Goal: Book appointment/travel/reservation: Book appointment/travel/reservation

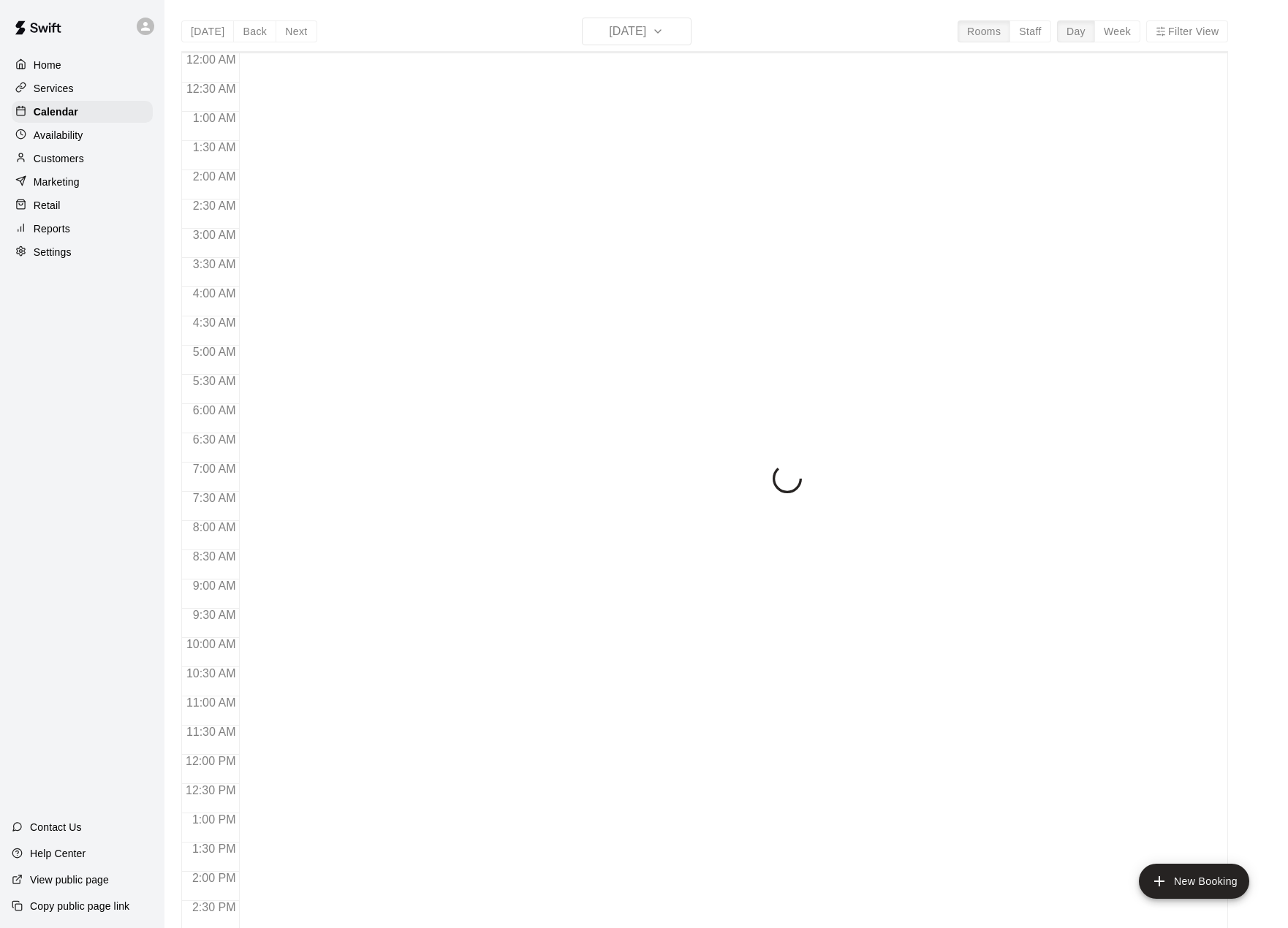
scroll to position [512, 0]
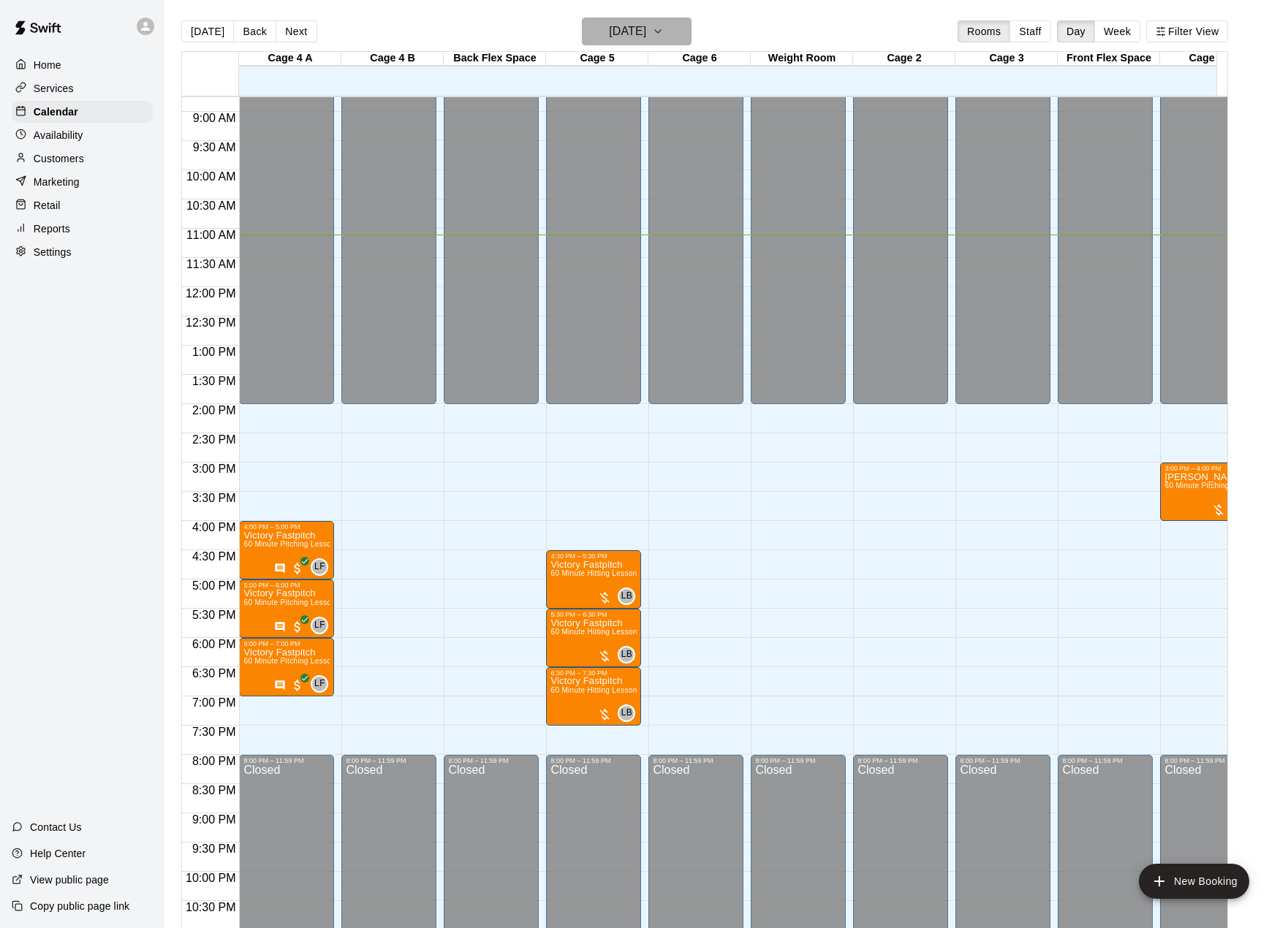
click at [665, 19] on button "[DATE]" at bounding box center [636, 31] width 109 height 28
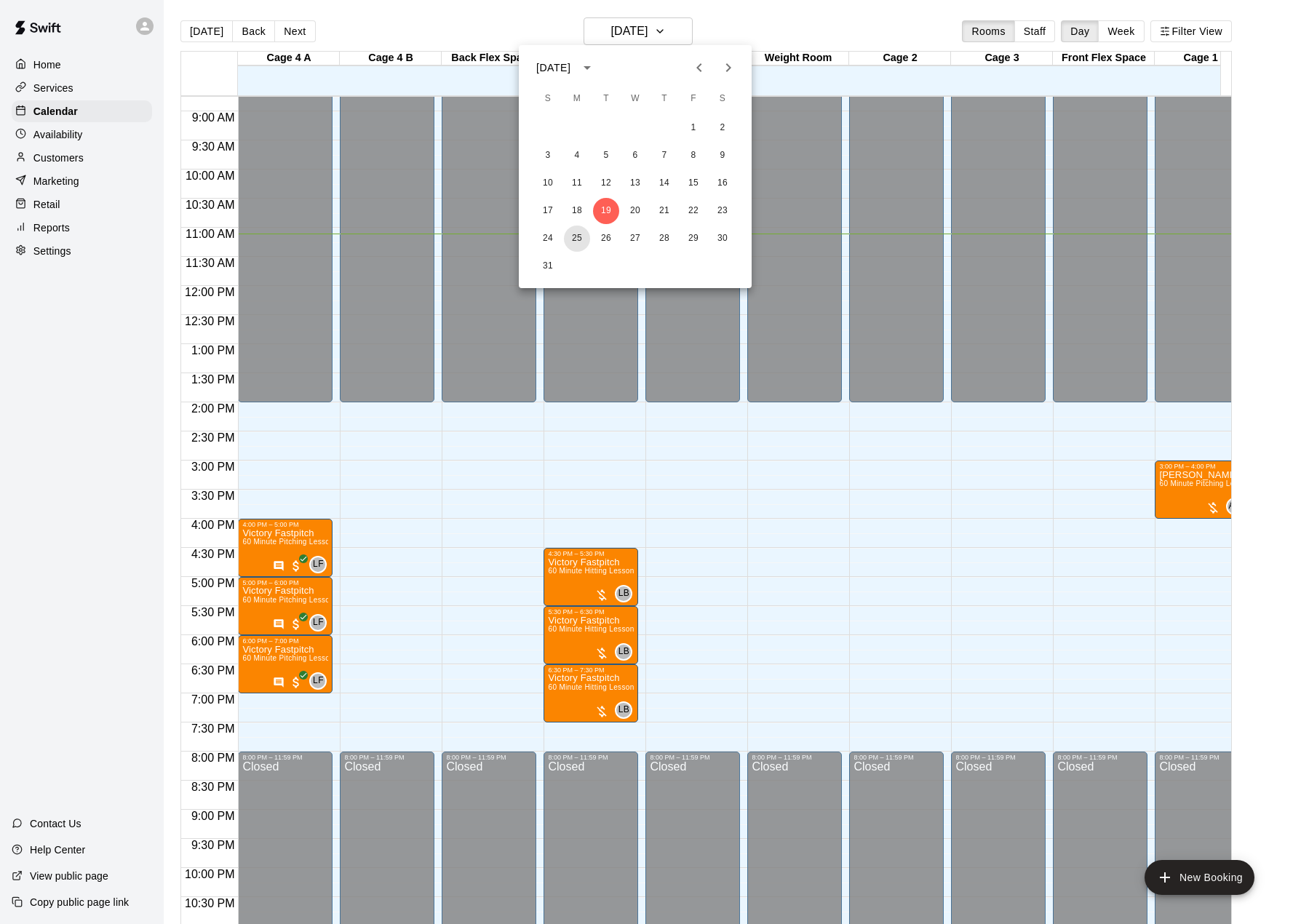
click at [575, 238] on button "25" at bounding box center [577, 238] width 26 height 26
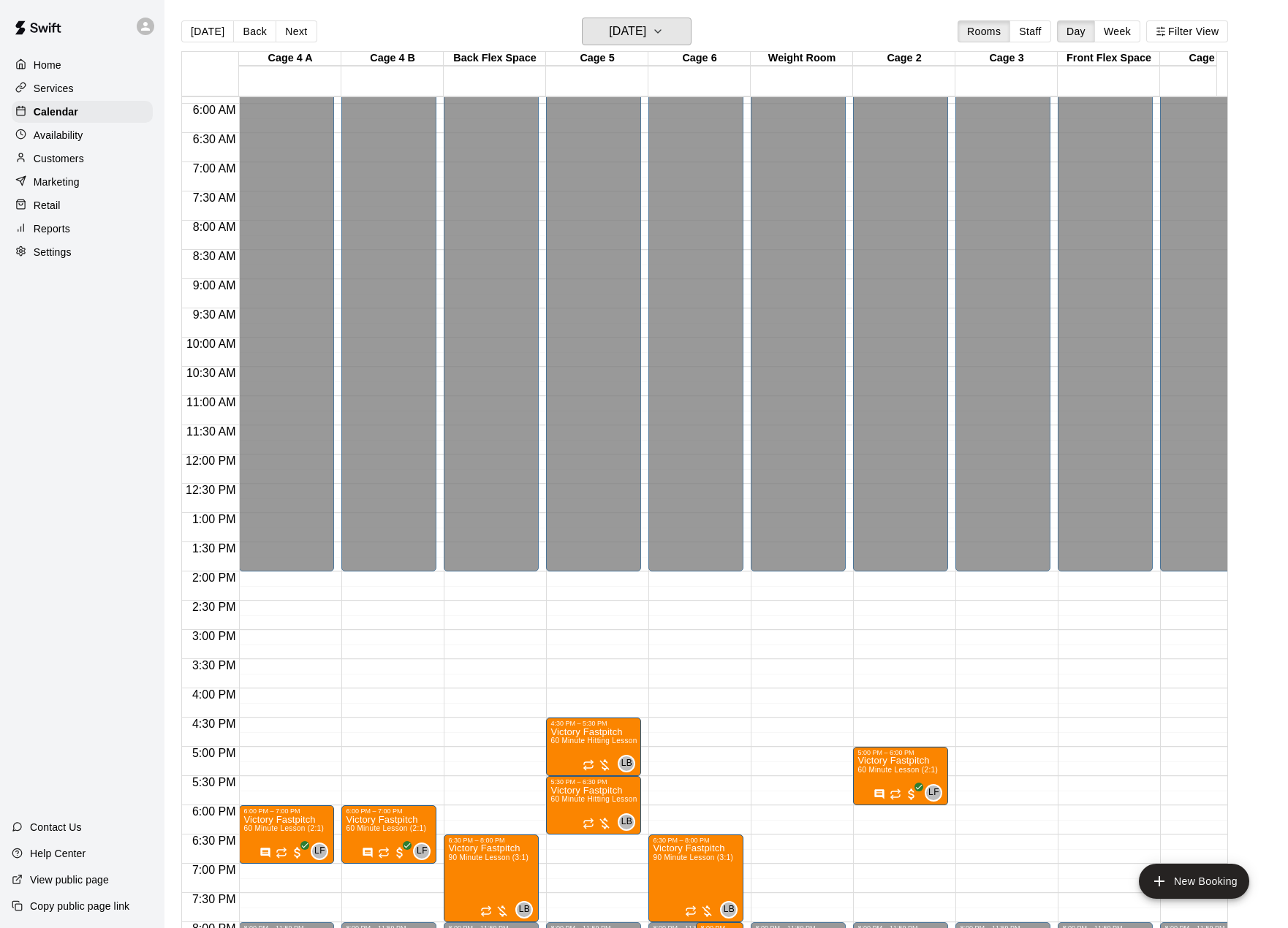
scroll to position [366, 0]
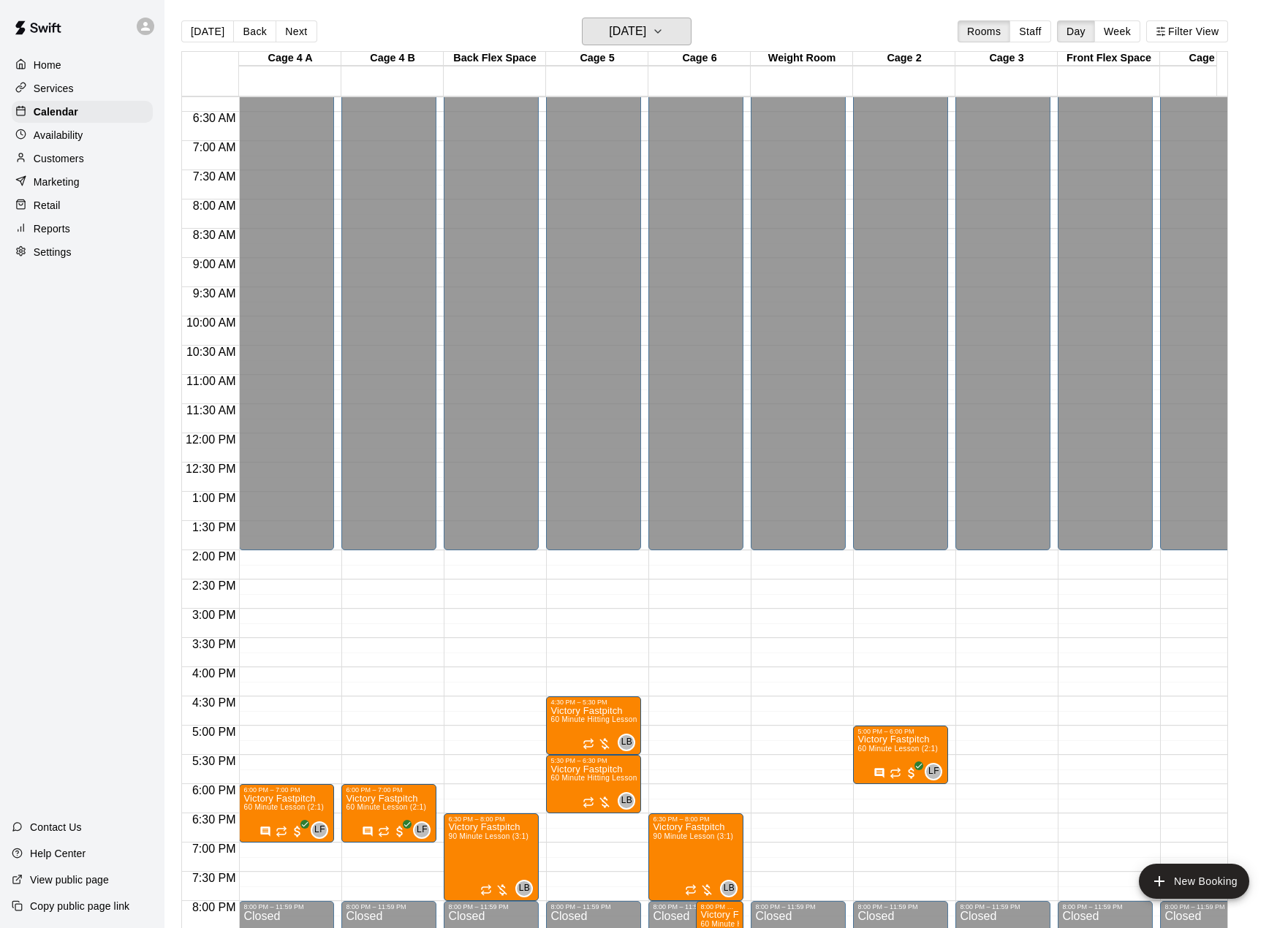
click at [692, 31] on button "[DATE]" at bounding box center [636, 31] width 109 height 28
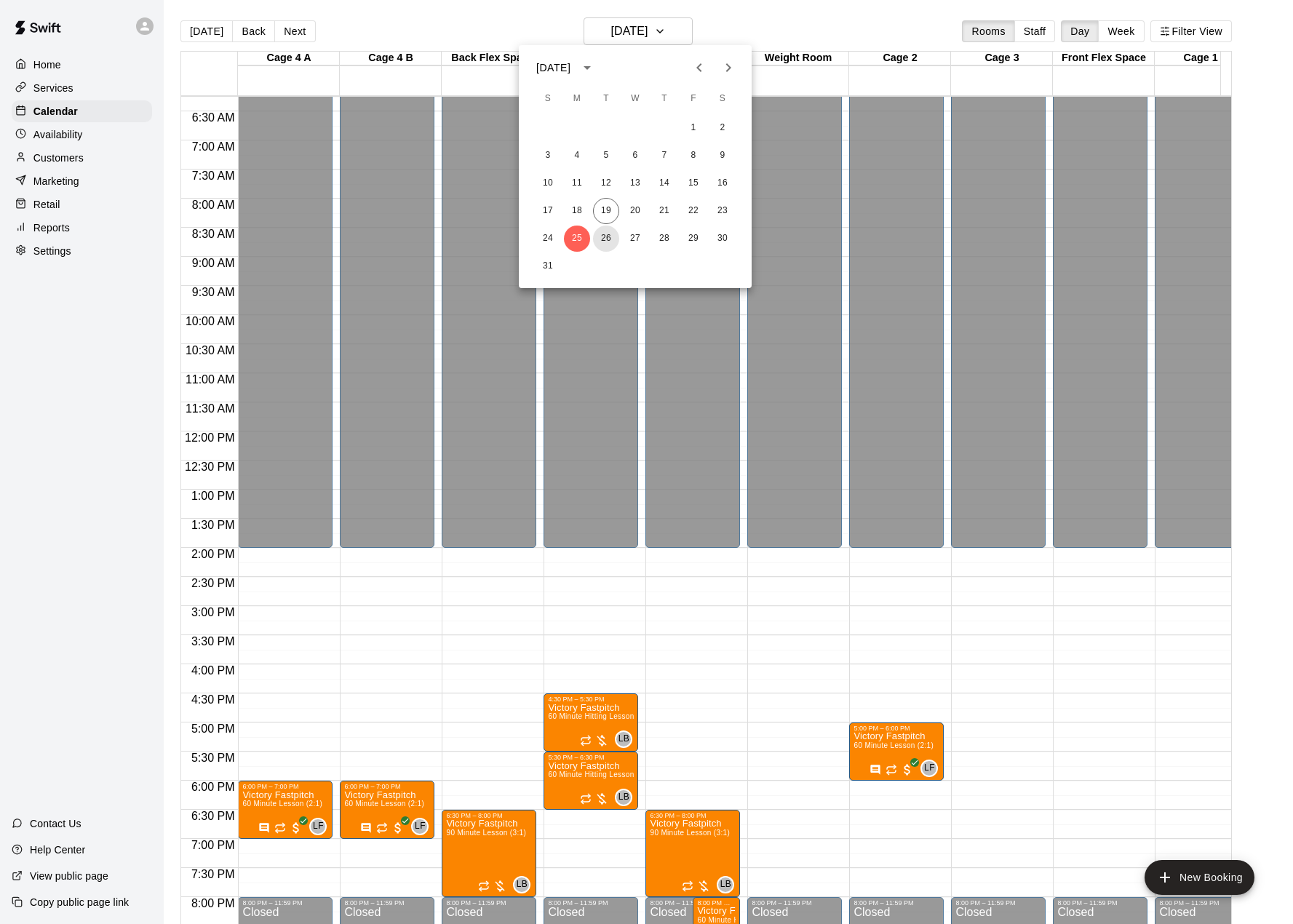
click at [608, 240] on button "26" at bounding box center [606, 238] width 26 height 26
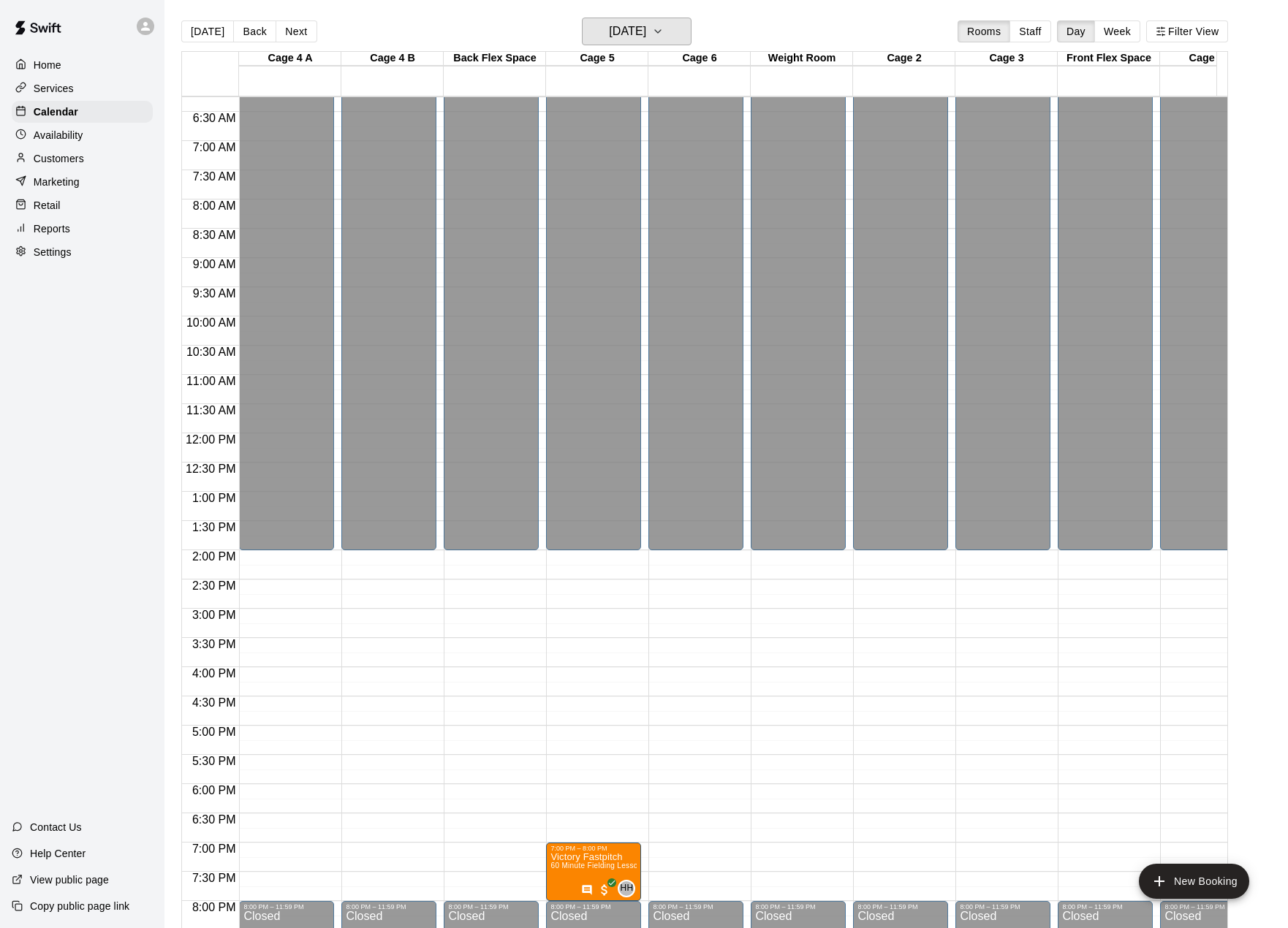
click at [661, 31] on icon "button" at bounding box center [658, 31] width 6 height 3
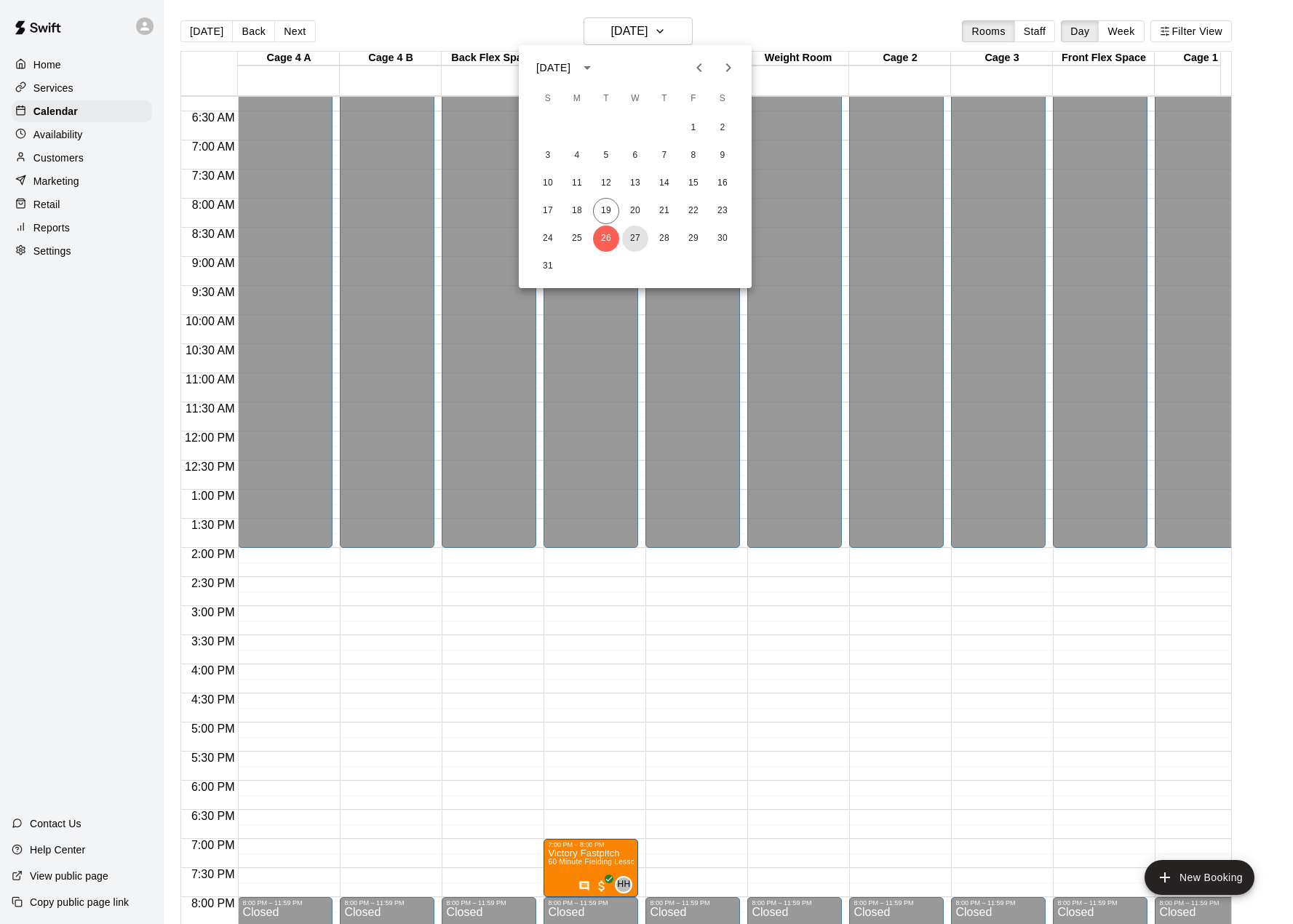
click at [630, 230] on button "27" at bounding box center [635, 238] width 26 height 26
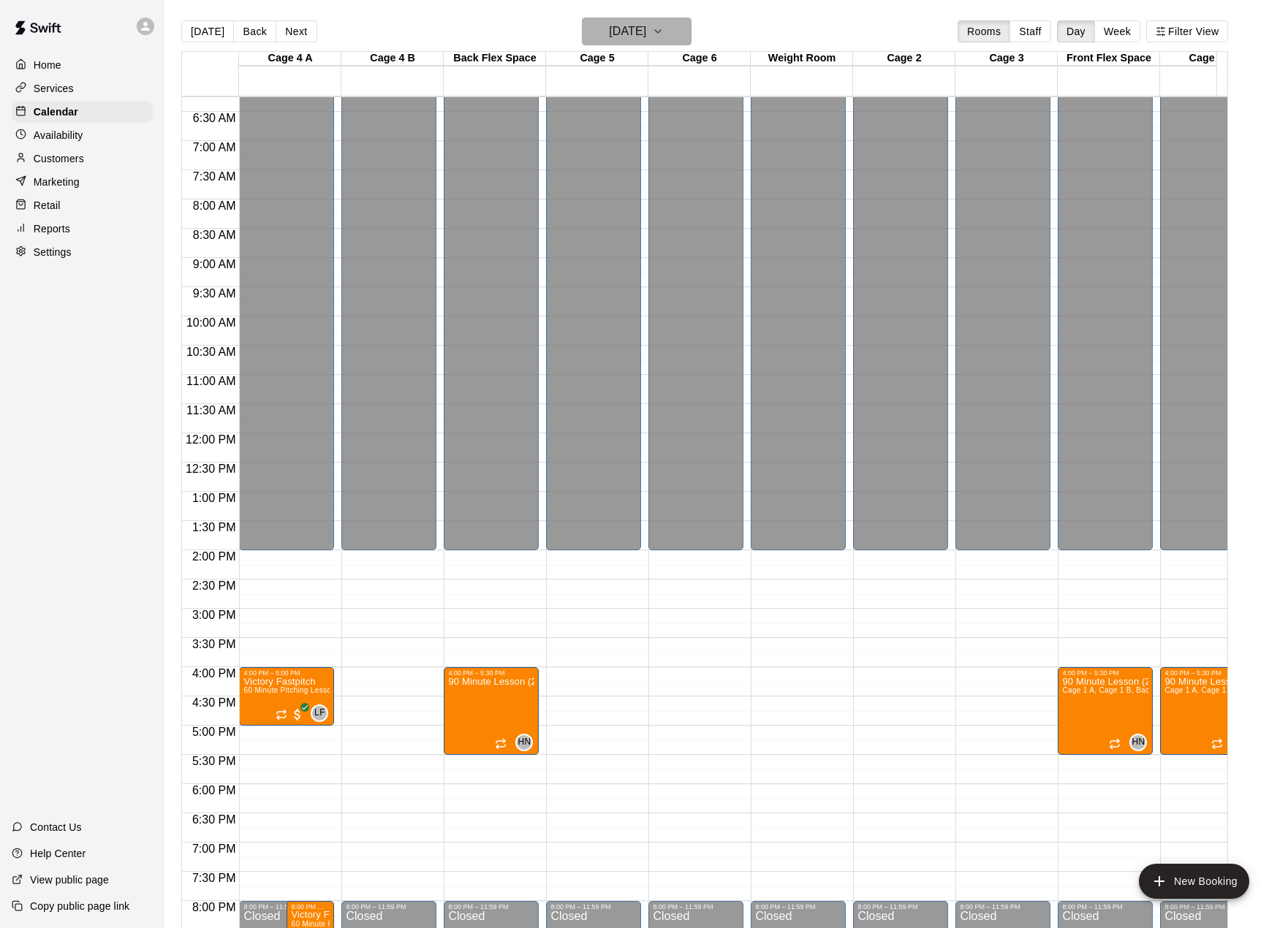
click at [646, 23] on h6 "[DATE]" at bounding box center [628, 31] width 37 height 20
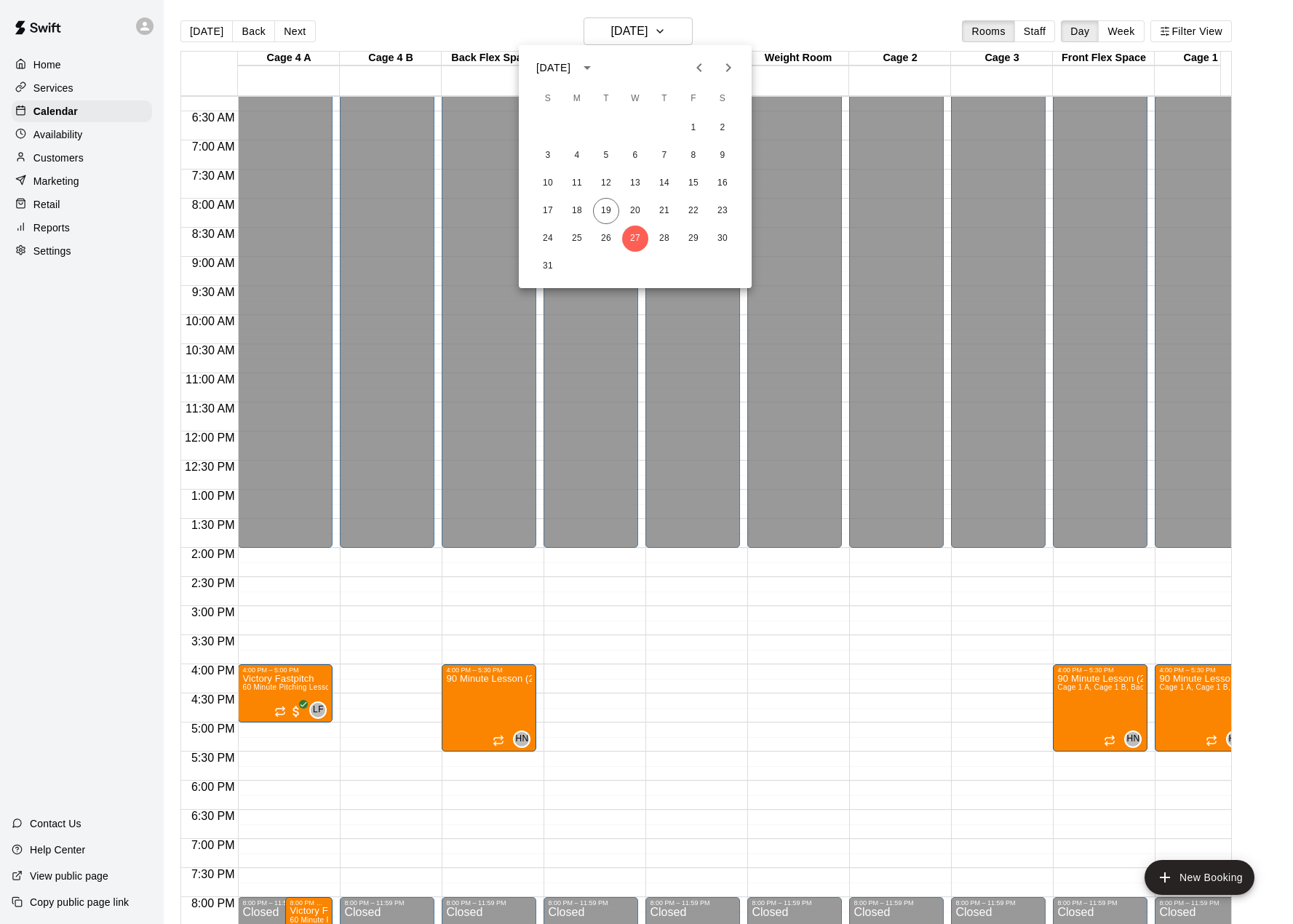
click at [651, 234] on div "24 25 26 27 28 29 30" at bounding box center [636, 238] width 233 height 26
click at [660, 234] on button "28" at bounding box center [664, 238] width 26 height 26
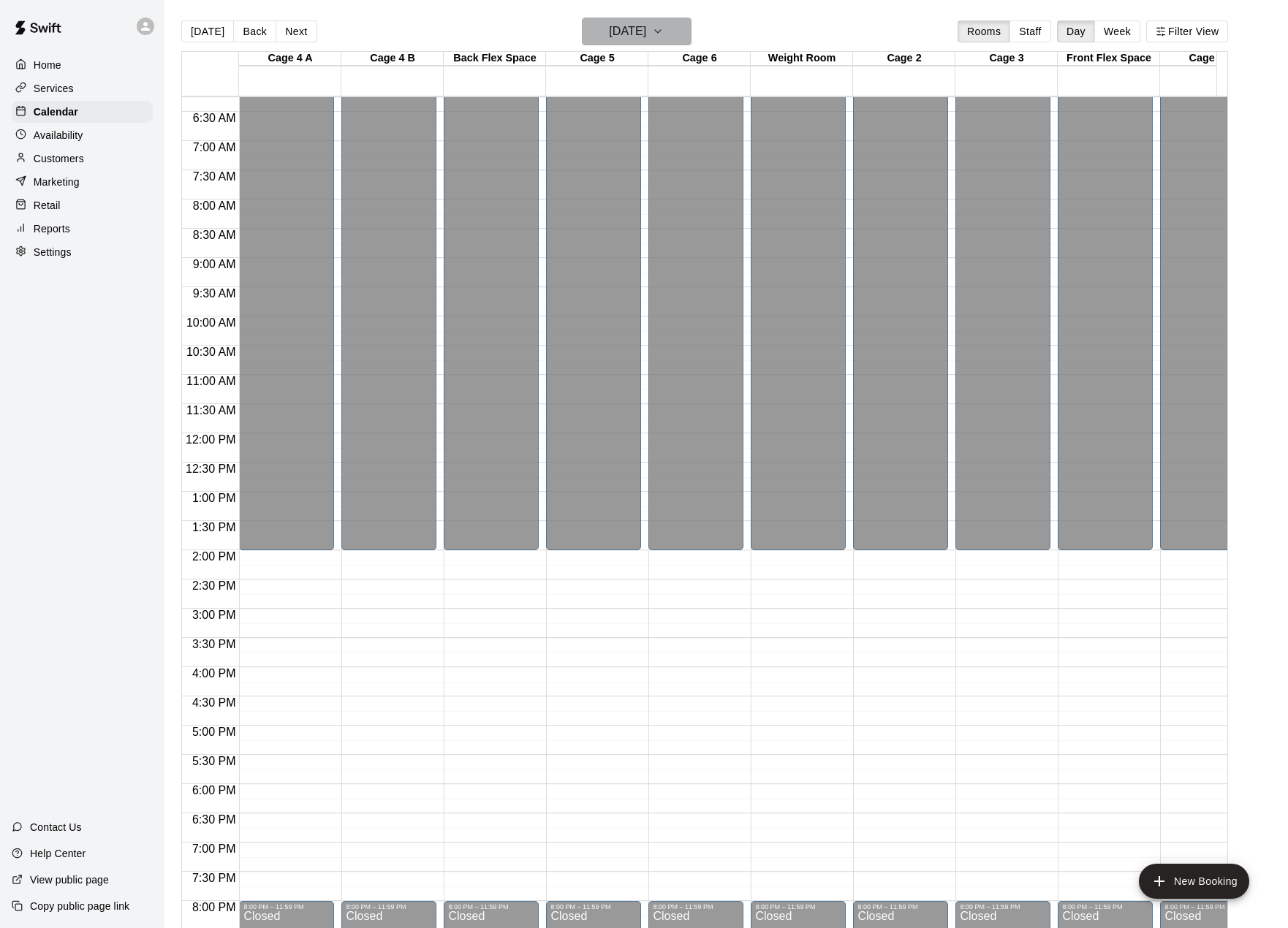
click at [646, 26] on h6 "[DATE]" at bounding box center [628, 31] width 37 height 20
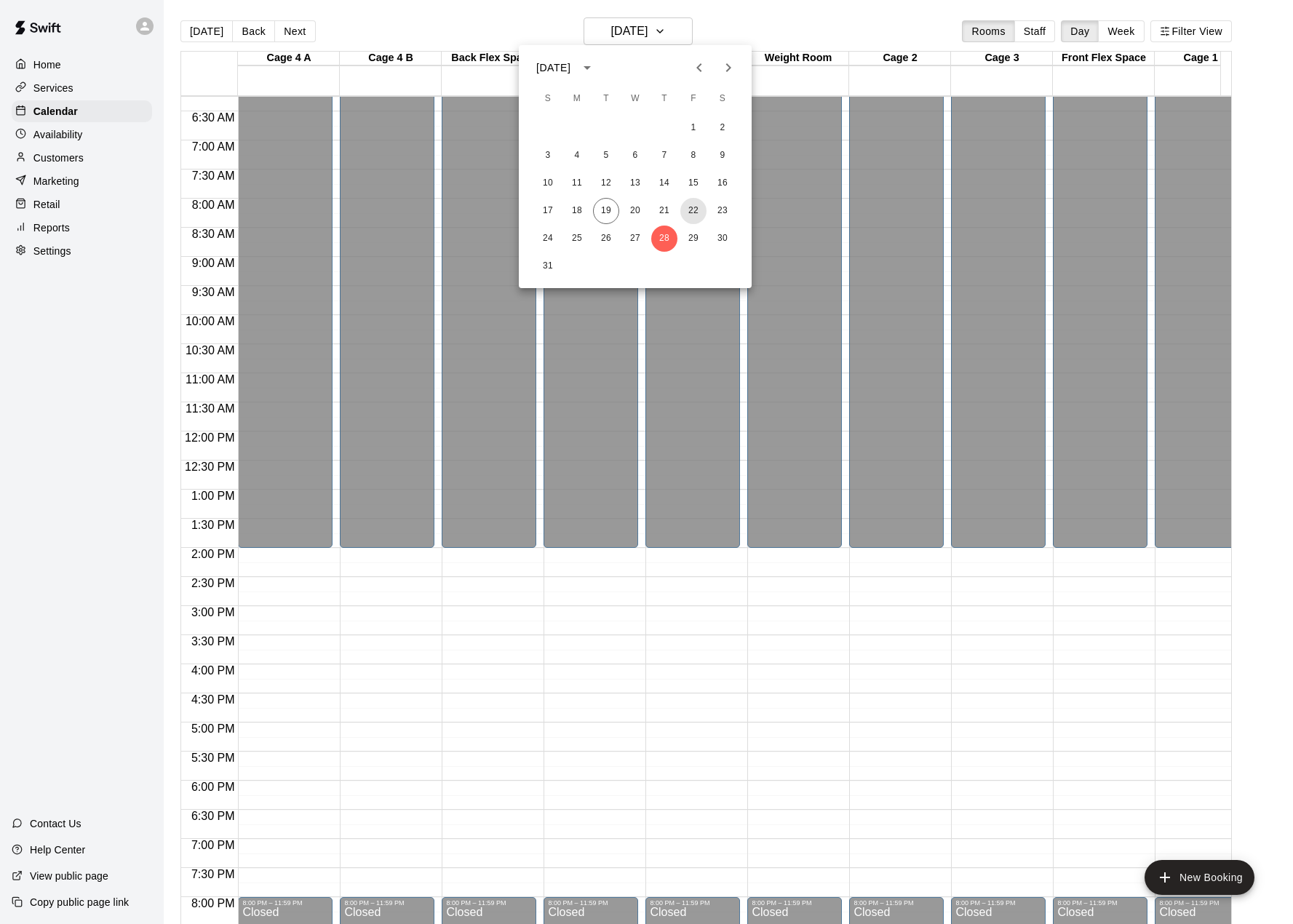
click at [697, 198] on button "22" at bounding box center [693, 210] width 26 height 26
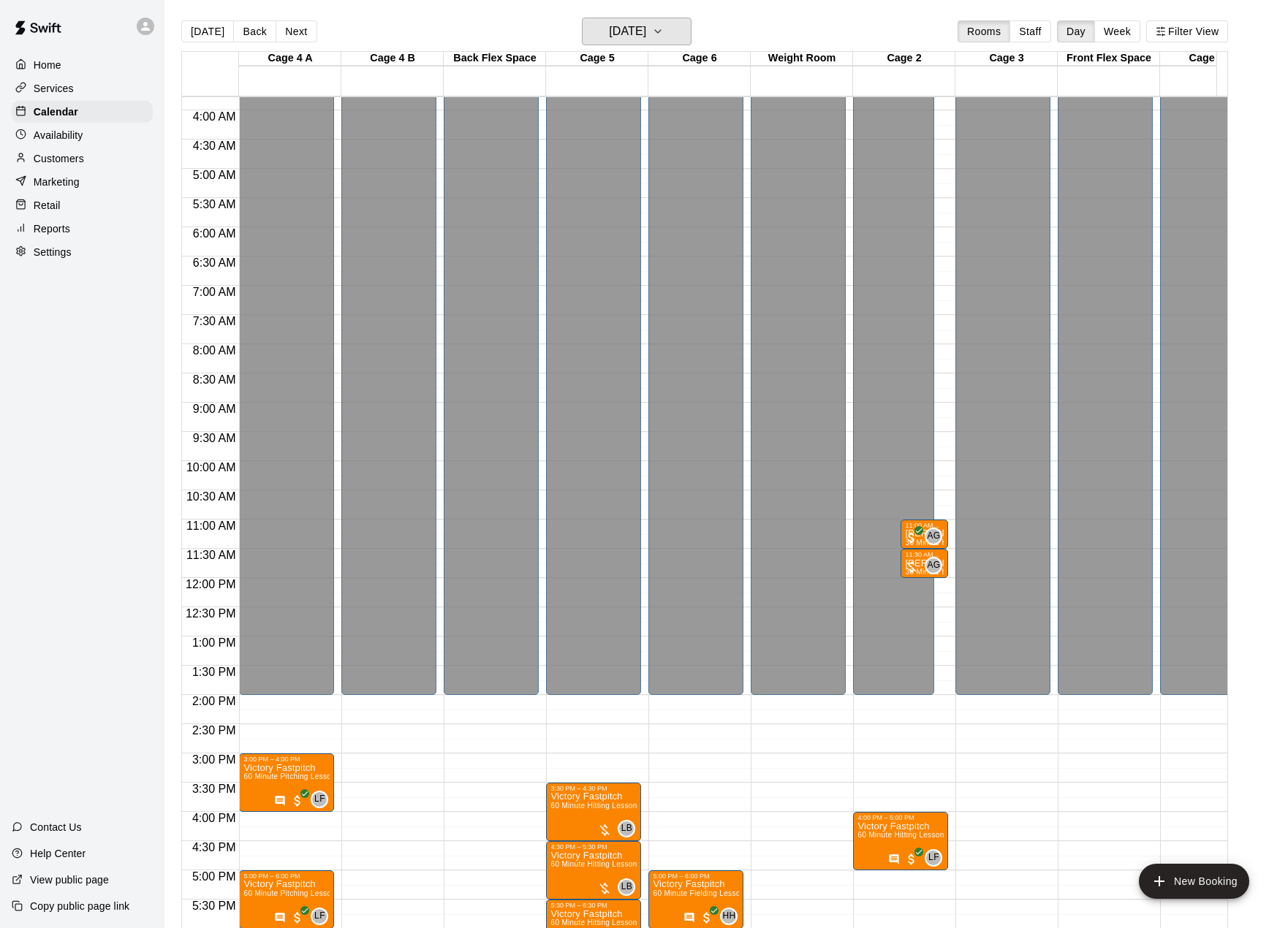
scroll to position [219, 0]
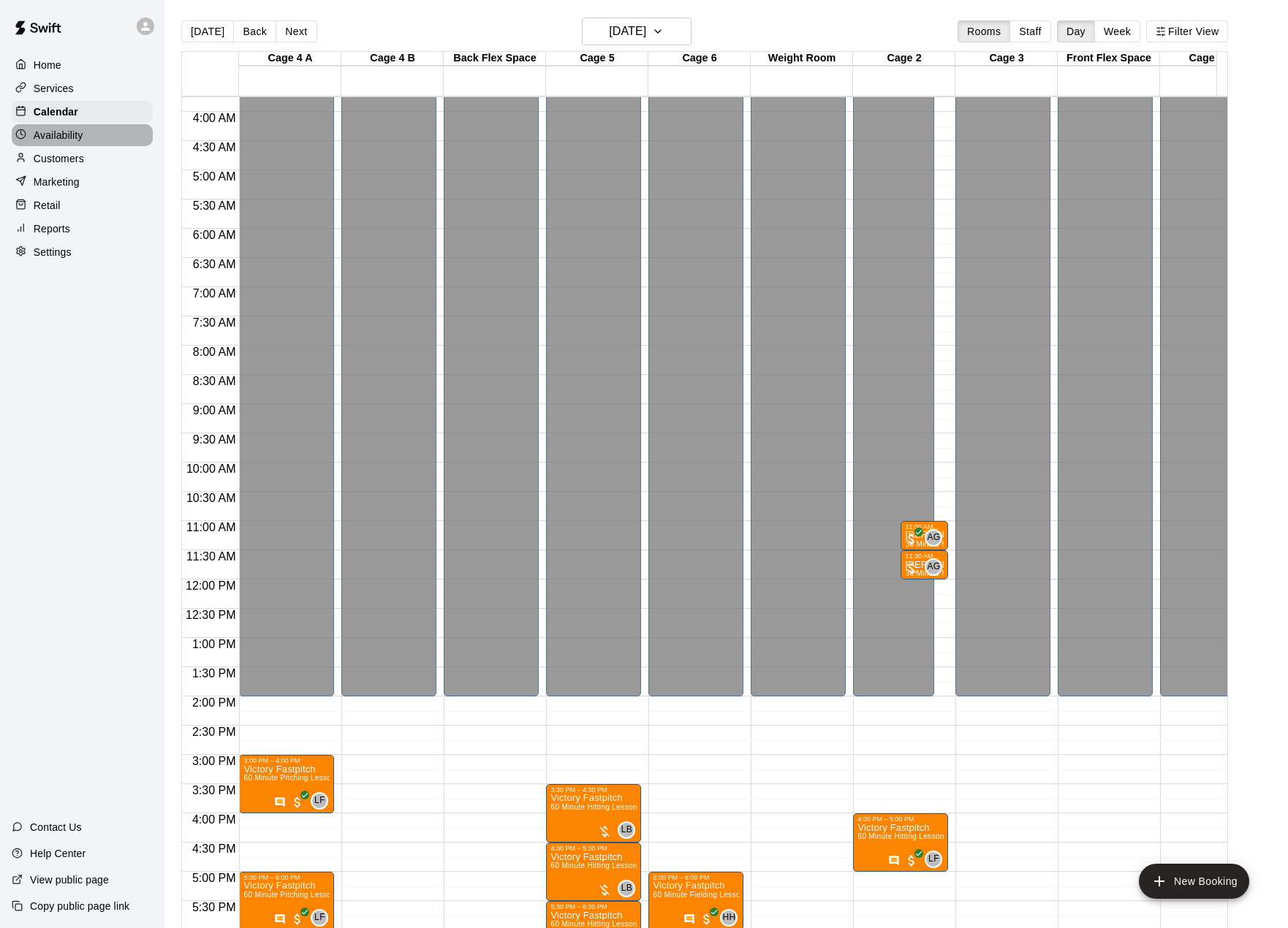
click at [49, 136] on p "Availability" at bounding box center [58, 136] width 49 height 15
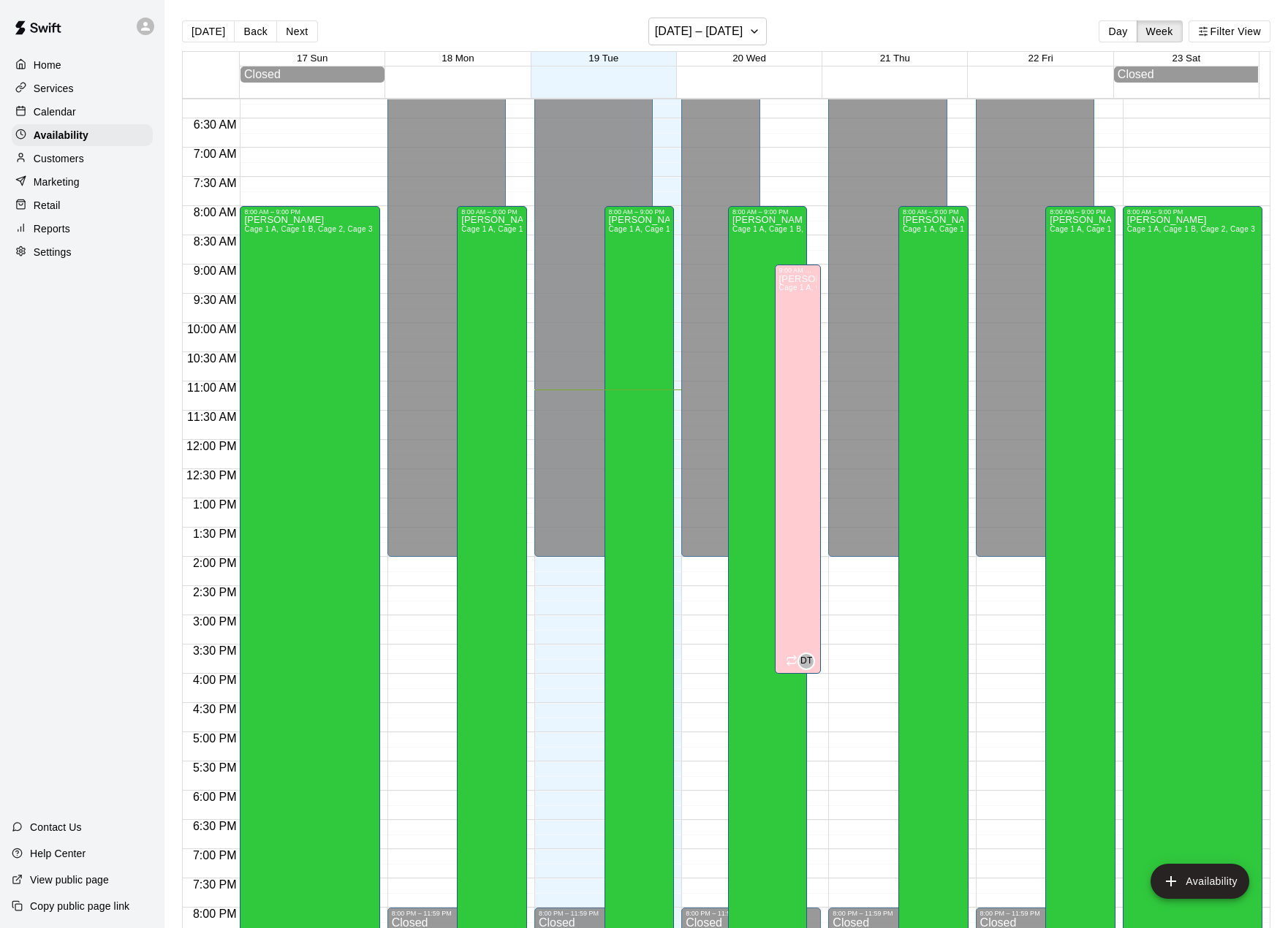
scroll to position [264, 0]
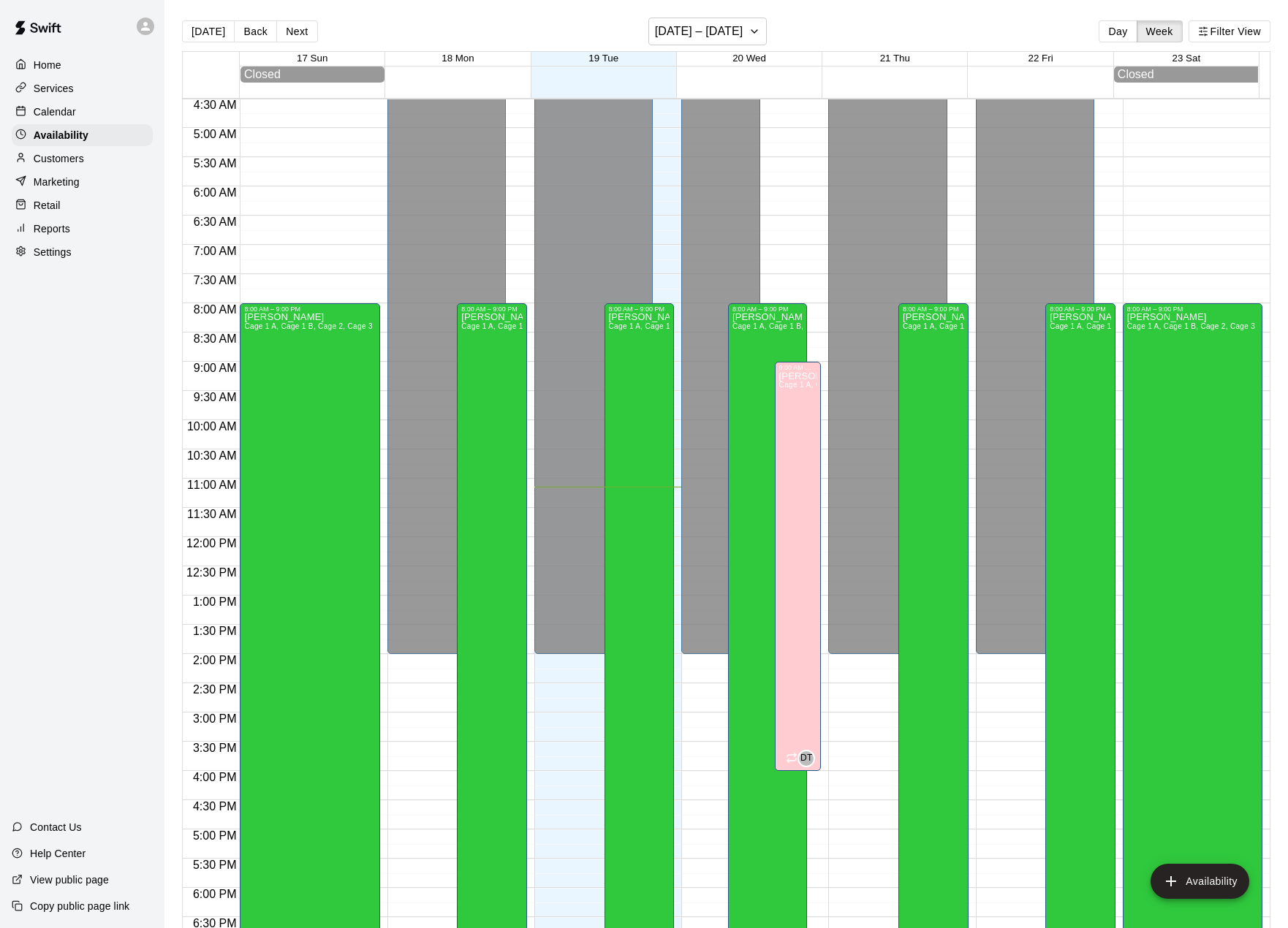
click at [65, 117] on p "Calendar" at bounding box center [55, 112] width 43 height 15
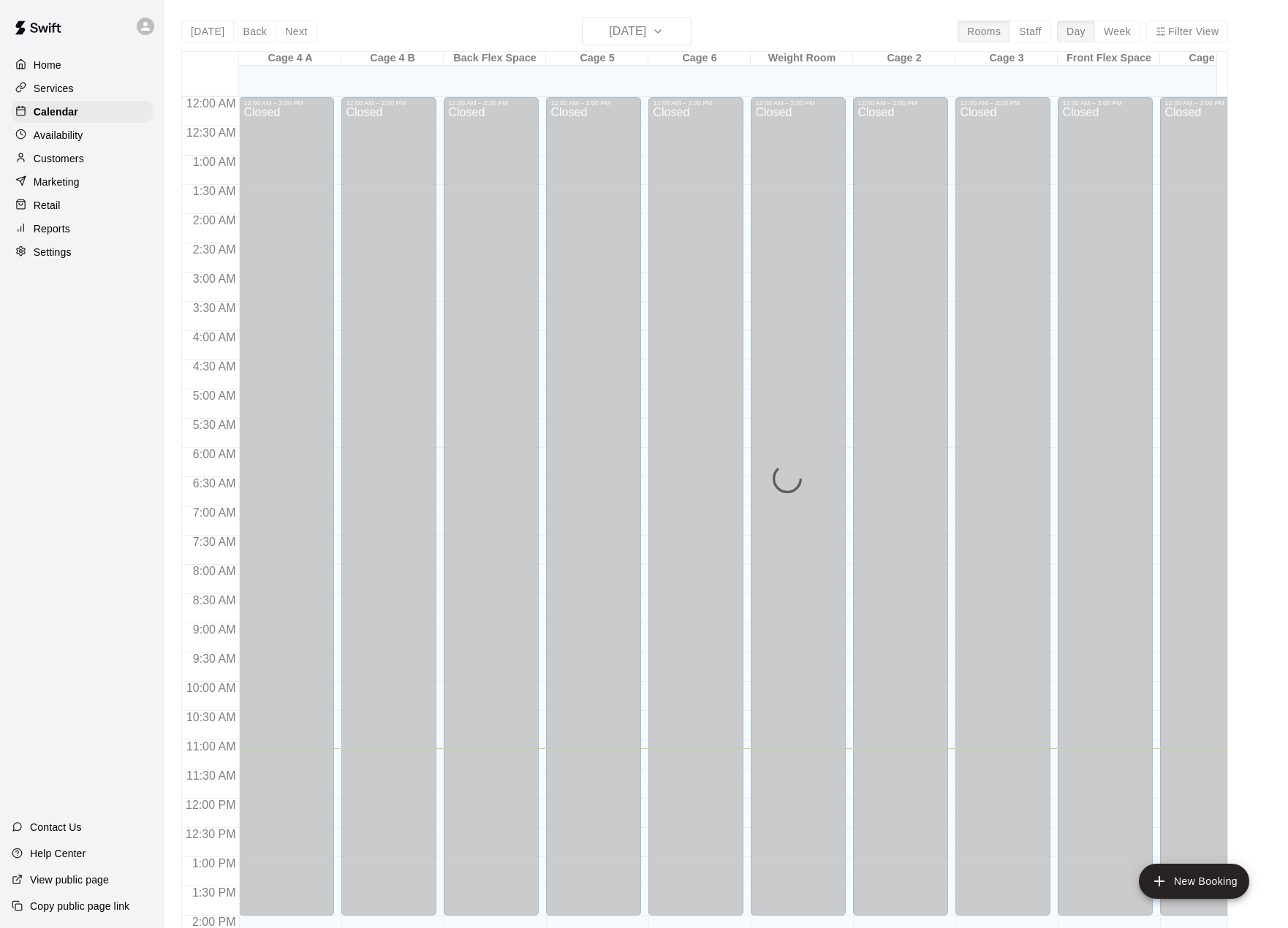
scroll to position [512, 0]
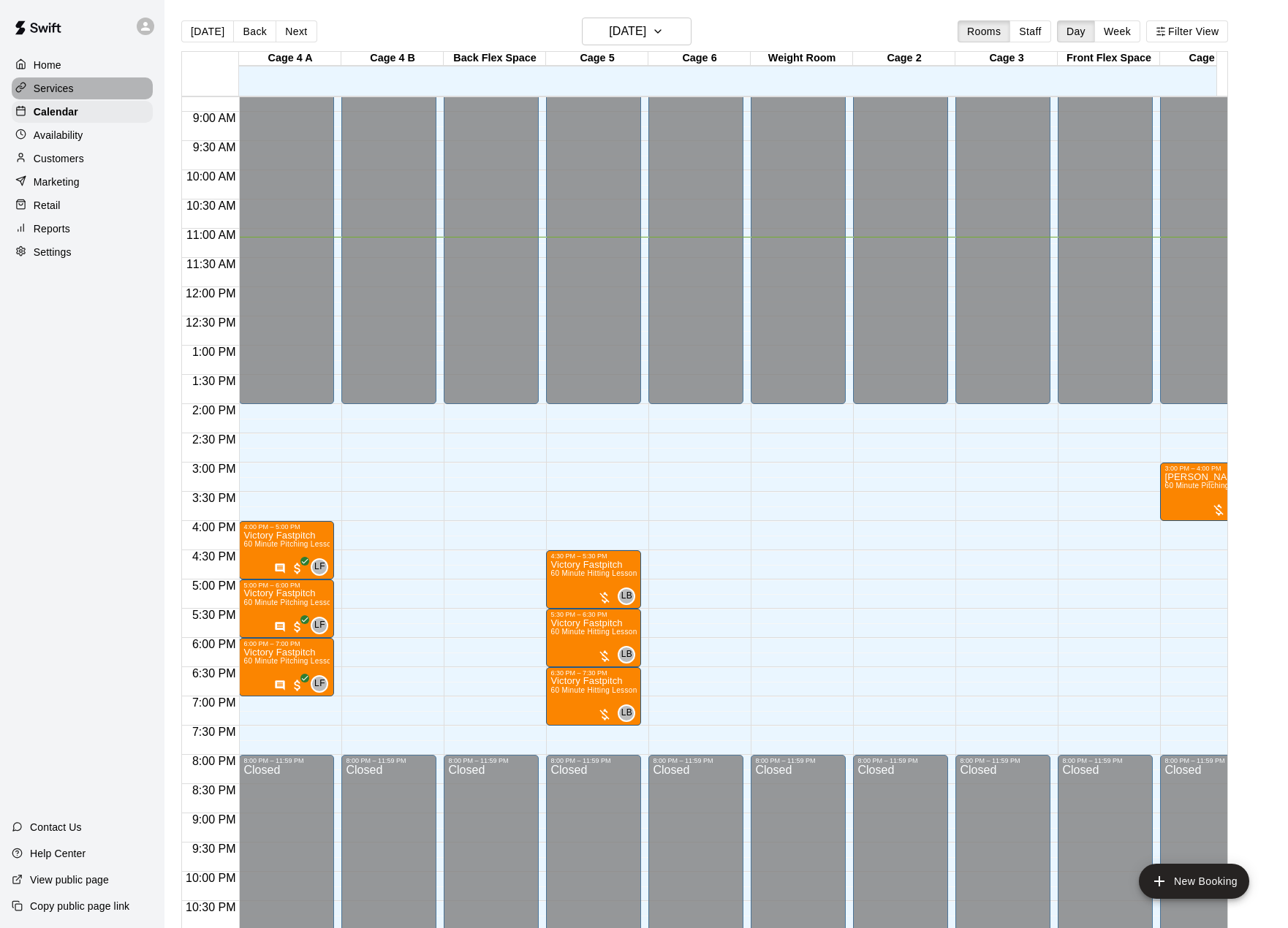
click at [61, 88] on p "Services" at bounding box center [54, 88] width 40 height 15
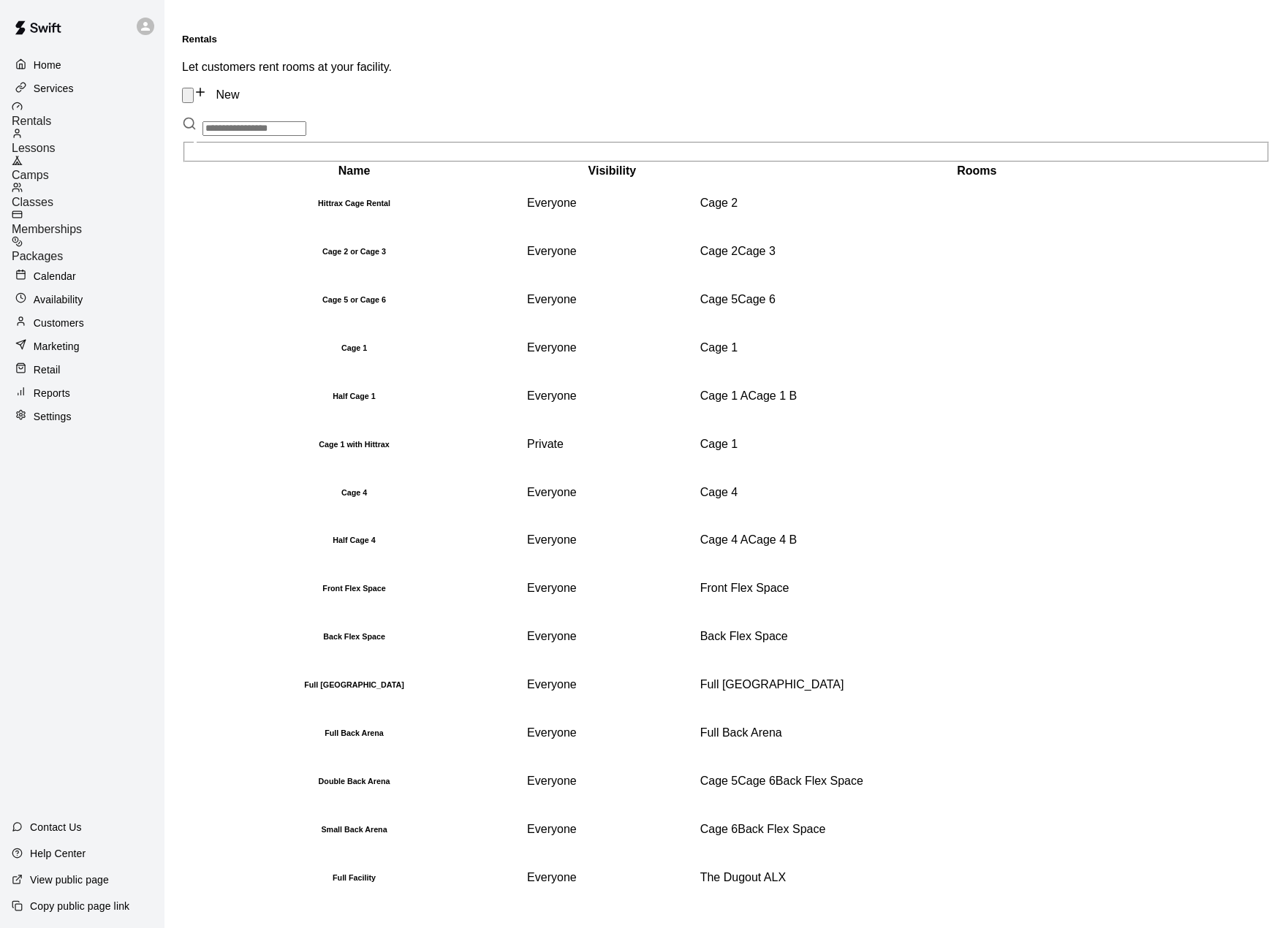
click at [55, 142] on span "Lessons" at bounding box center [34, 148] width 44 height 13
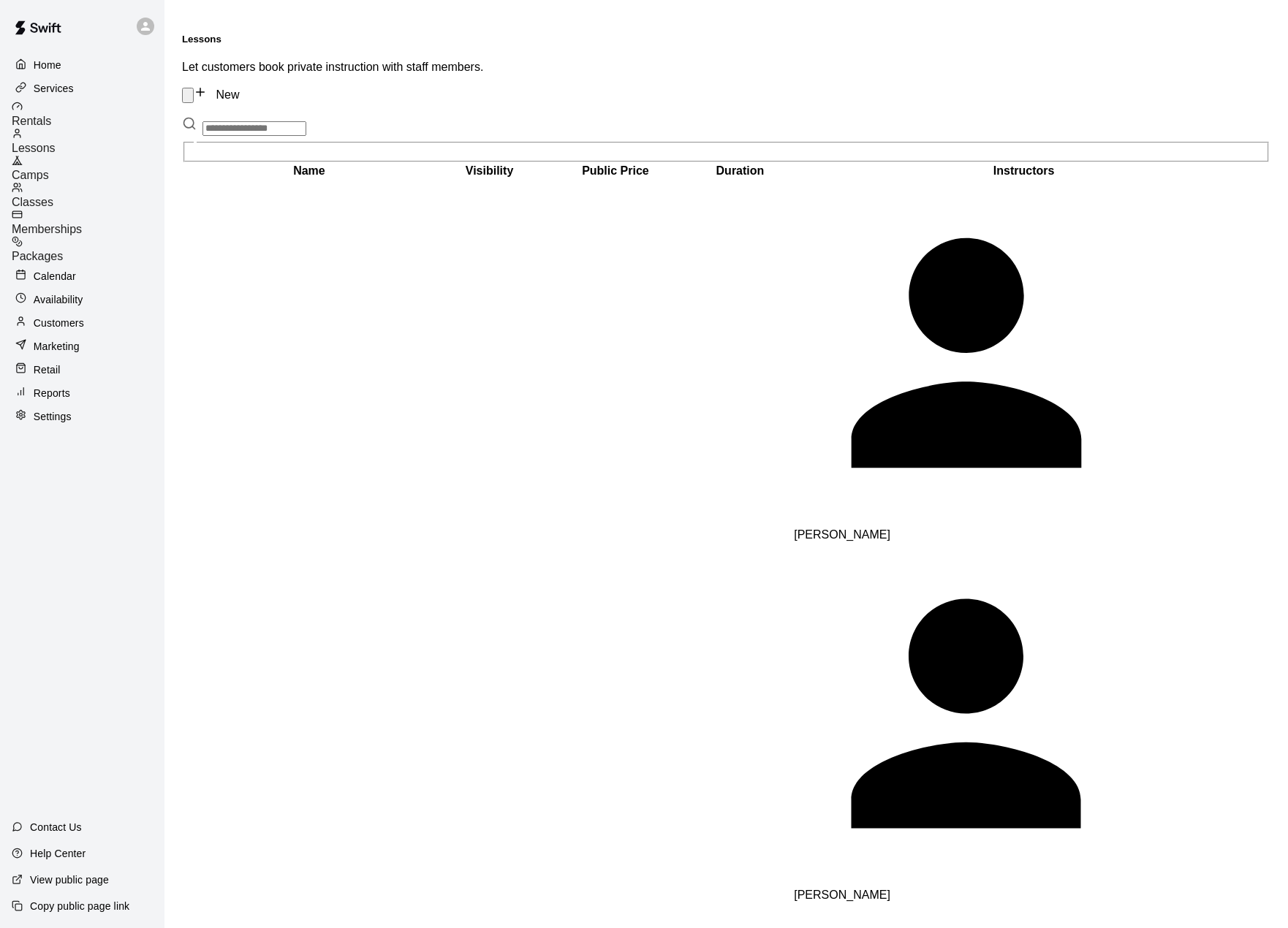
click at [49, 169] on span "Camps" at bounding box center [31, 175] width 37 height 13
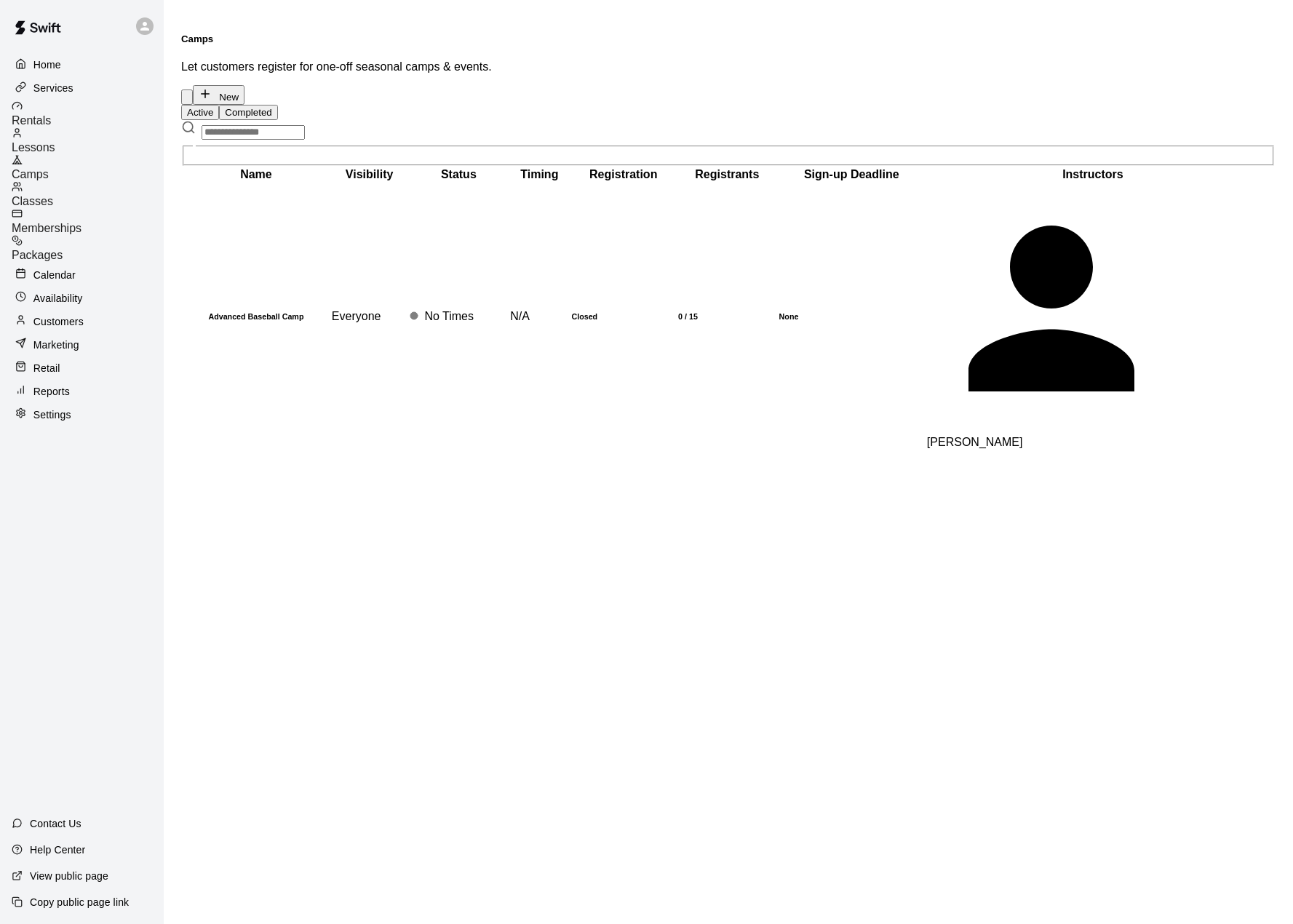
click at [53, 195] on span "Classes" at bounding box center [33, 201] width 42 height 13
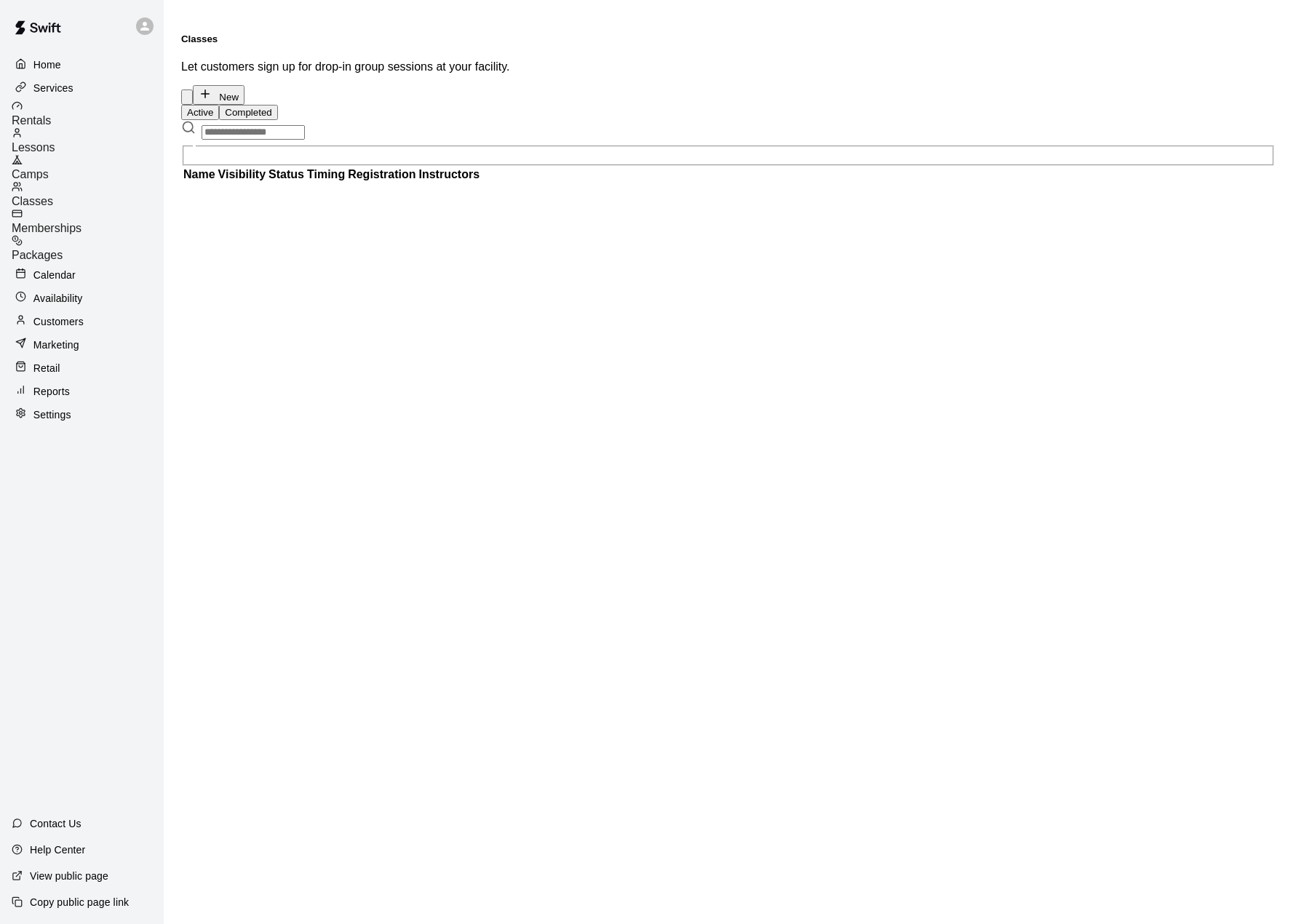
click at [51, 114] on span "Rentals" at bounding box center [31, 120] width 40 height 13
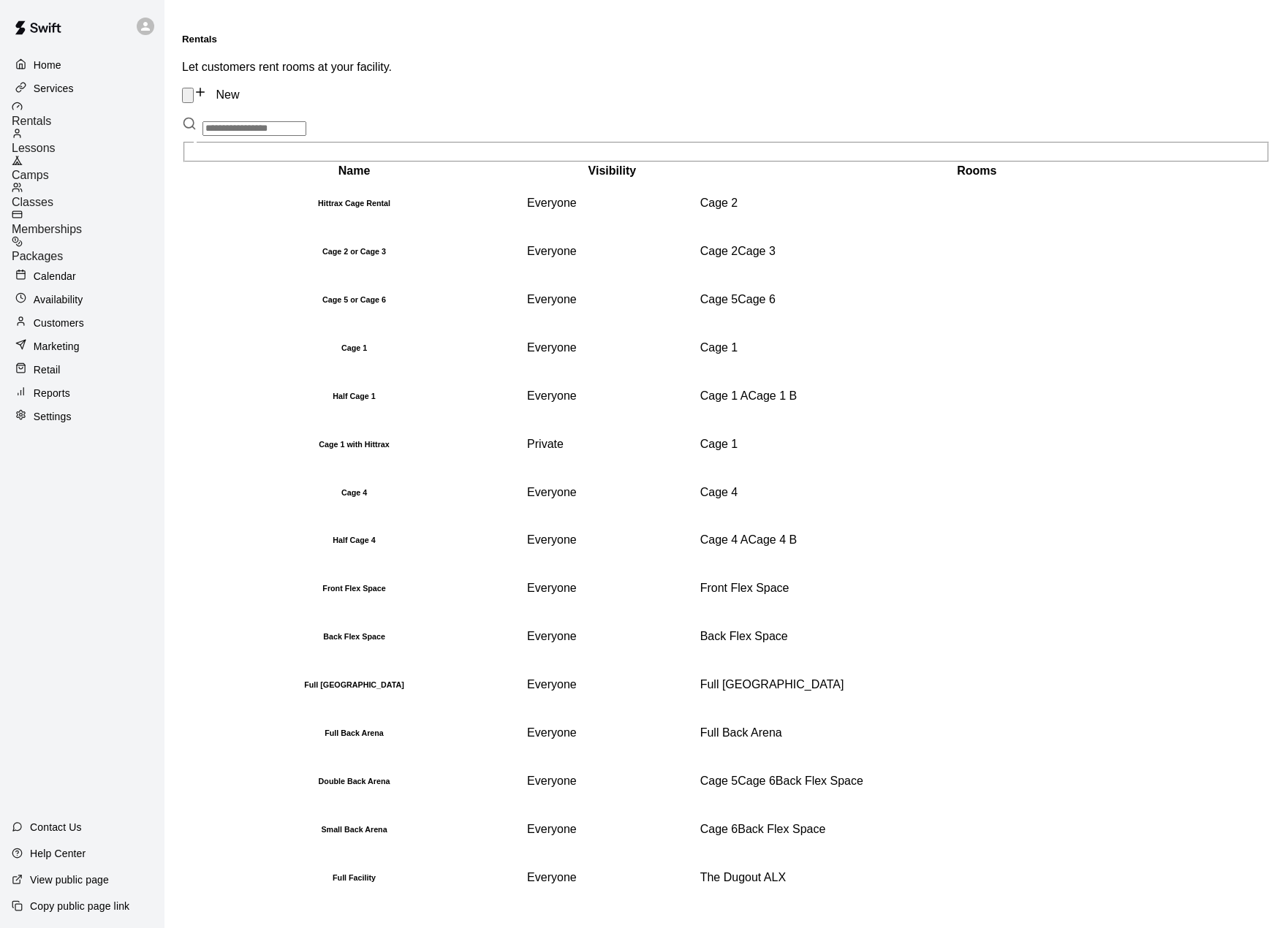
click at [53, 269] on p "Calendar" at bounding box center [55, 276] width 43 height 15
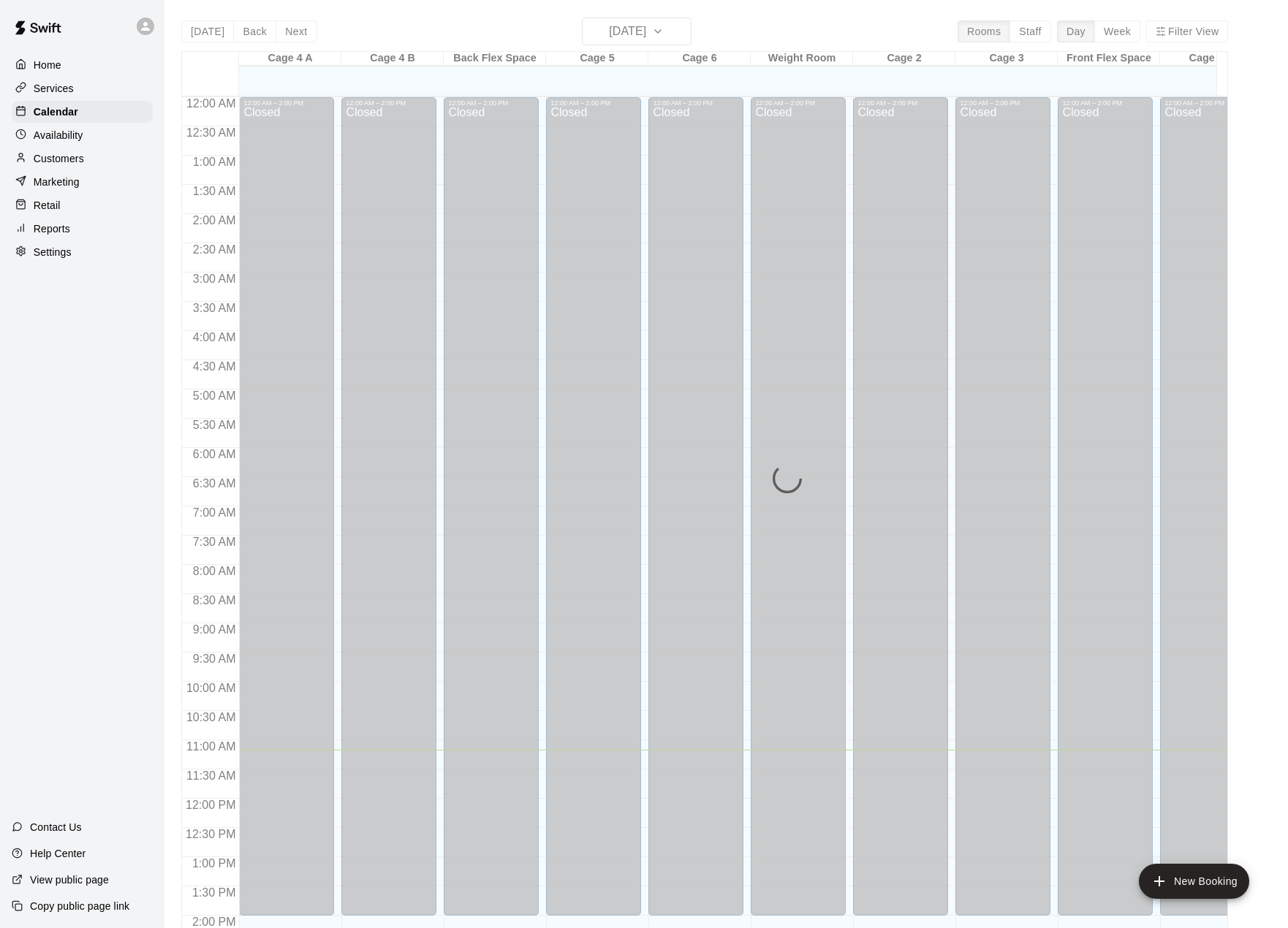
scroll to position [512, 0]
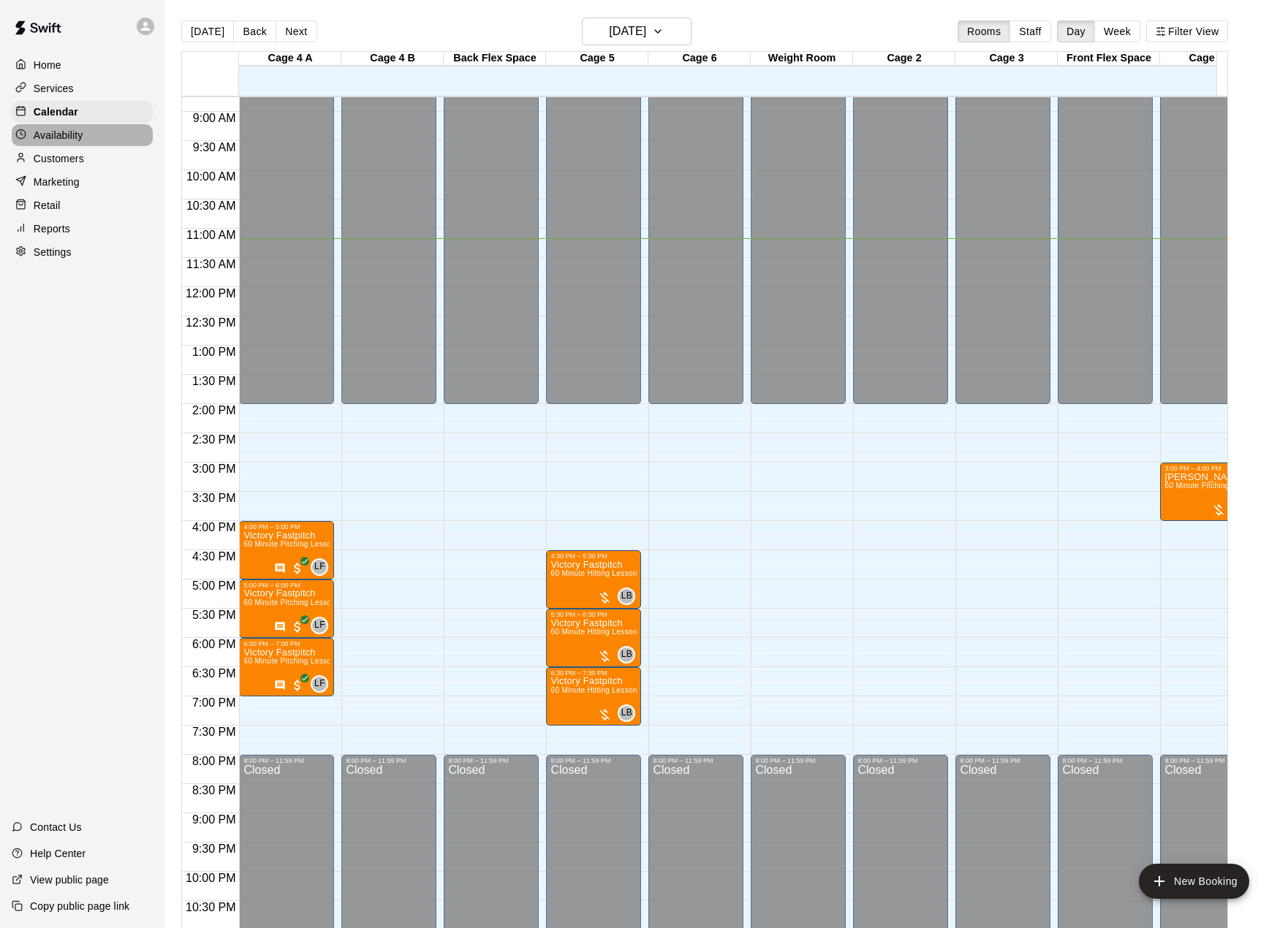
click at [59, 135] on p "Availability" at bounding box center [58, 136] width 49 height 15
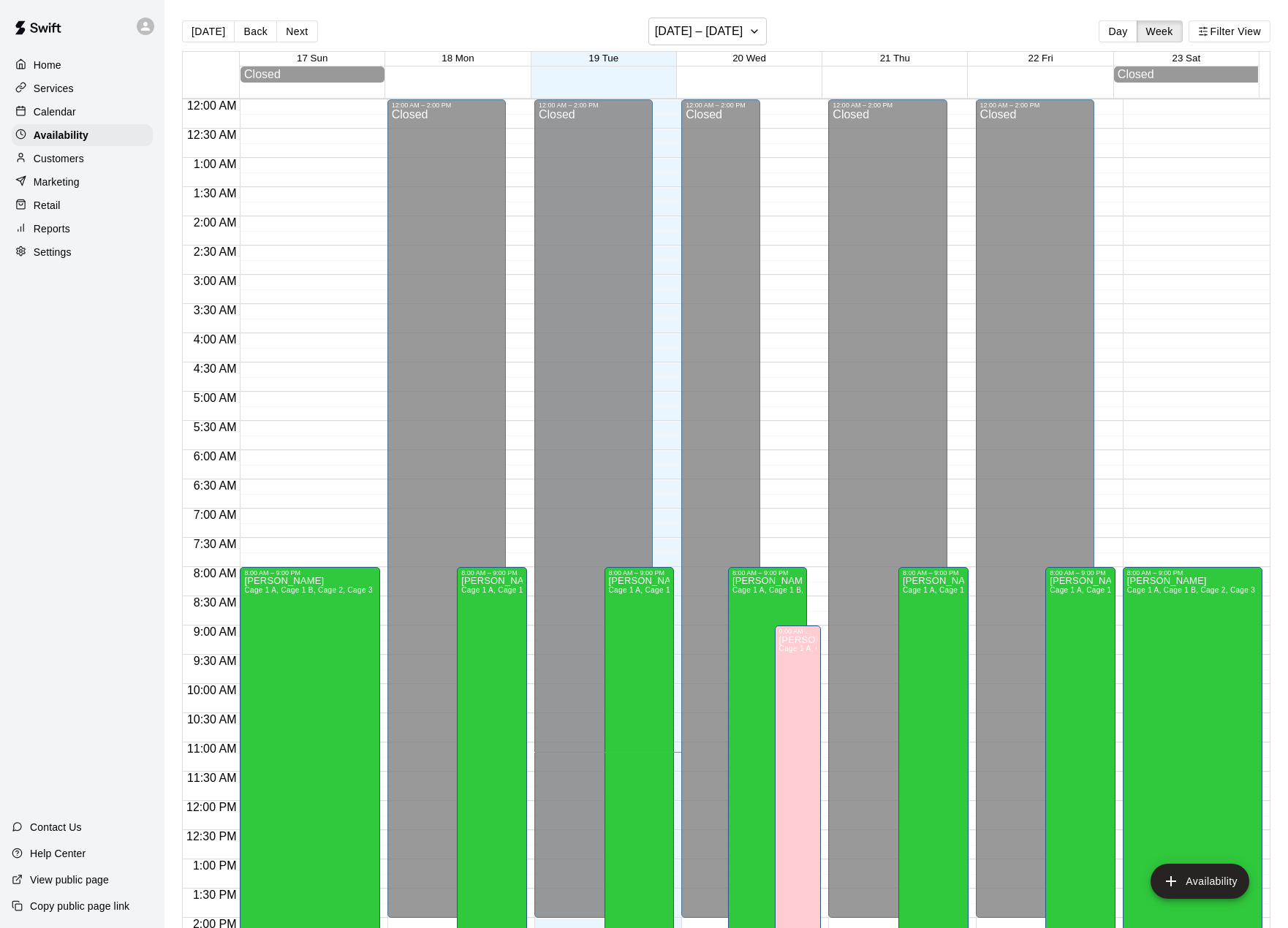
scroll to position [556, 0]
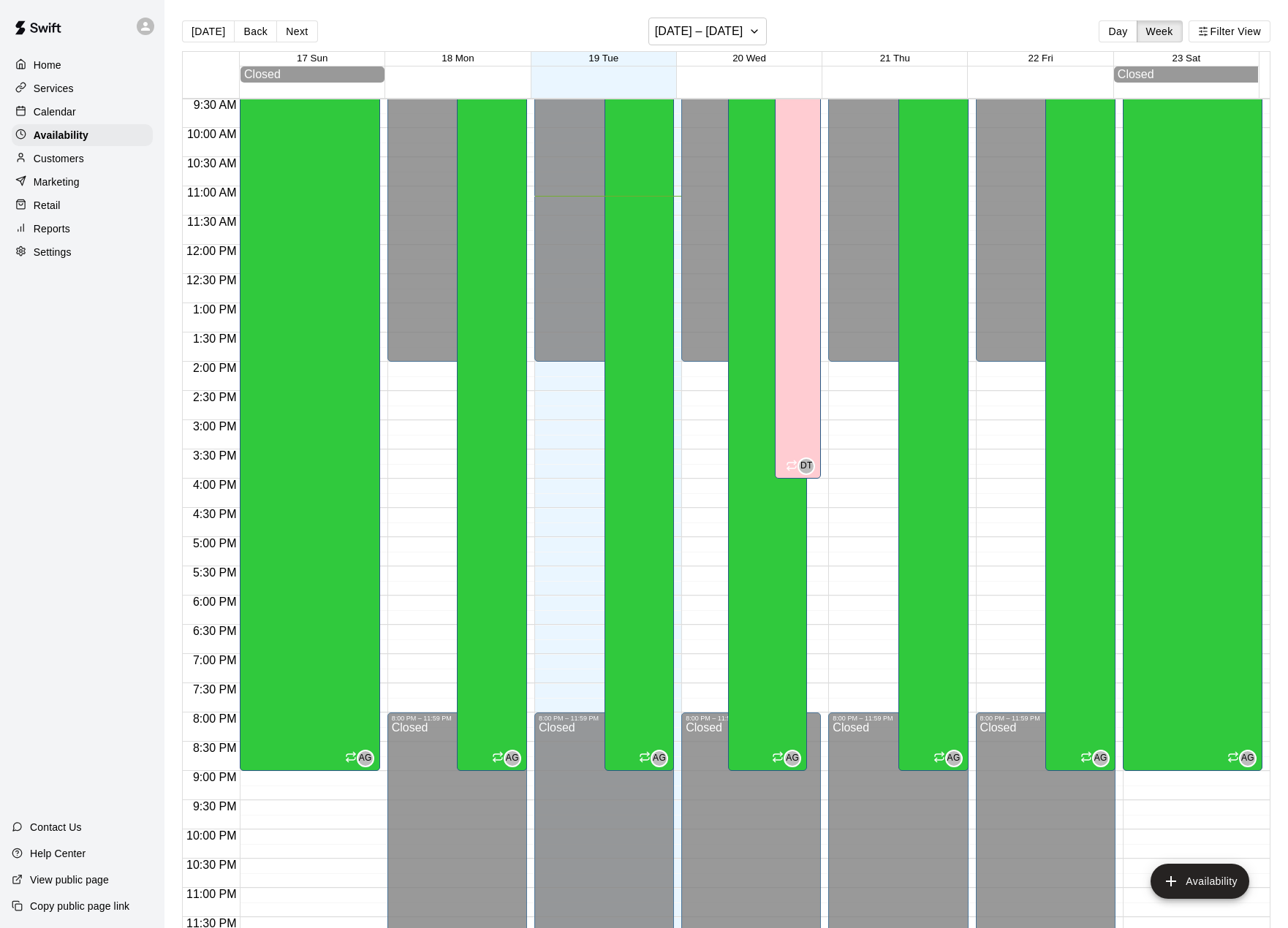
click at [60, 166] on p "Customers" at bounding box center [58, 159] width 50 height 15
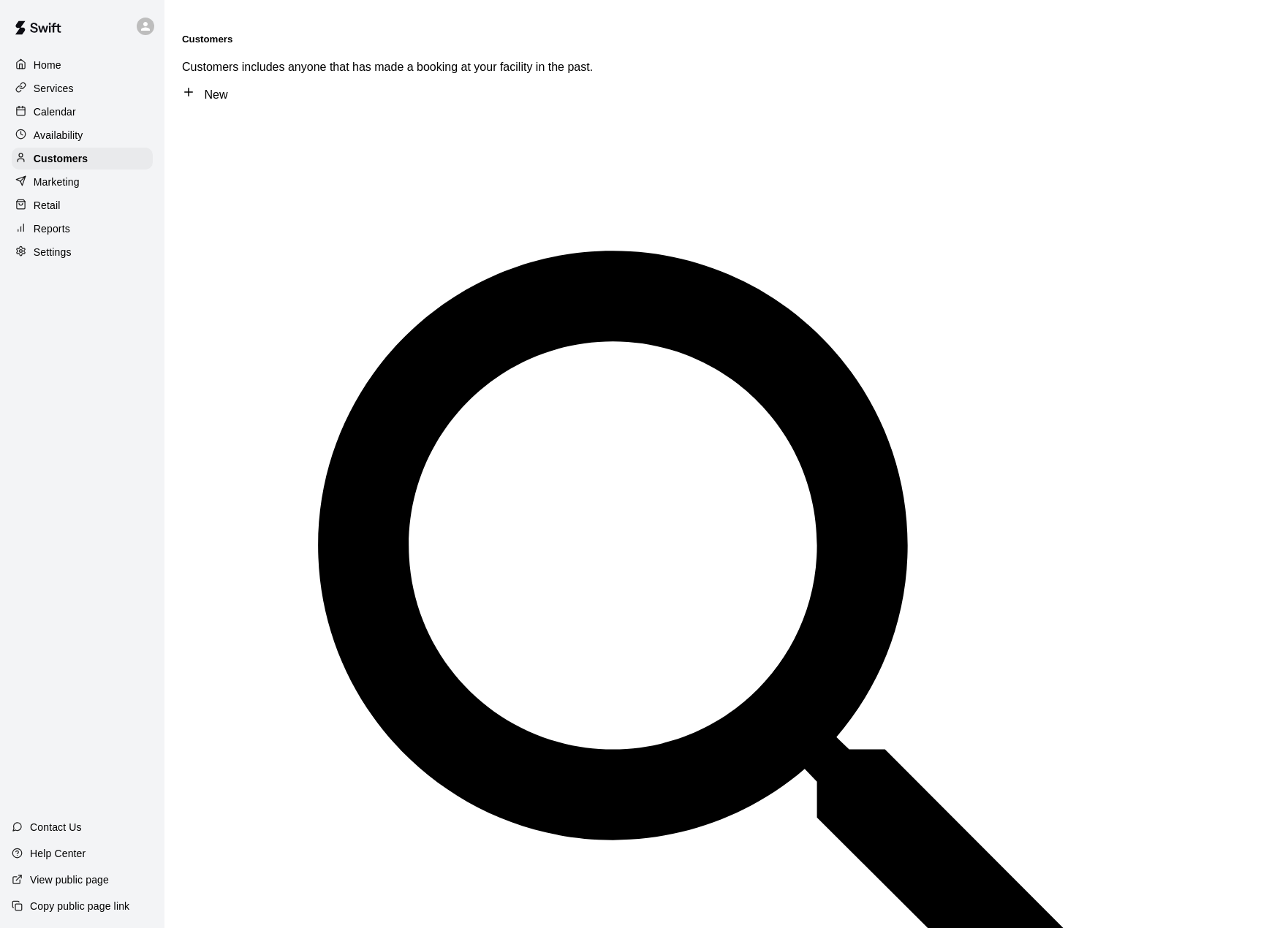
click at [62, 181] on p "Marketing" at bounding box center [56, 182] width 46 height 15
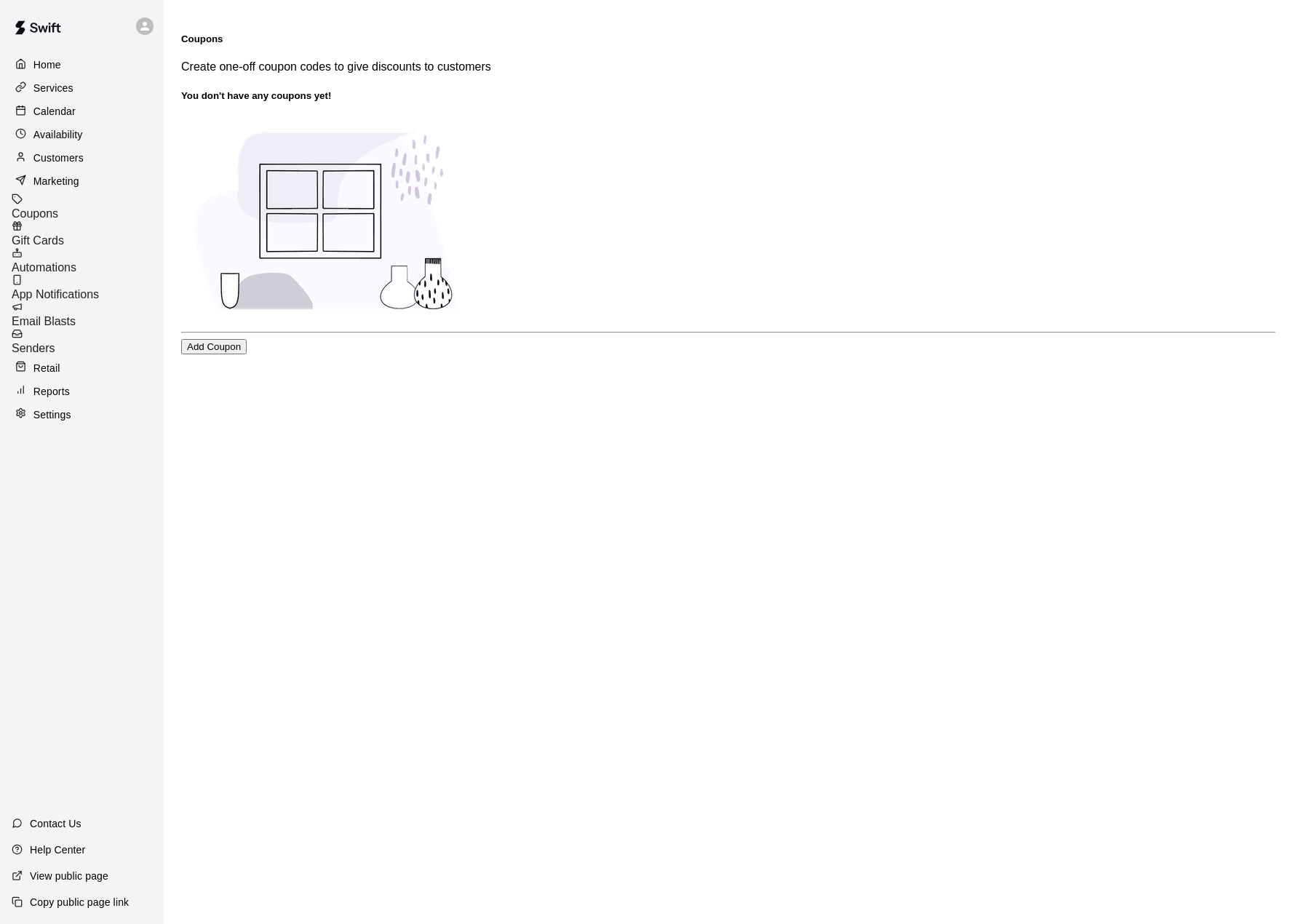
click at [35, 361] on p "Retail" at bounding box center [47, 368] width 27 height 15
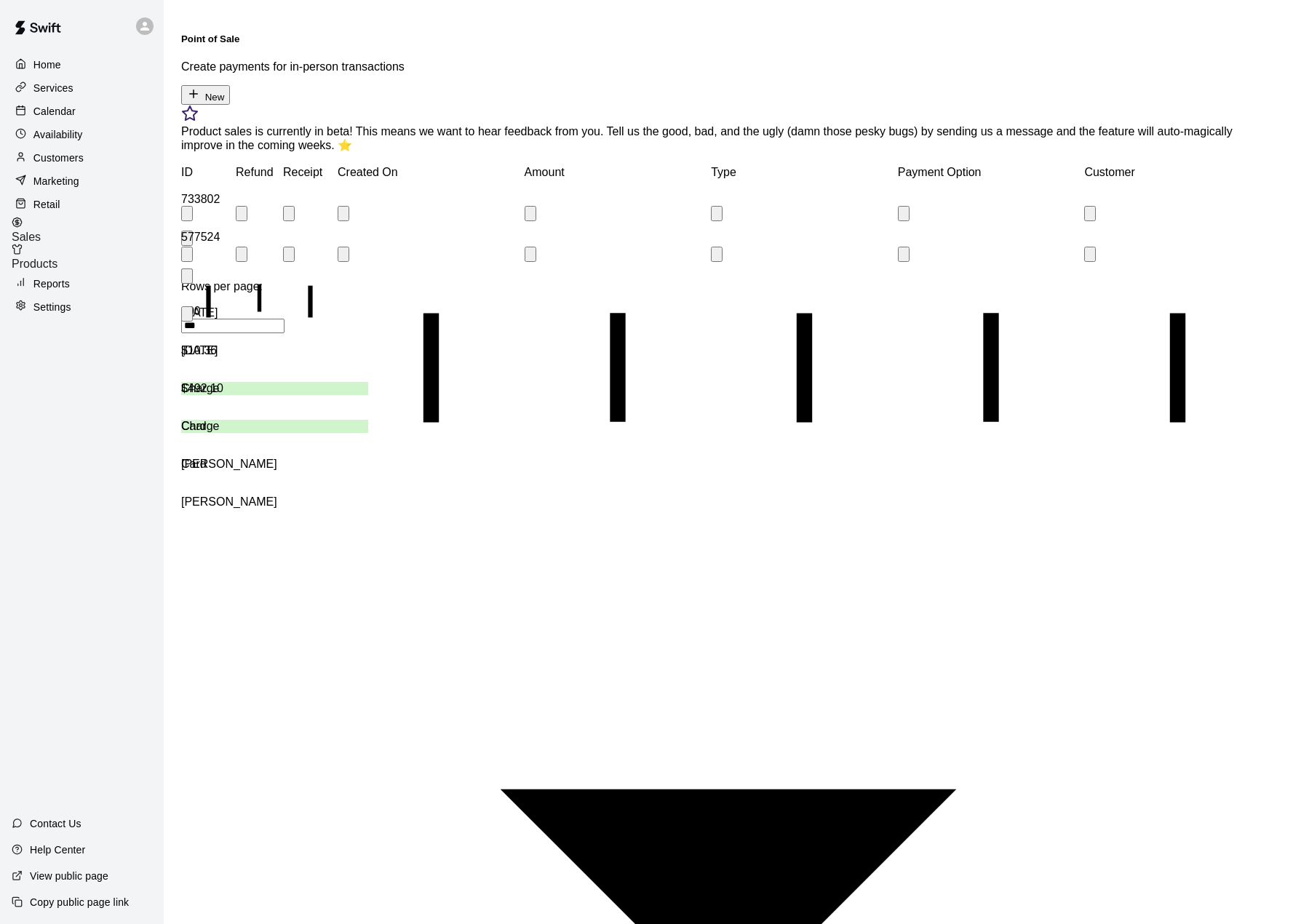
click at [63, 287] on p "Reports" at bounding box center [51, 284] width 37 height 15
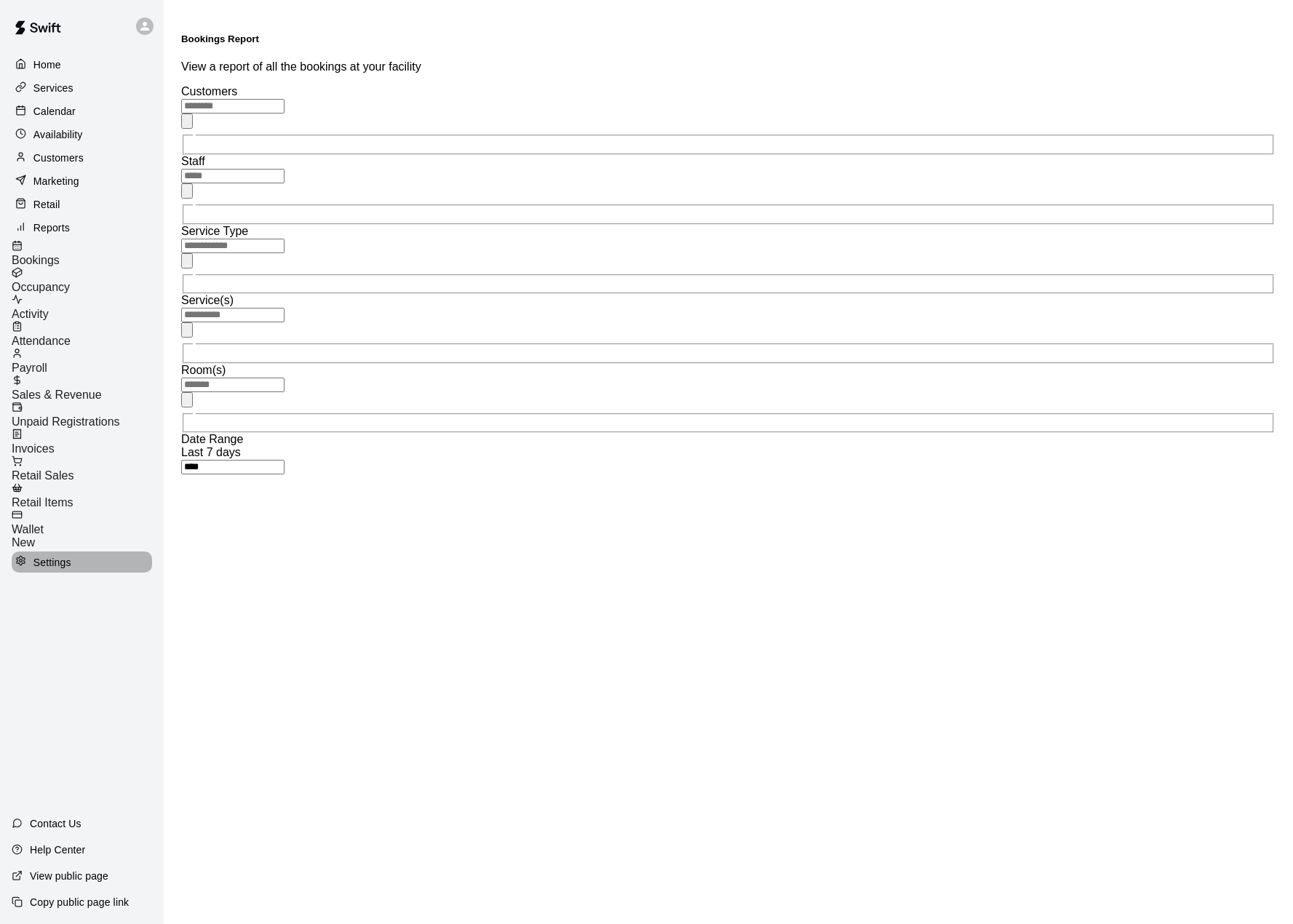
click at [53, 555] on p "Settings" at bounding box center [52, 562] width 38 height 15
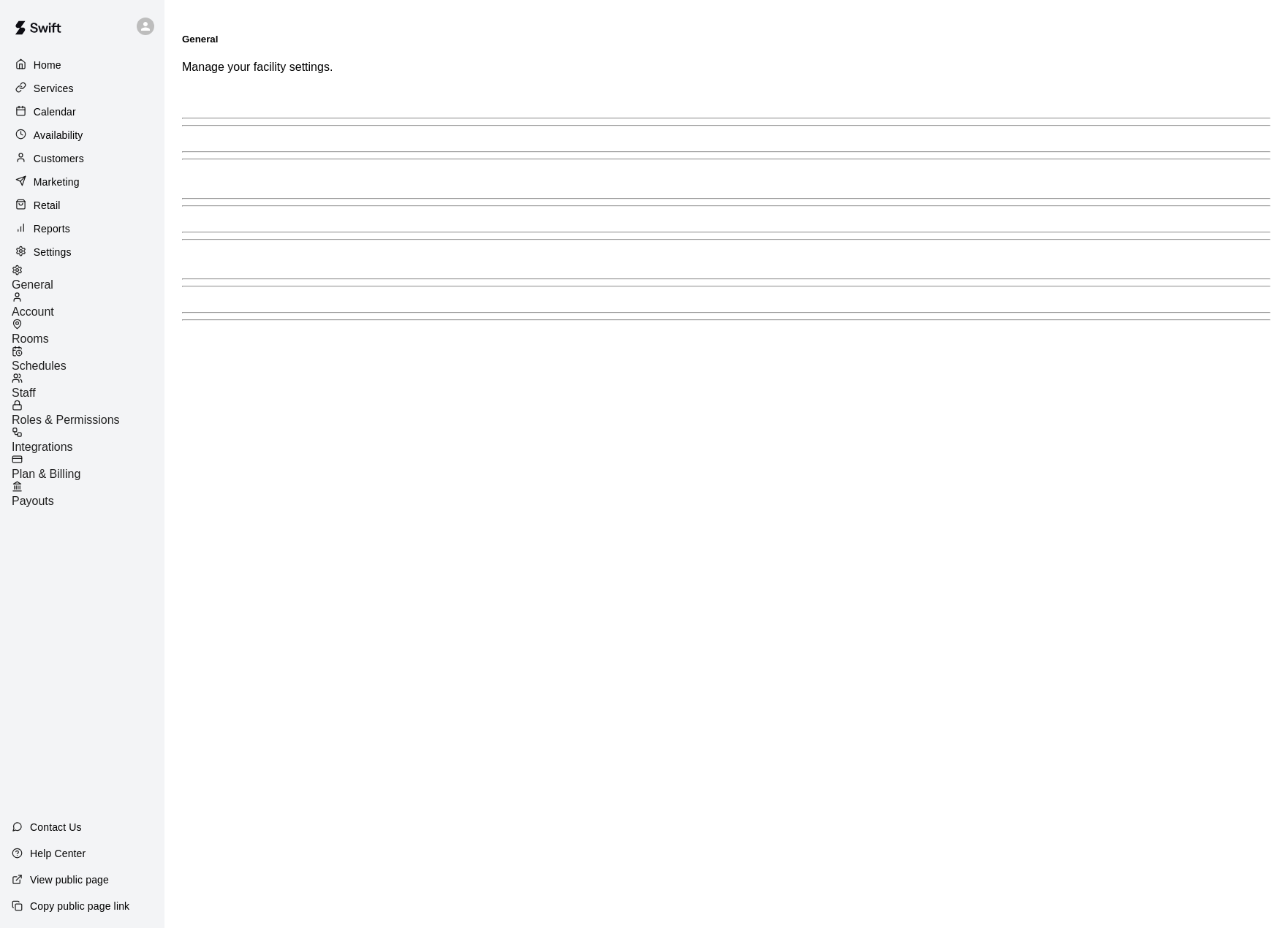
select select "**"
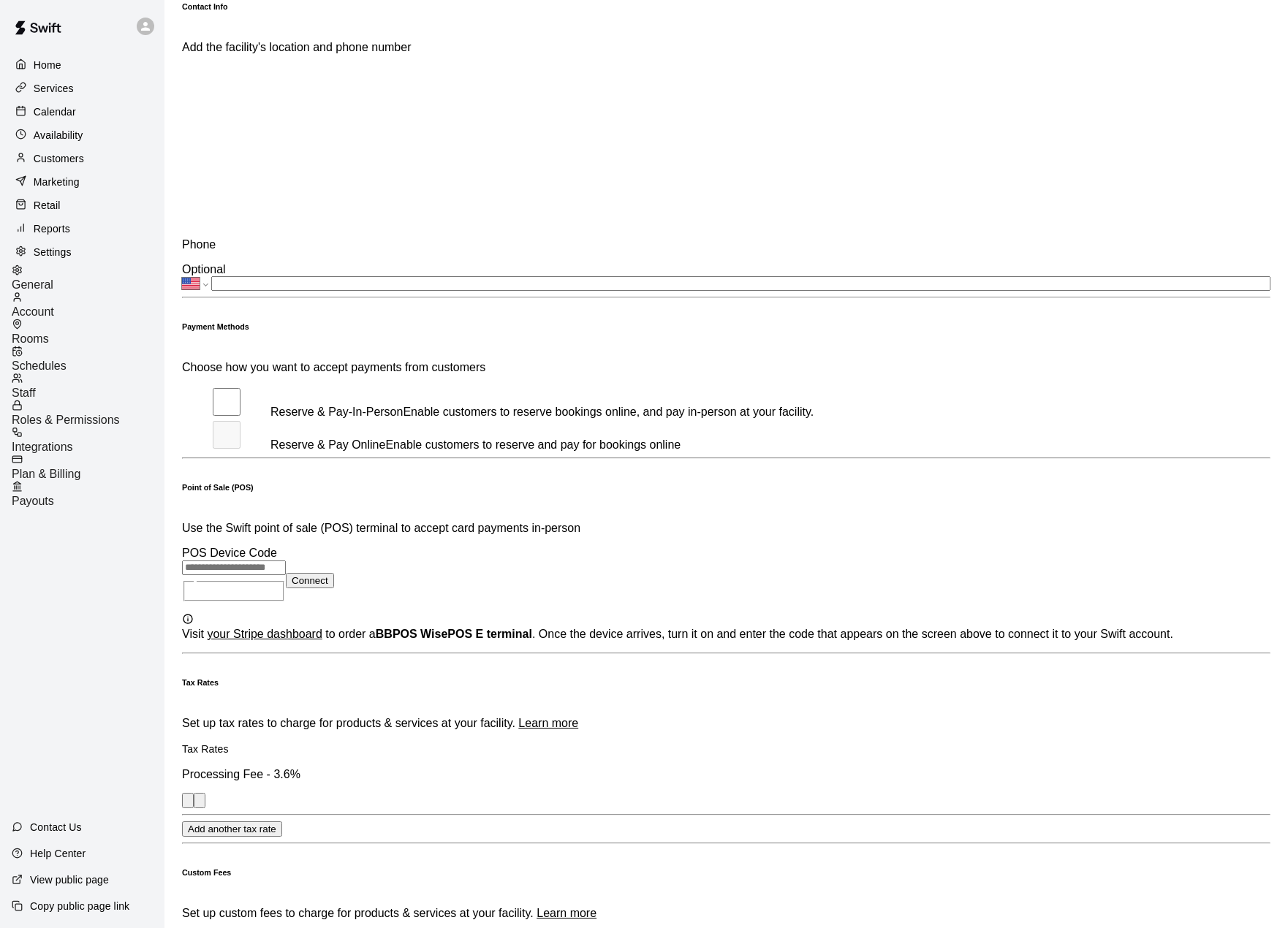
scroll to position [429, 0]
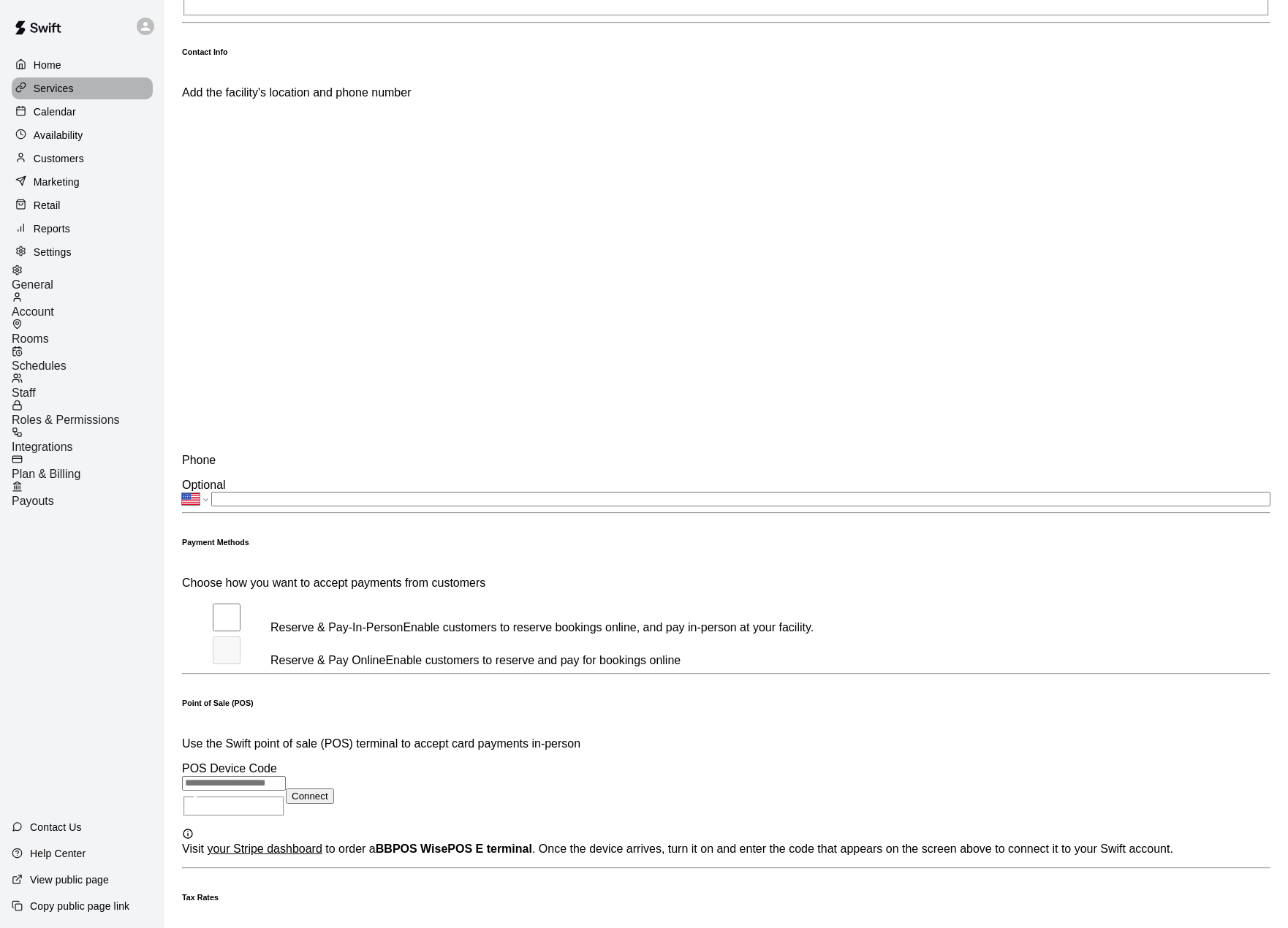
click at [45, 86] on p "Services" at bounding box center [54, 88] width 40 height 15
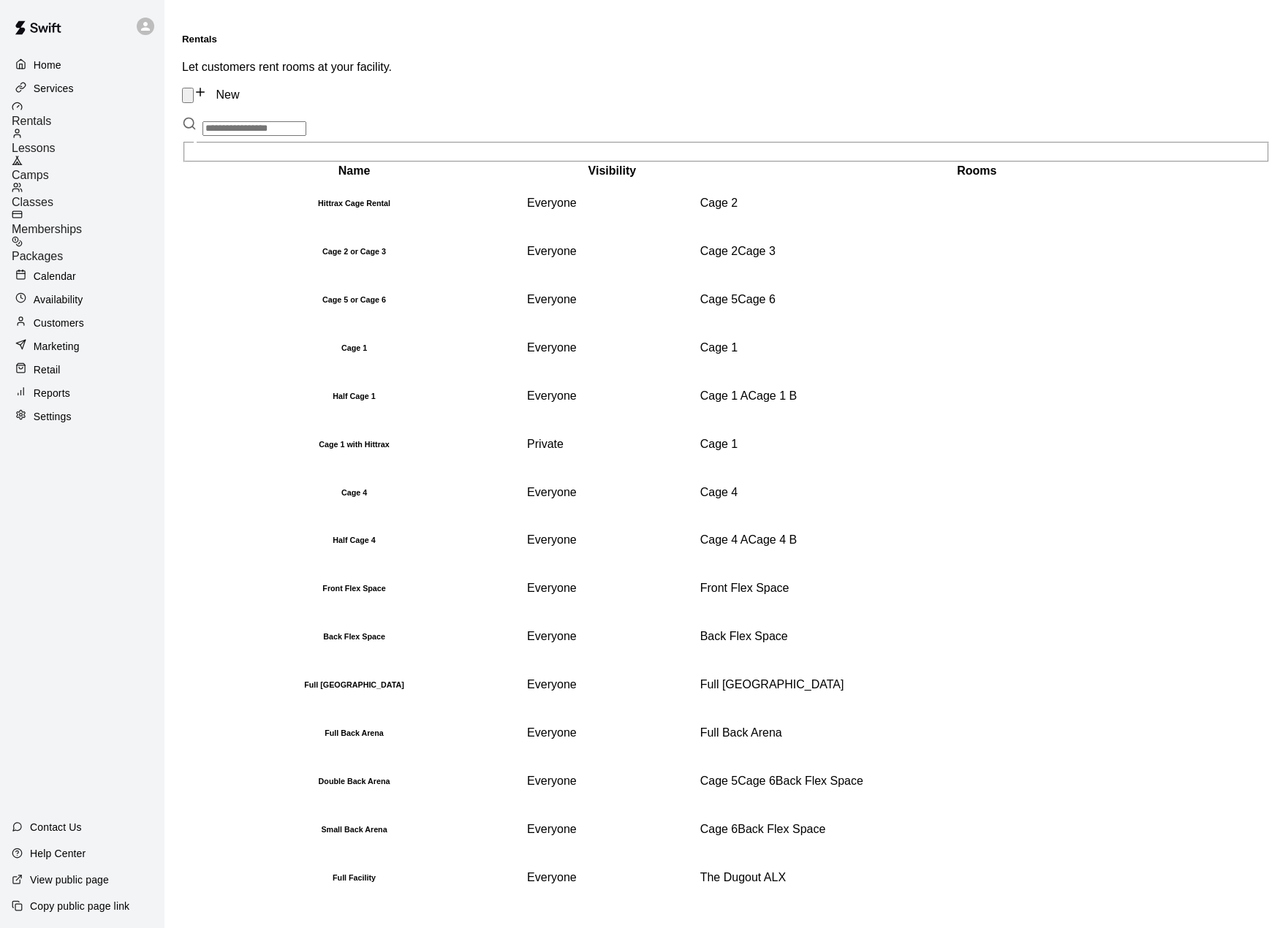
click at [239, 88] on link "New" at bounding box center [217, 94] width 45 height 13
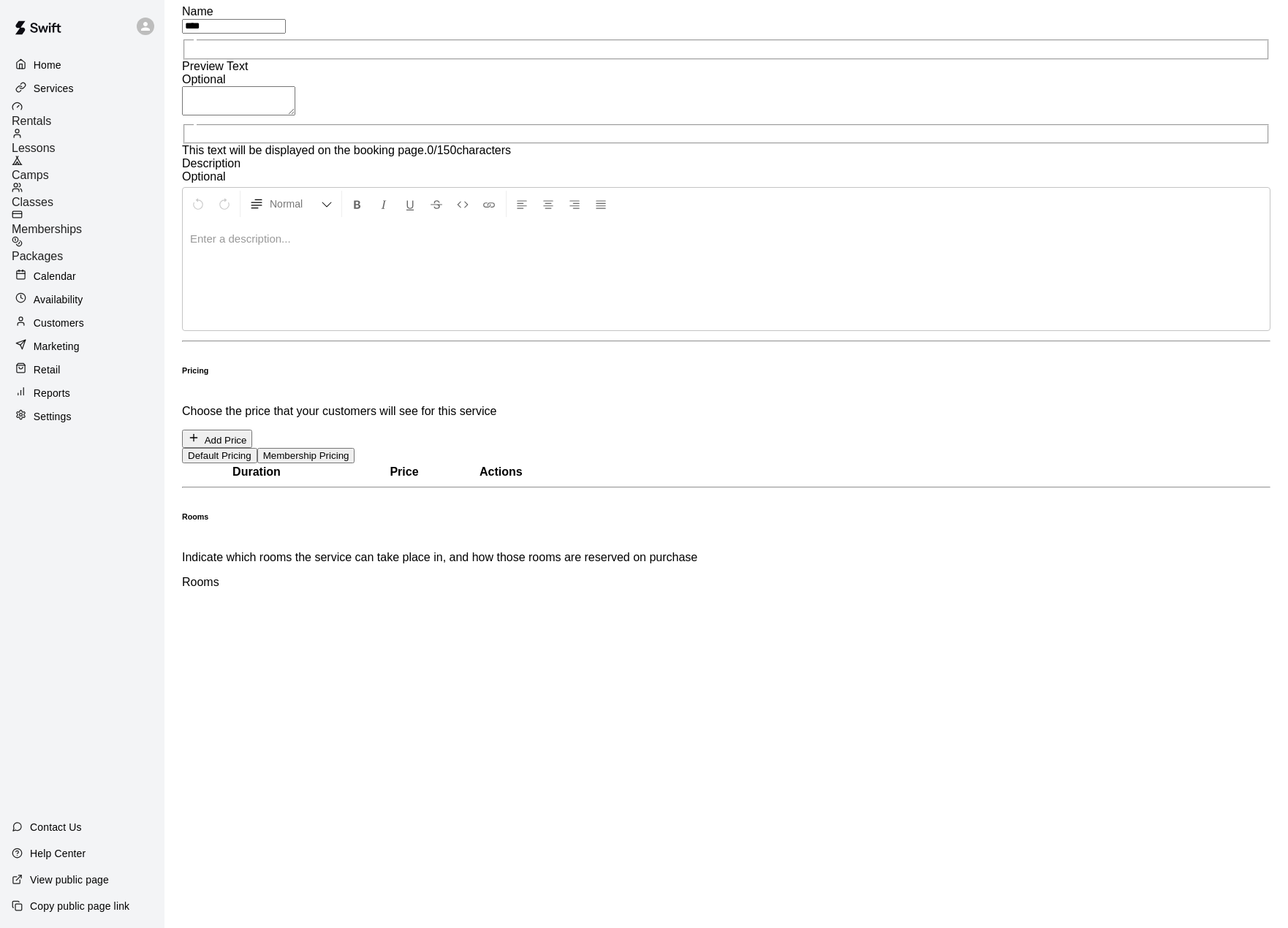
scroll to position [219, 0]
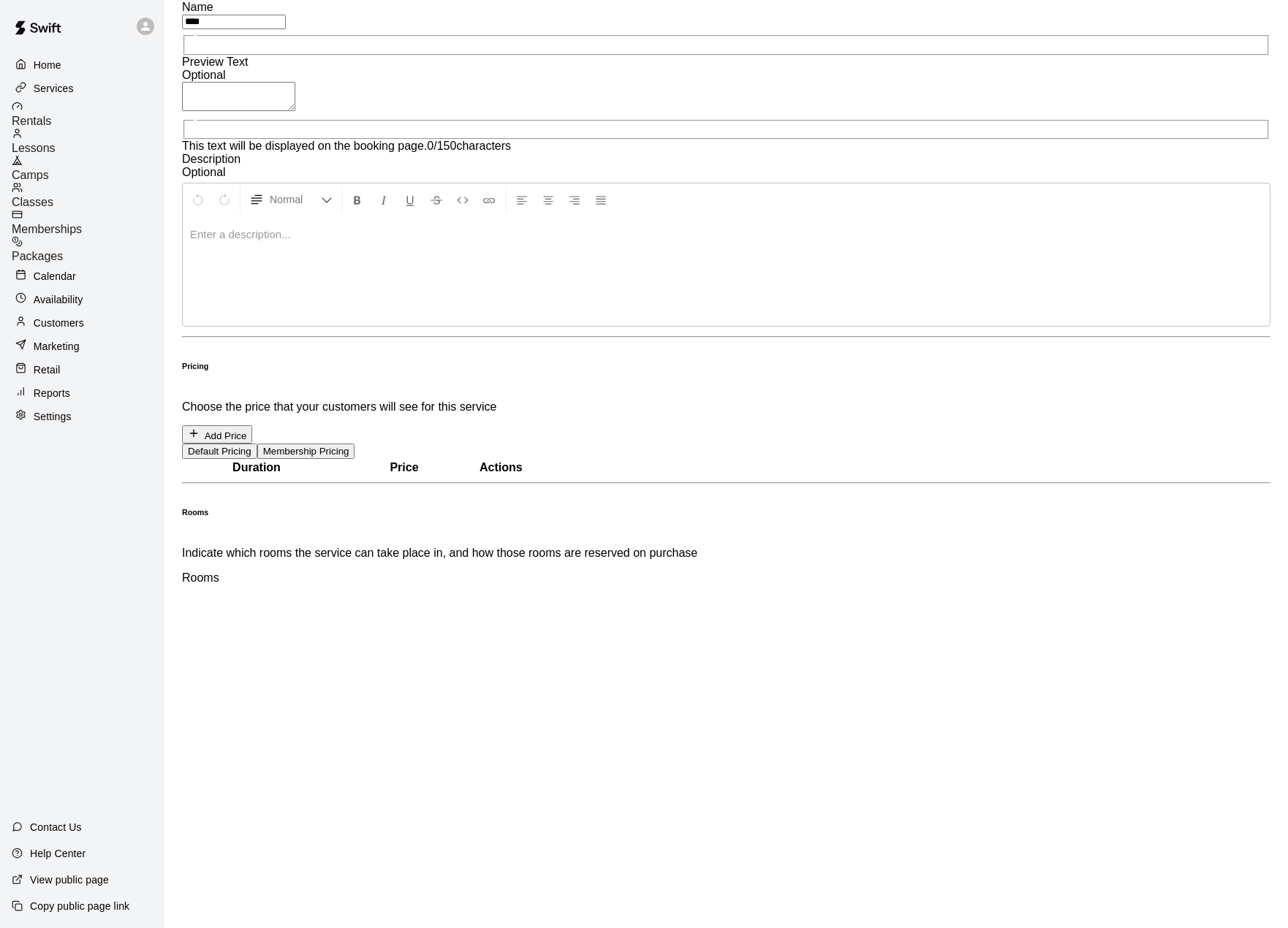
type input "****"
type input "***"
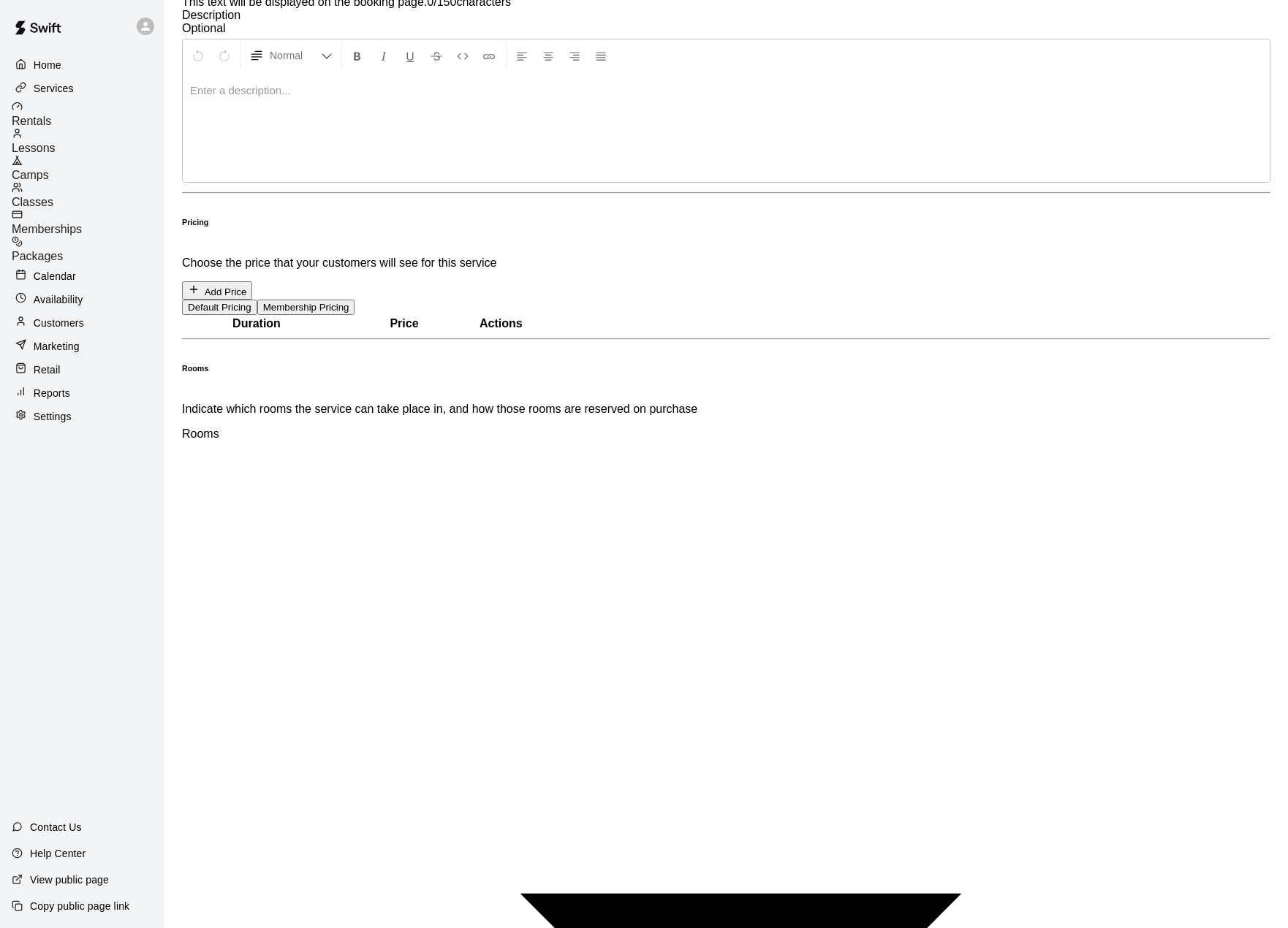
scroll to position [366, 0]
click at [355, 297] on button "Membership Pricing" at bounding box center [306, 305] width 98 height 15
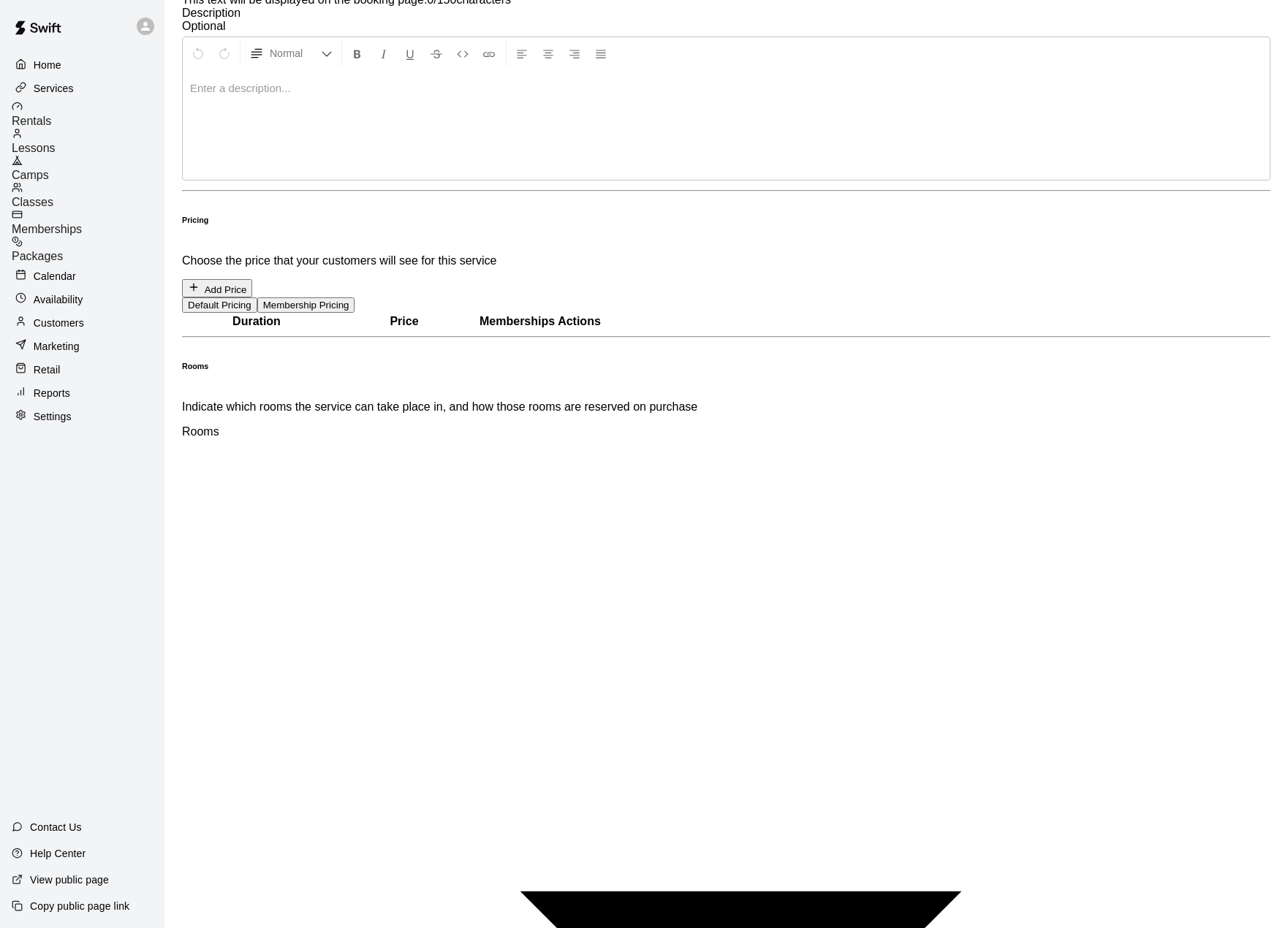
click at [257, 297] on button "Default Pricing" at bounding box center [220, 305] width 75 height 15
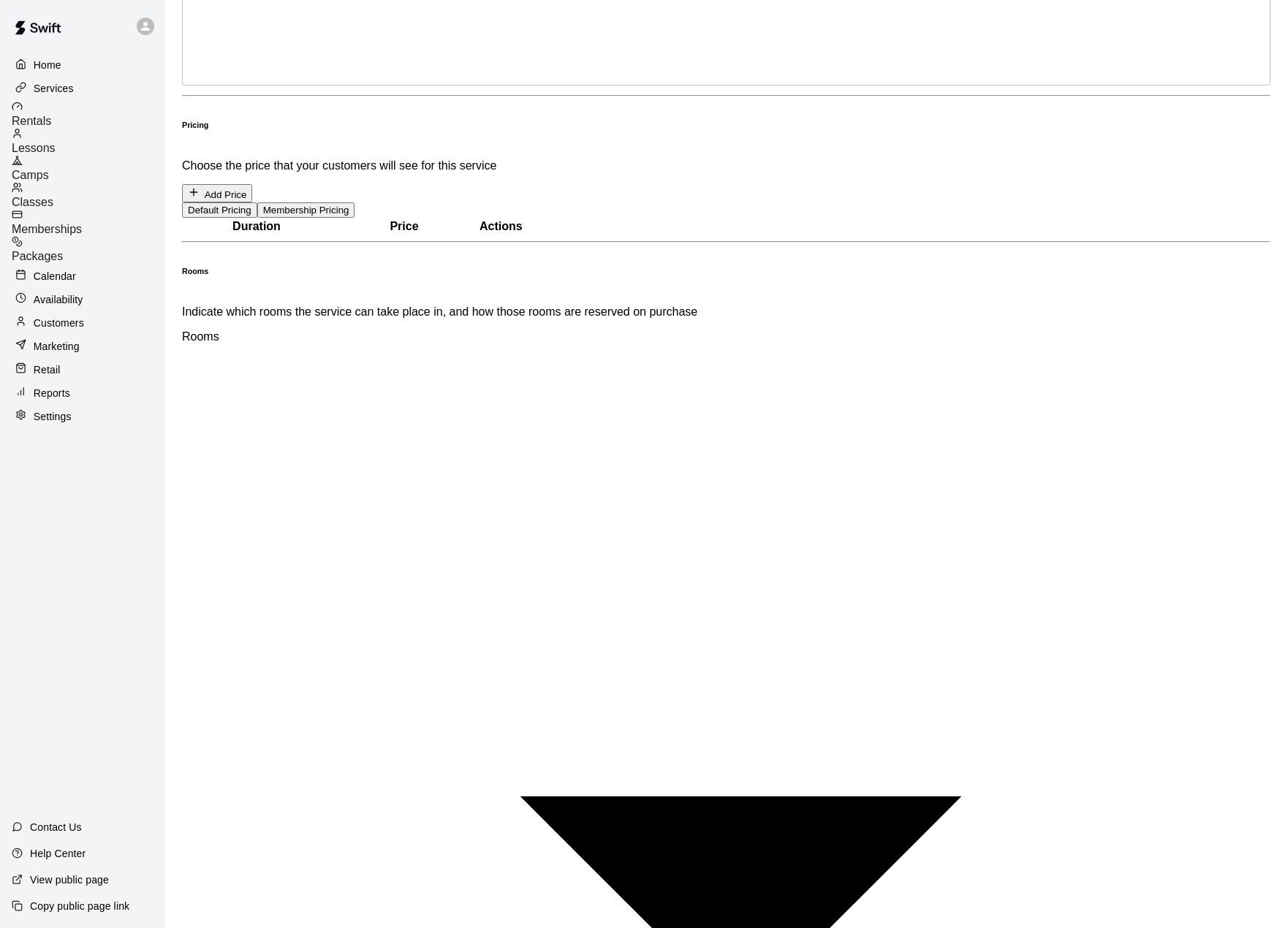
scroll to position [463, 0]
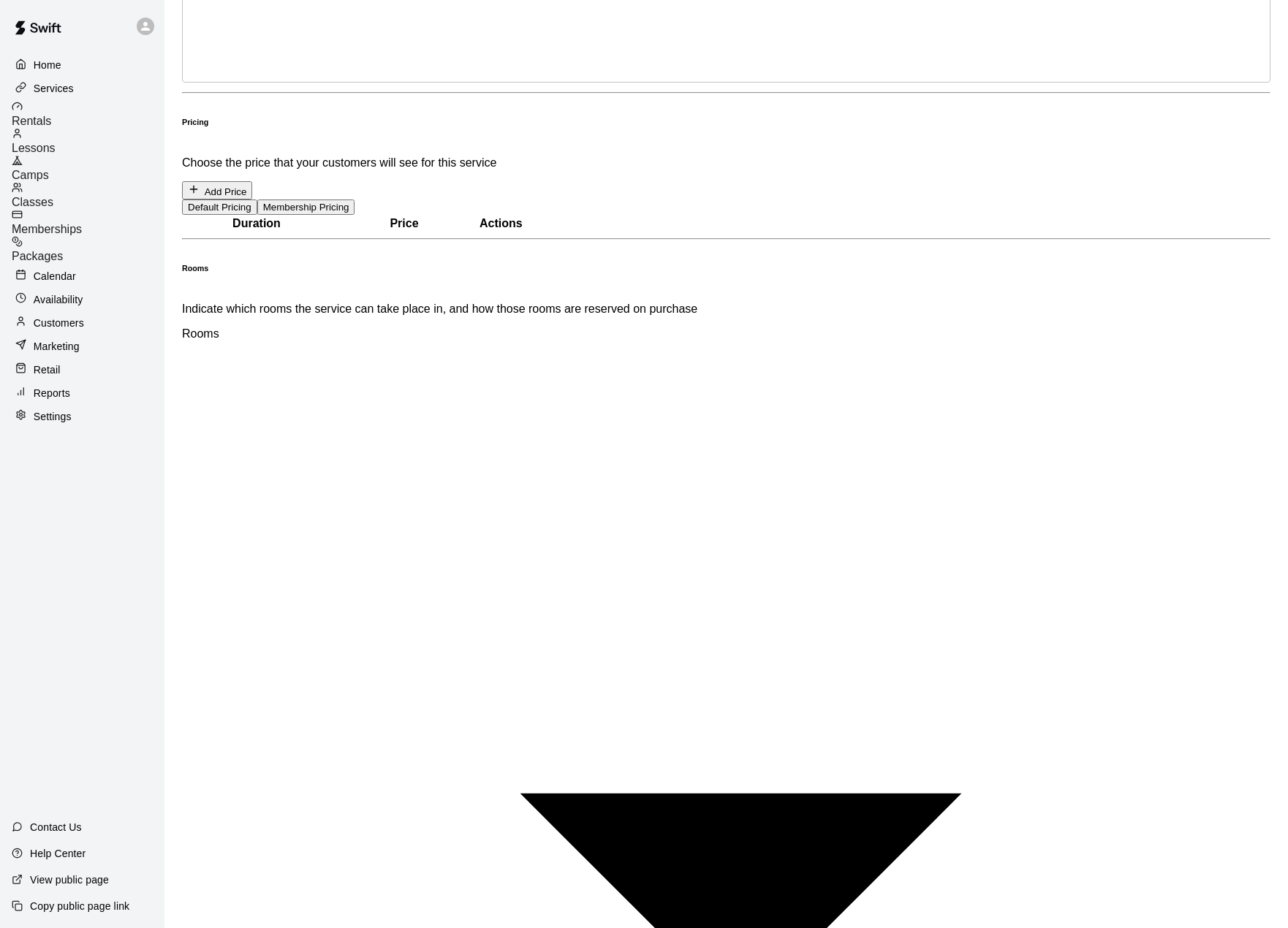
click at [547, 733] on div at bounding box center [649, 464] width 1298 height 928
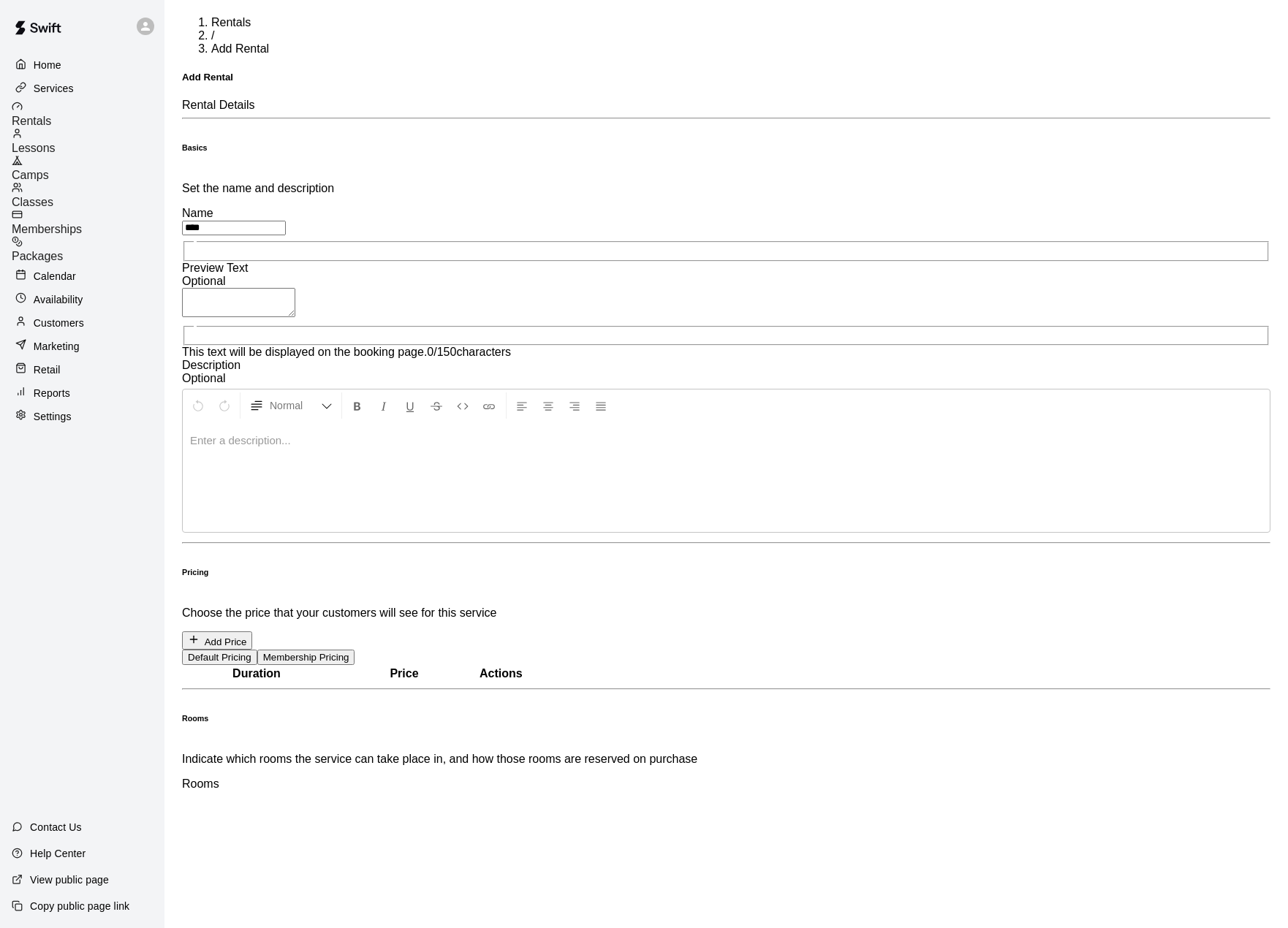
scroll to position [0, 0]
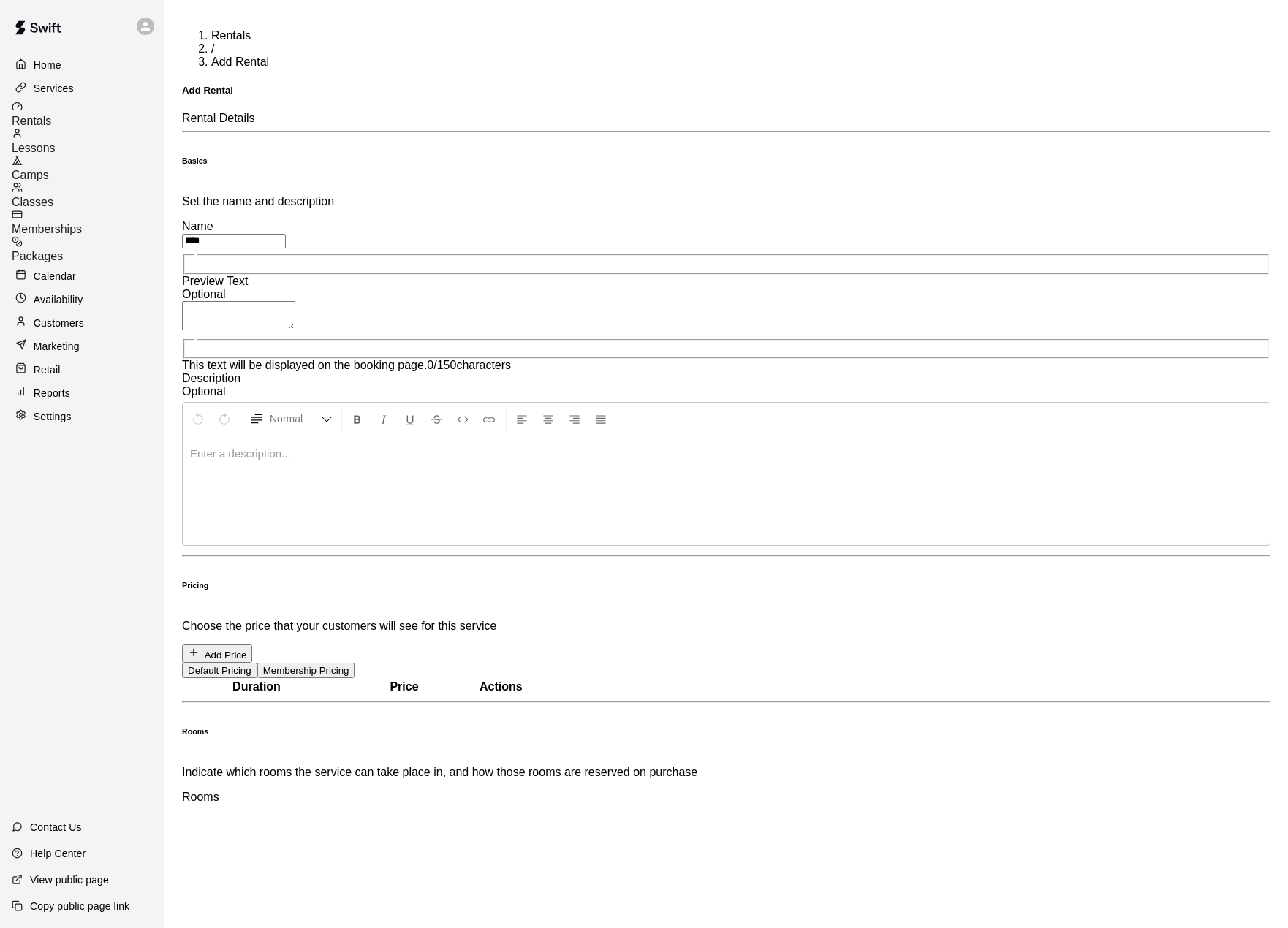
click at [55, 145] on span "Lessons" at bounding box center [34, 148] width 44 height 13
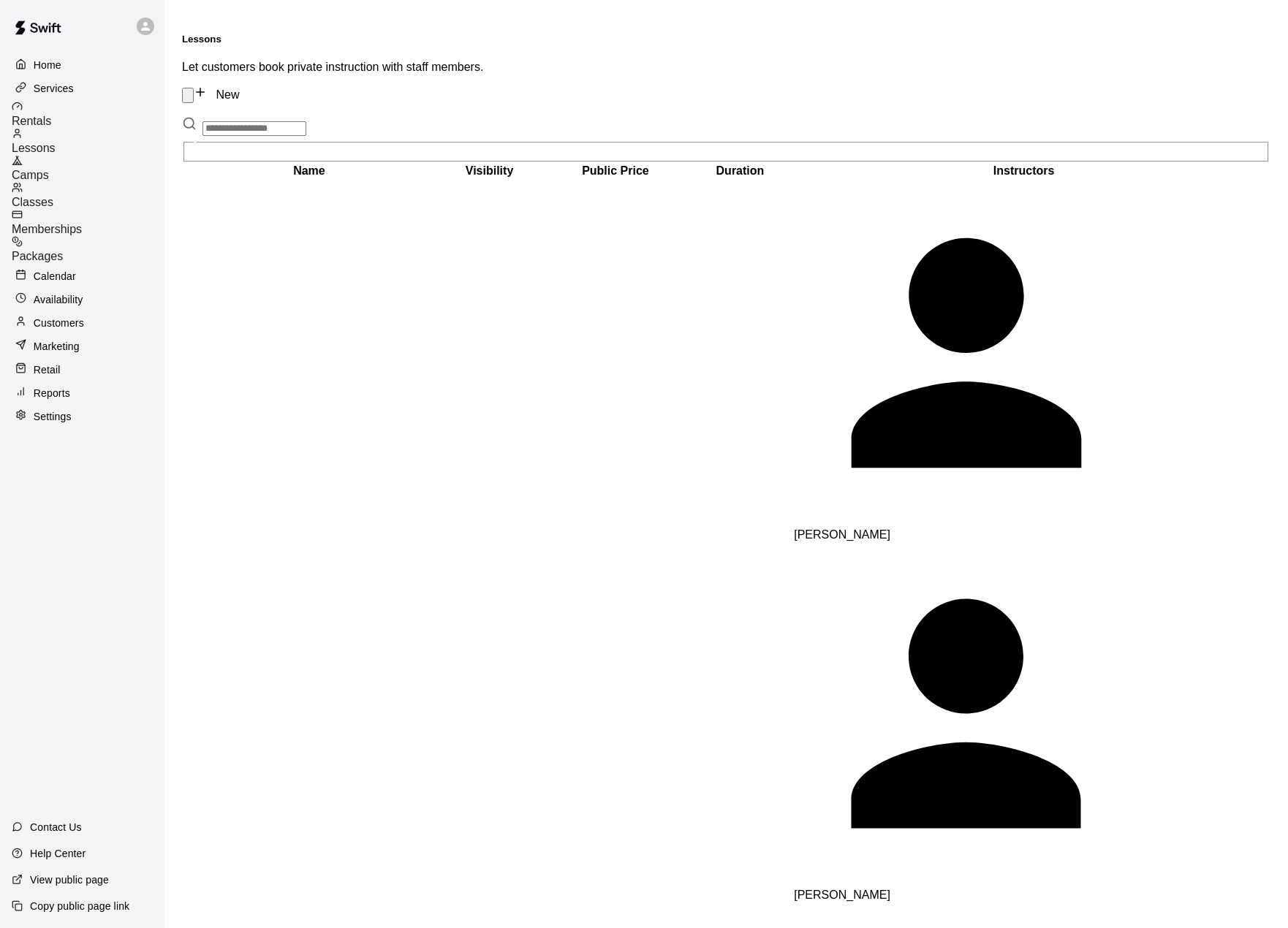
click at [49, 169] on span "Camps" at bounding box center [31, 175] width 37 height 13
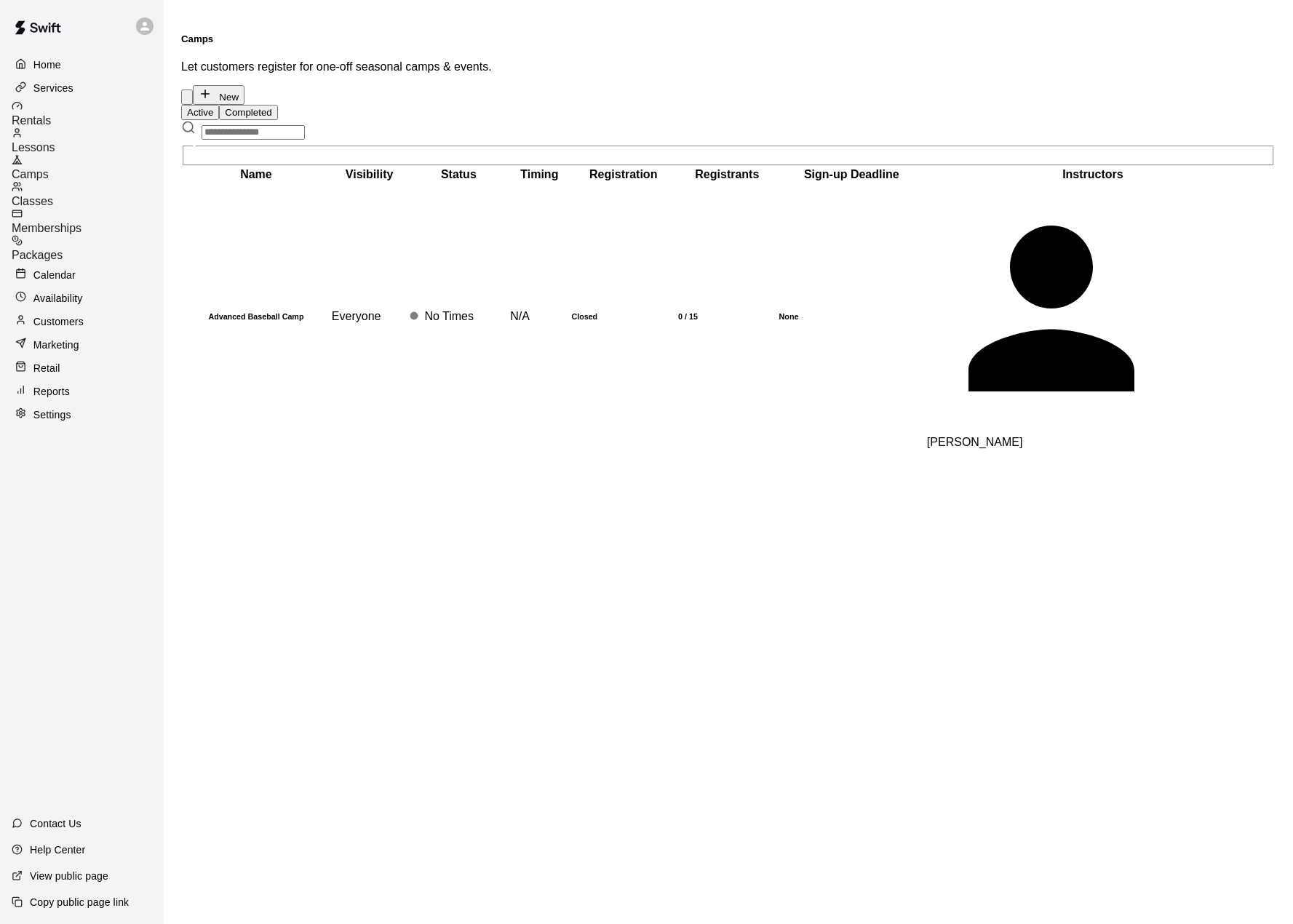
click at [80, 222] on span "Memberships" at bounding box center [47, 228] width 70 height 13
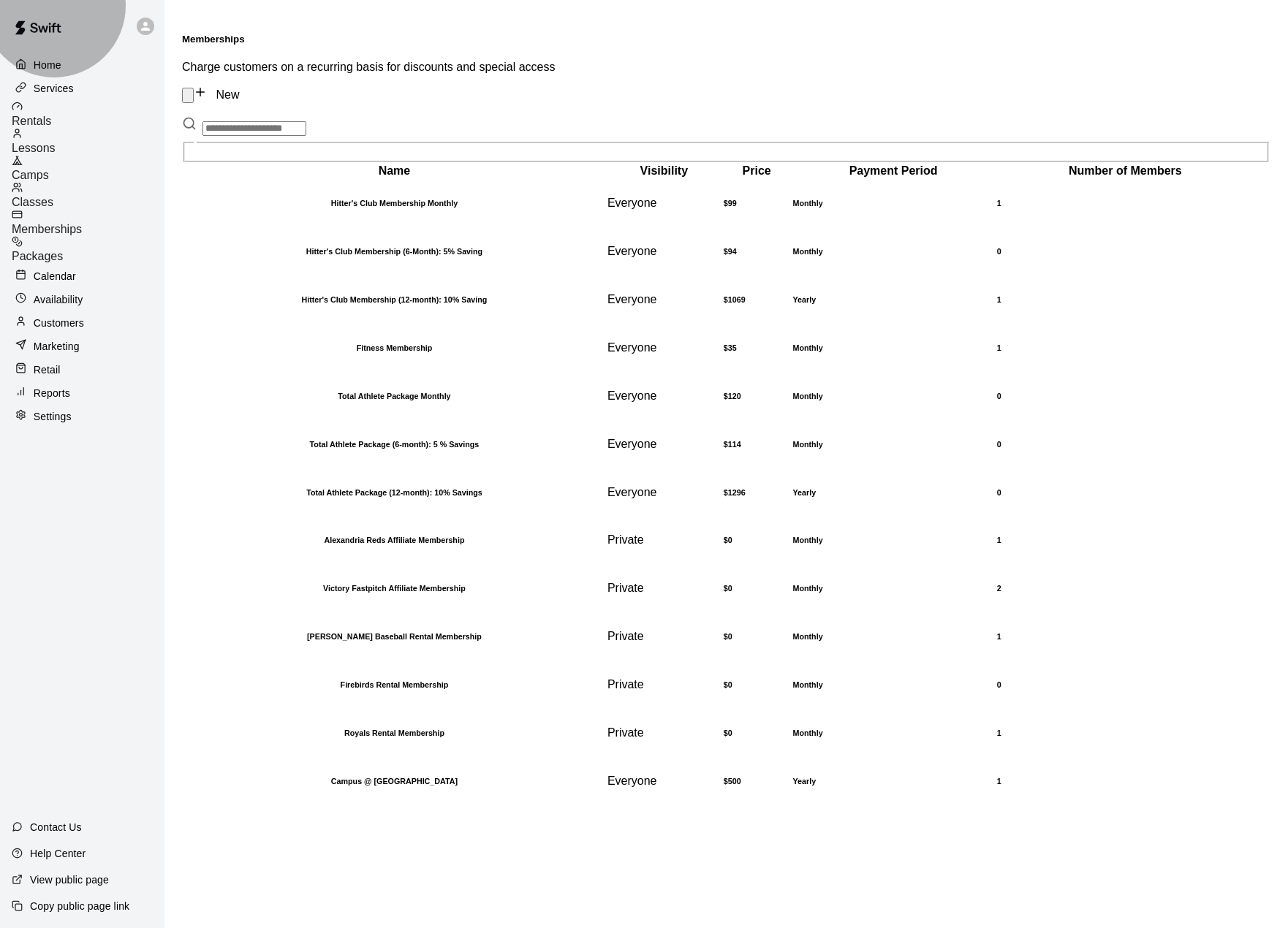
click at [63, 250] on span "Packages" at bounding box center [37, 256] width 51 height 13
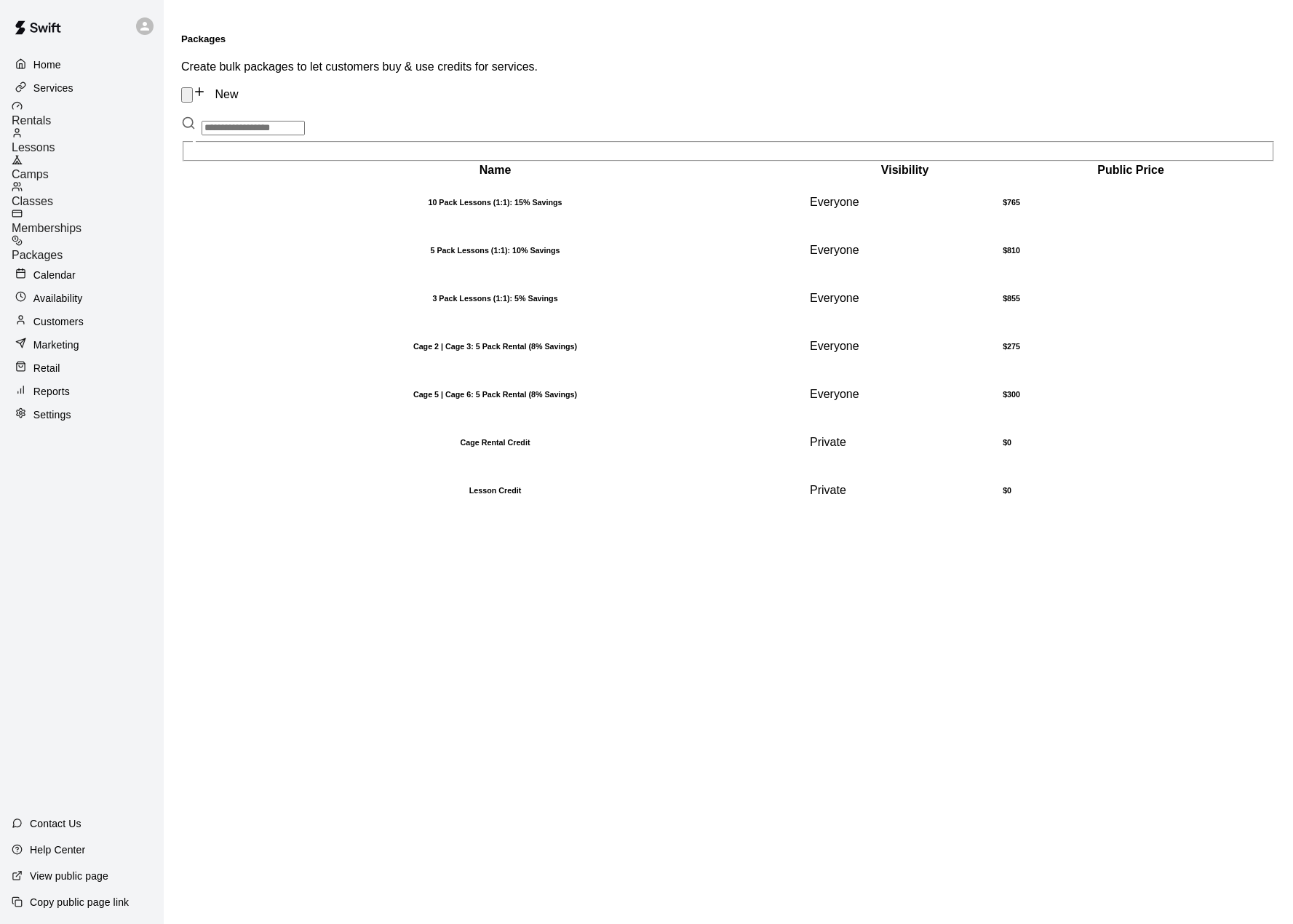
click at [65, 268] on p "Calendar" at bounding box center [54, 275] width 43 height 15
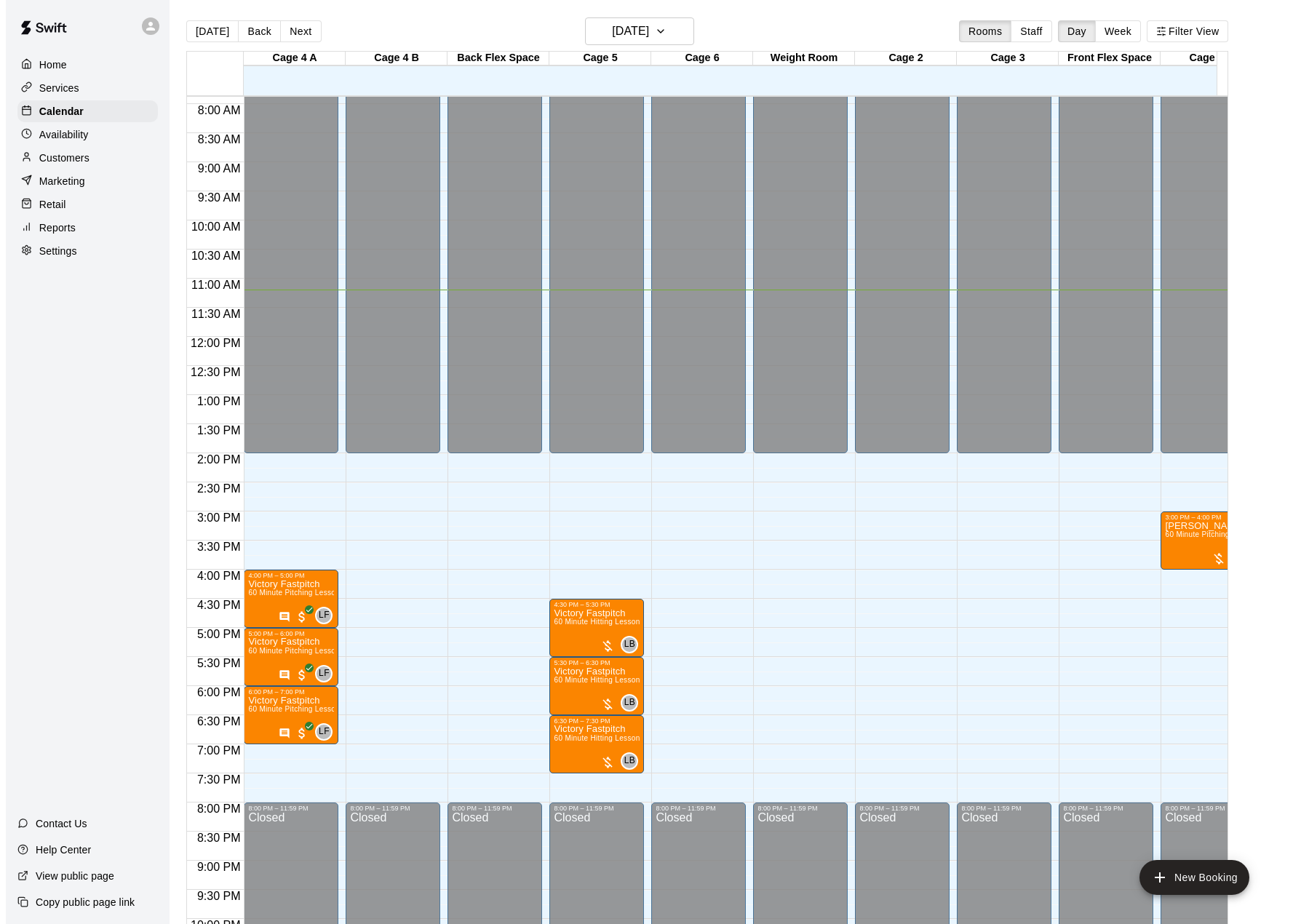
scroll to position [436, 0]
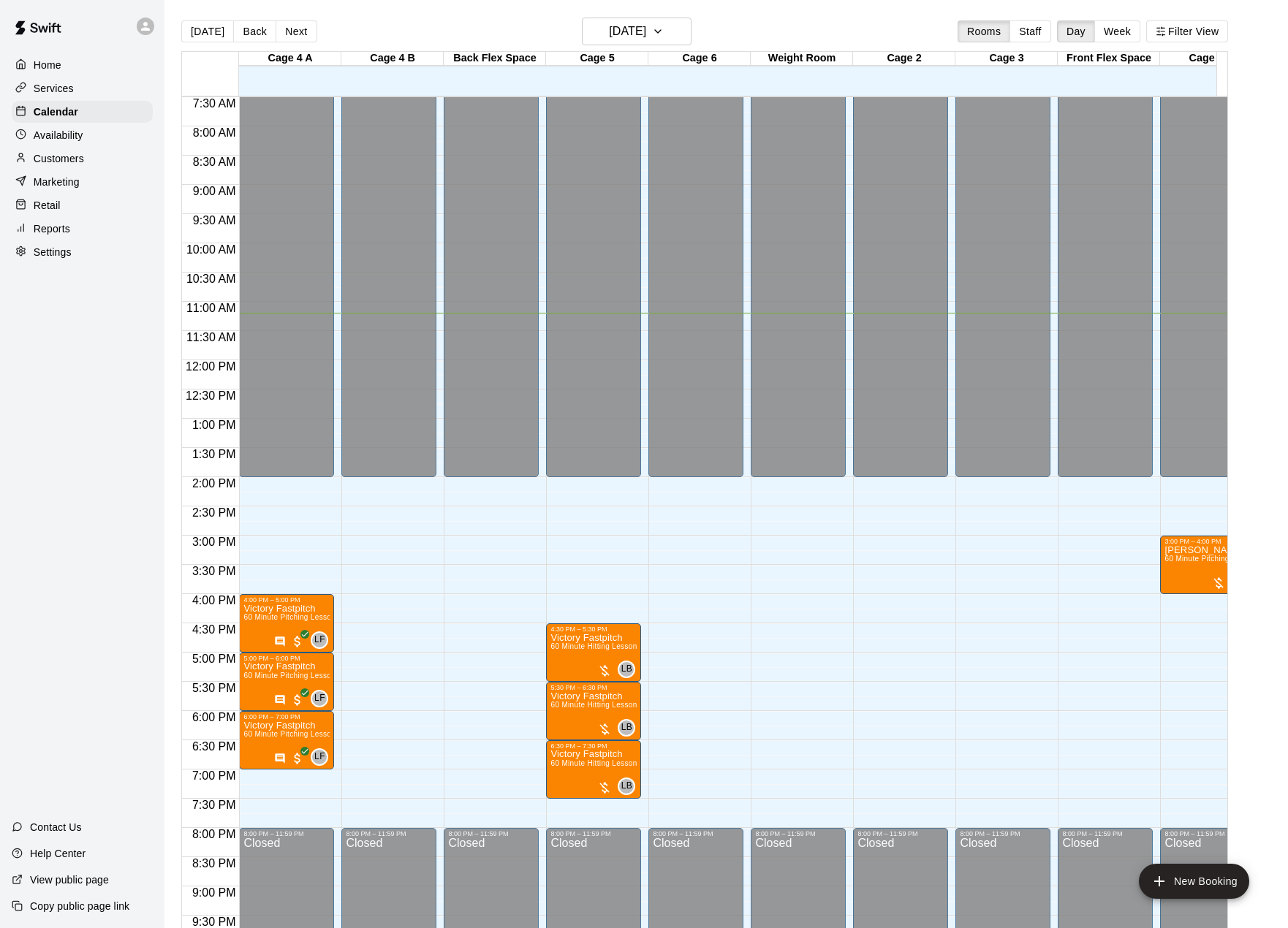
click at [1226, 880] on button "New Booking" at bounding box center [1194, 881] width 110 height 35
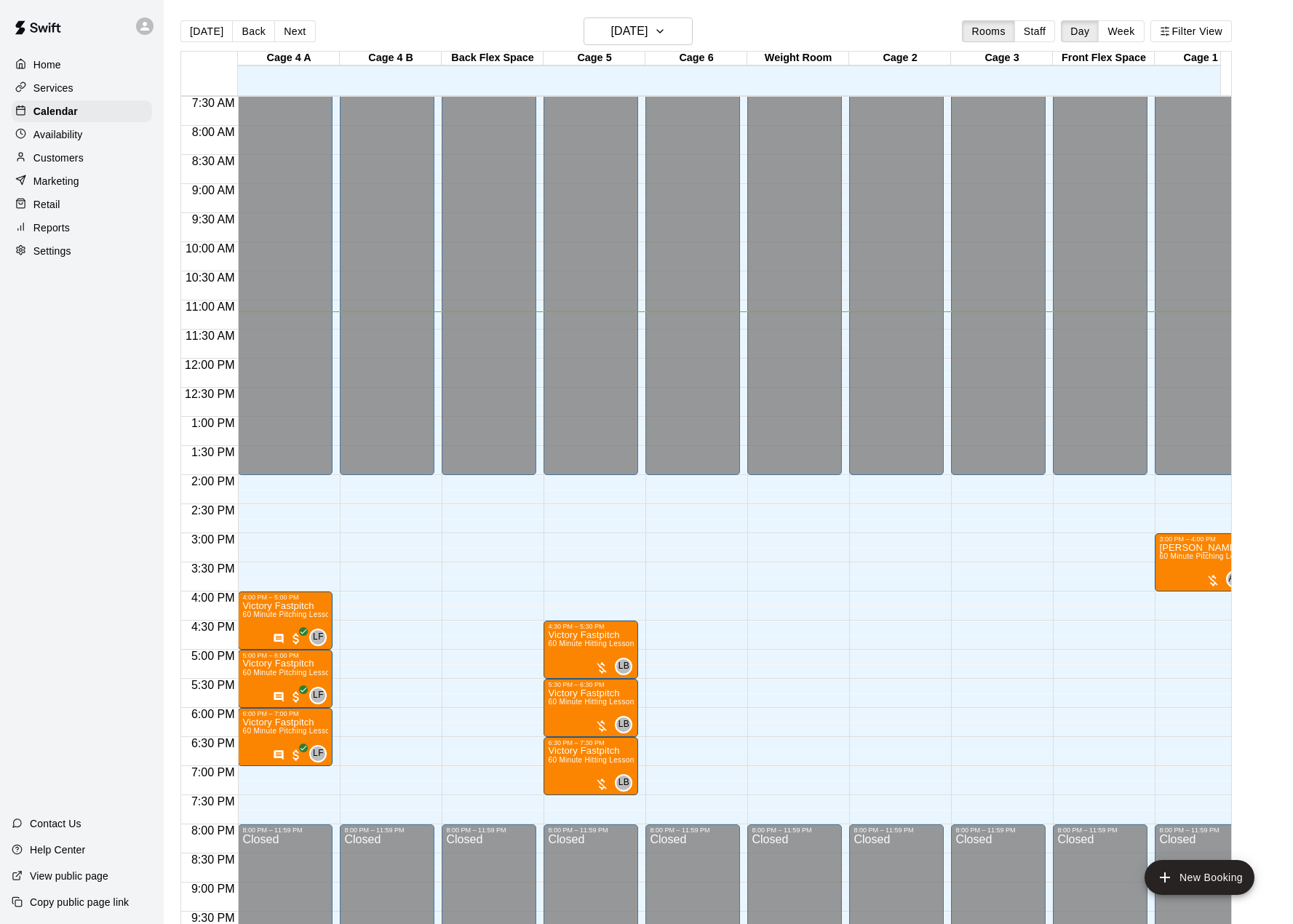
type input "****"
drag, startPoint x: 519, startPoint y: 236, endPoint x: 519, endPoint y: 256, distance: 20.0
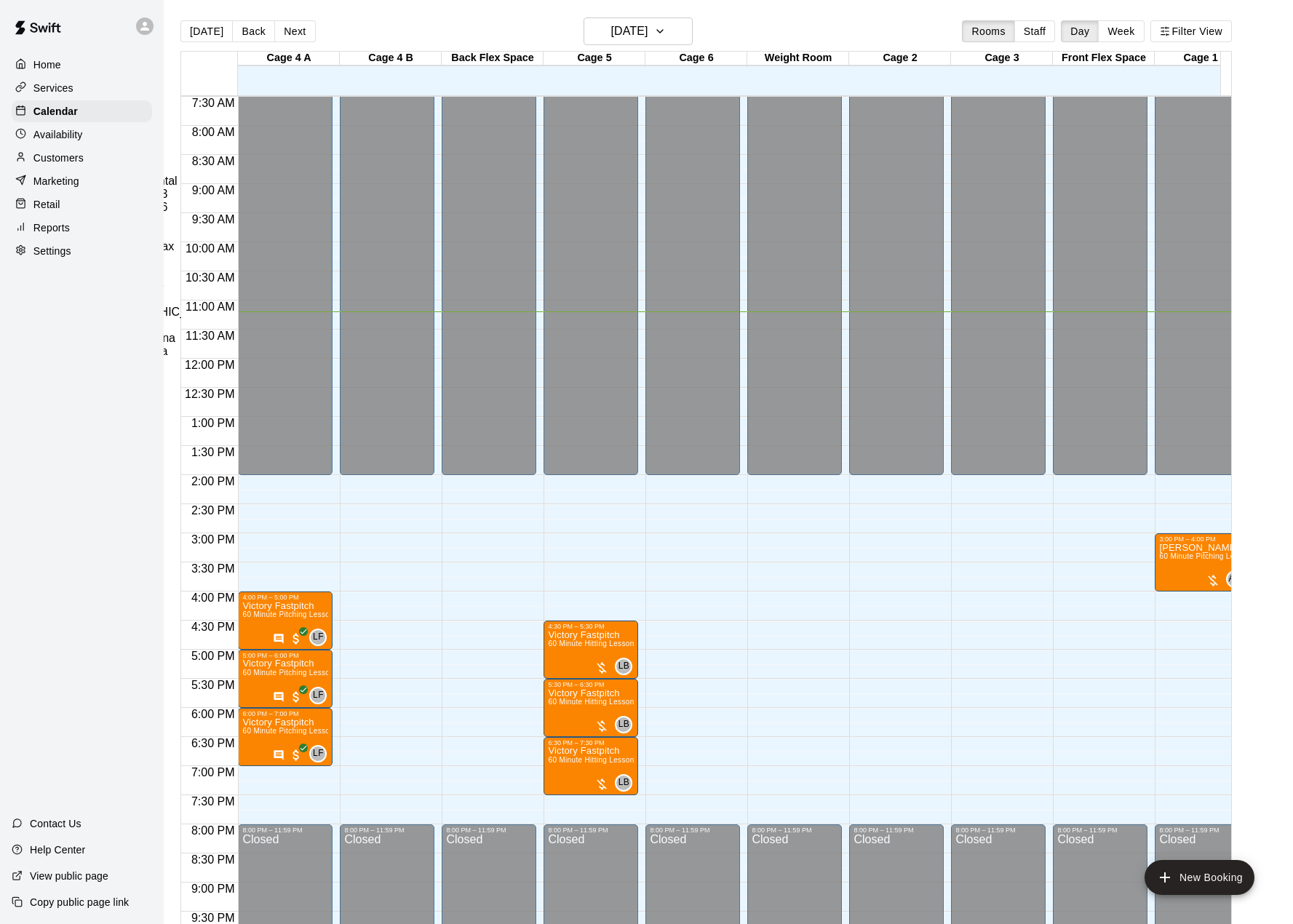
click at [419, 201] on li "Cage 2 or Cage 3" at bounding box center [247, 195] width 343 height 13
click at [419, 371] on li "Full Facility" at bounding box center [247, 365] width 343 height 13
type input "**********"
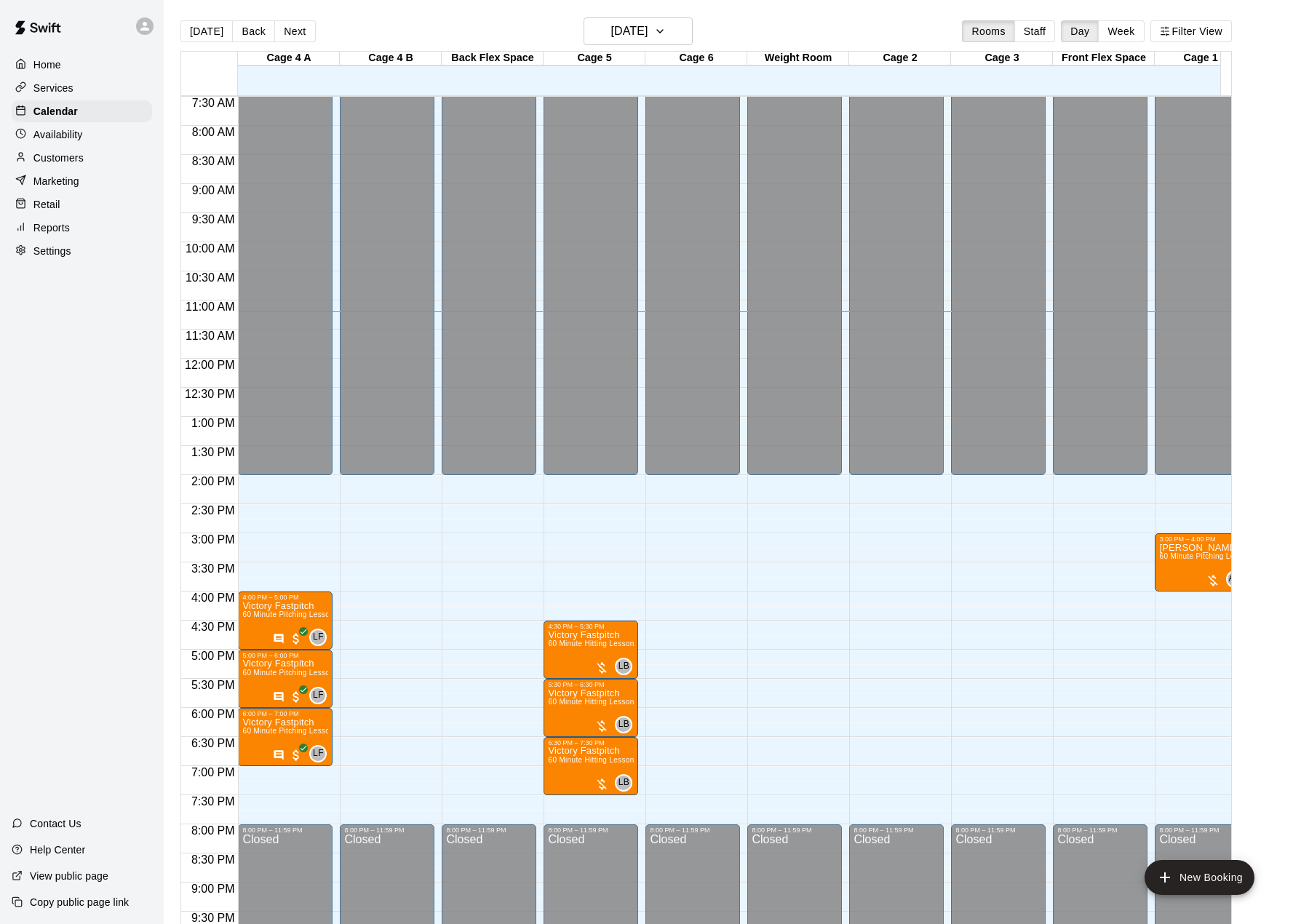
type input "**********"
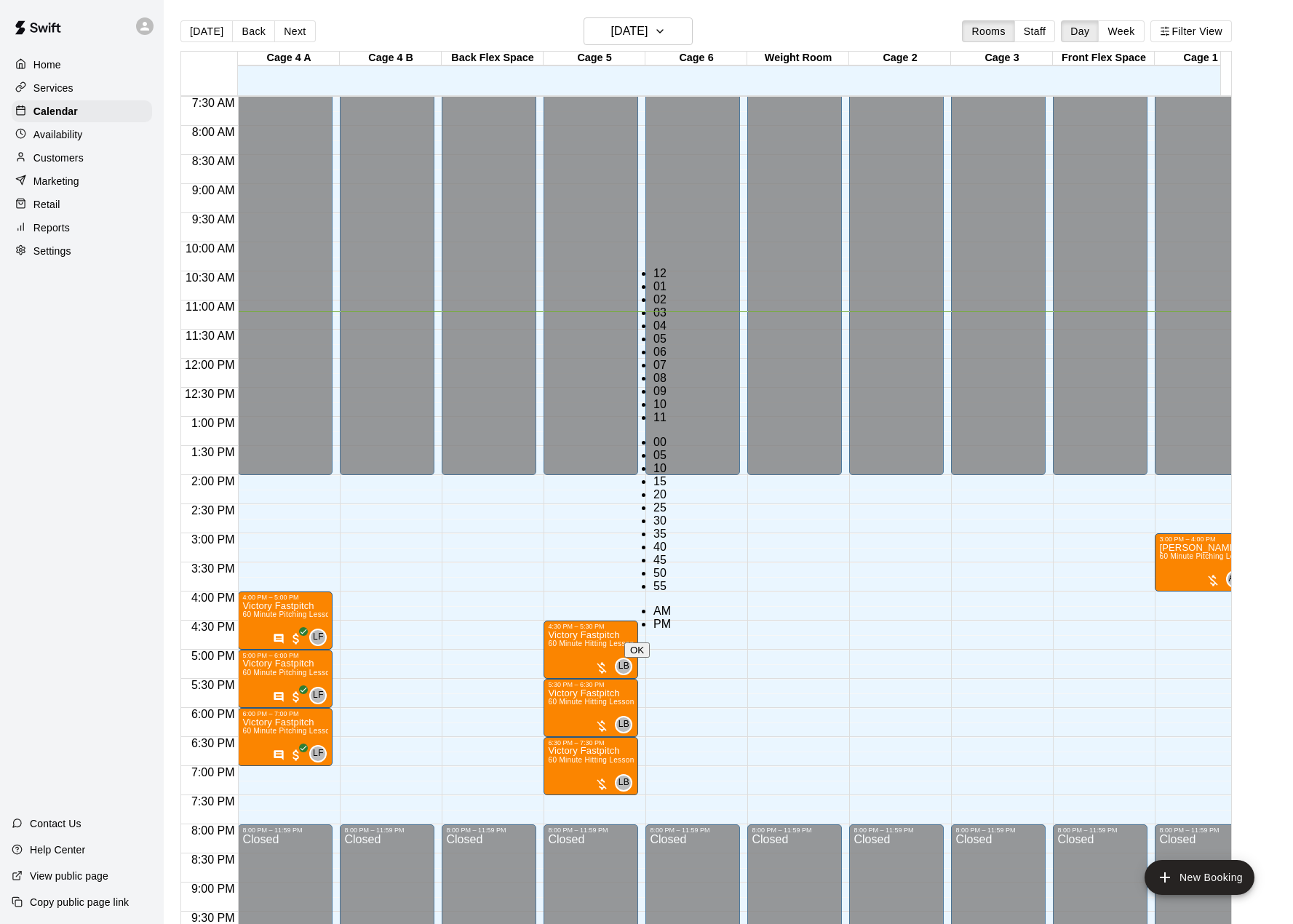
scroll to position [310, 0]
drag, startPoint x: 630, startPoint y: 237, endPoint x: 665, endPoint y: 262, distance: 43.0
type input "********"
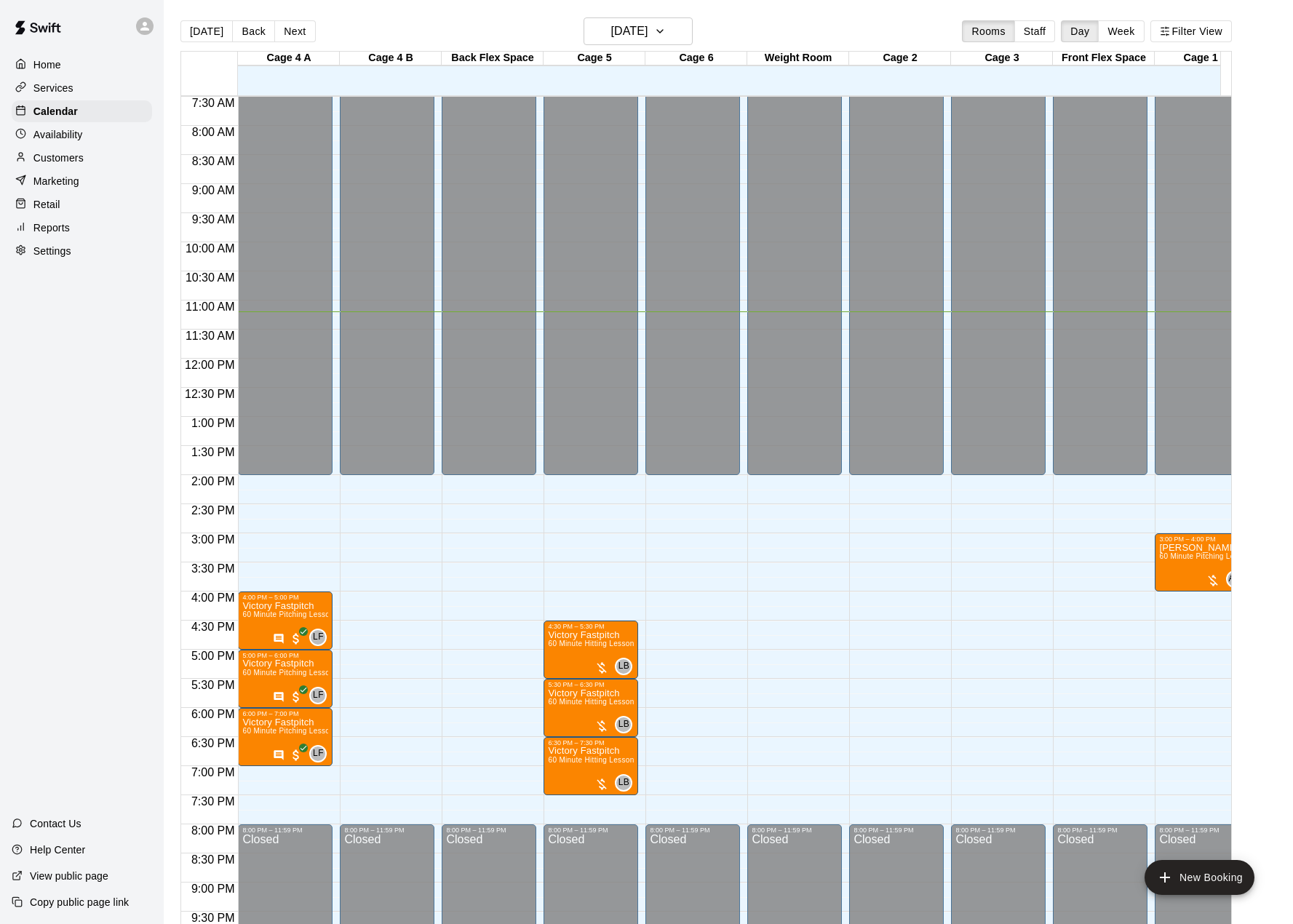
drag, startPoint x: 490, startPoint y: 291, endPoint x: 494, endPoint y: 298, distance: 8.1
drag, startPoint x: 528, startPoint y: 296, endPoint x: 536, endPoint y: 305, distance: 12.0
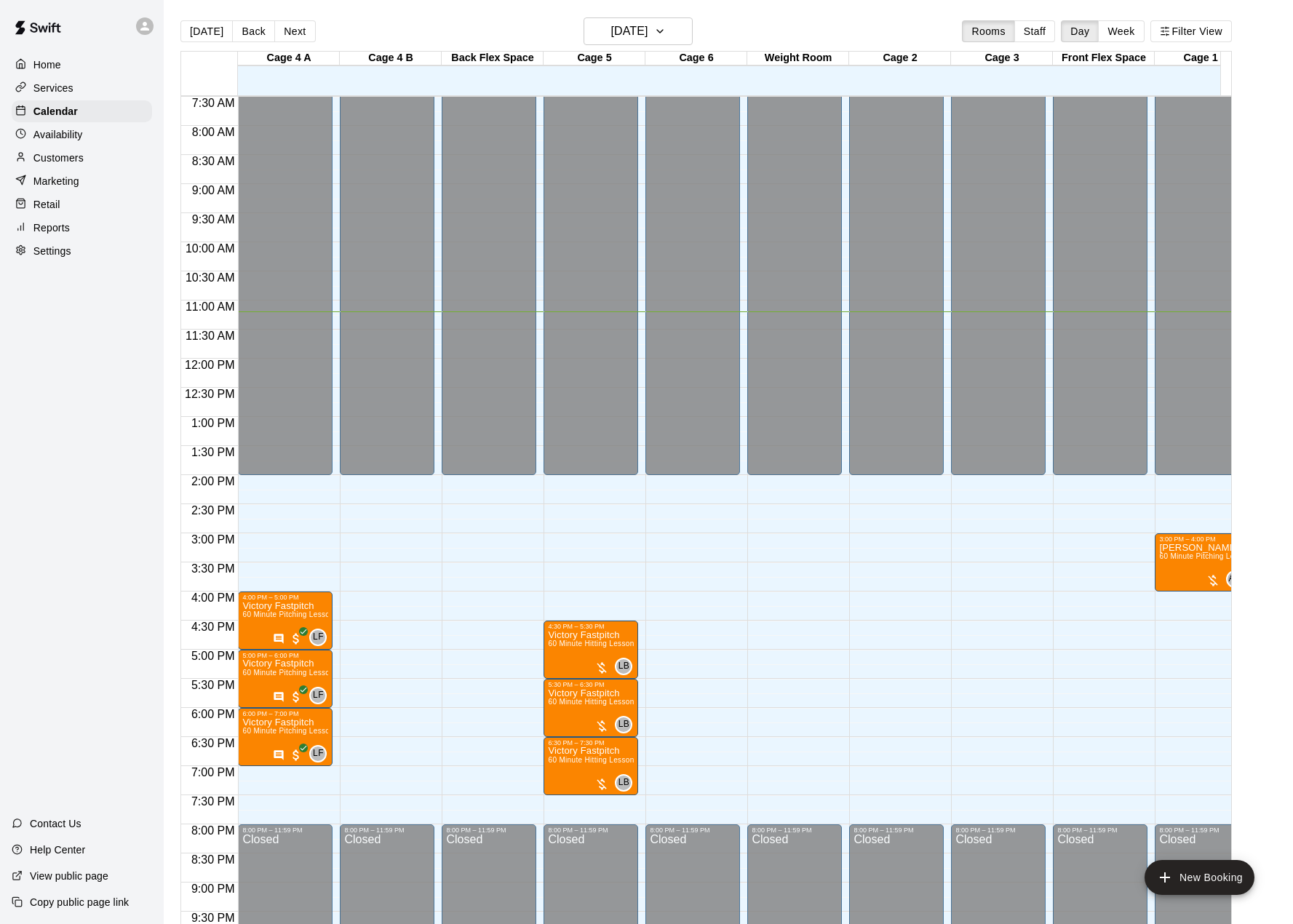
type input "********"
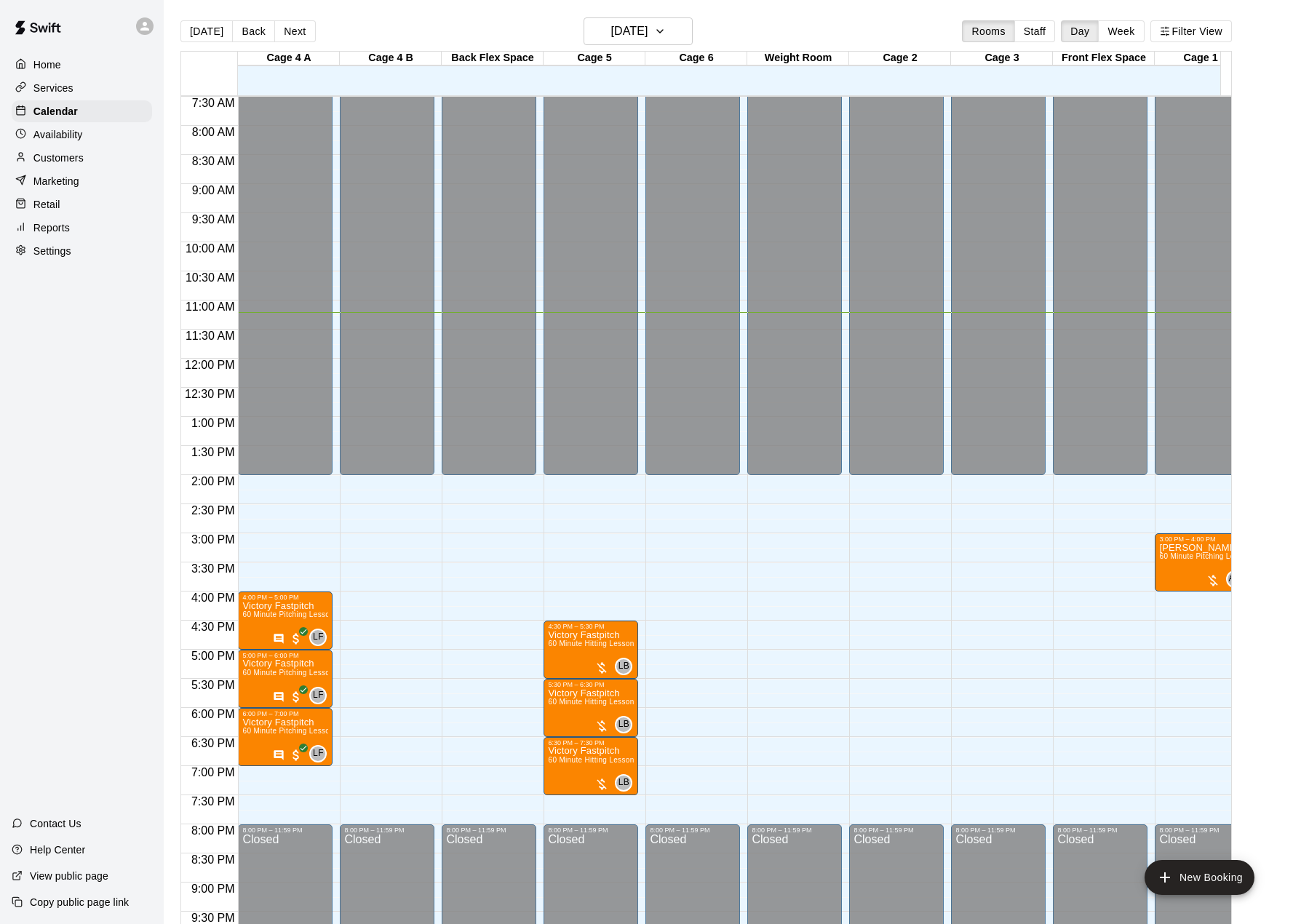
type input "**********"
click at [401, 194] on li "Back Flex Space" at bounding box center [230, 188] width 343 height 13
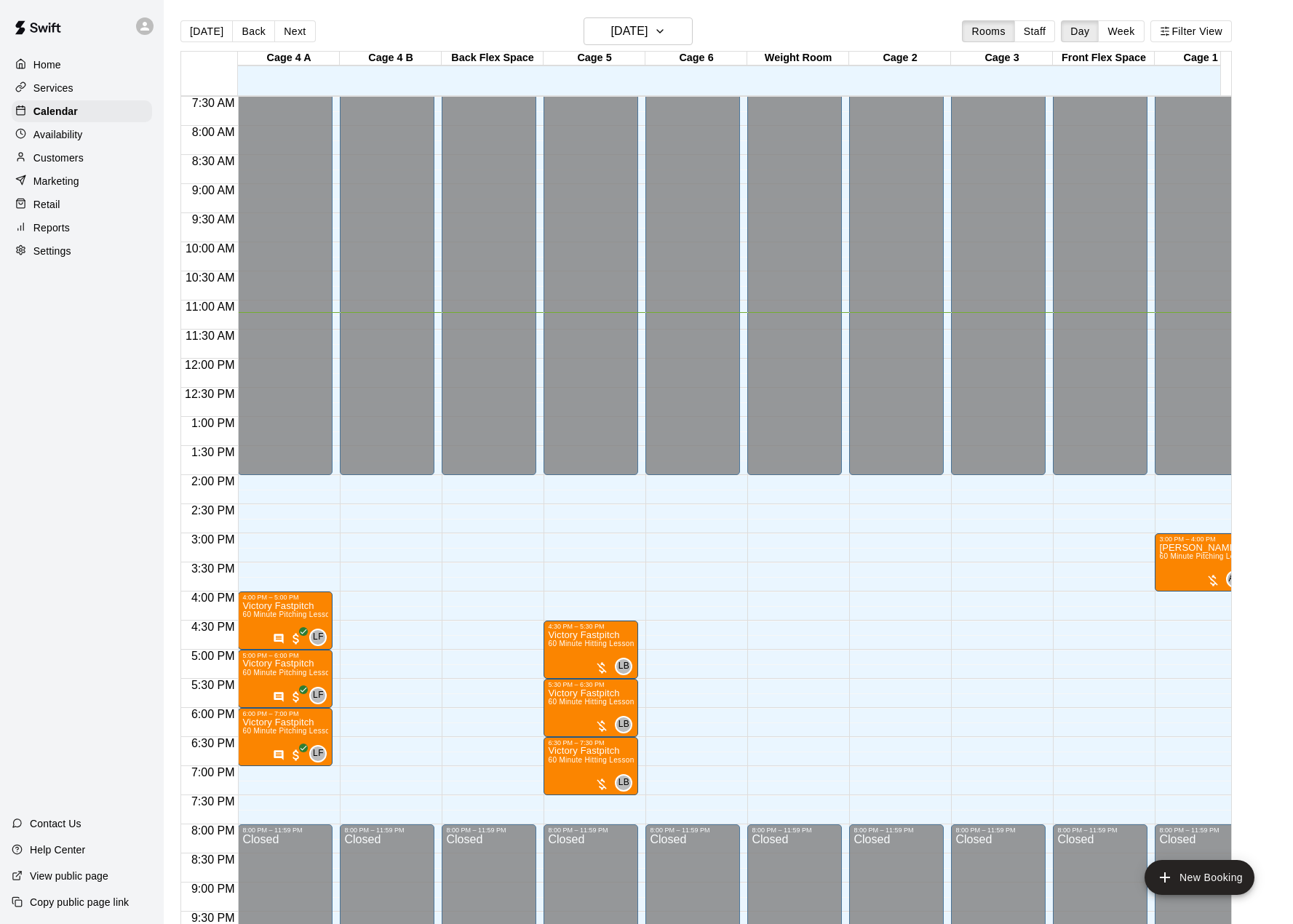
type input "**********"
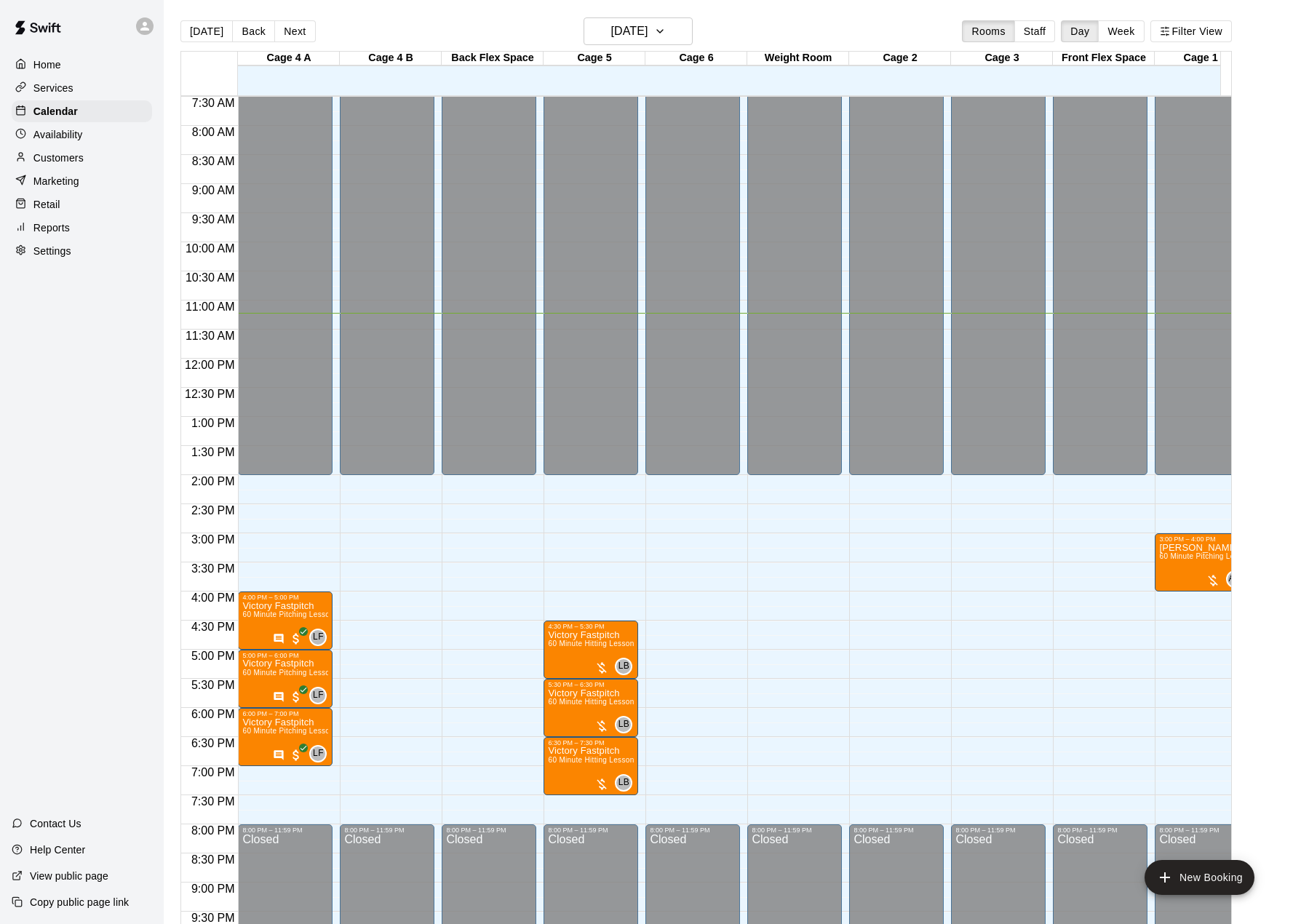
drag, startPoint x: 790, startPoint y: 469, endPoint x: 805, endPoint y: 489, distance: 25.0
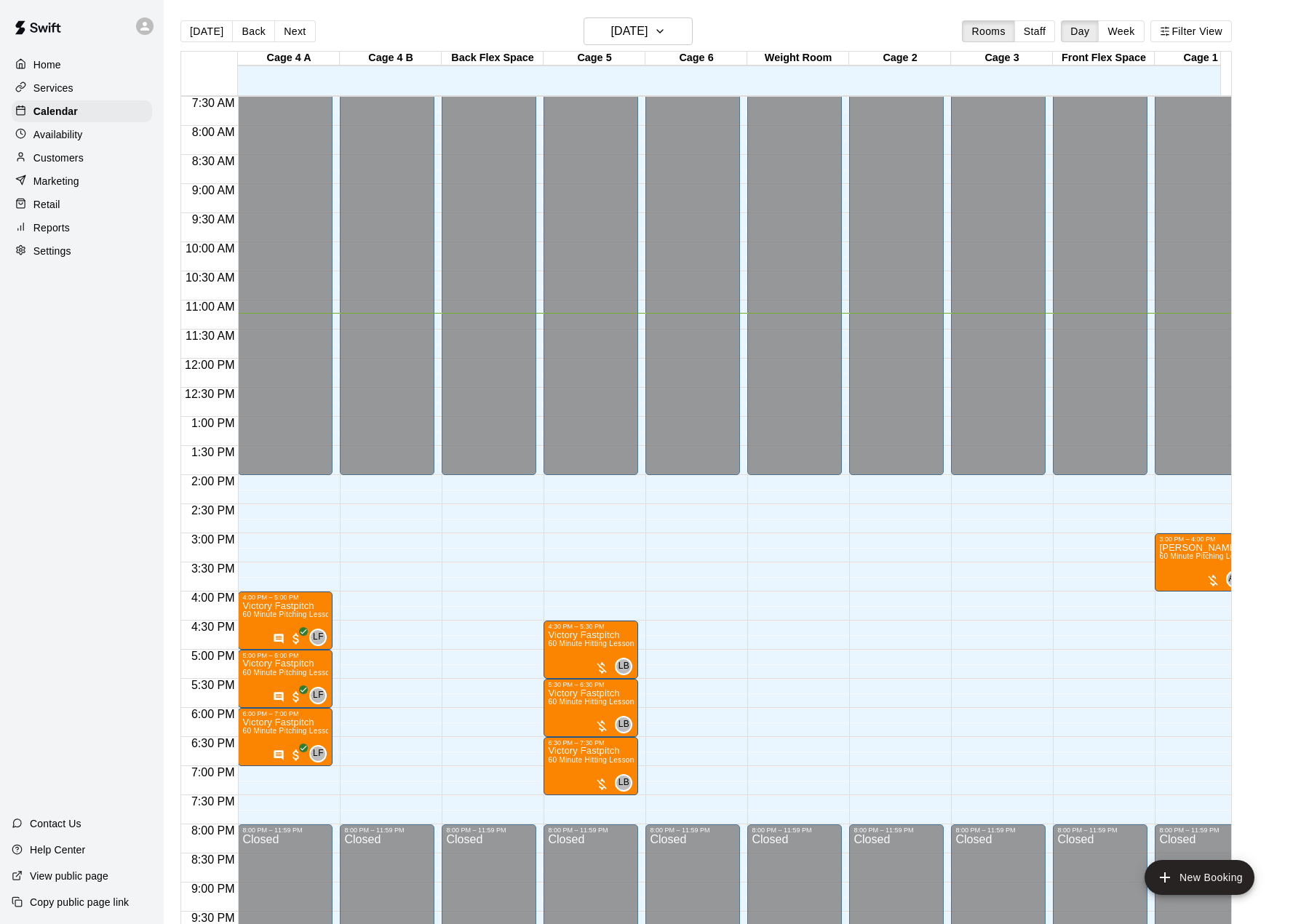
scroll to position [216, 0]
drag, startPoint x: 733, startPoint y: 58, endPoint x: 554, endPoint y: 66, distance: 179.2
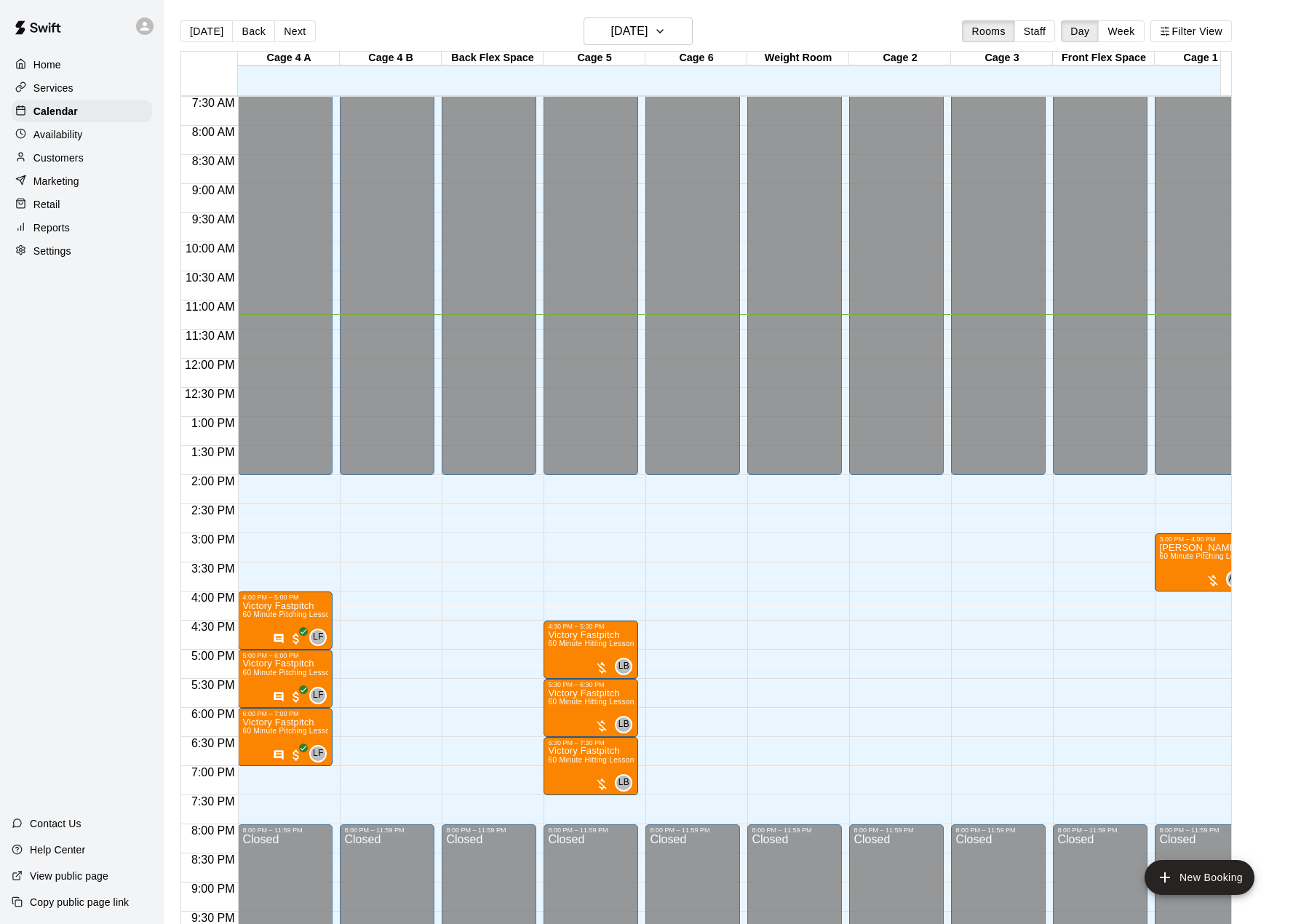
drag, startPoint x: 739, startPoint y: 61, endPoint x: 566, endPoint y: 61, distance: 173.0
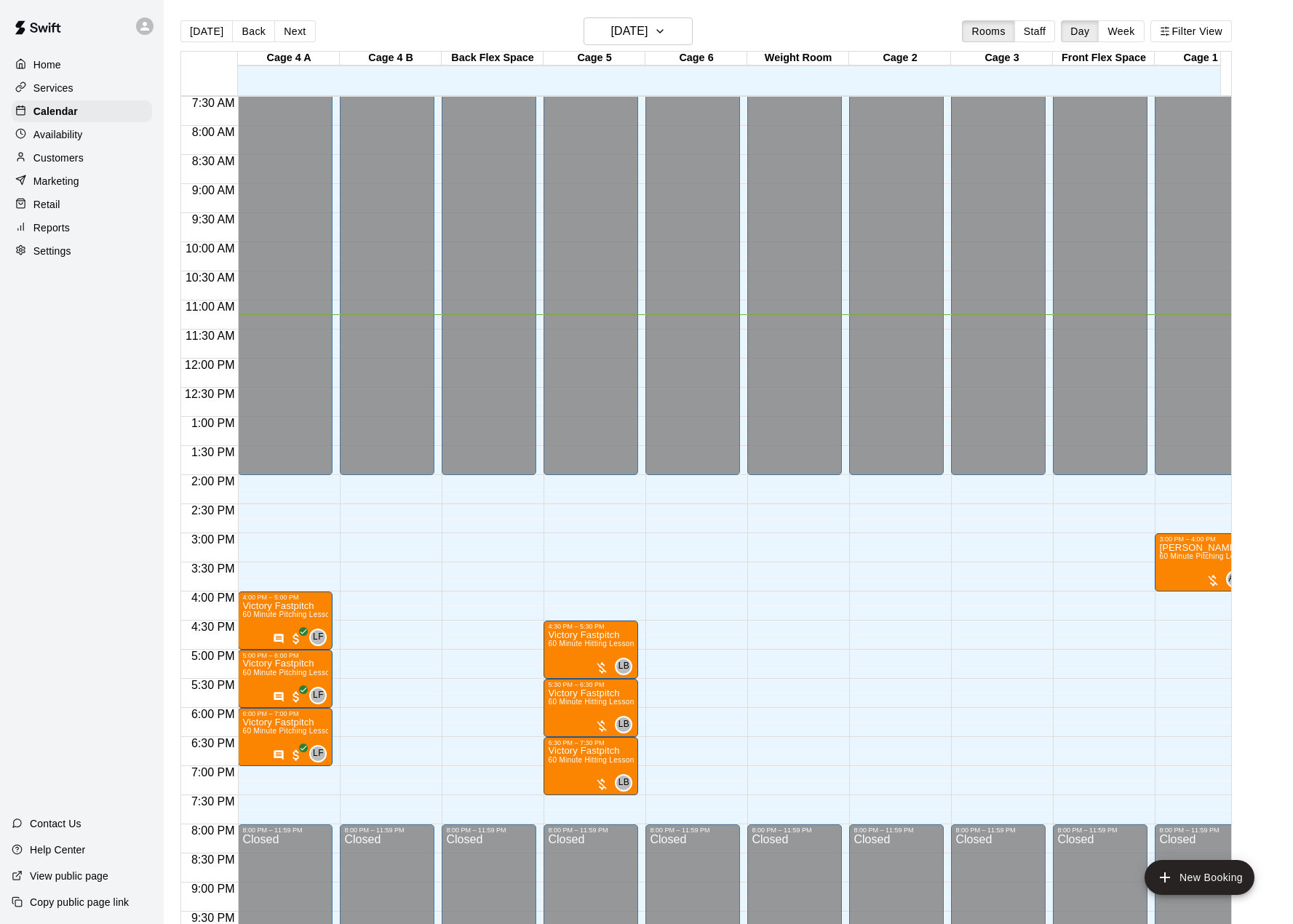
type input "**********"
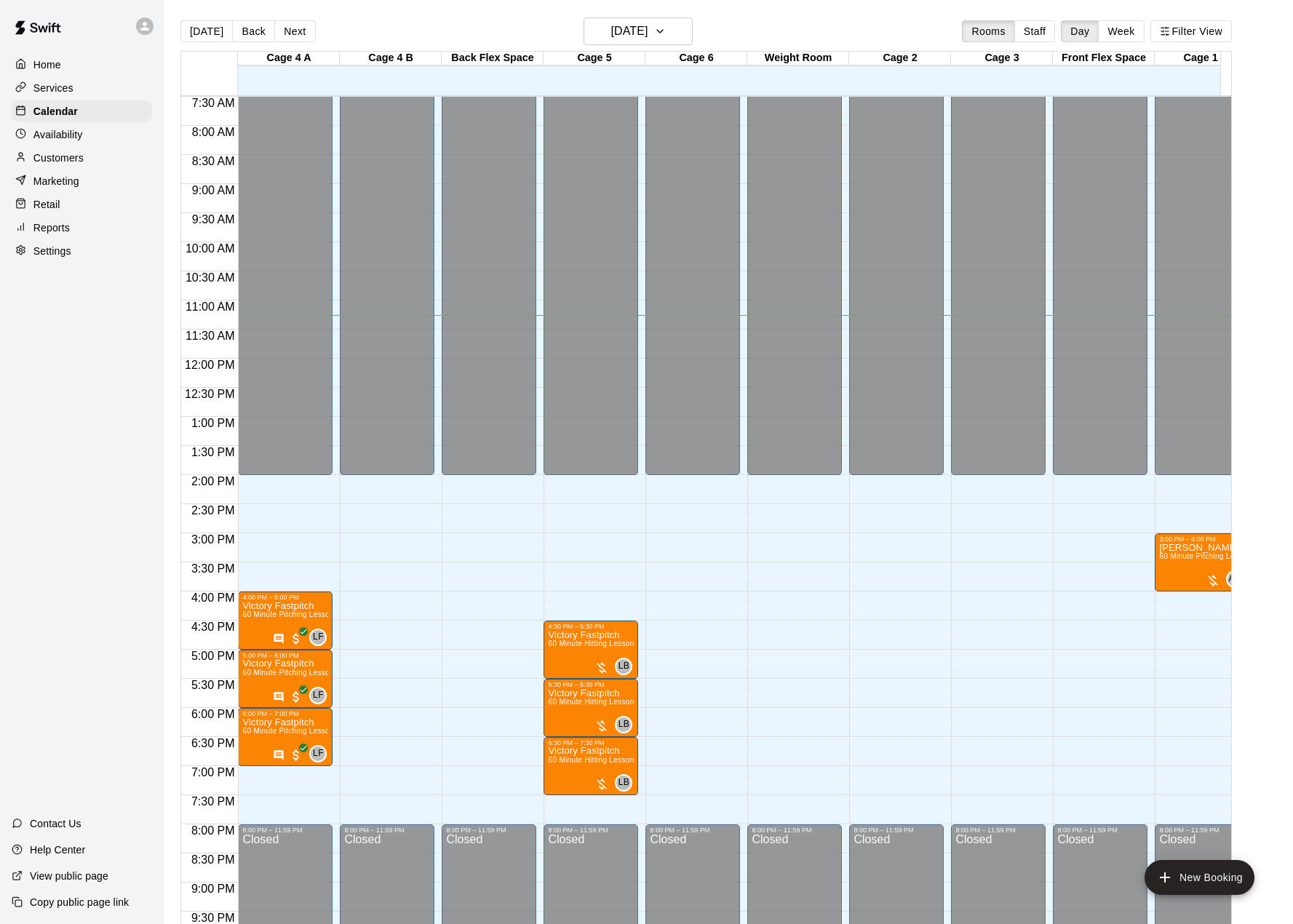
click at [408, 371] on li "Full Facility" at bounding box center [242, 365] width 333 height 13
type input "**********"
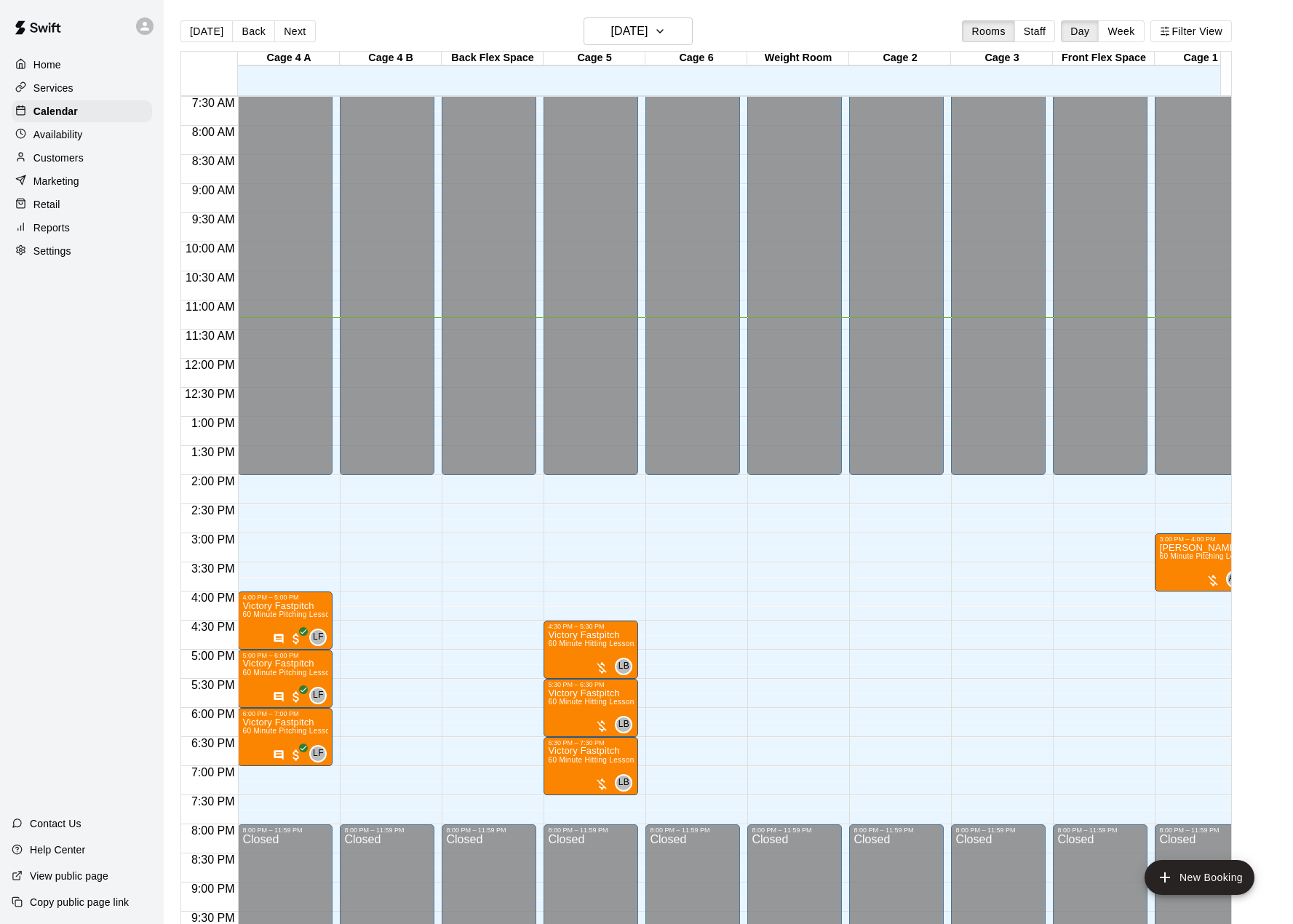
scroll to position [0, 0]
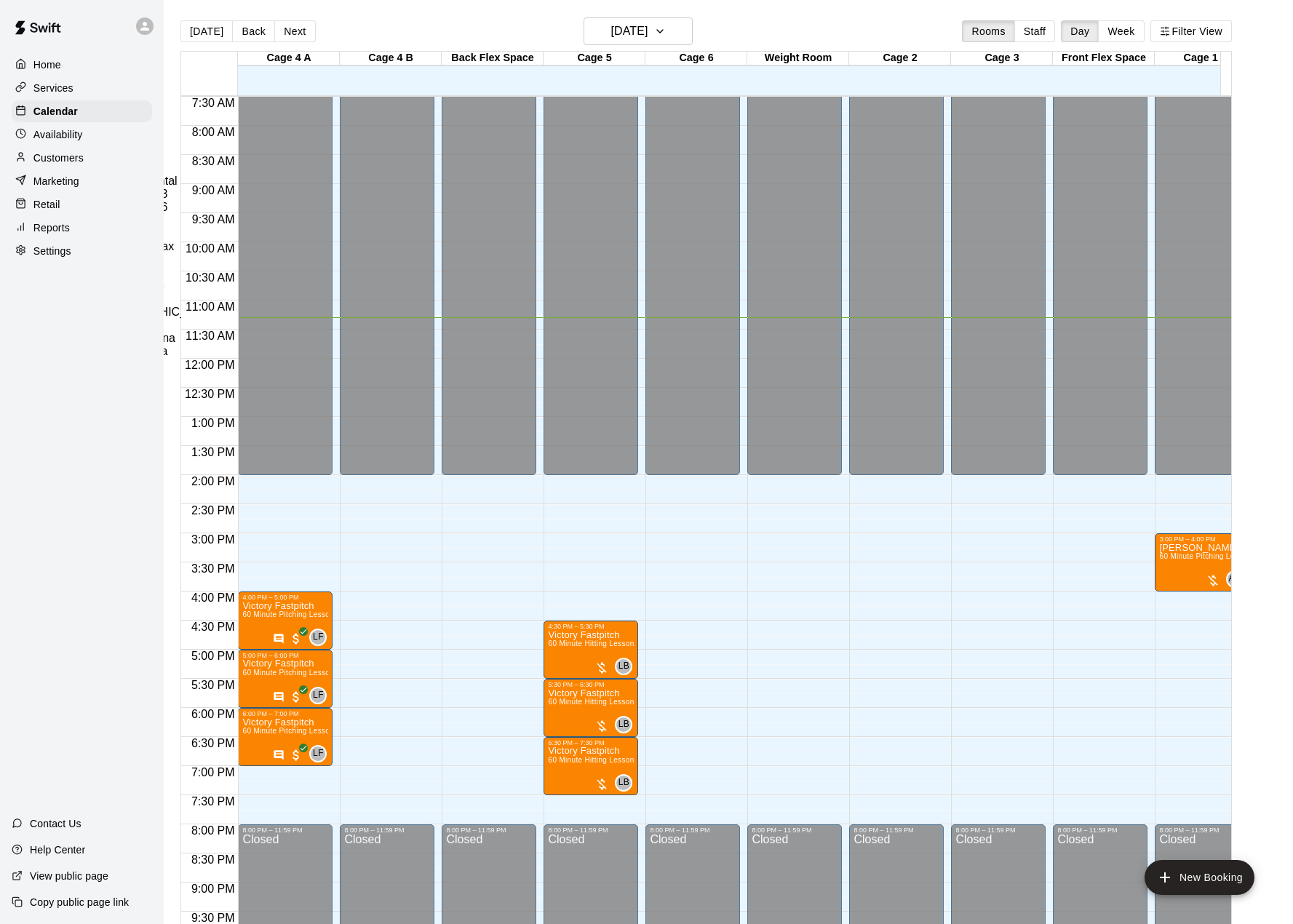
click at [408, 371] on li "Full Facility" at bounding box center [242, 365] width 333 height 13
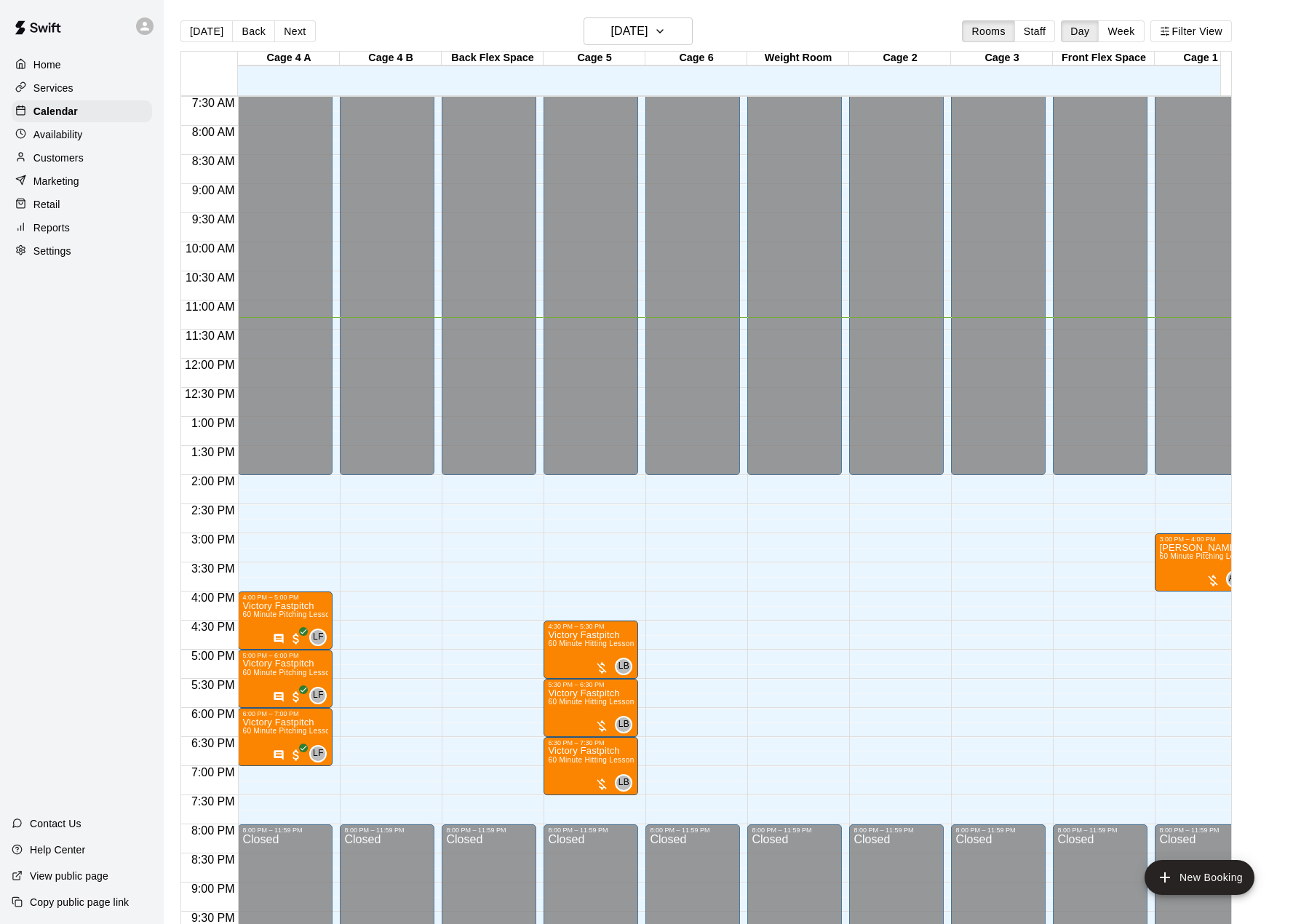
drag, startPoint x: 705, startPoint y: 113, endPoint x: 695, endPoint y: 131, distance: 20.6
click at [408, 188] on li "Women's Bootcamp Class with Coach [PERSON_NAME]" at bounding box center [242, 181] width 333 height 13
type input "**********"
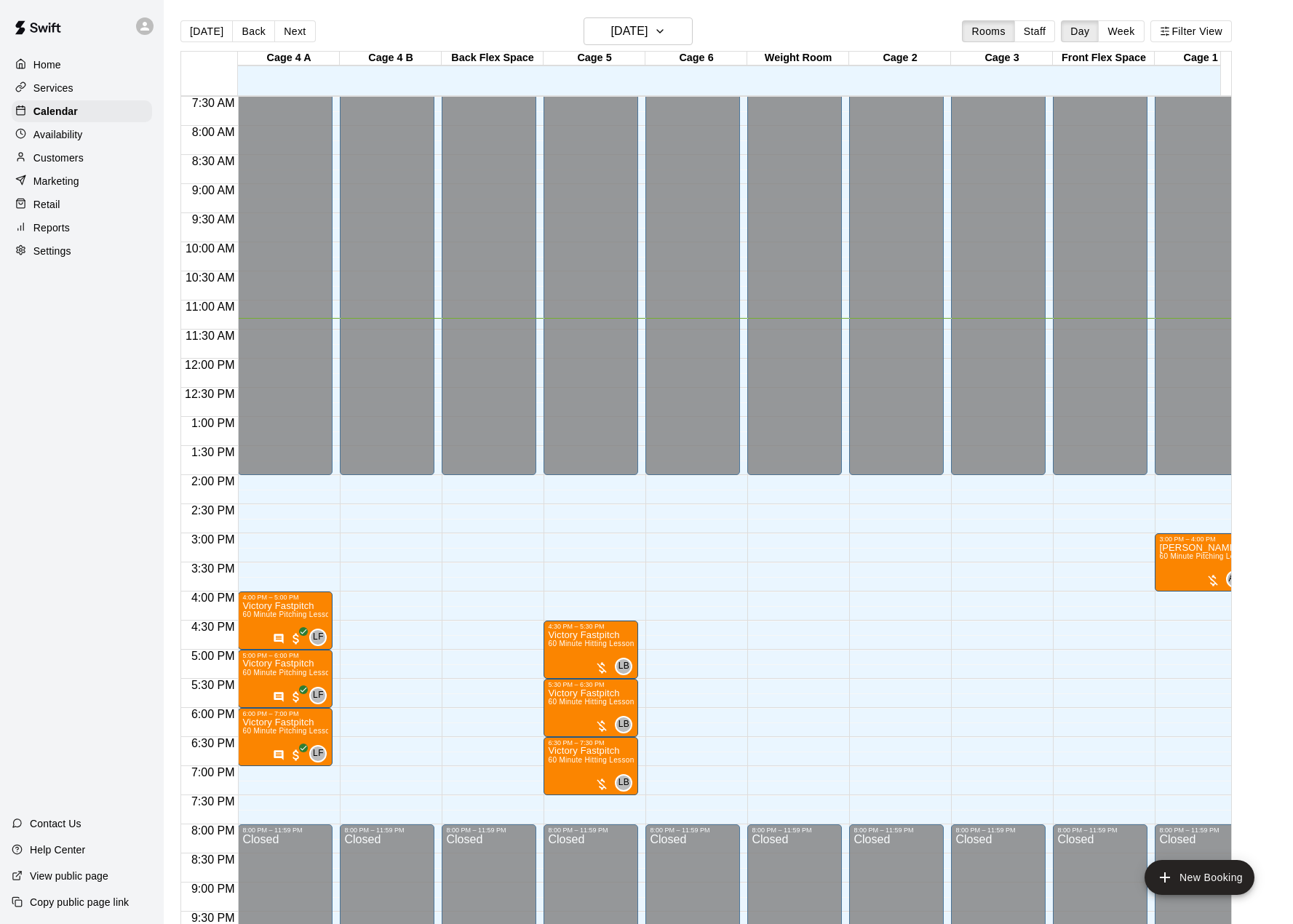
click at [408, 371] on li "Full Facility" at bounding box center [242, 365] width 333 height 13
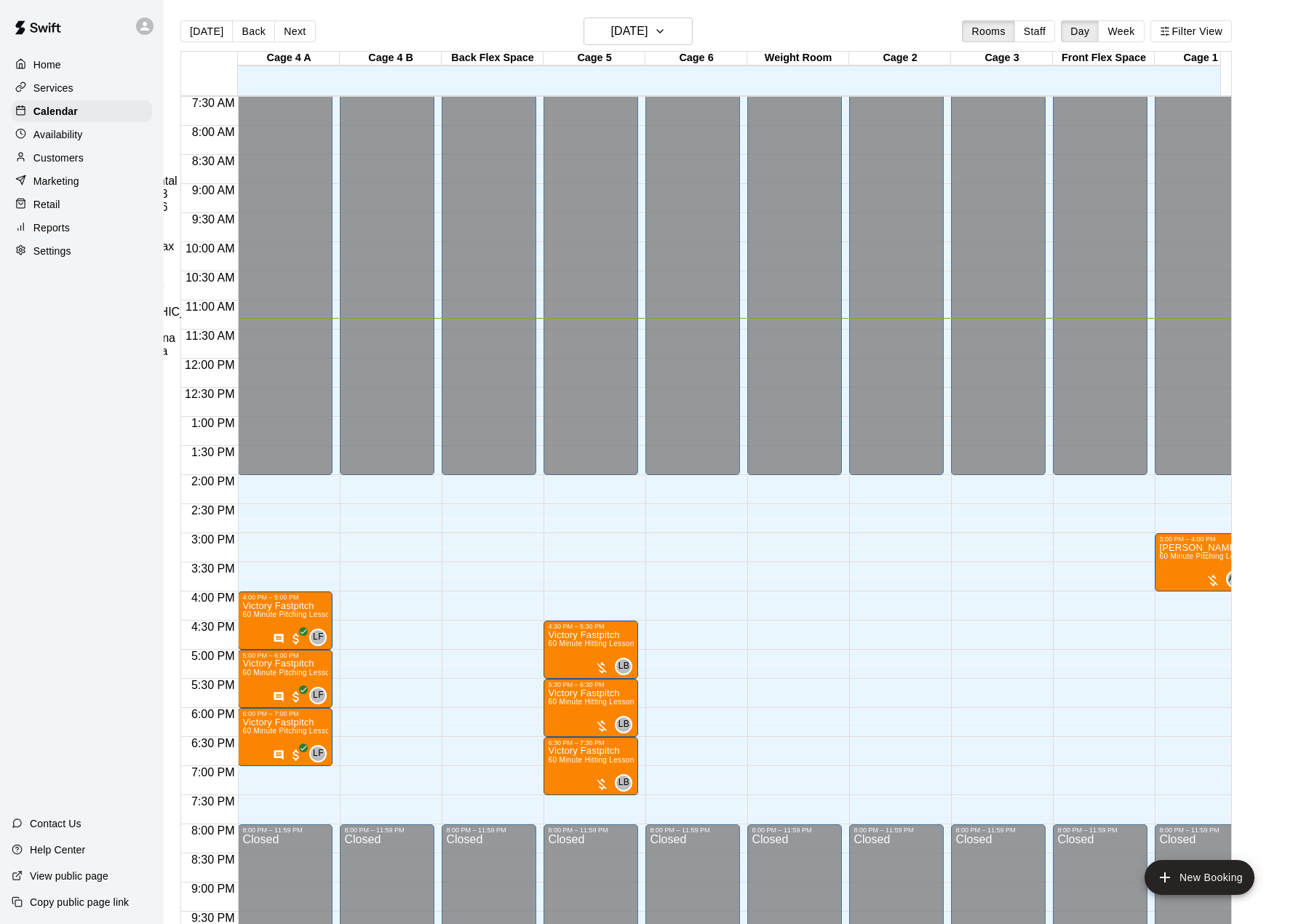
type input "**********"
drag, startPoint x: 763, startPoint y: 864, endPoint x: 756, endPoint y: 853, distance: 13.0
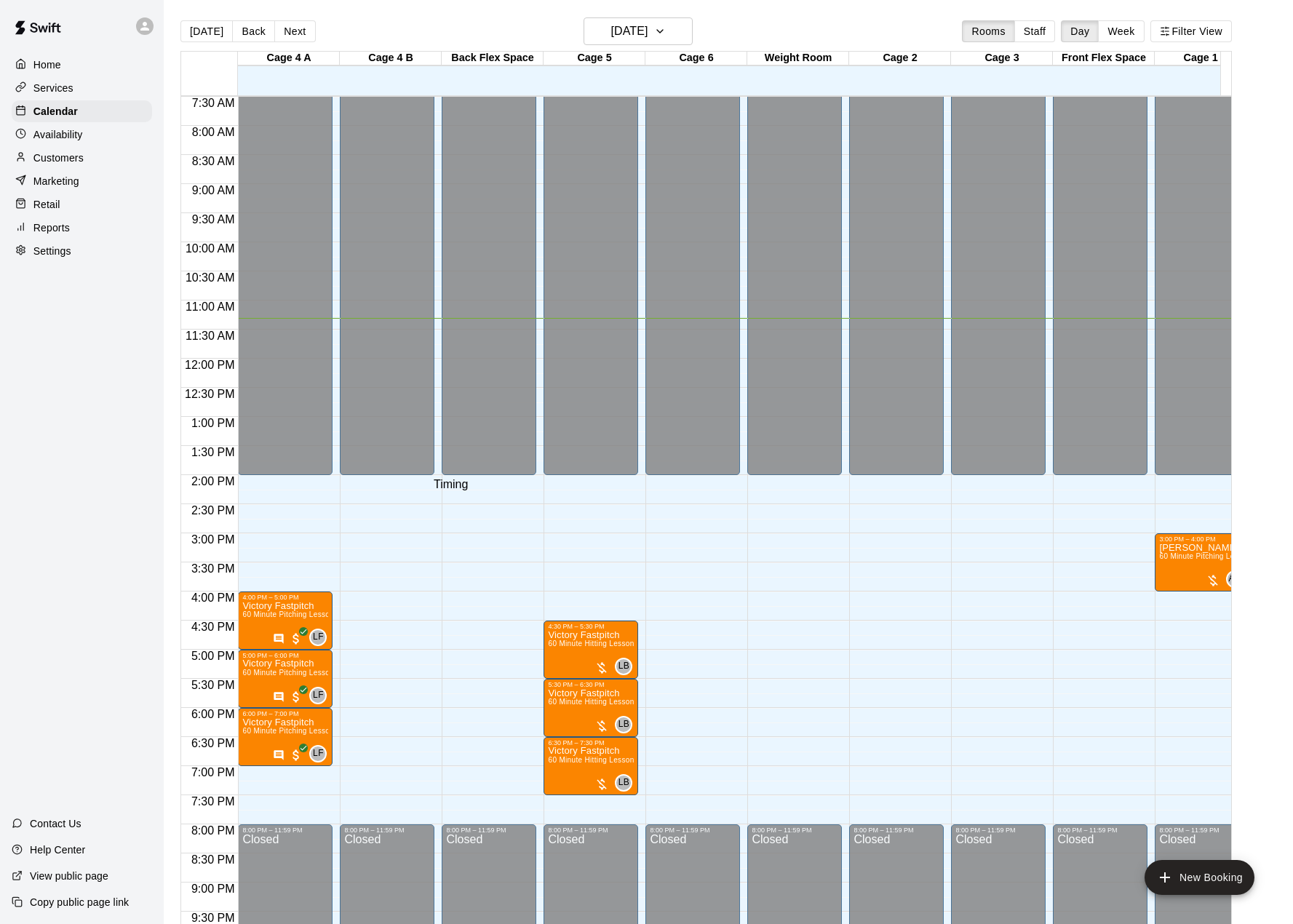
drag, startPoint x: 456, startPoint y: 468, endPoint x: 461, endPoint y: 489, distance: 21.6
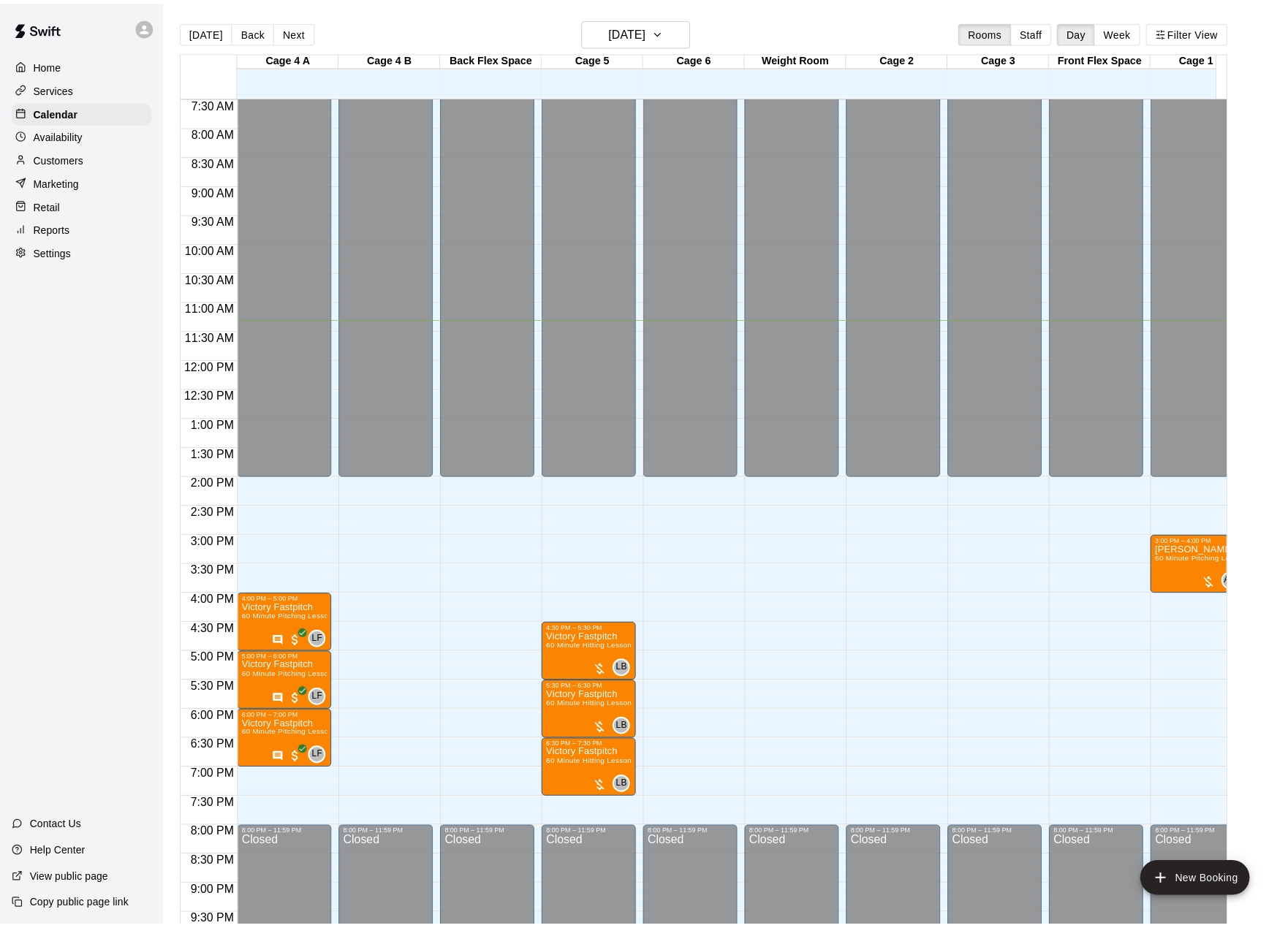
scroll to position [216, 0]
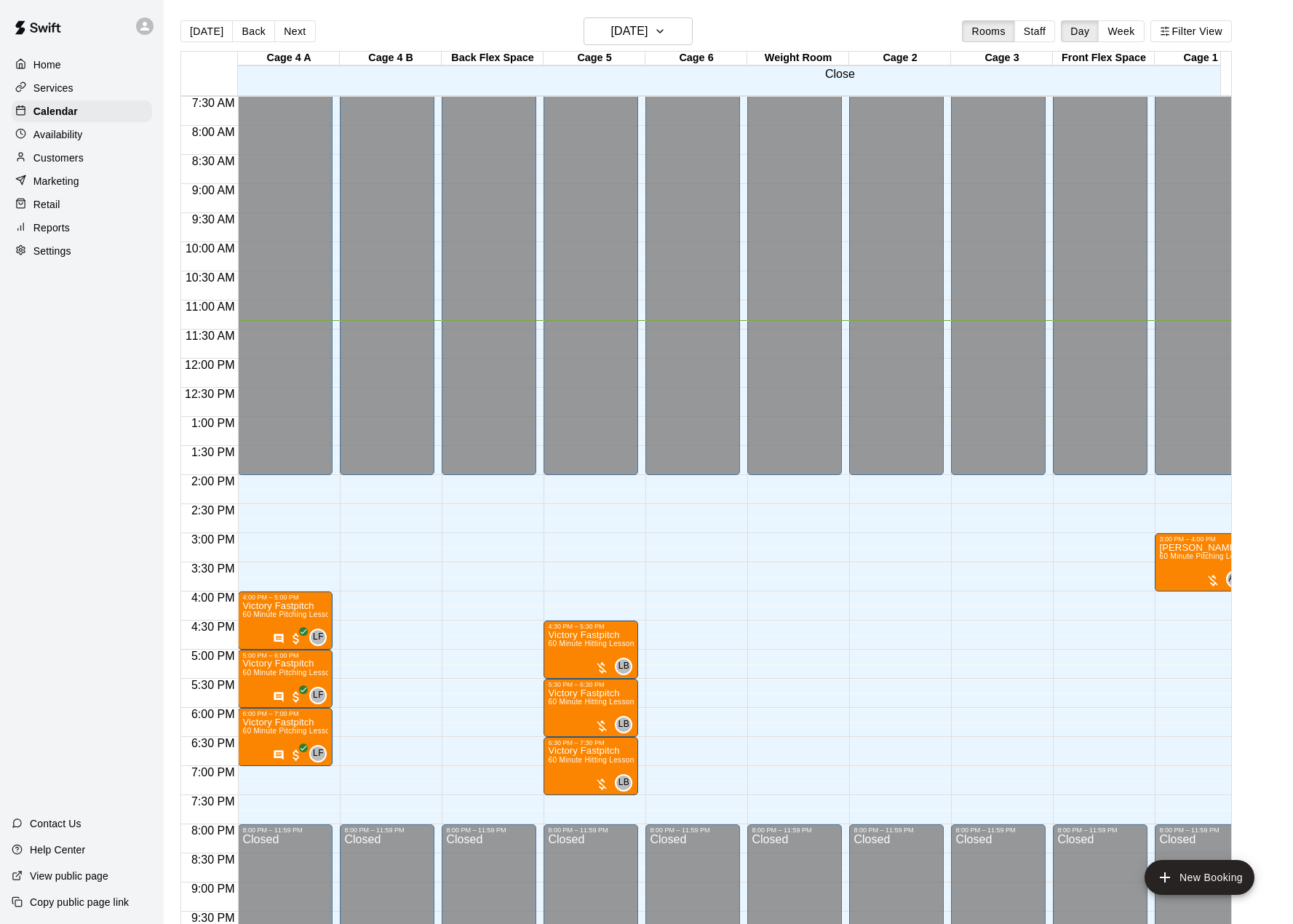
drag, startPoint x: 846, startPoint y: 54, endPoint x: 857, endPoint y: 98, distance: 45.4
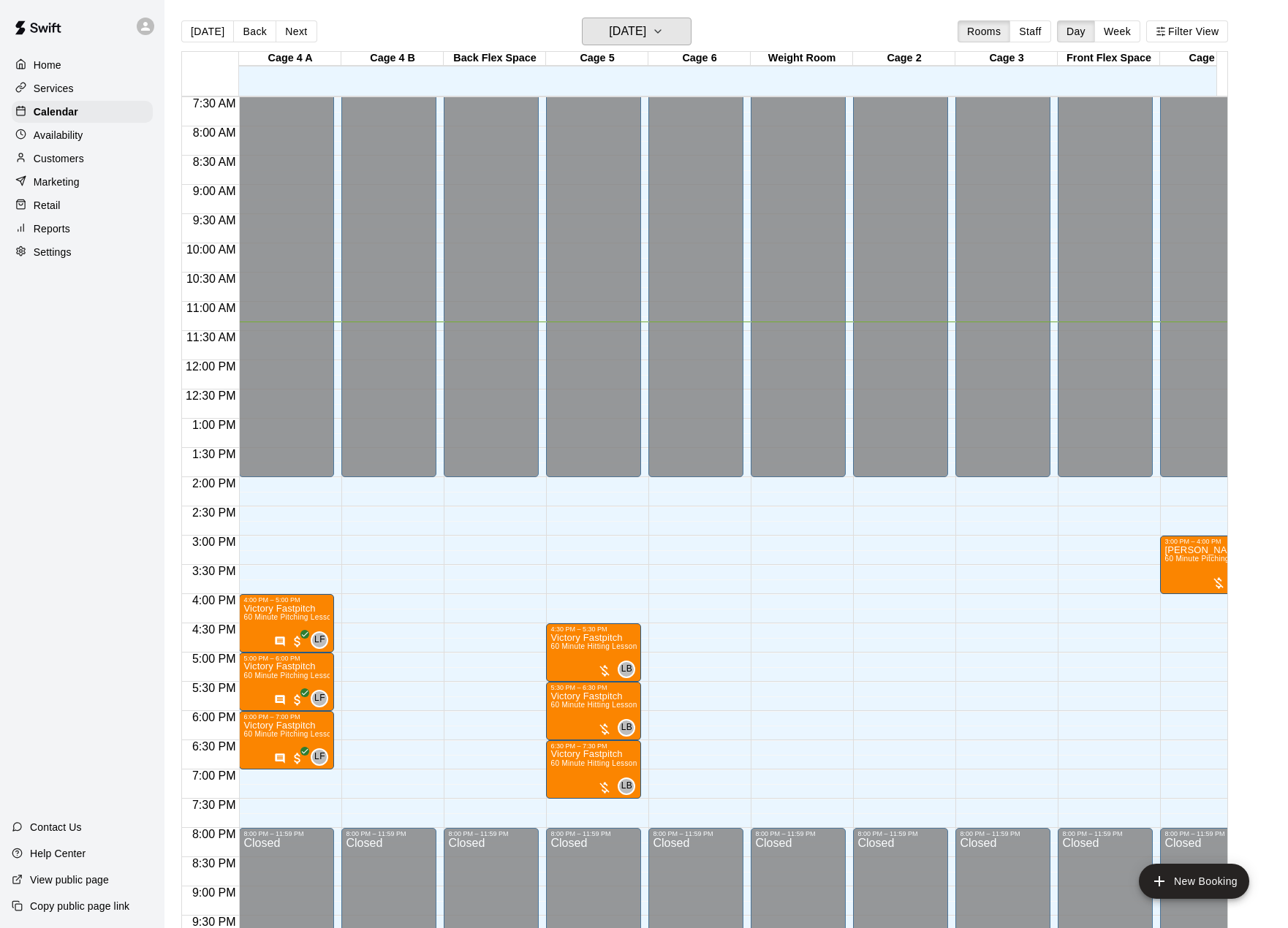
click at [664, 31] on icon "button" at bounding box center [658, 31] width 12 height 17
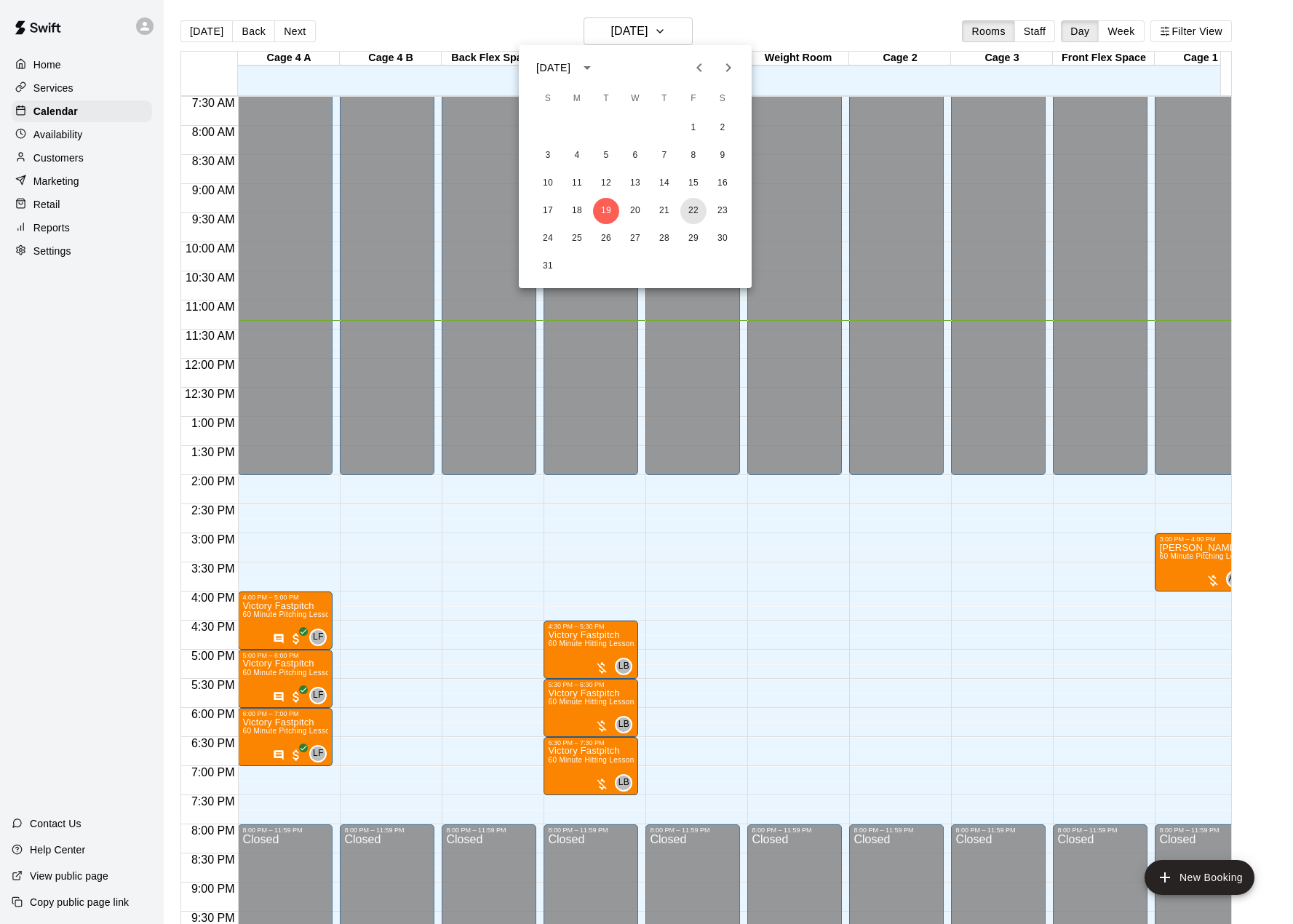
click at [686, 210] on button "22" at bounding box center [693, 210] width 26 height 26
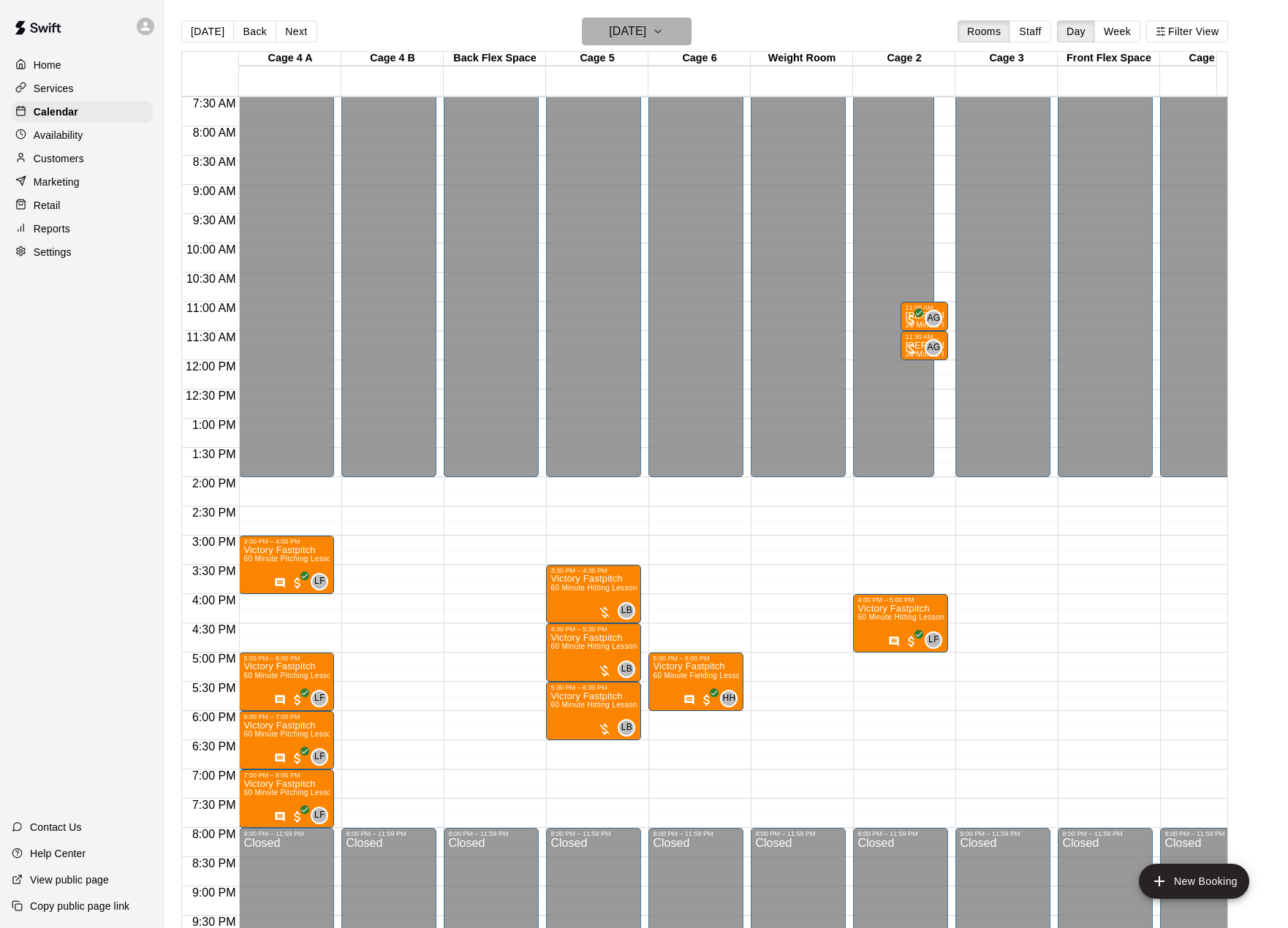
click at [664, 27] on icon "button" at bounding box center [658, 31] width 12 height 17
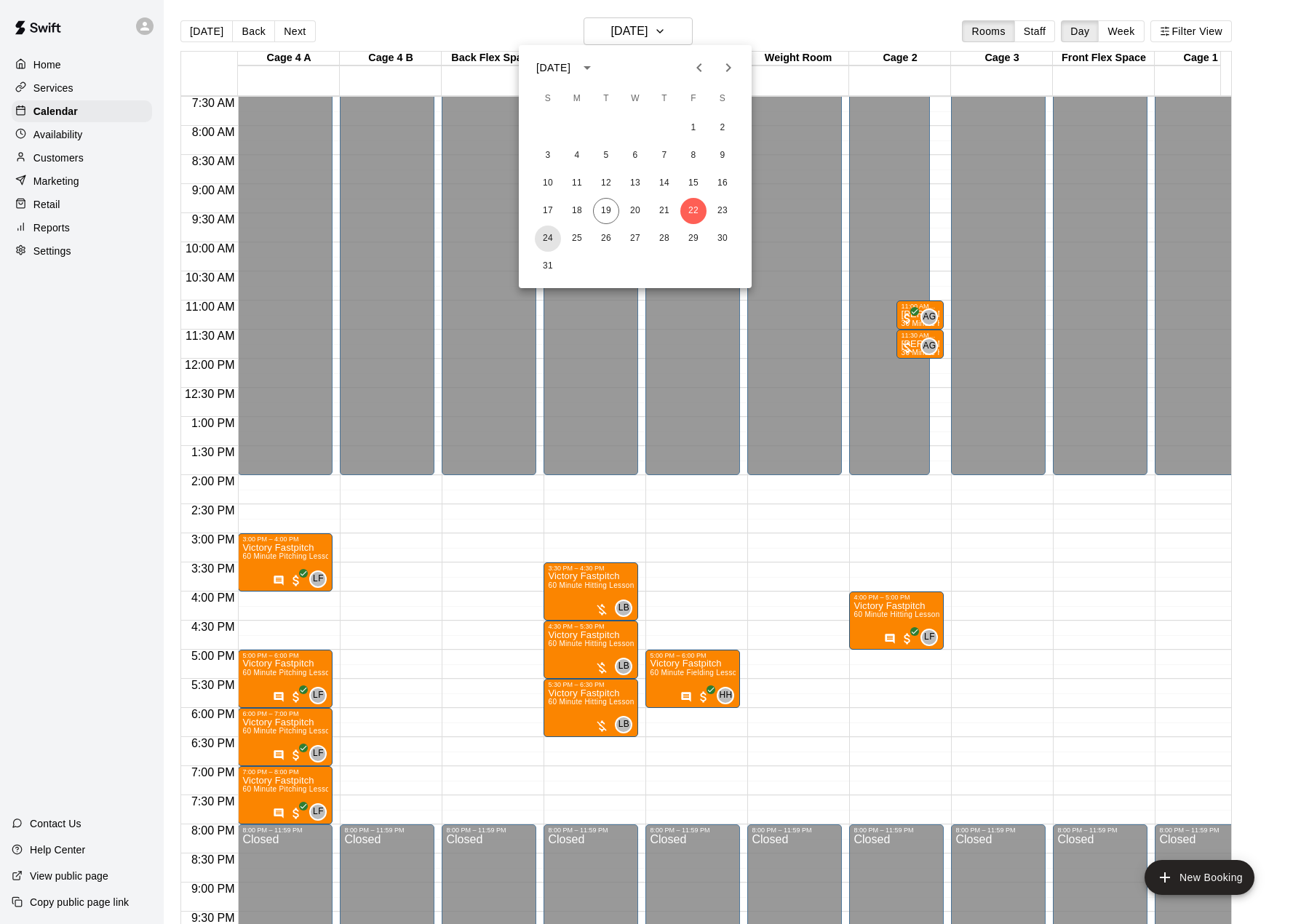
click at [554, 235] on button "24" at bounding box center [548, 238] width 26 height 26
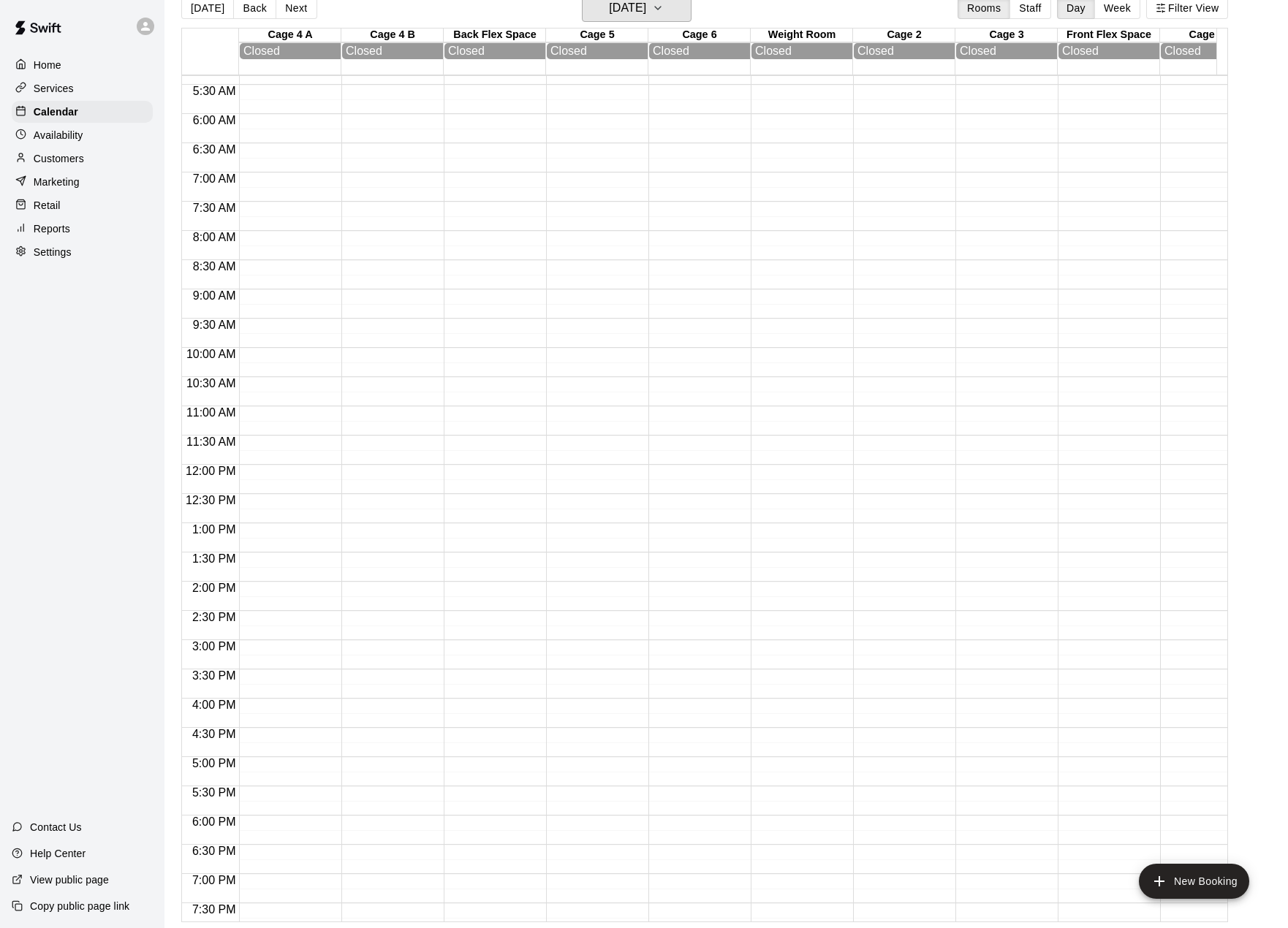
scroll to position [292, 0]
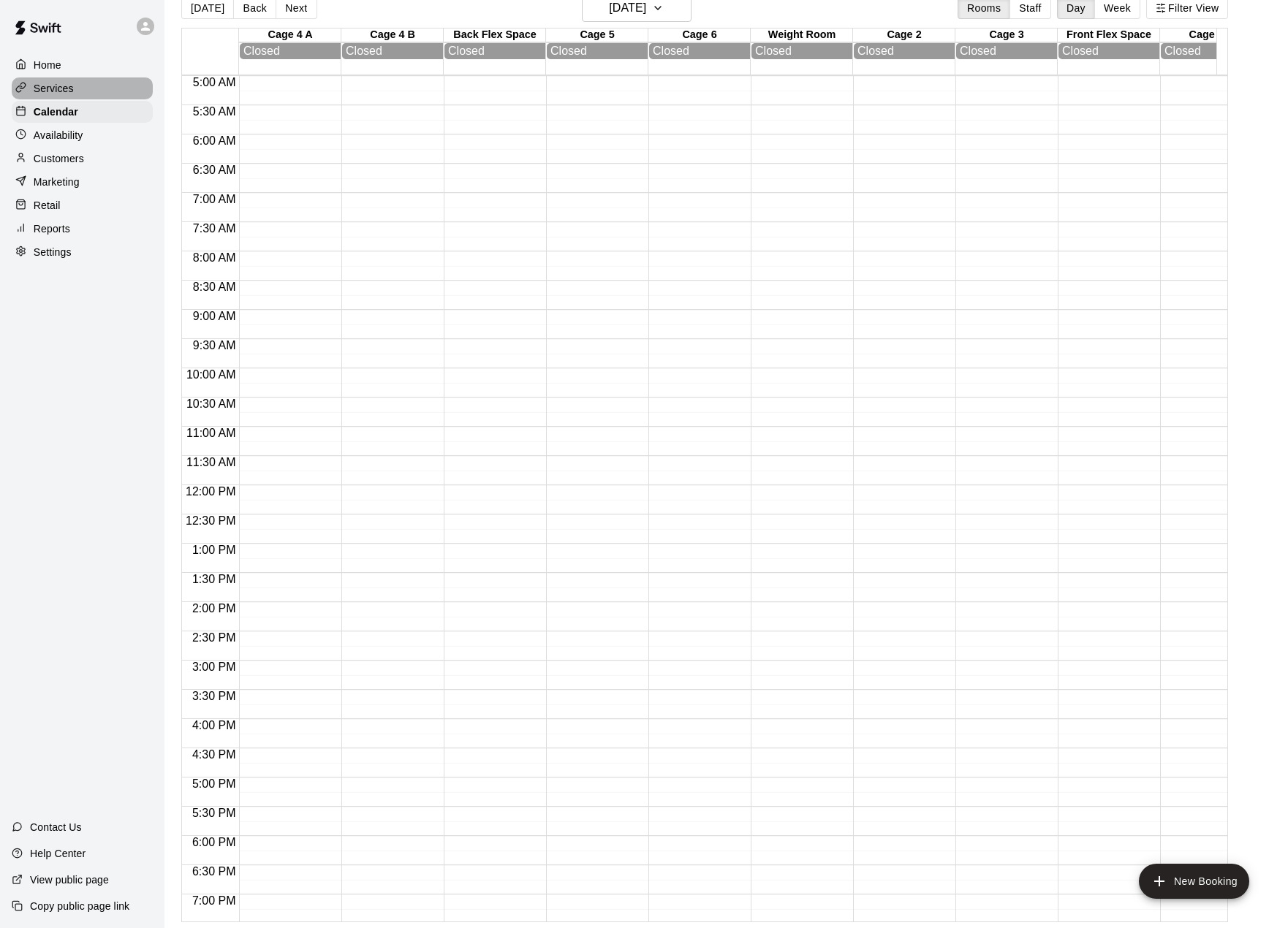
click at [67, 85] on p "Services" at bounding box center [54, 88] width 40 height 15
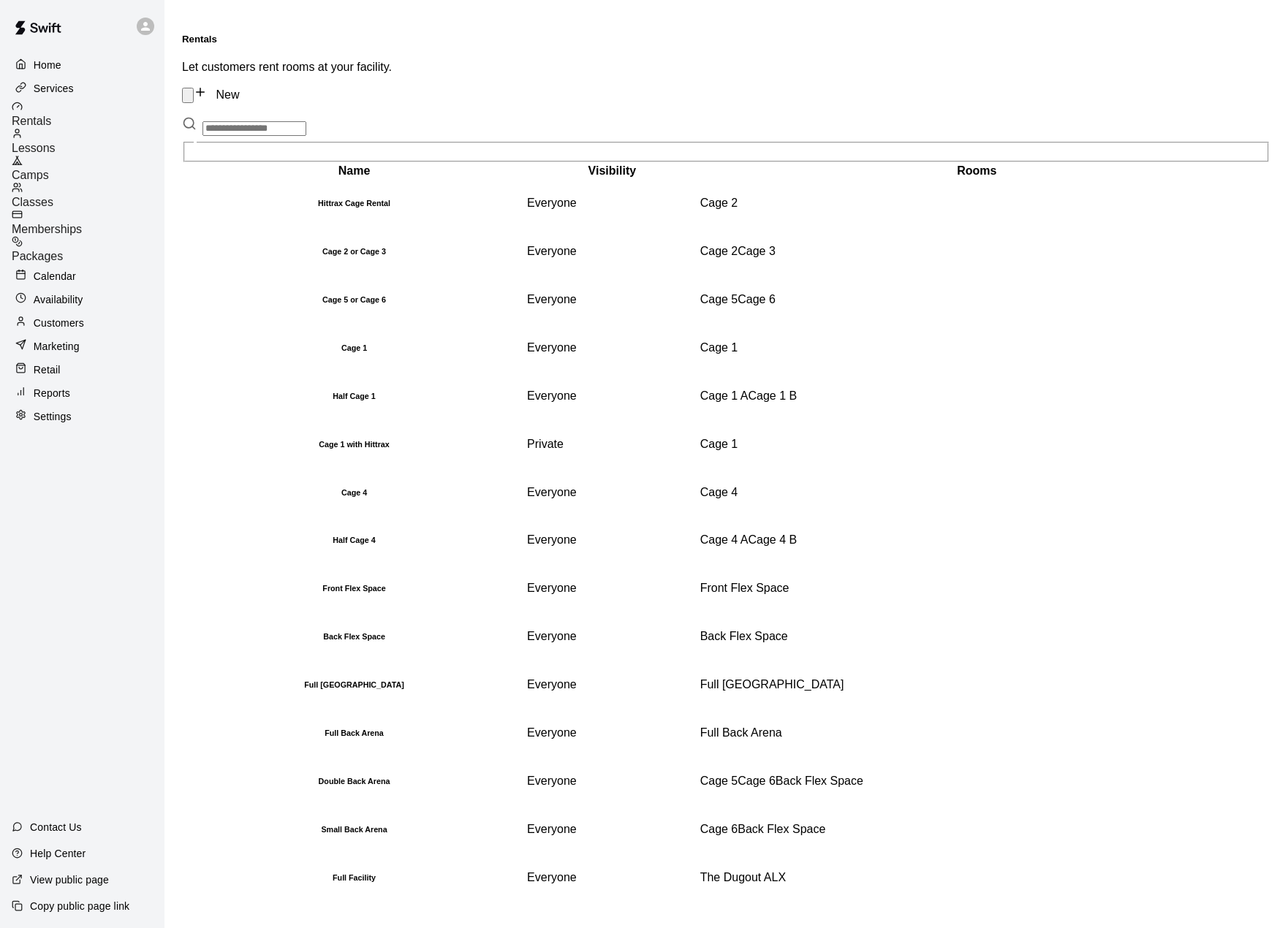
click at [51, 115] on span "Rentals" at bounding box center [31, 121] width 40 height 13
click at [51, 60] on p "Home" at bounding box center [47, 65] width 28 height 15
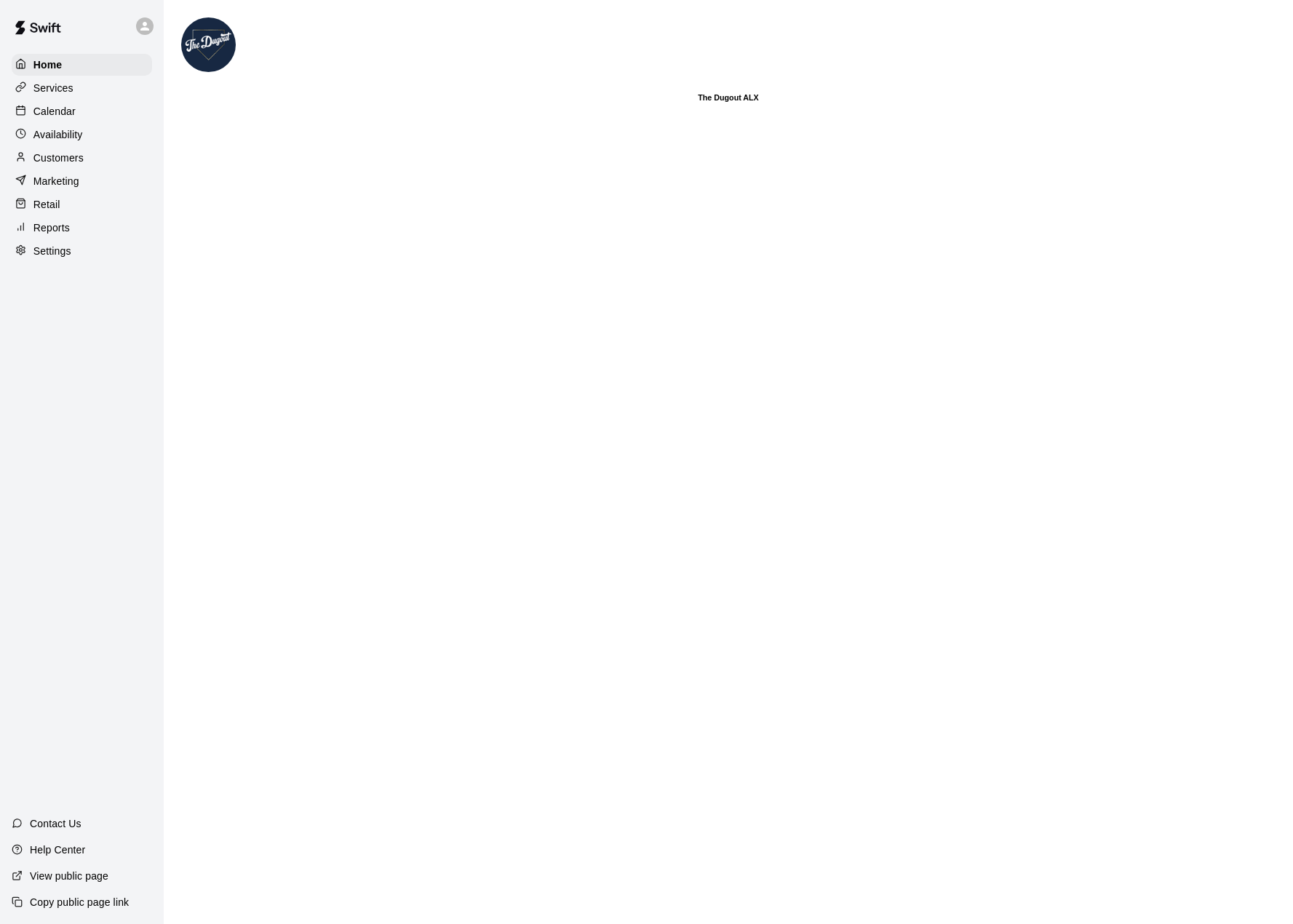
click at [48, 109] on p "Calendar" at bounding box center [54, 111] width 43 height 15
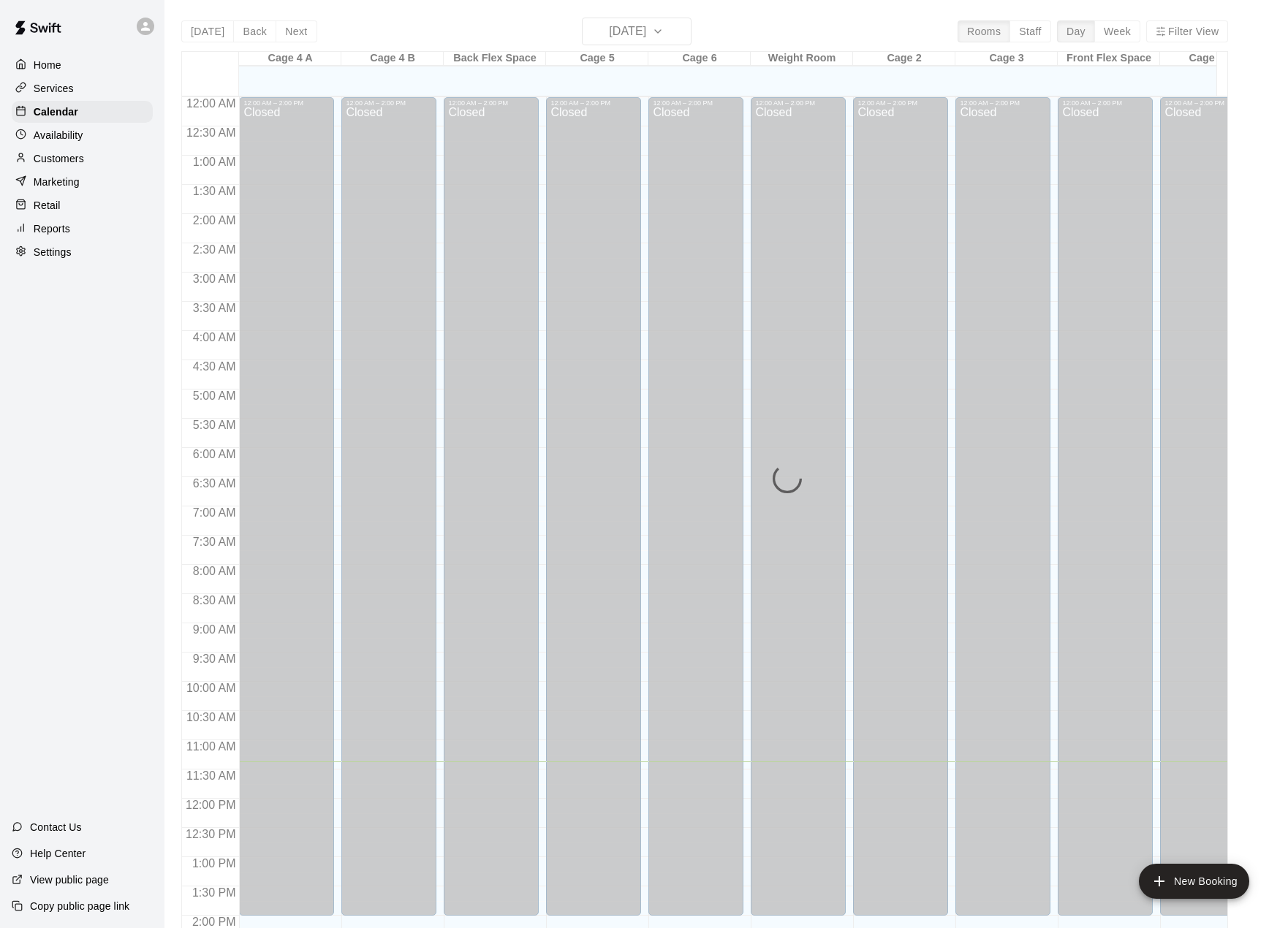
scroll to position [512, 0]
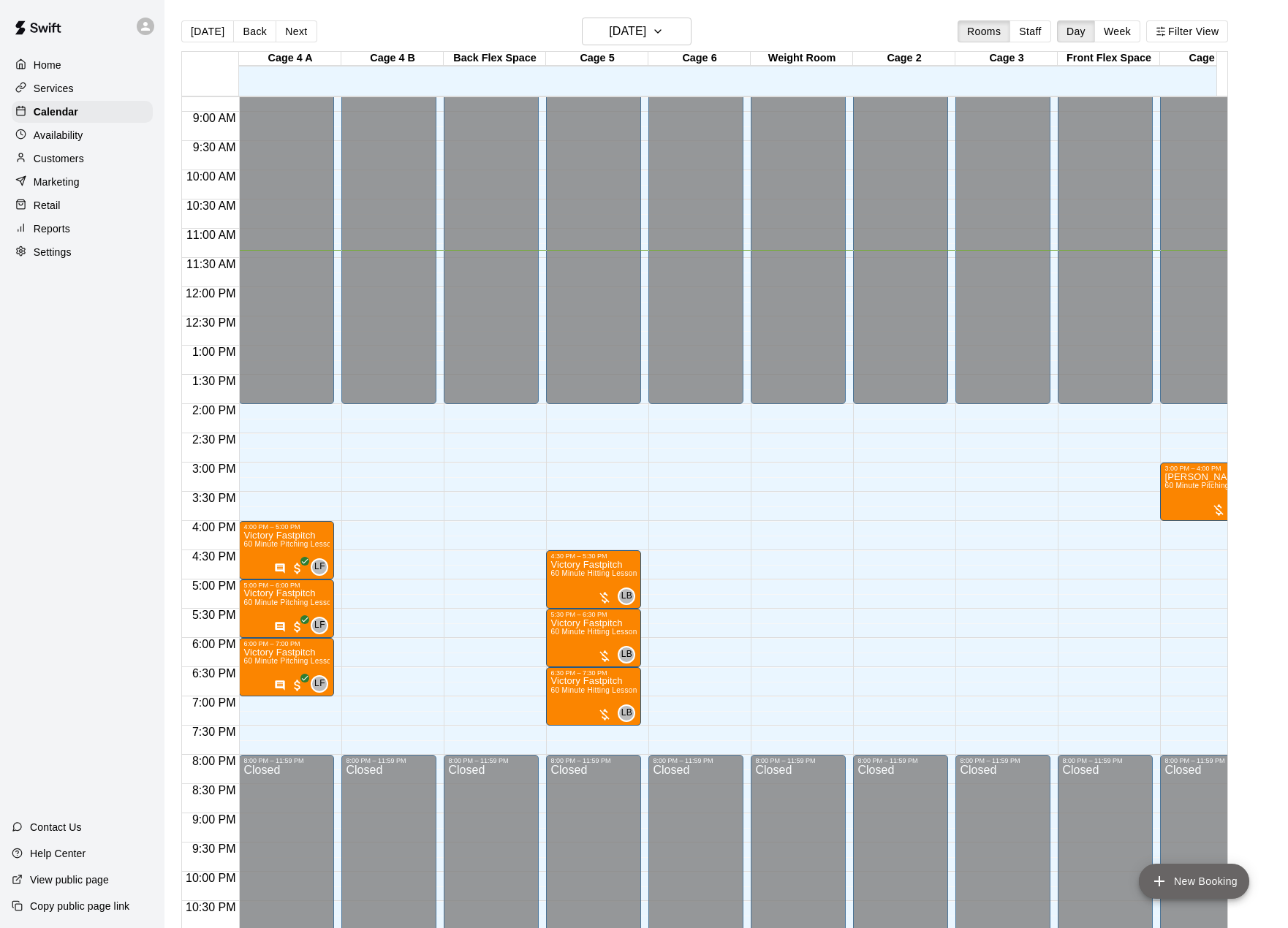
click at [1208, 881] on button "New Booking" at bounding box center [1194, 881] width 110 height 35
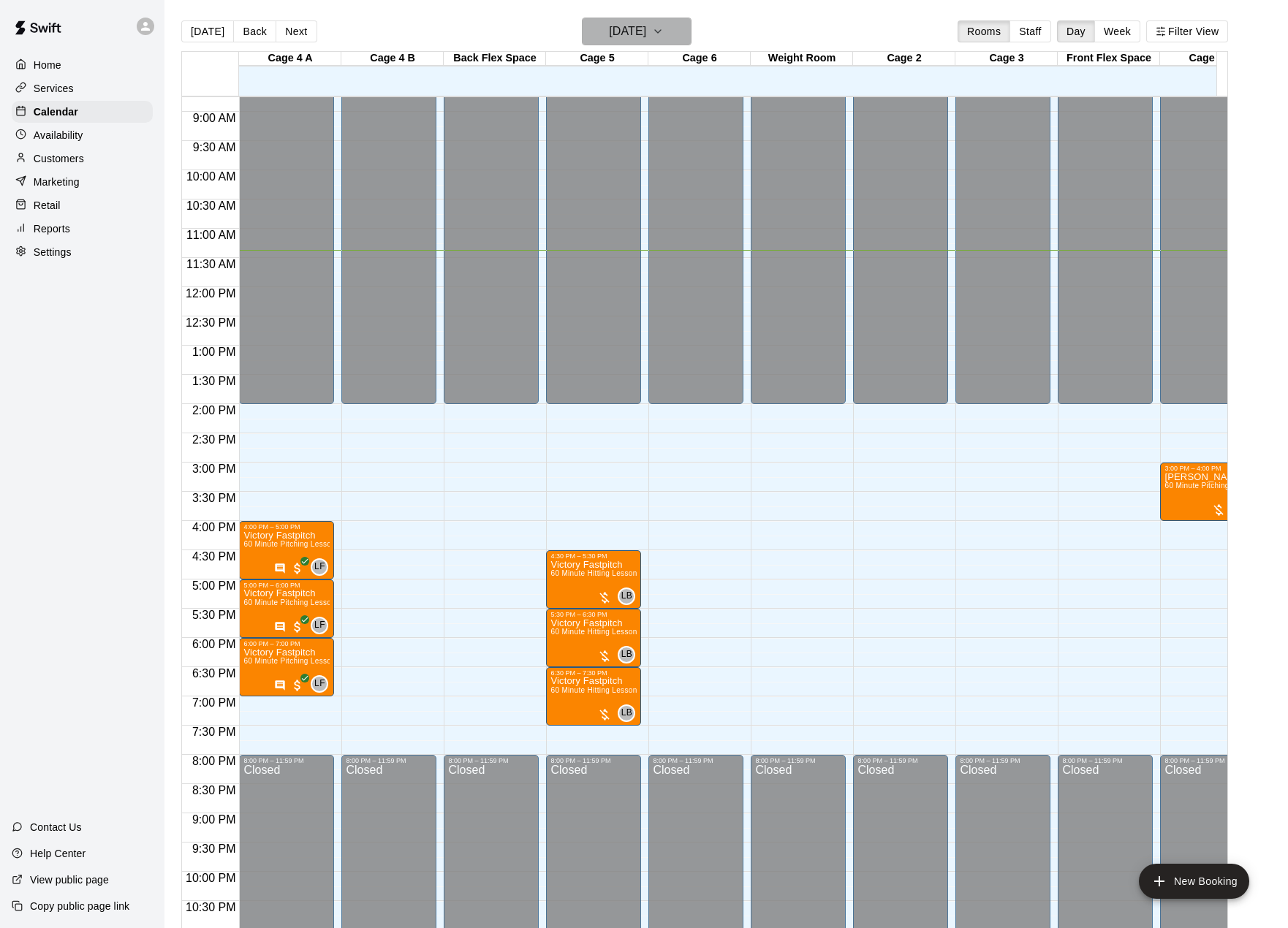
click at [646, 22] on h6 "[DATE]" at bounding box center [628, 31] width 37 height 20
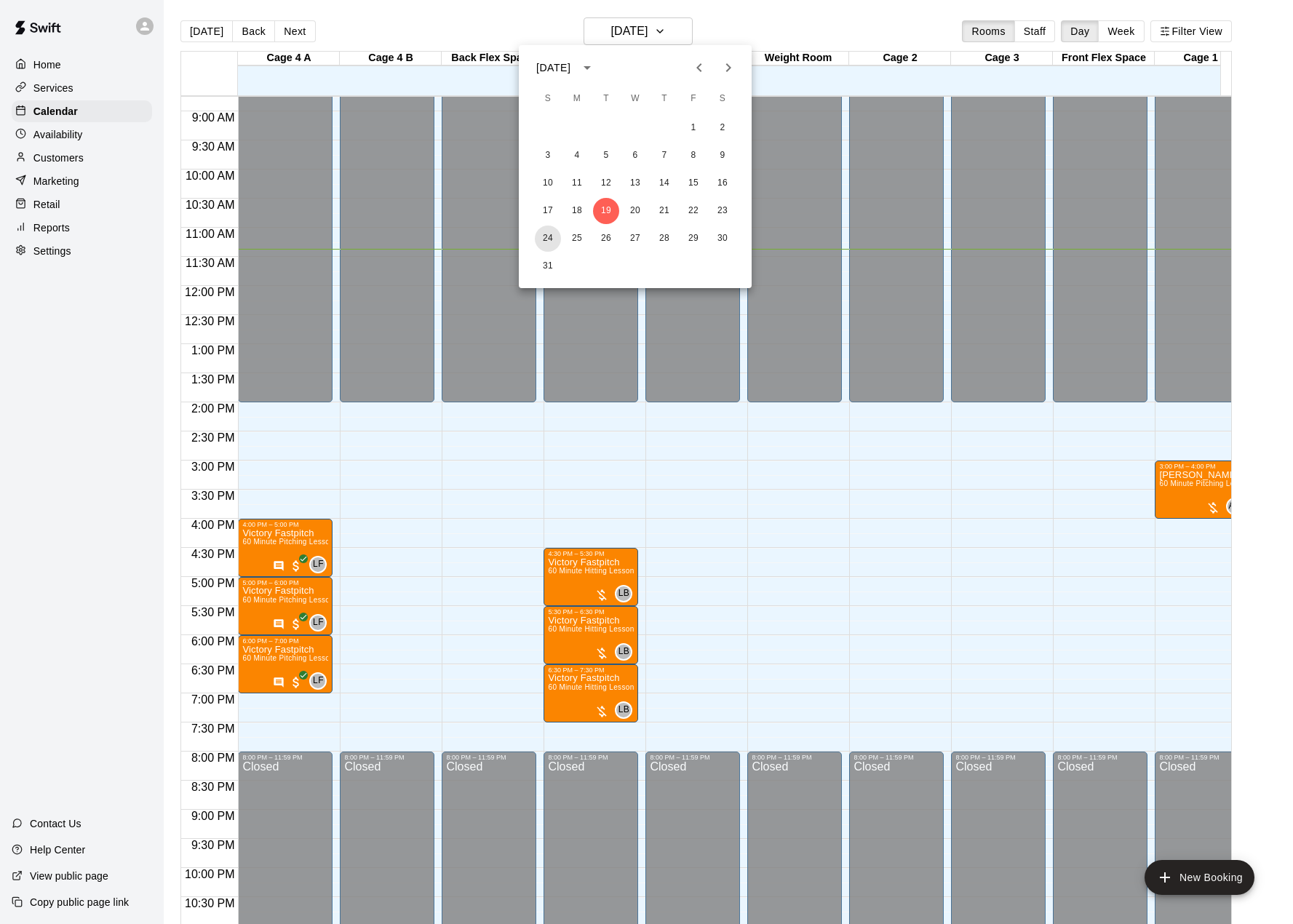
click at [543, 237] on button "24" at bounding box center [548, 238] width 26 height 26
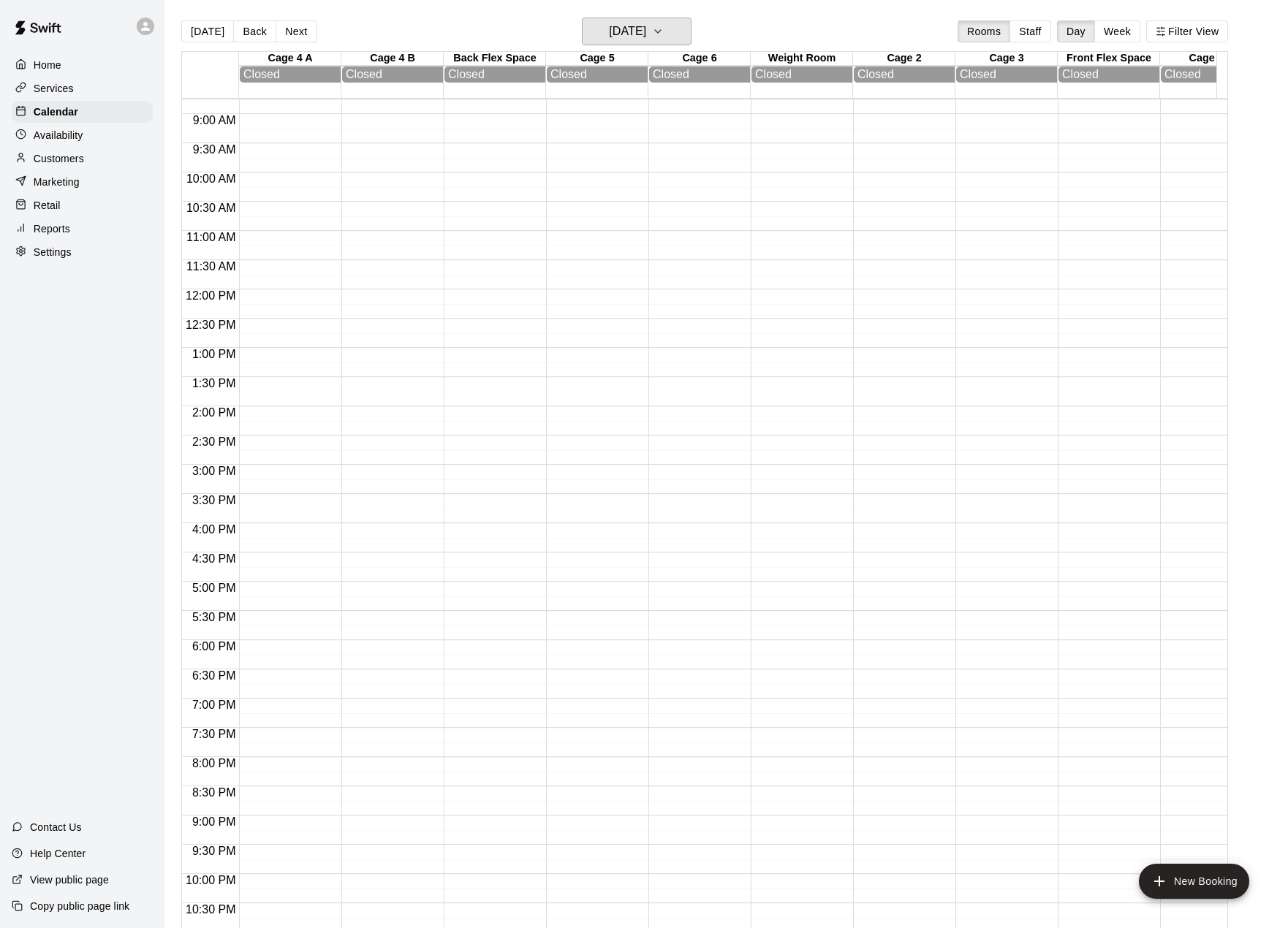
click at [671, 35] on button "[DATE]" at bounding box center [636, 31] width 109 height 28
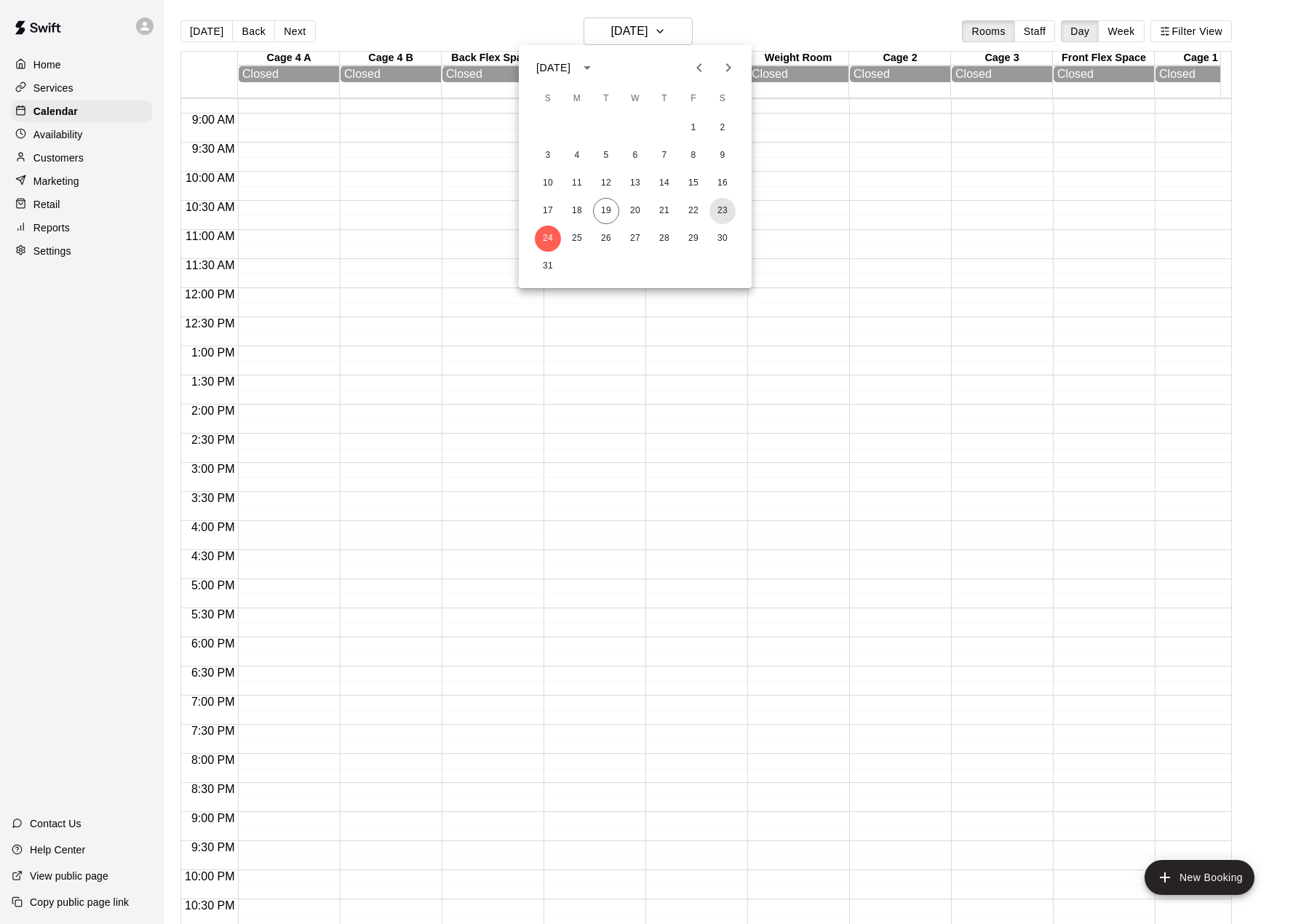
click at [718, 207] on button "23" at bounding box center [722, 210] width 26 height 26
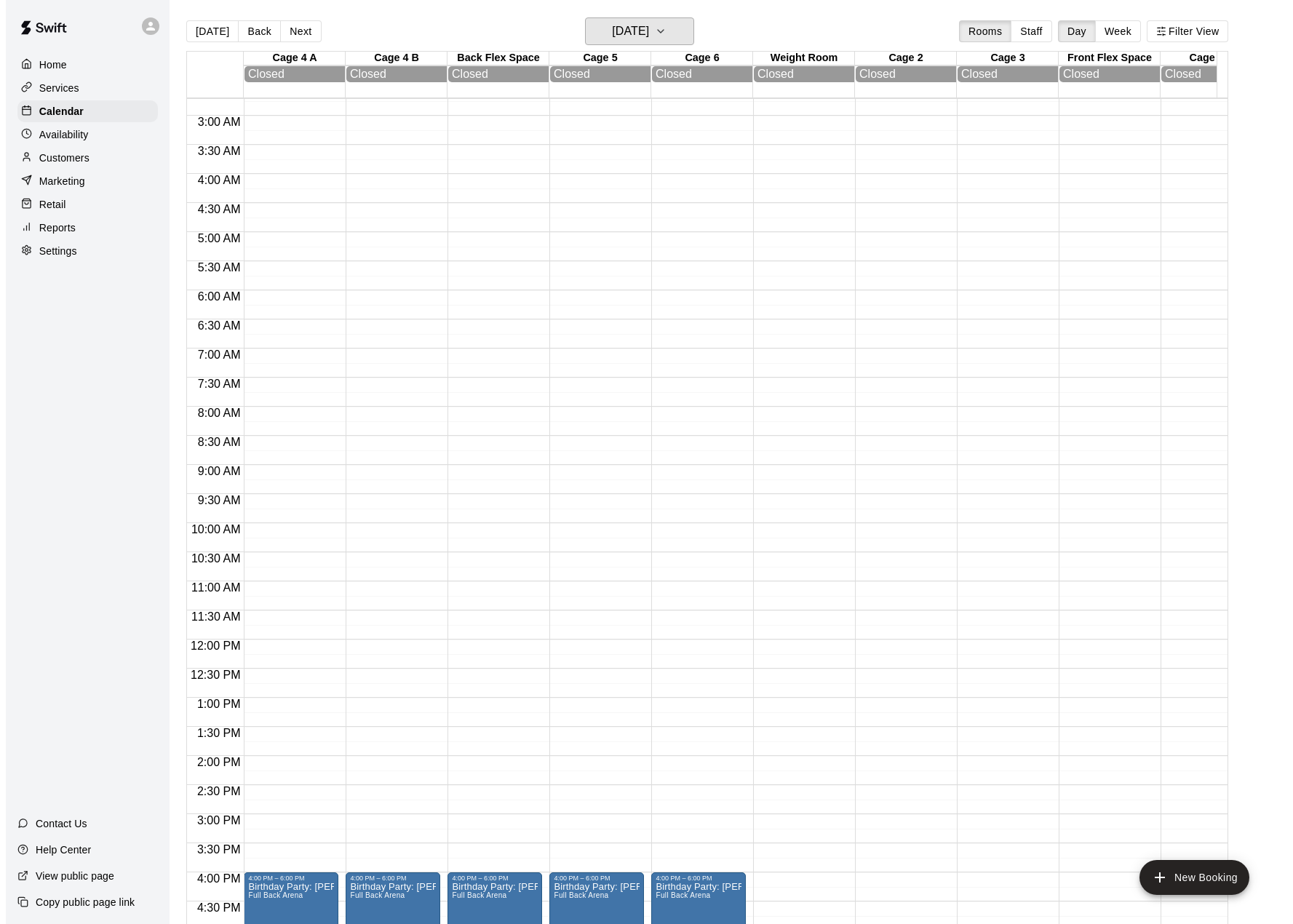
scroll to position [145, 0]
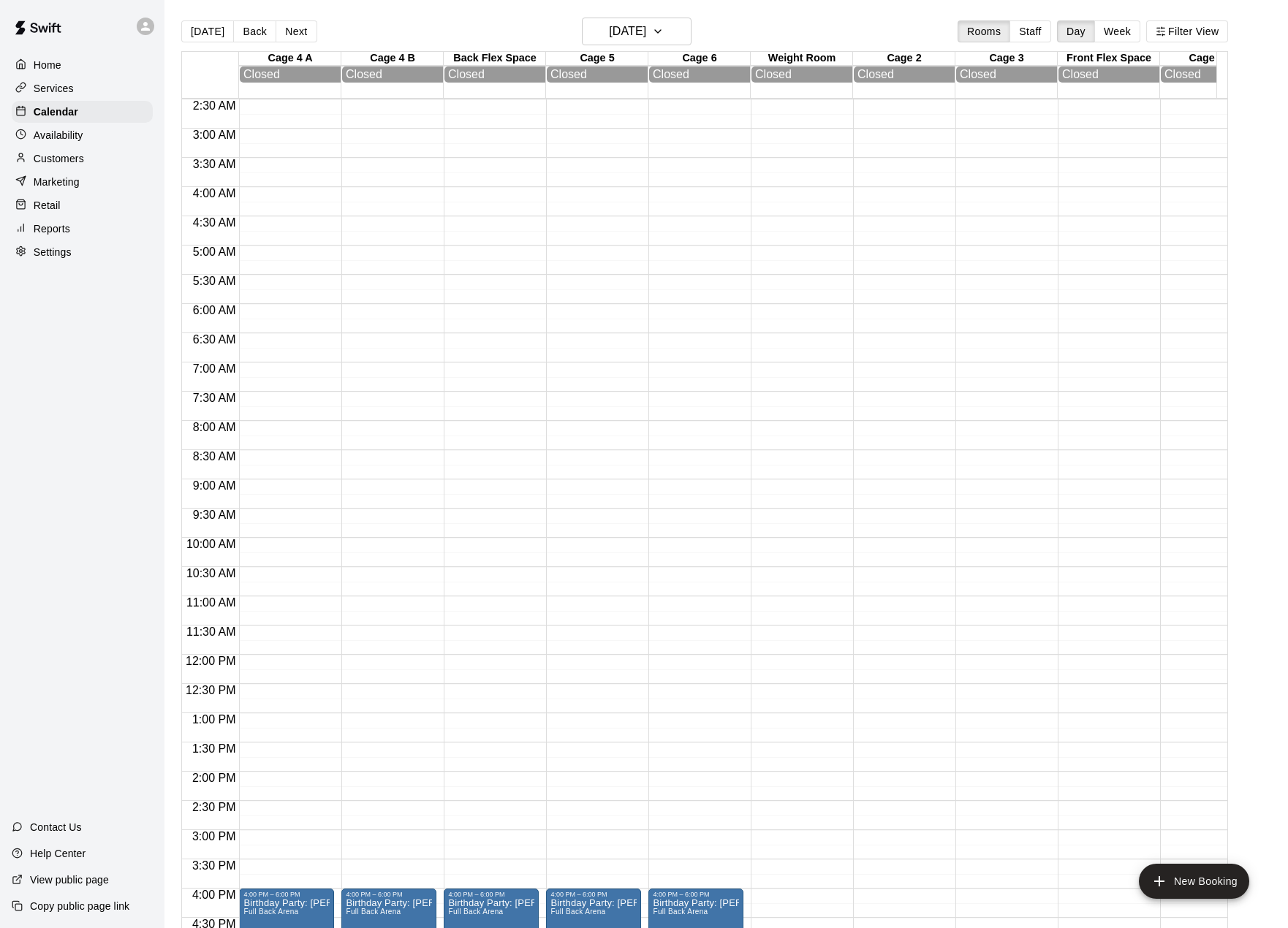
click at [1191, 877] on button "New Booking" at bounding box center [1194, 881] width 110 height 35
type input "**********"
click at [421, 373] on li "Full Facility" at bounding box center [248, 366] width 345 height 13
type input "**********"
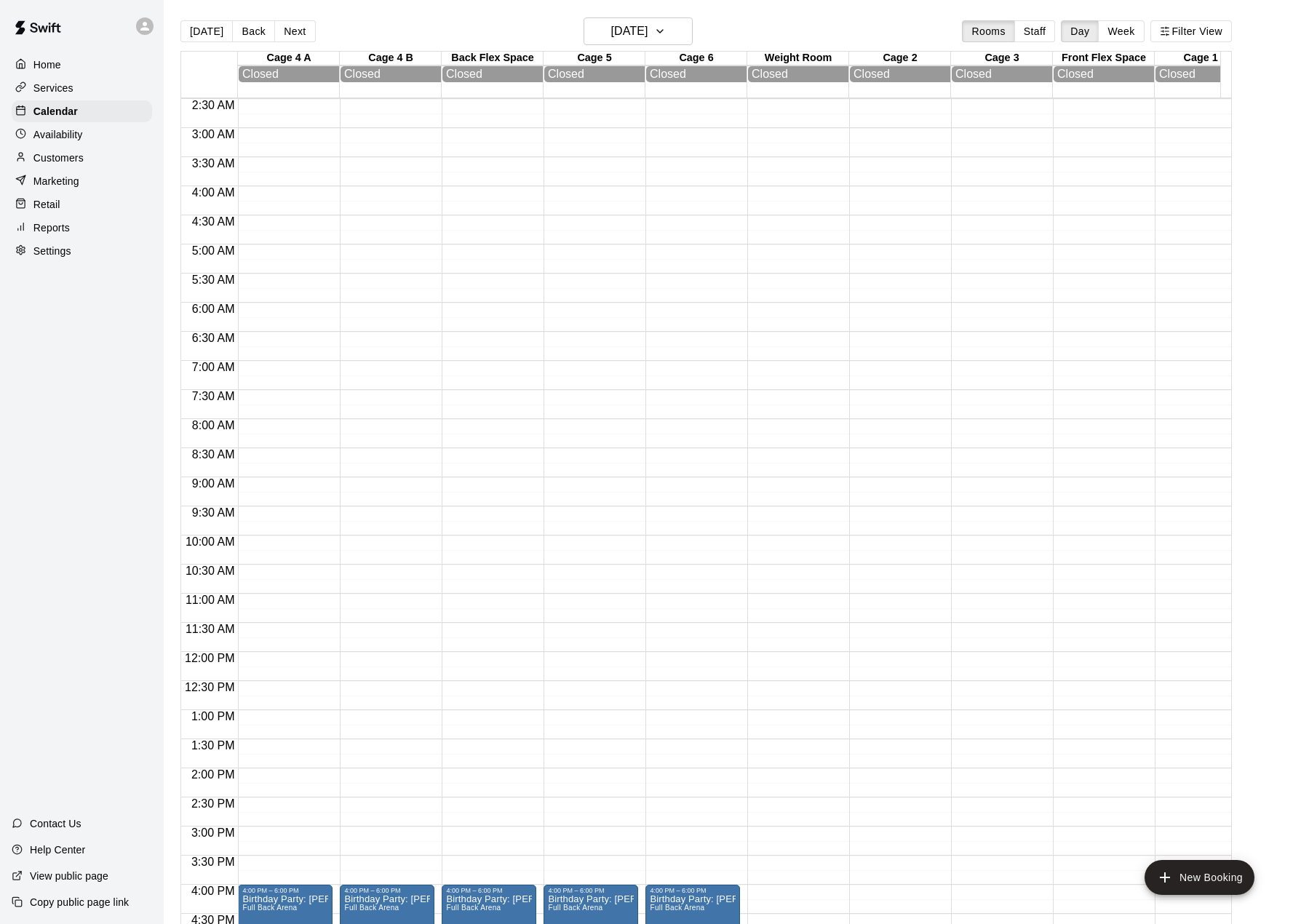
type input "********"
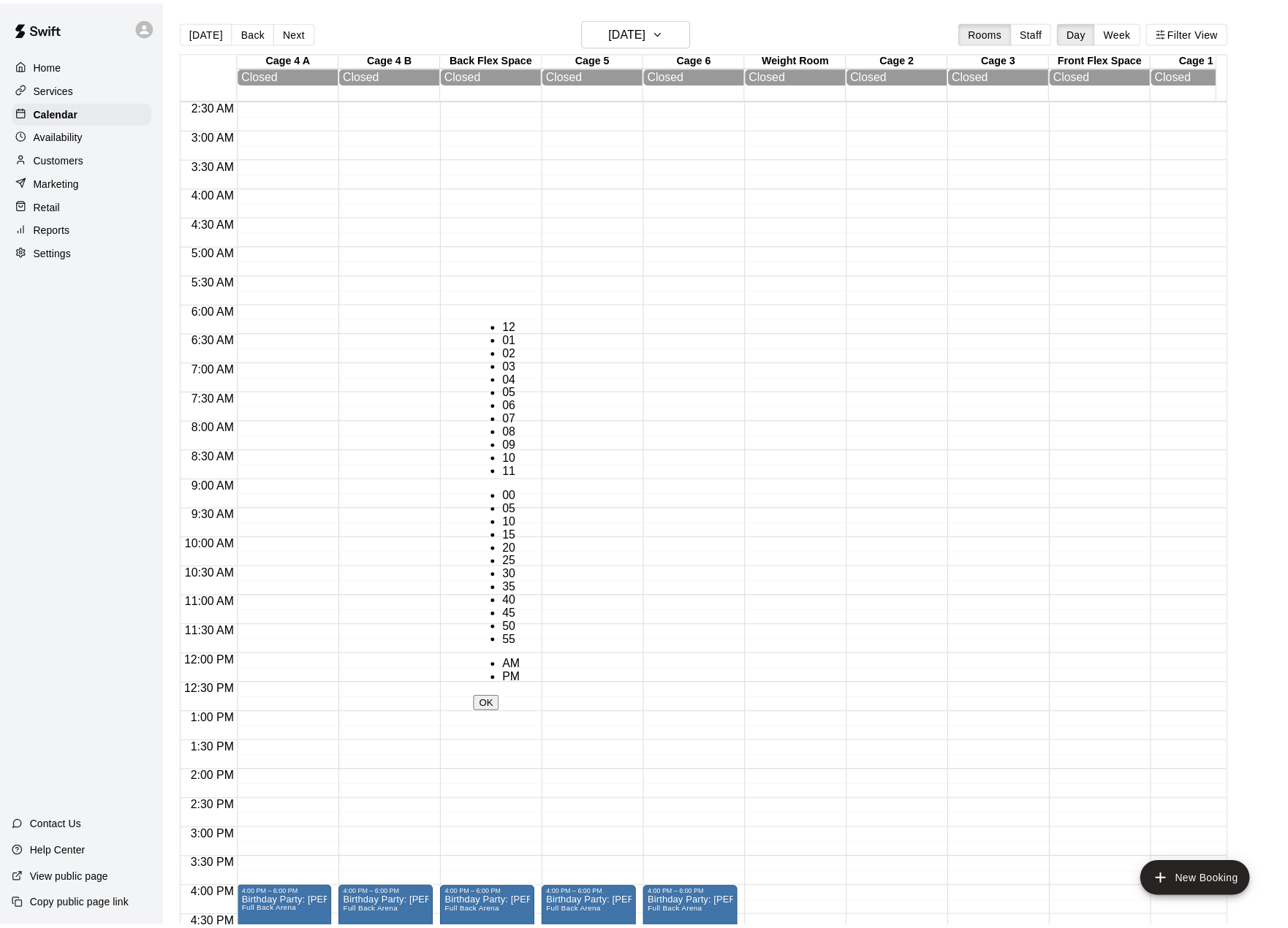
scroll to position [171, 0]
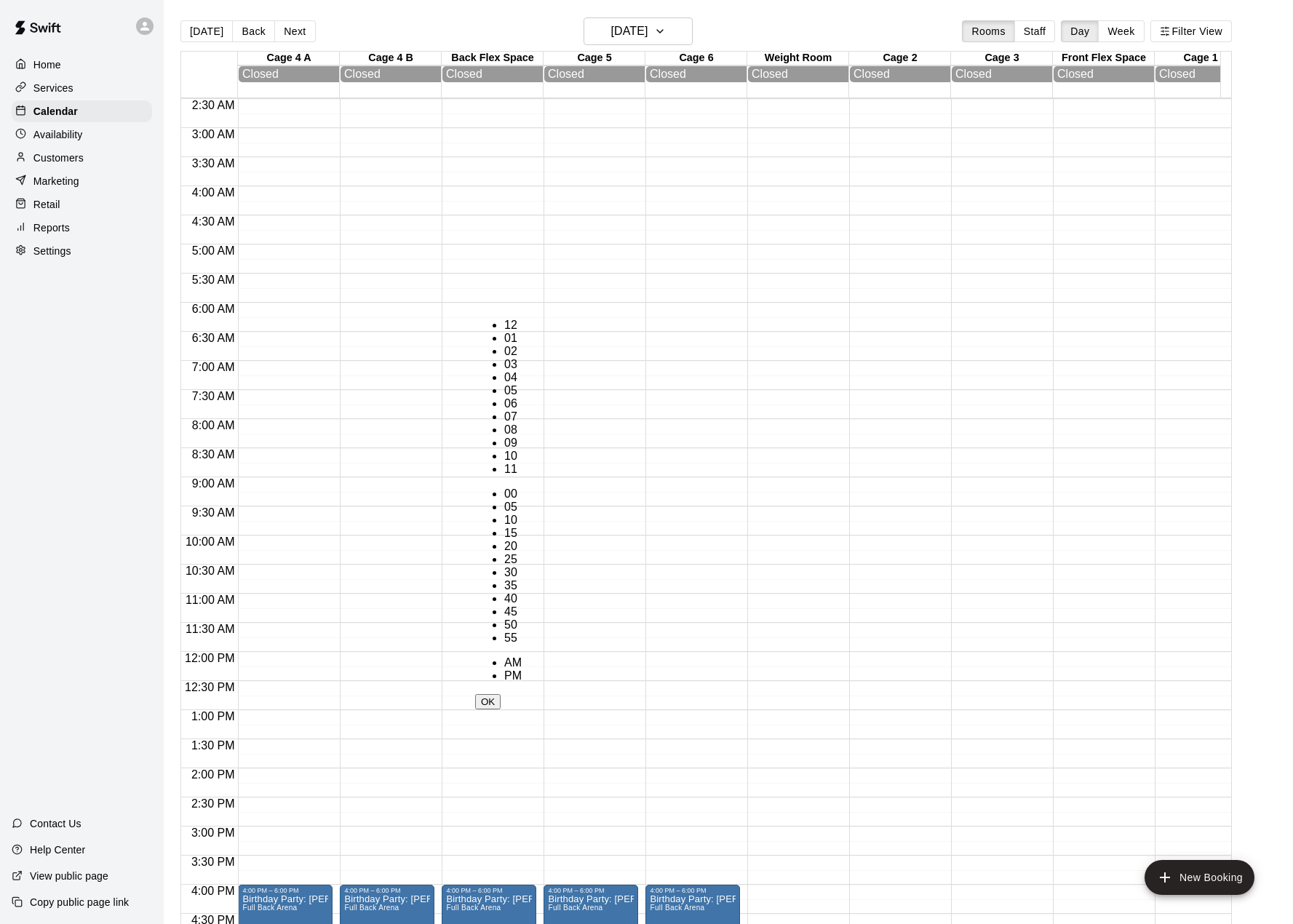
drag, startPoint x: 488, startPoint y: 289, endPoint x: 489, endPoint y: 298, distance: 9.1
type input "********"
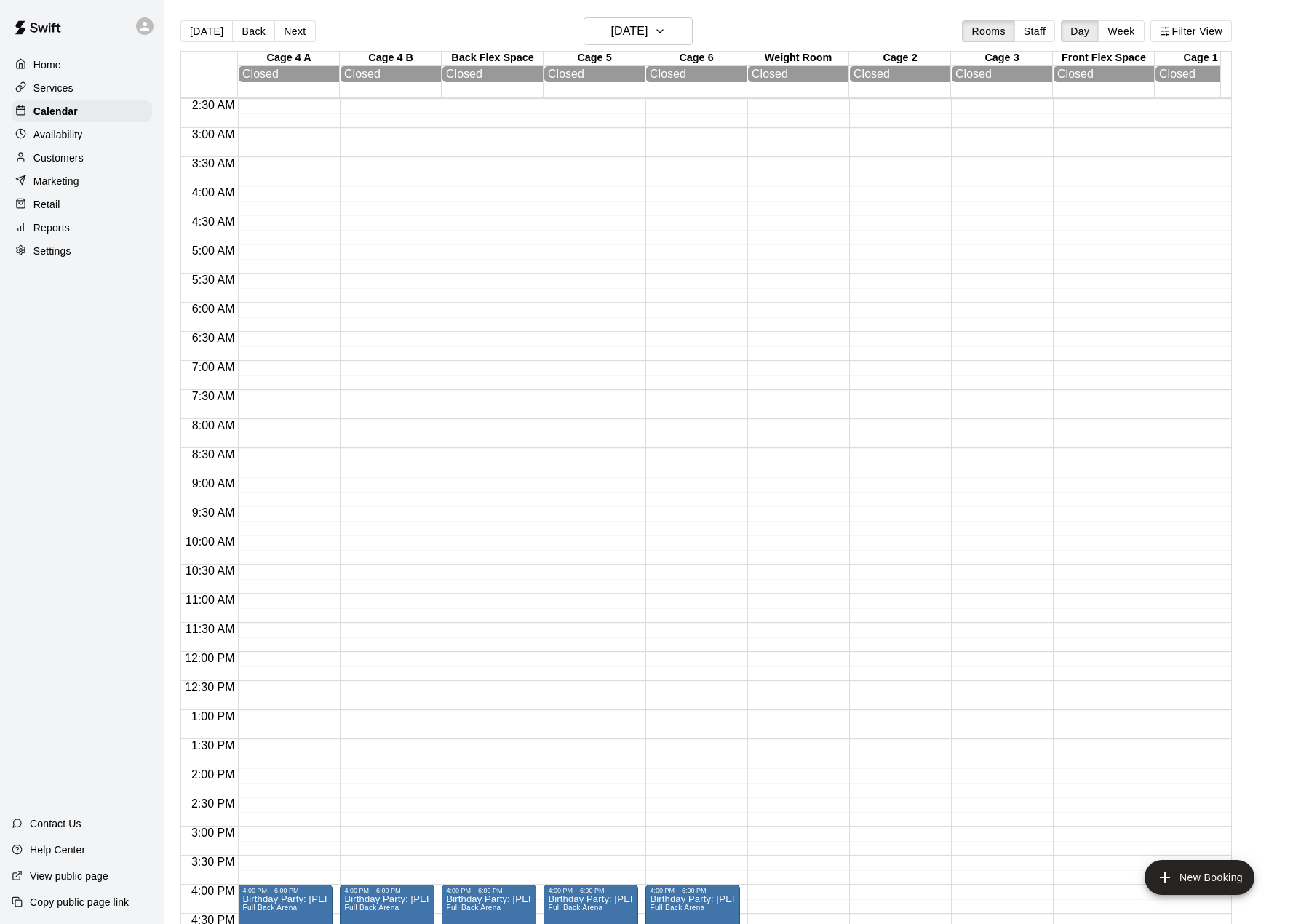
drag, startPoint x: 499, startPoint y: 668, endPoint x: 531, endPoint y: 687, distance: 37.2
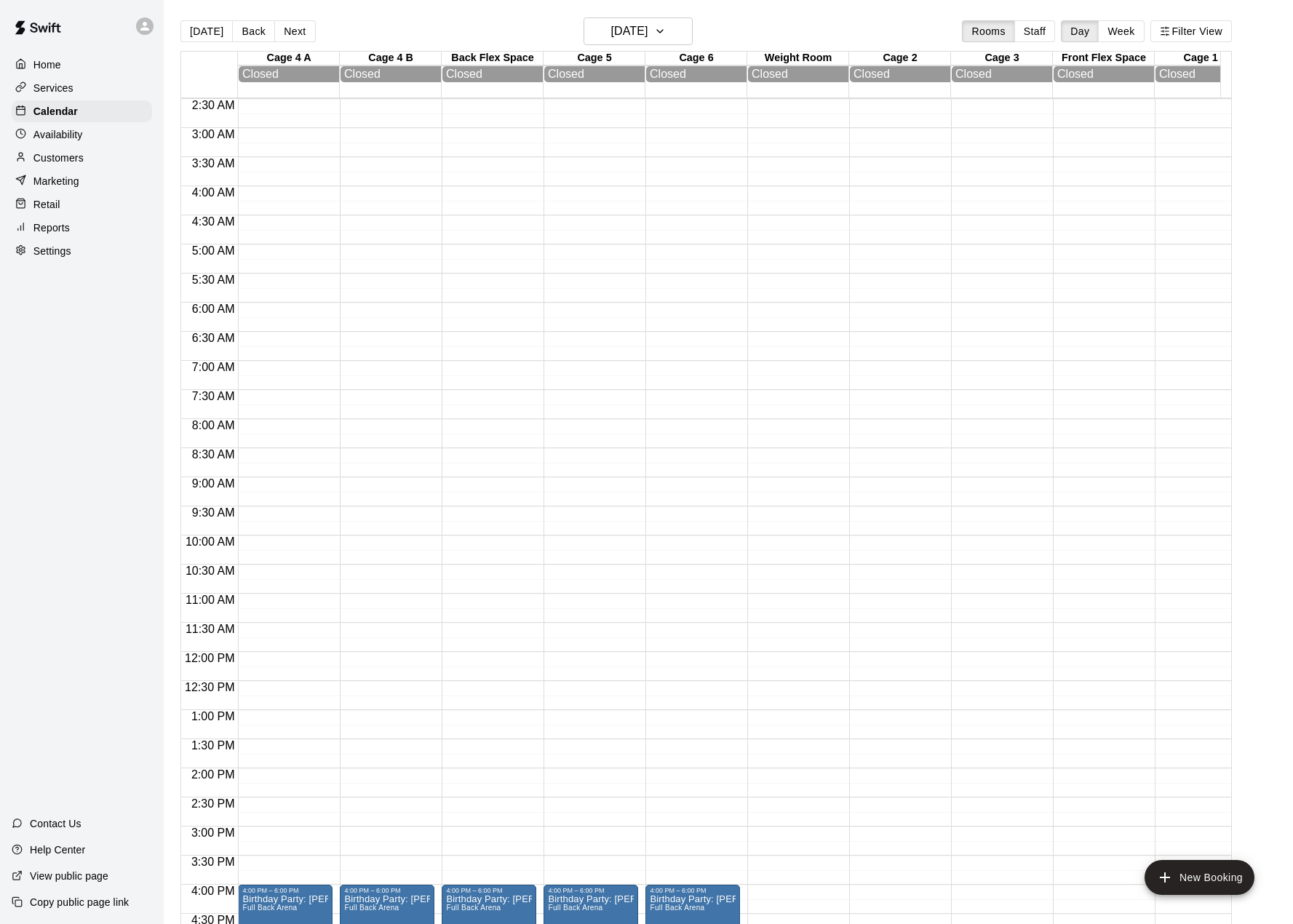
drag, startPoint x: 549, startPoint y: 700, endPoint x: 704, endPoint y: 629, distance: 170.5
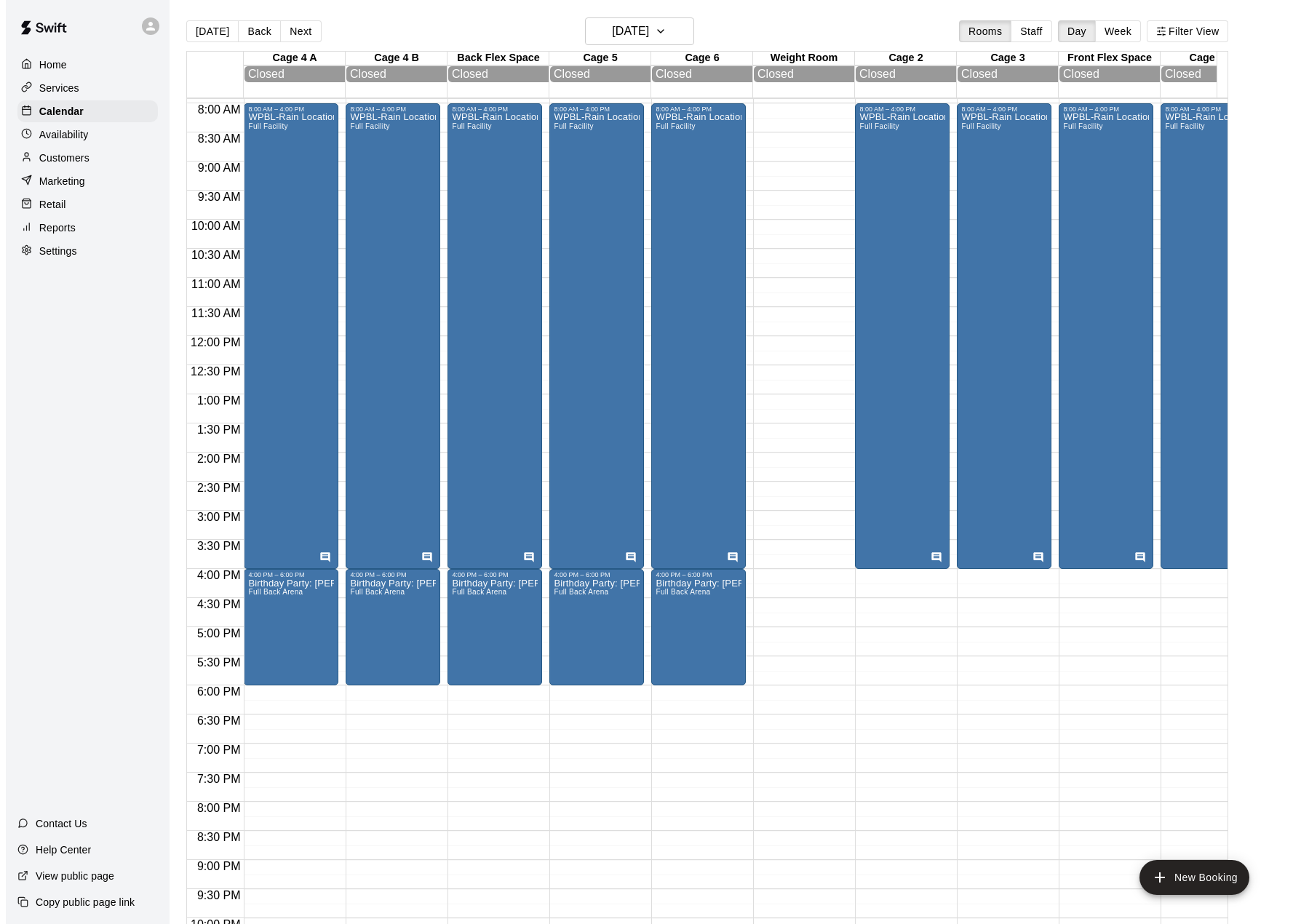
scroll to position [509, 0]
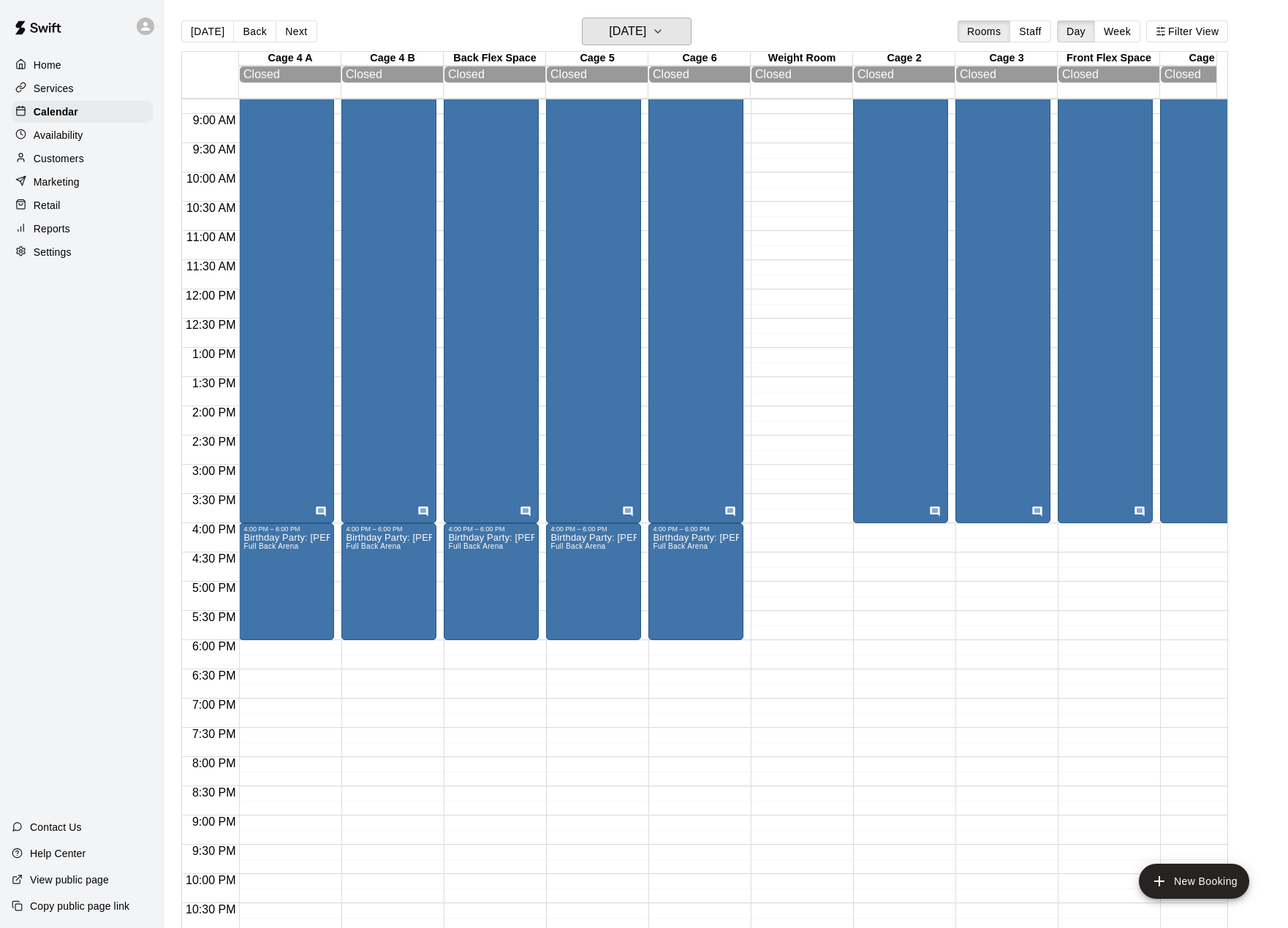
click at [646, 26] on h6 "[DATE]" at bounding box center [628, 31] width 37 height 20
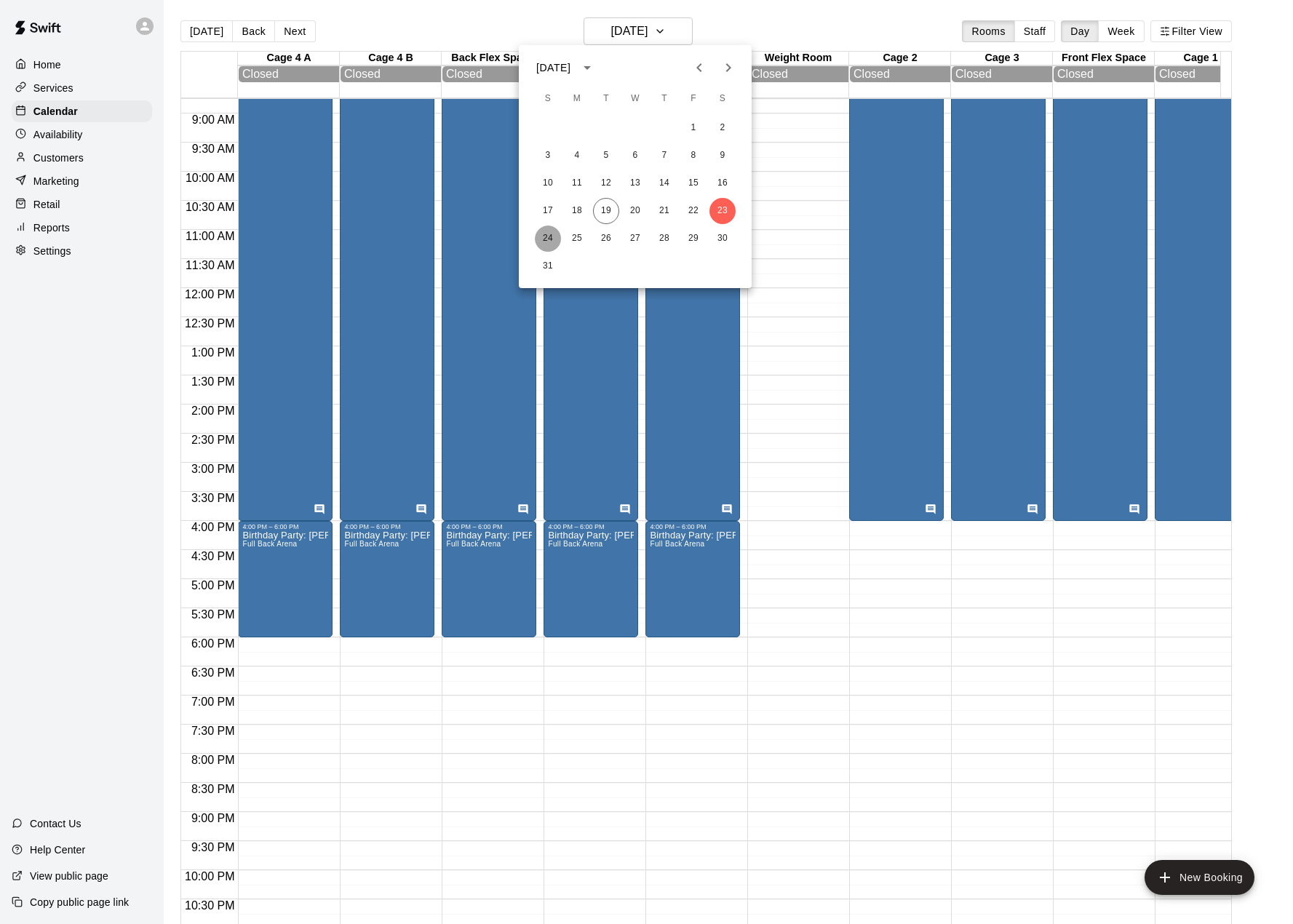
click at [547, 227] on button "24" at bounding box center [548, 238] width 26 height 26
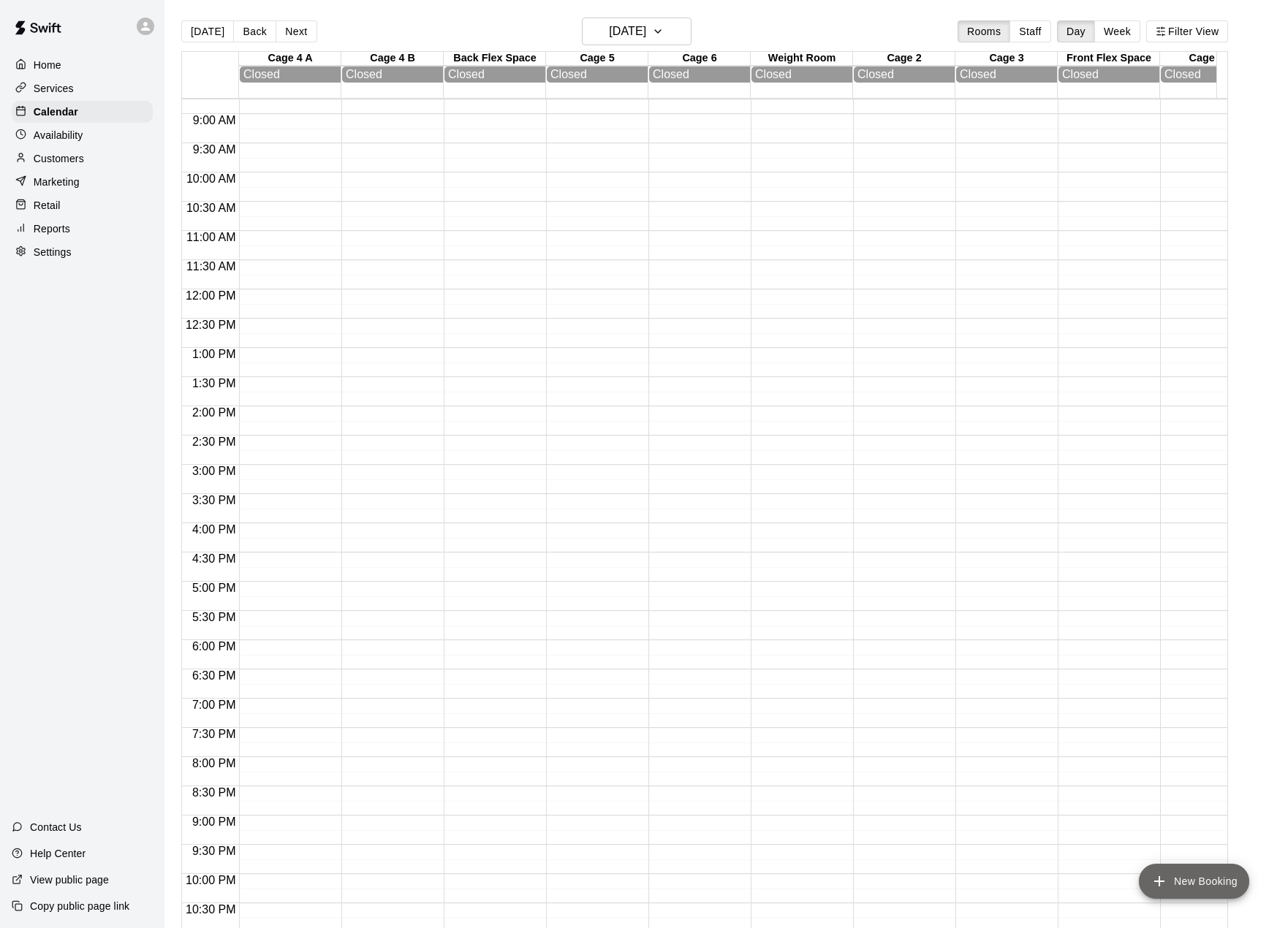
click at [1179, 869] on button "New Booking" at bounding box center [1194, 881] width 110 height 35
type input "**********"
click at [421, 373] on li "Full Facility" at bounding box center [248, 366] width 345 height 13
type input "**********"
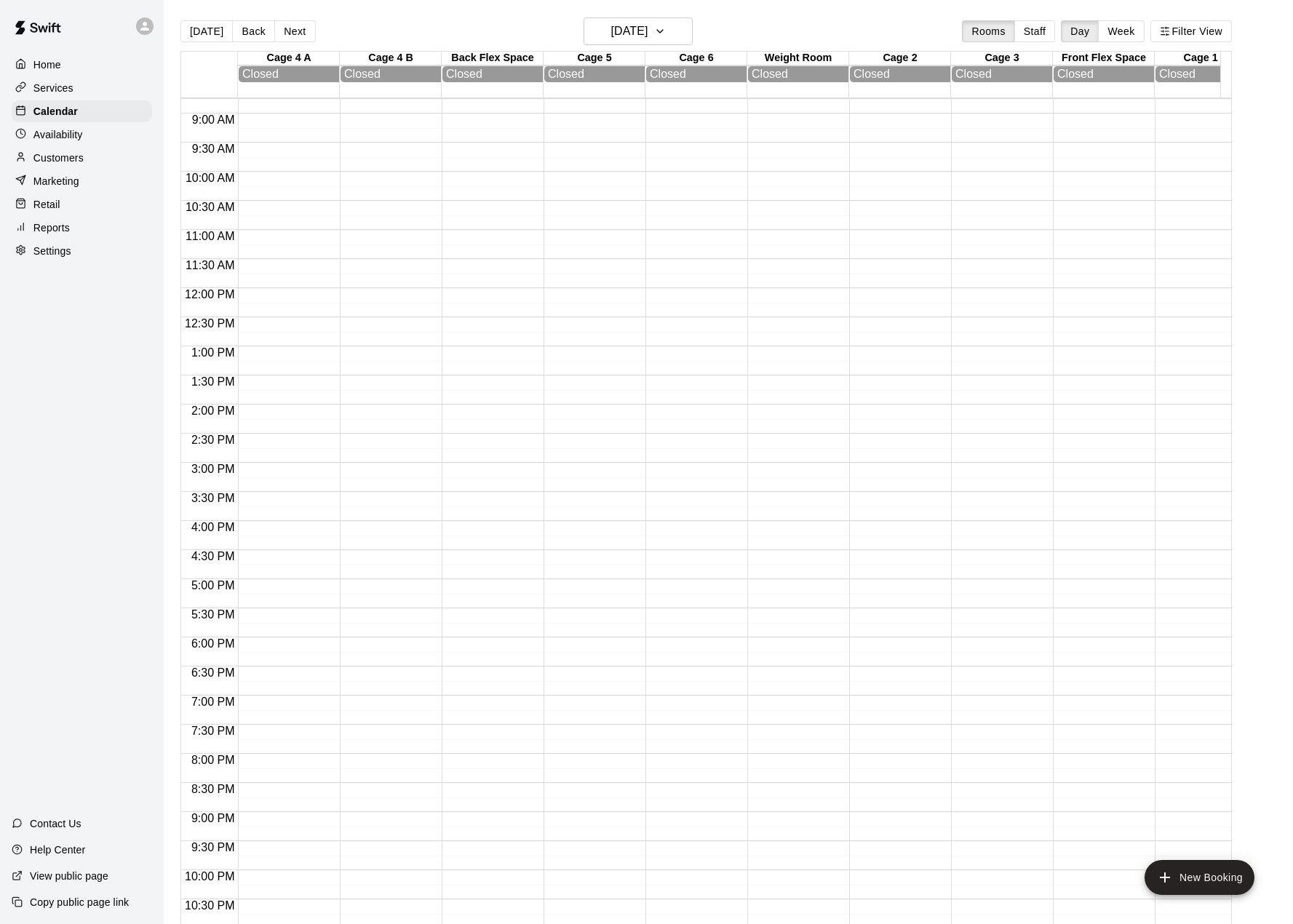
drag, startPoint x: 639, startPoint y: 239, endPoint x: 640, endPoint y: 265, distance: 26.0
type input "********"
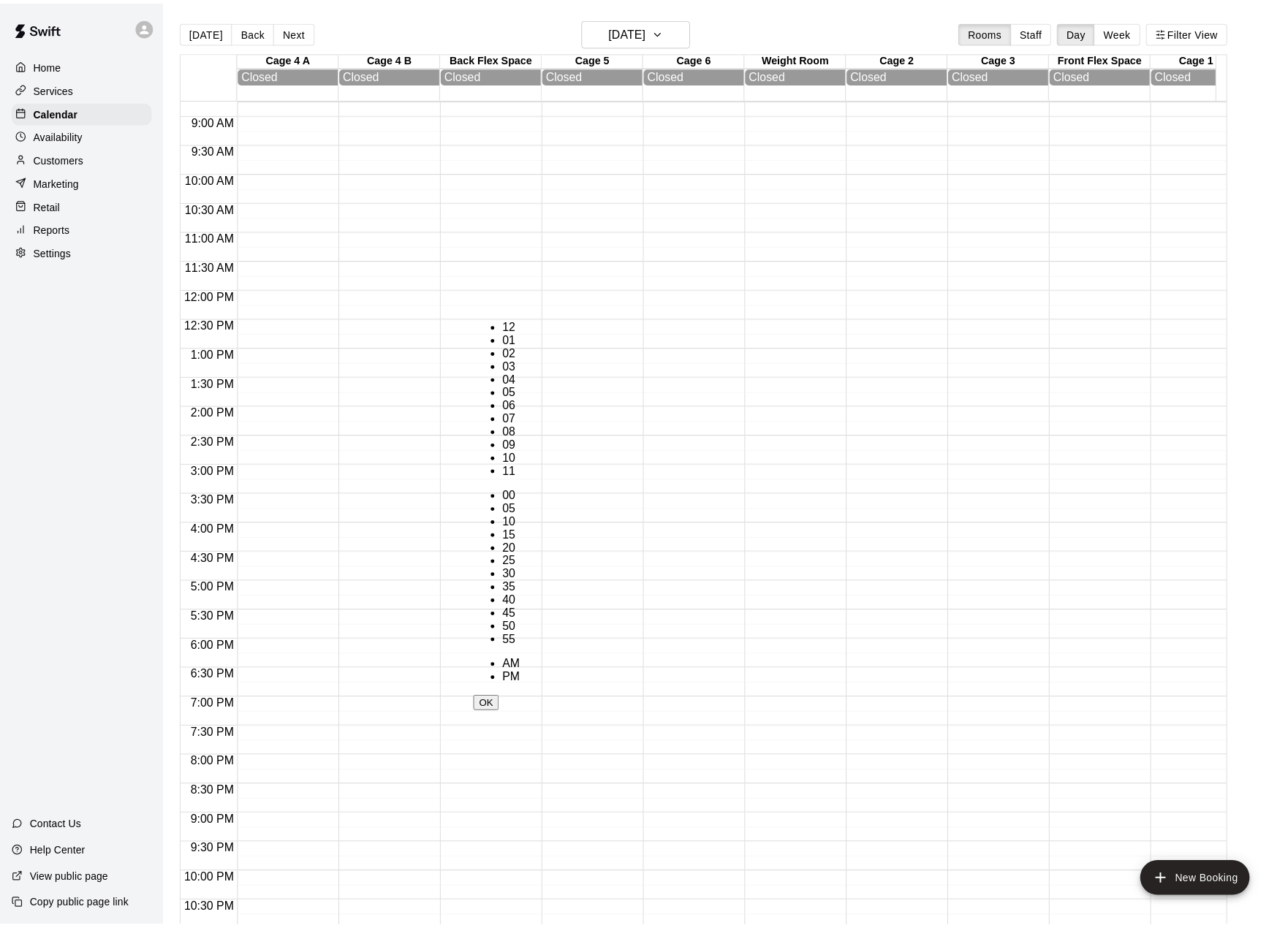
scroll to position [171, 0]
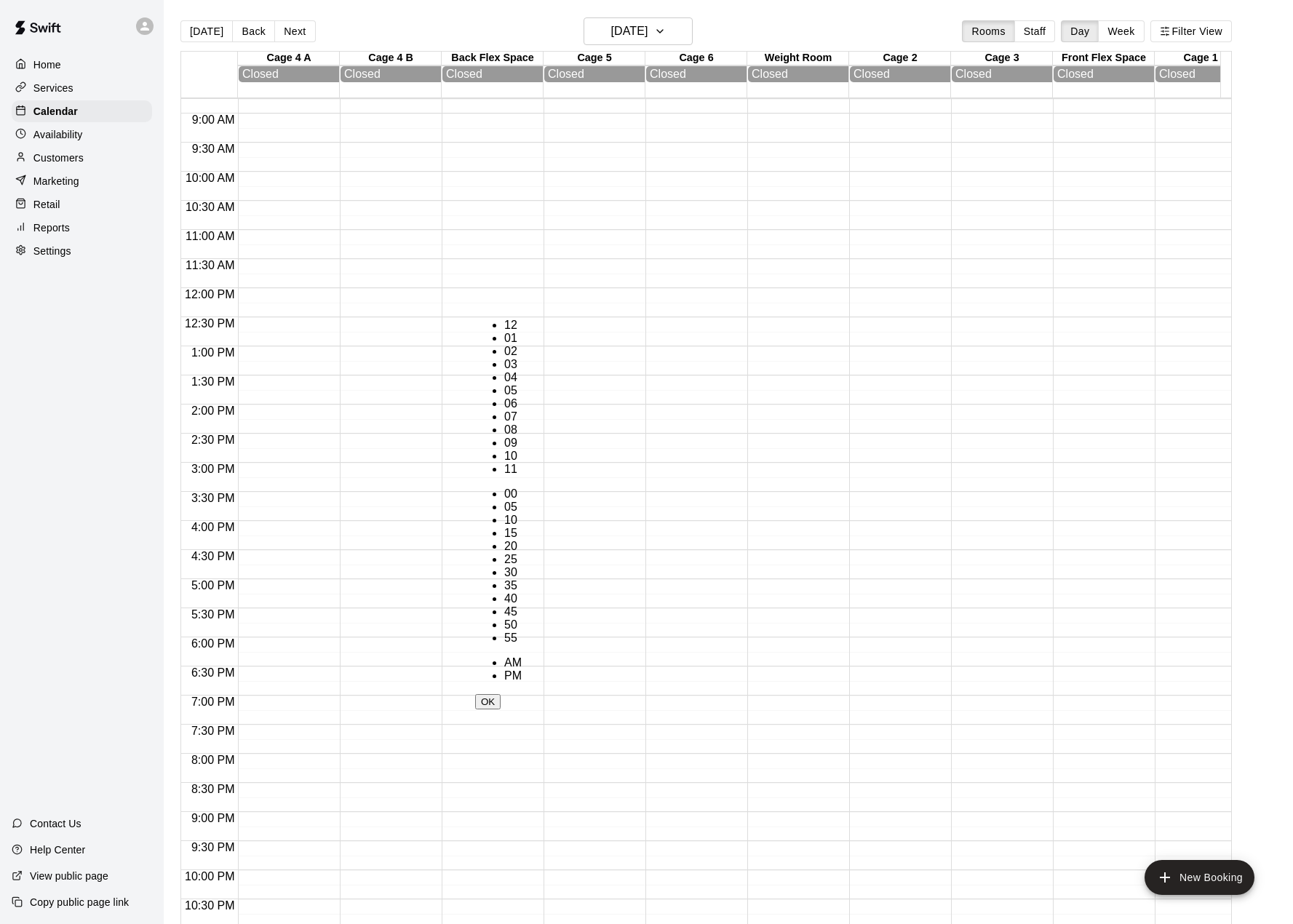
type input "********"
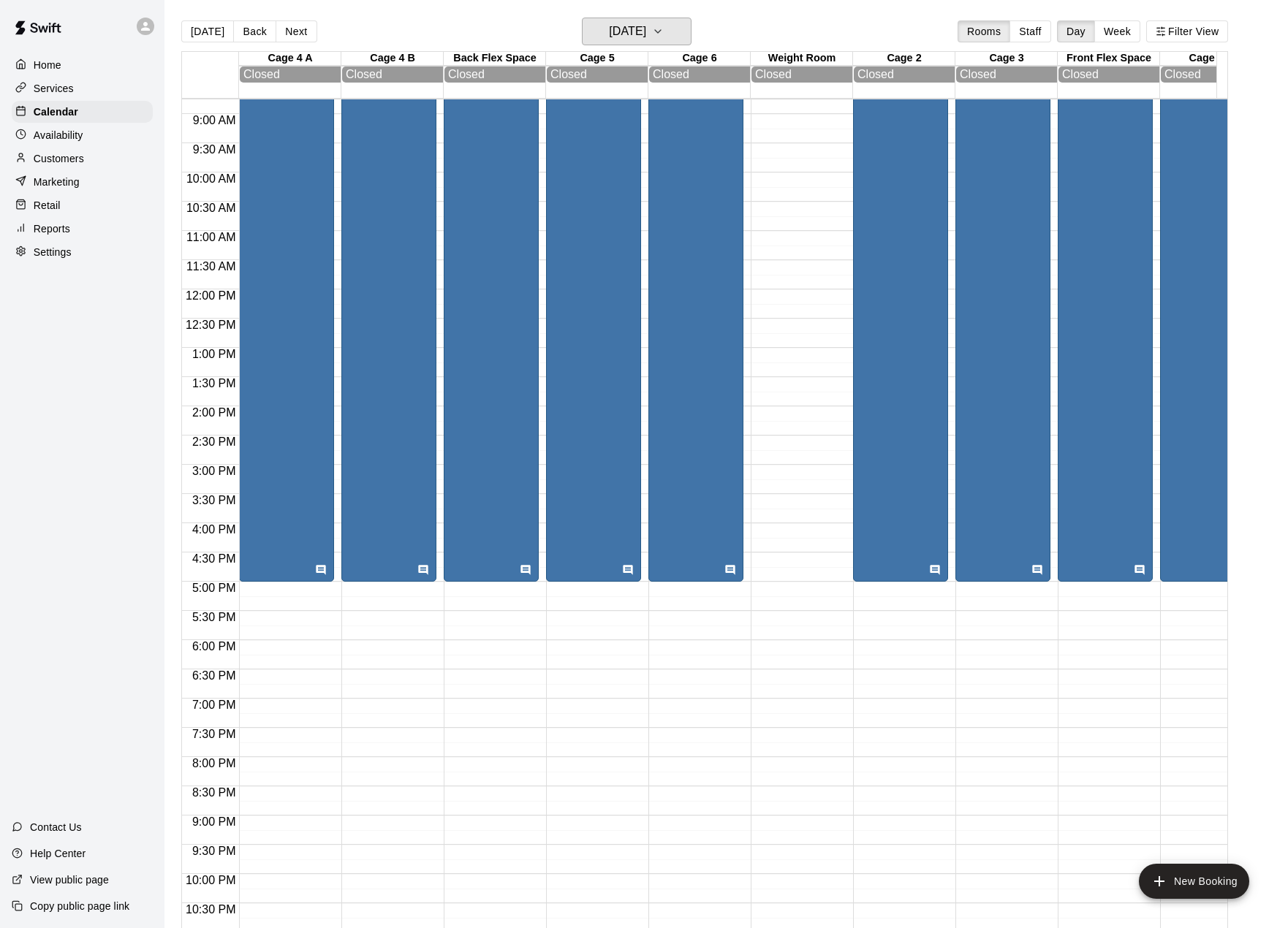
click at [646, 29] on h6 "[DATE]" at bounding box center [628, 31] width 37 height 20
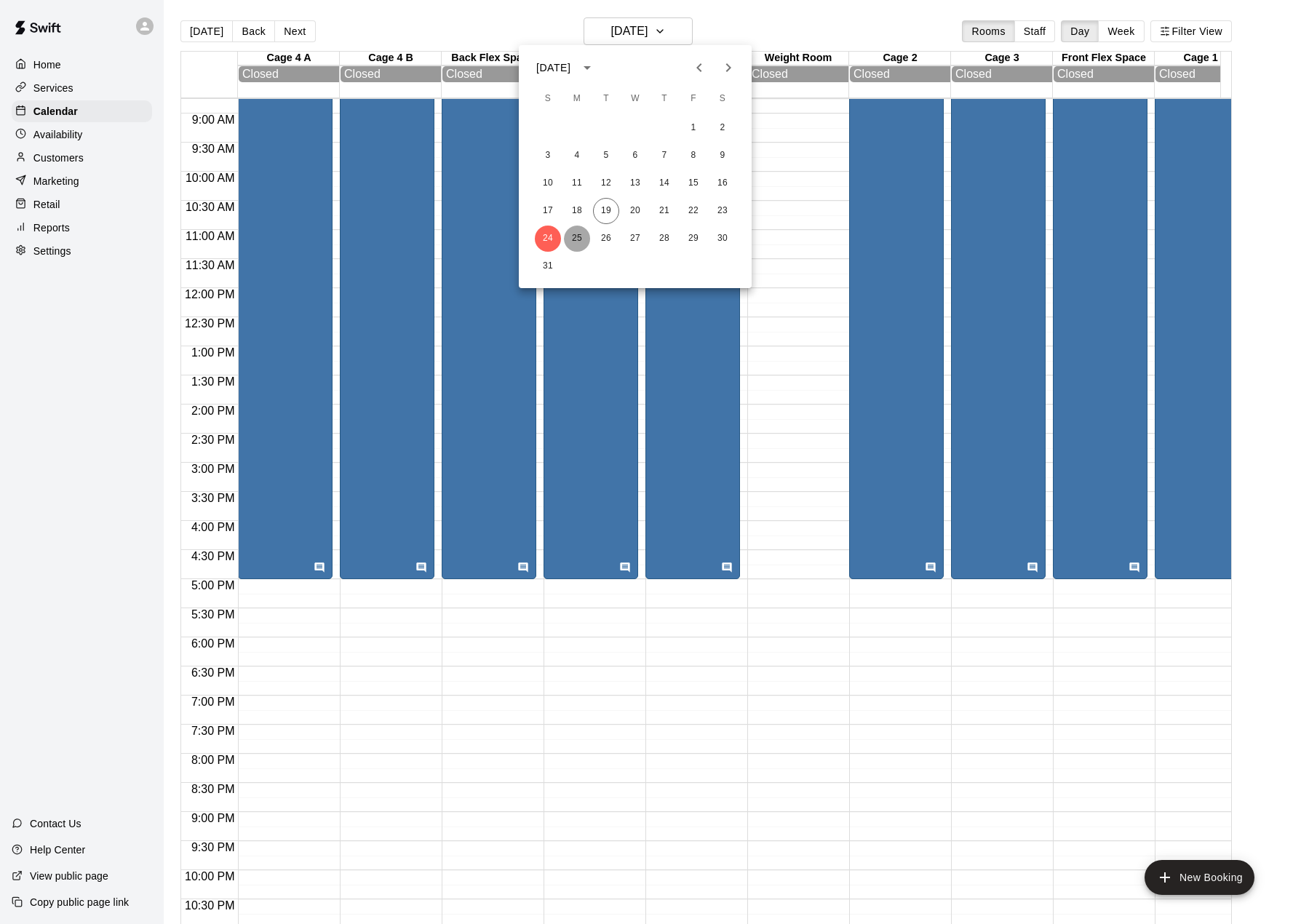
click at [575, 240] on button "25" at bounding box center [577, 238] width 26 height 26
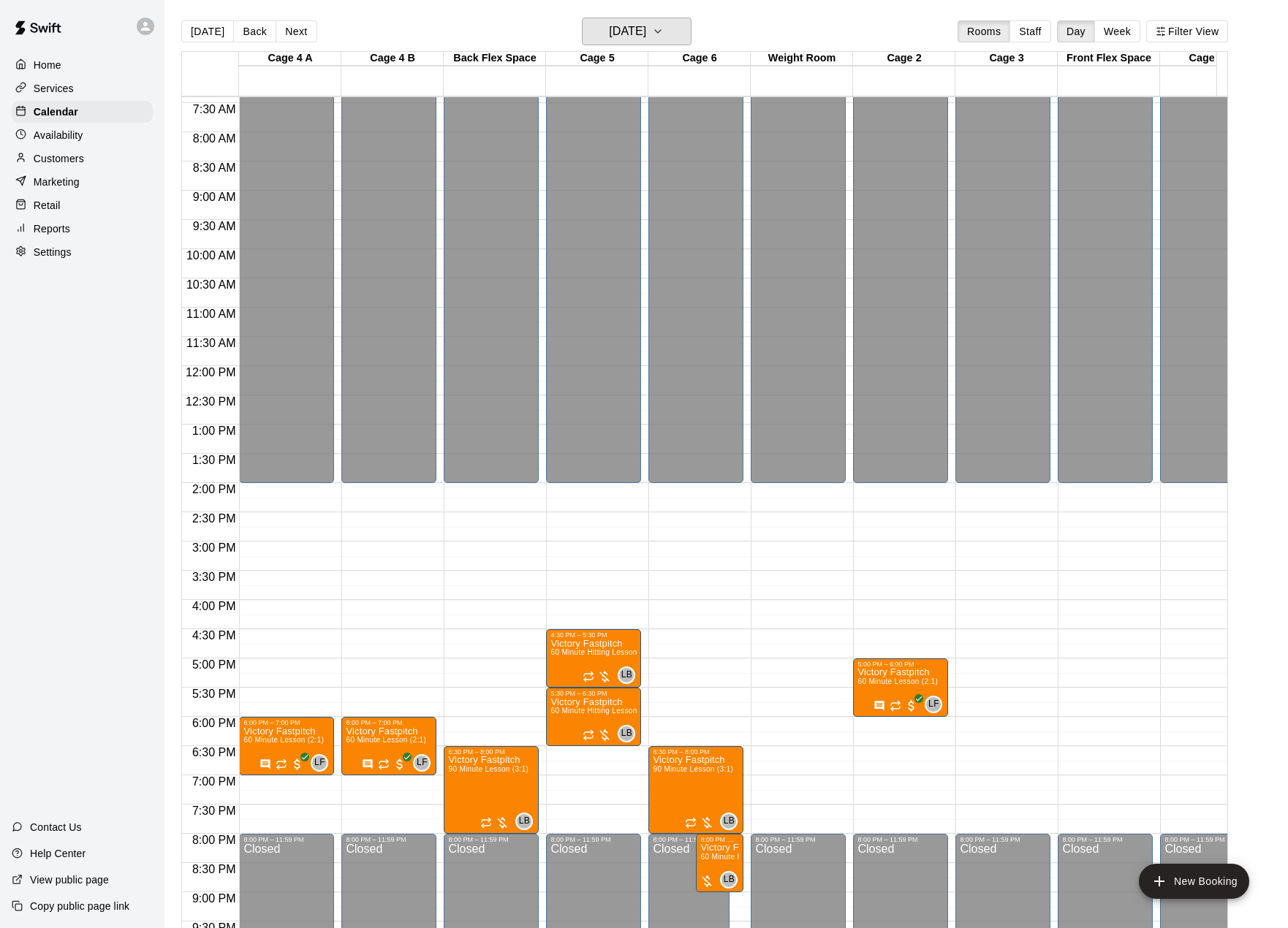
scroll to position [292, 0]
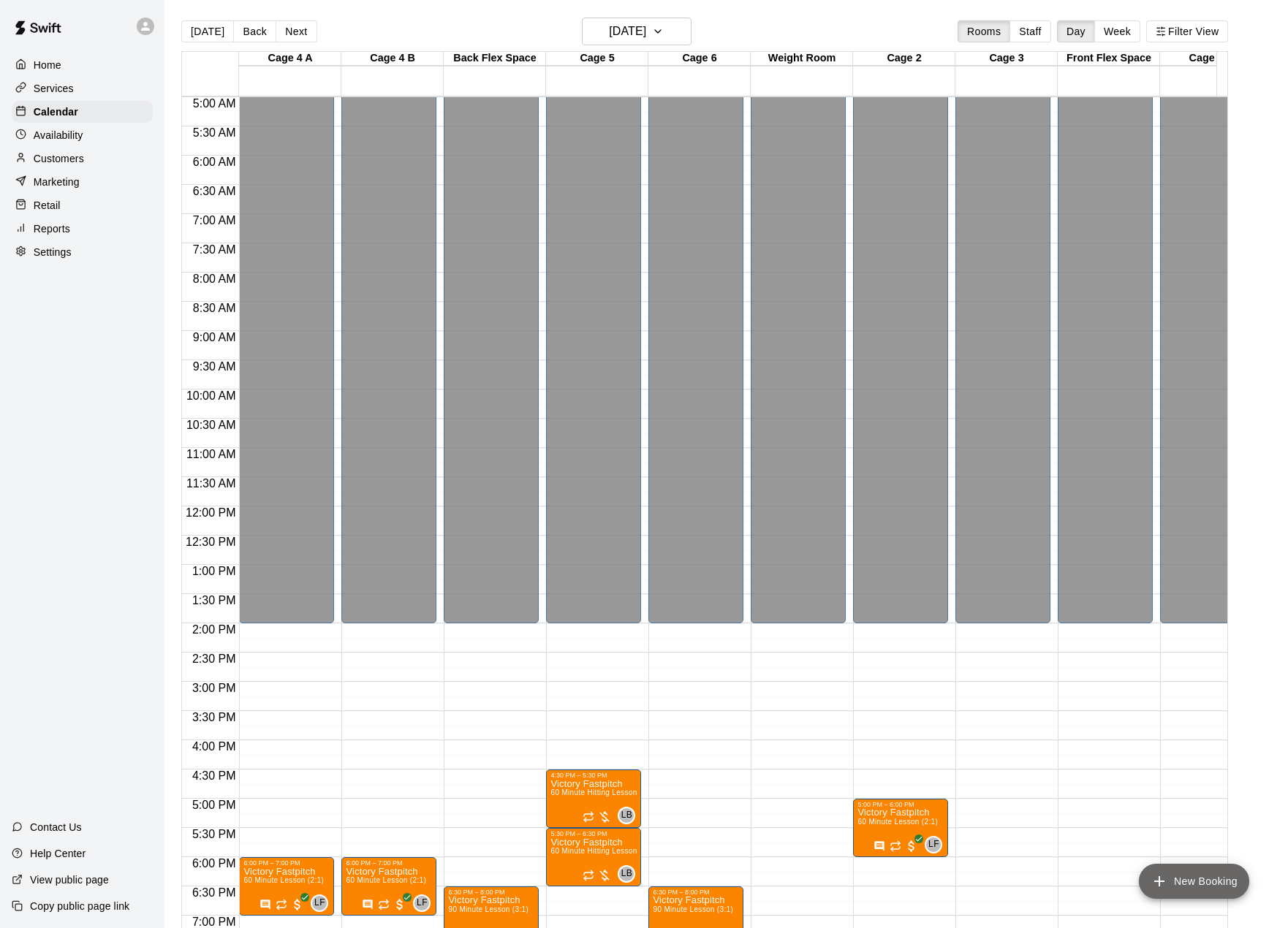
click at [1215, 884] on button "New Booking" at bounding box center [1194, 881] width 110 height 35
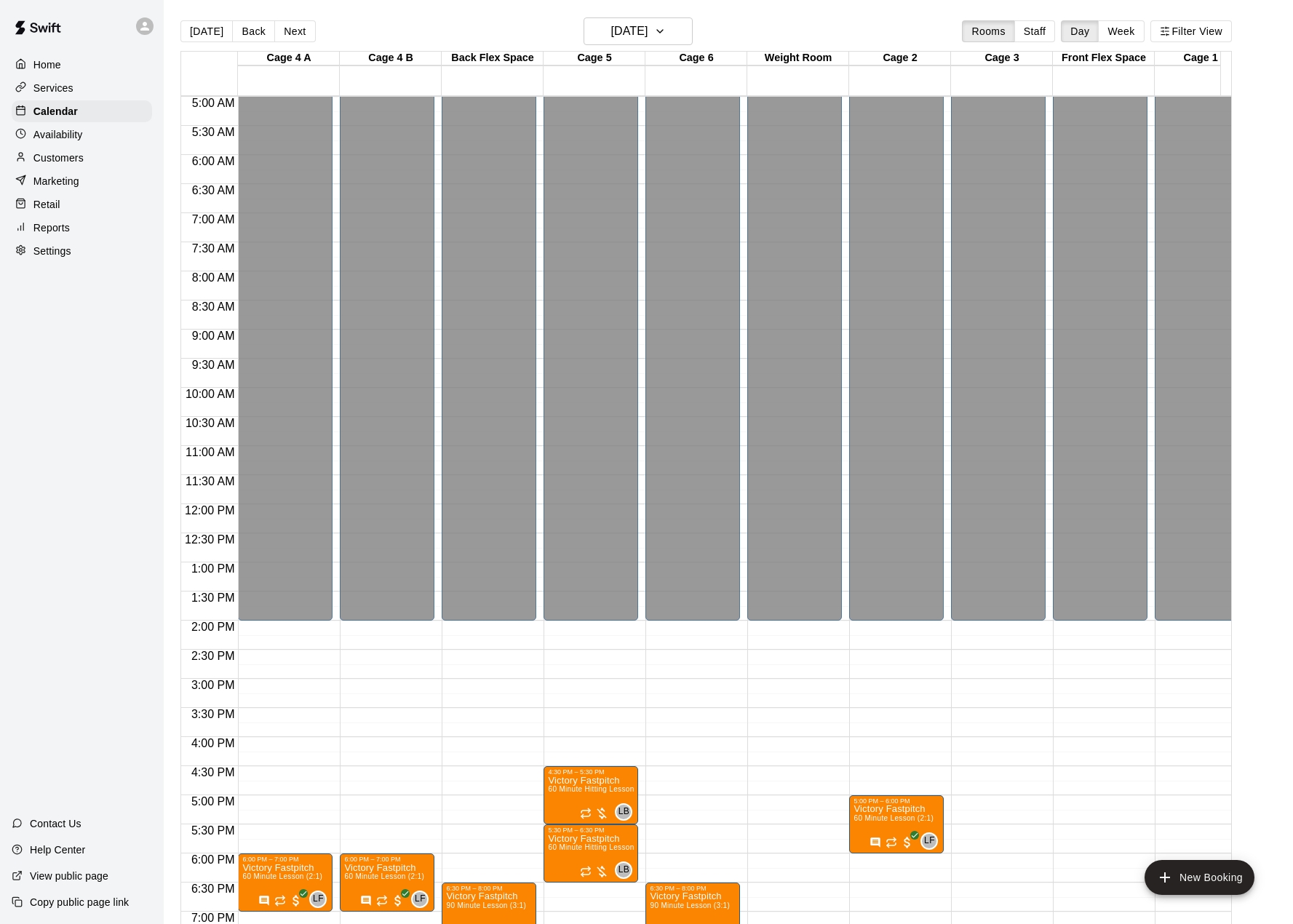
type input "**********"
drag, startPoint x: 560, startPoint y: 174, endPoint x: 578, endPoint y: 190, distance: 24.1
click at [419, 371] on li "Full Facility" at bounding box center [247, 365] width 343 height 13
type input "**********"
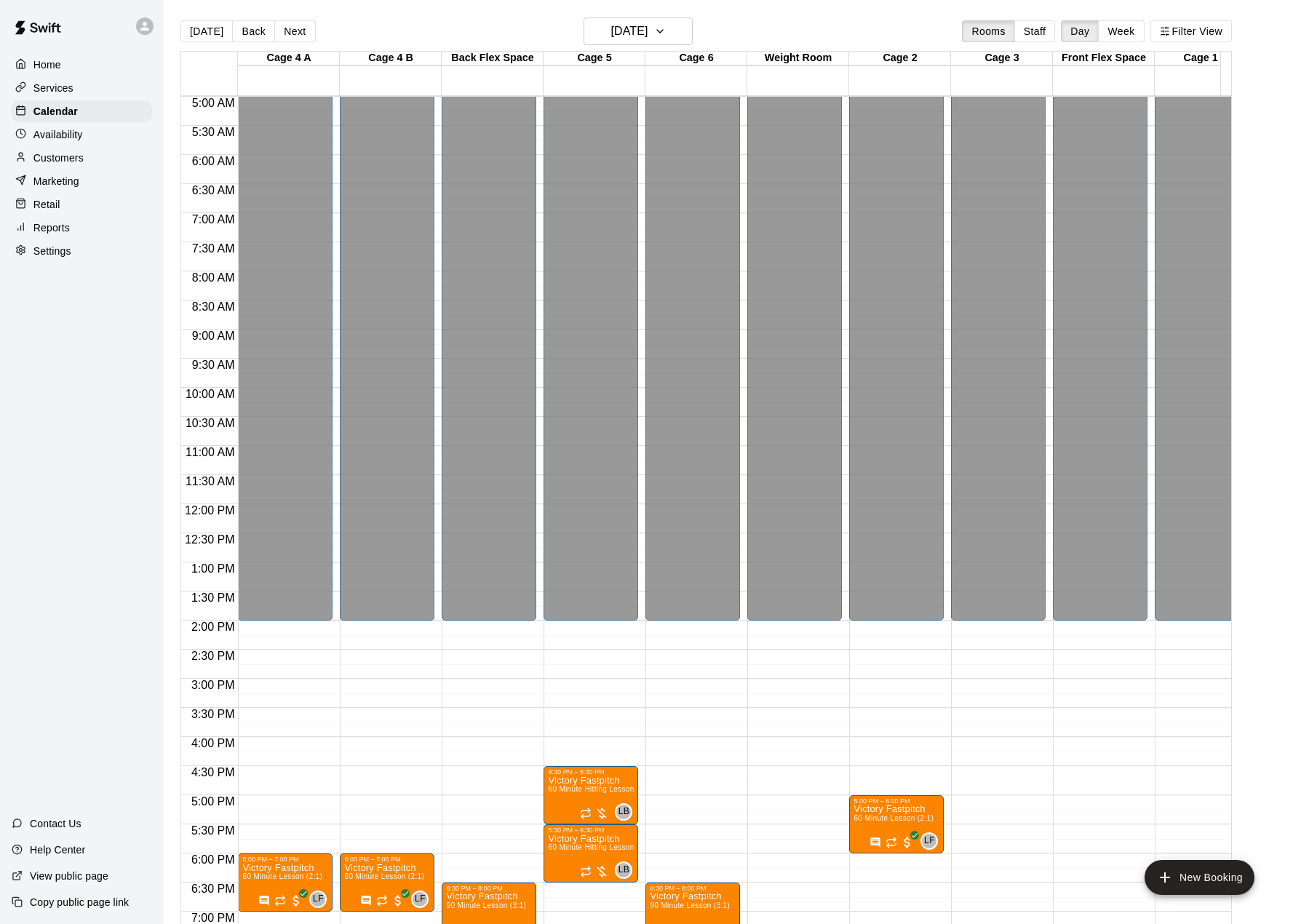
type input "********"
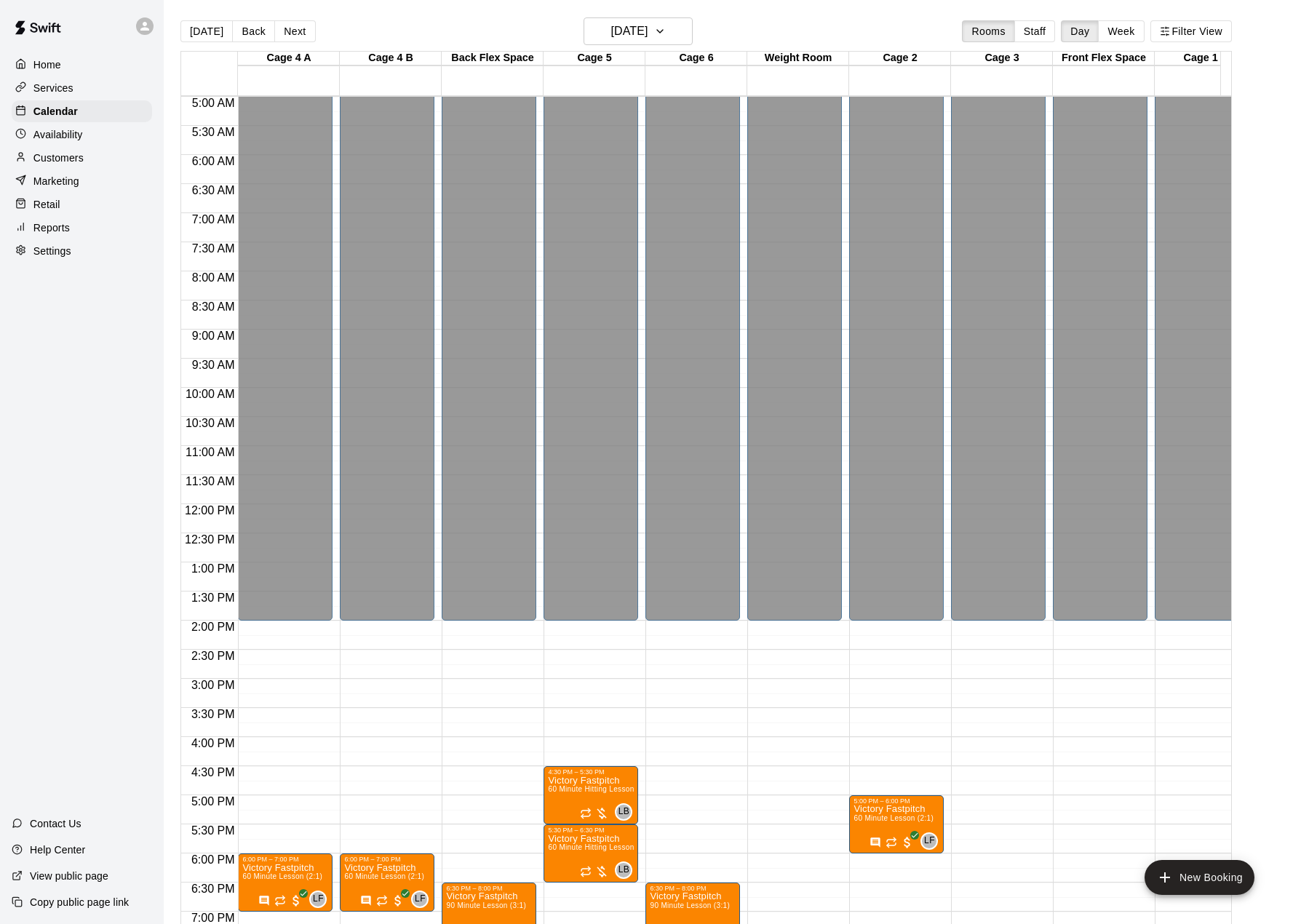
type input "********"
drag, startPoint x: 664, startPoint y: 336, endPoint x: 624, endPoint y: 345, distance: 41.0
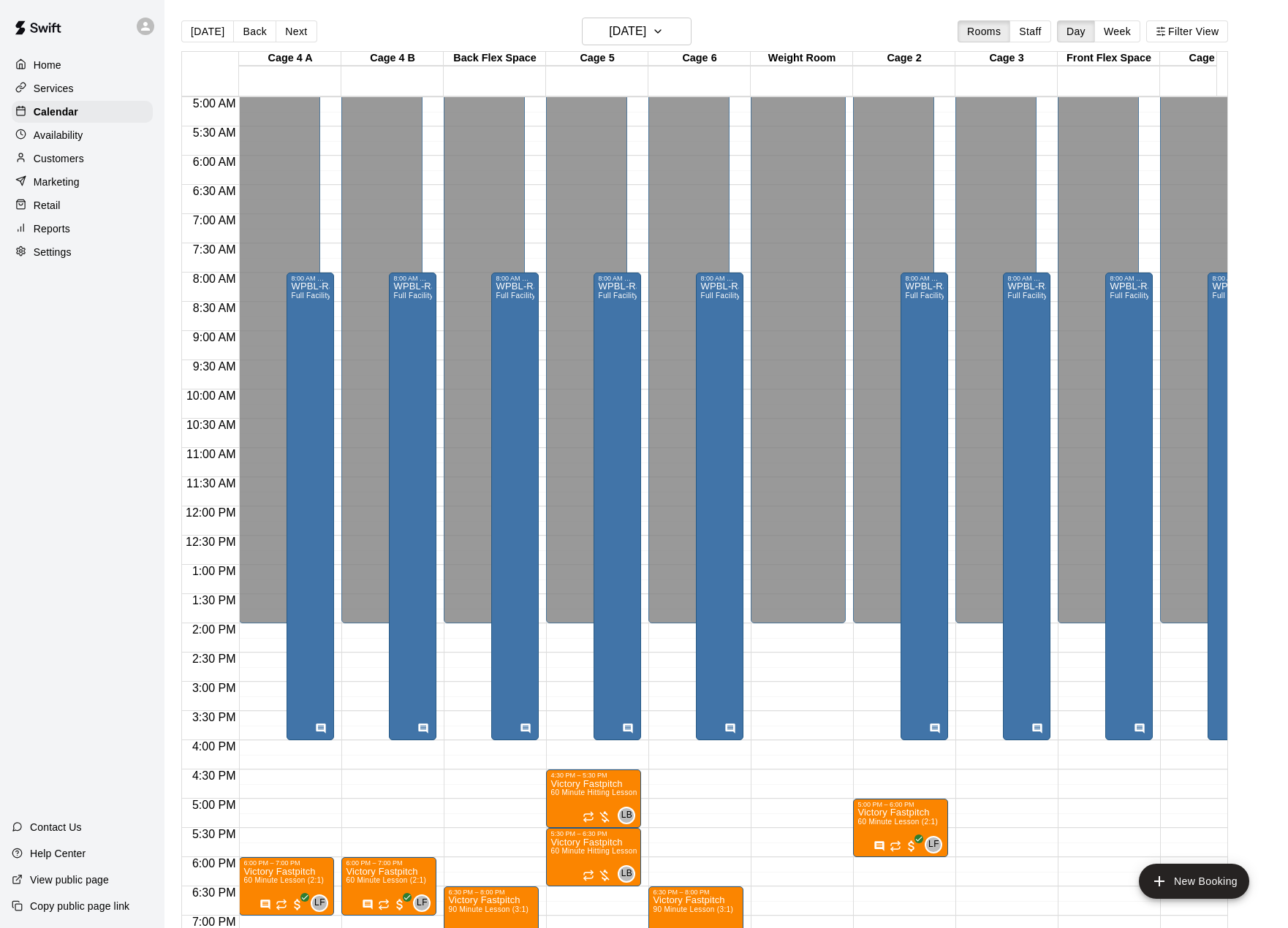
click at [315, 305] on div "WPBL-Rain Location Full Facility" at bounding box center [310, 746] width 39 height 928
click at [306, 340] on div "WPBL-Rain Location Full Facility" at bounding box center [310, 746] width 39 height 928
click at [330, 309] on button "delete" at bounding box center [336, 300] width 12 height 15
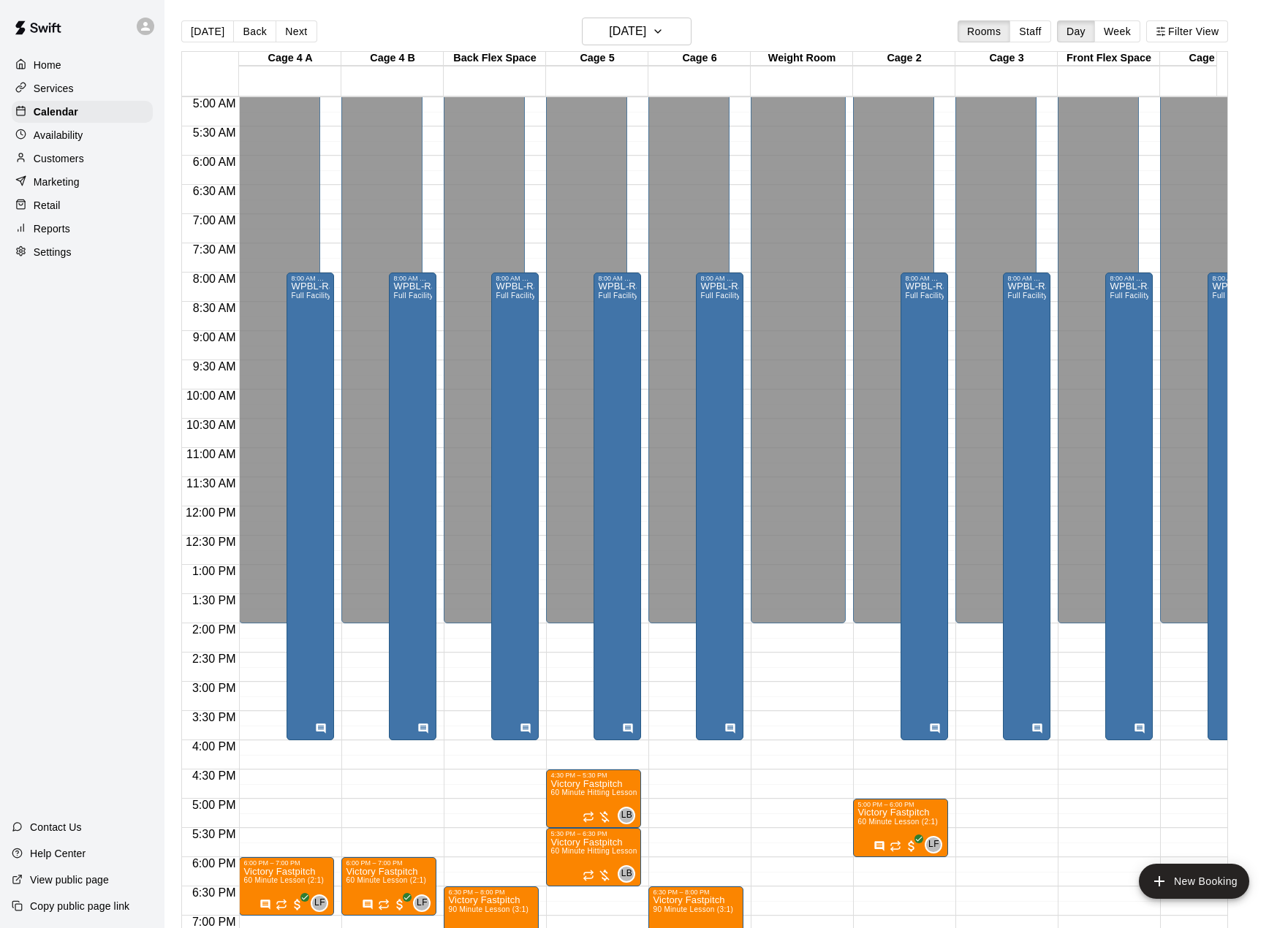
click at [303, 320] on div "WPBL-Rain Location Full Facility" at bounding box center [310, 746] width 39 height 928
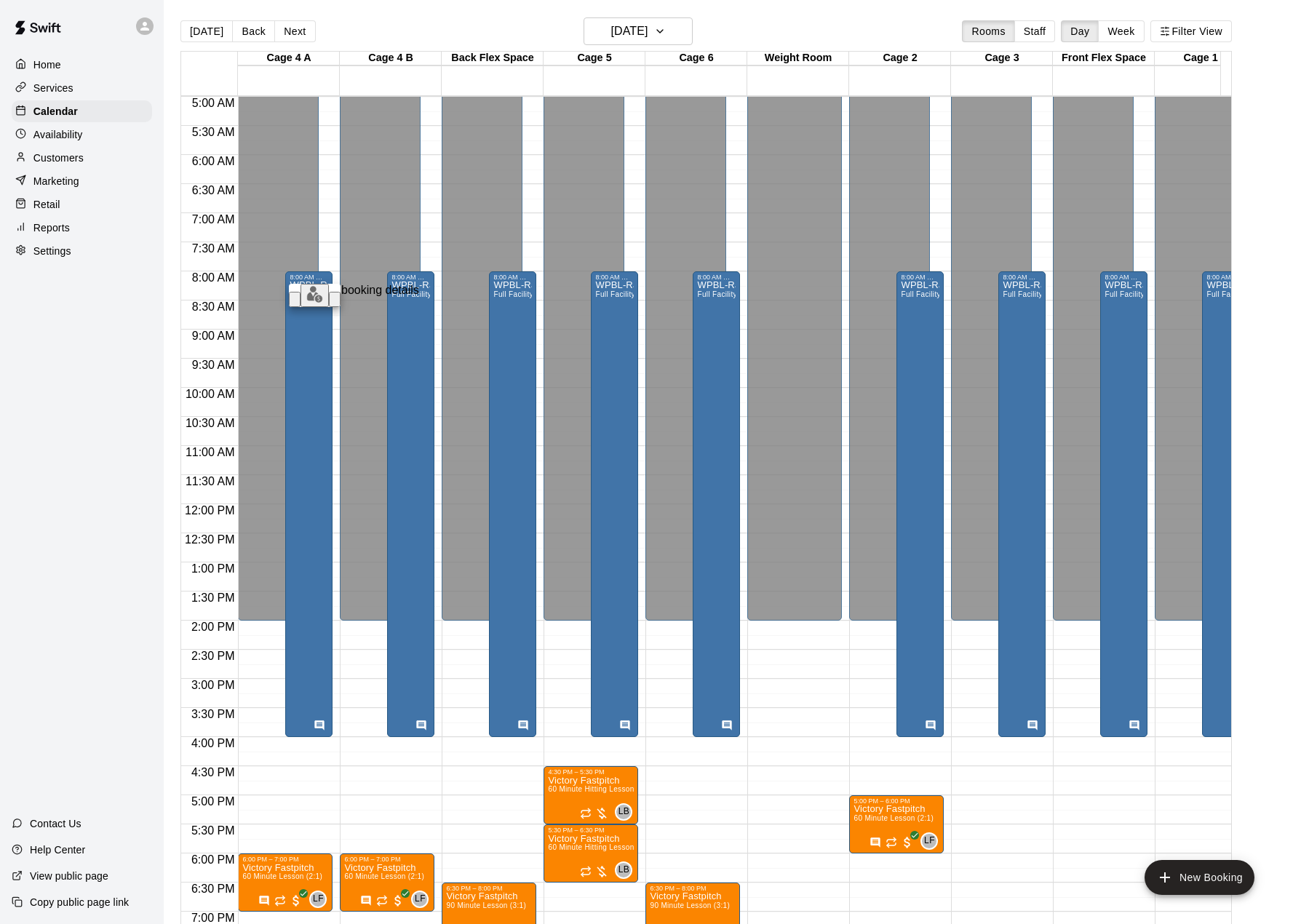
click at [304, 305] on icon "edit" at bounding box center [304, 312] width 13 height 13
type input "********"
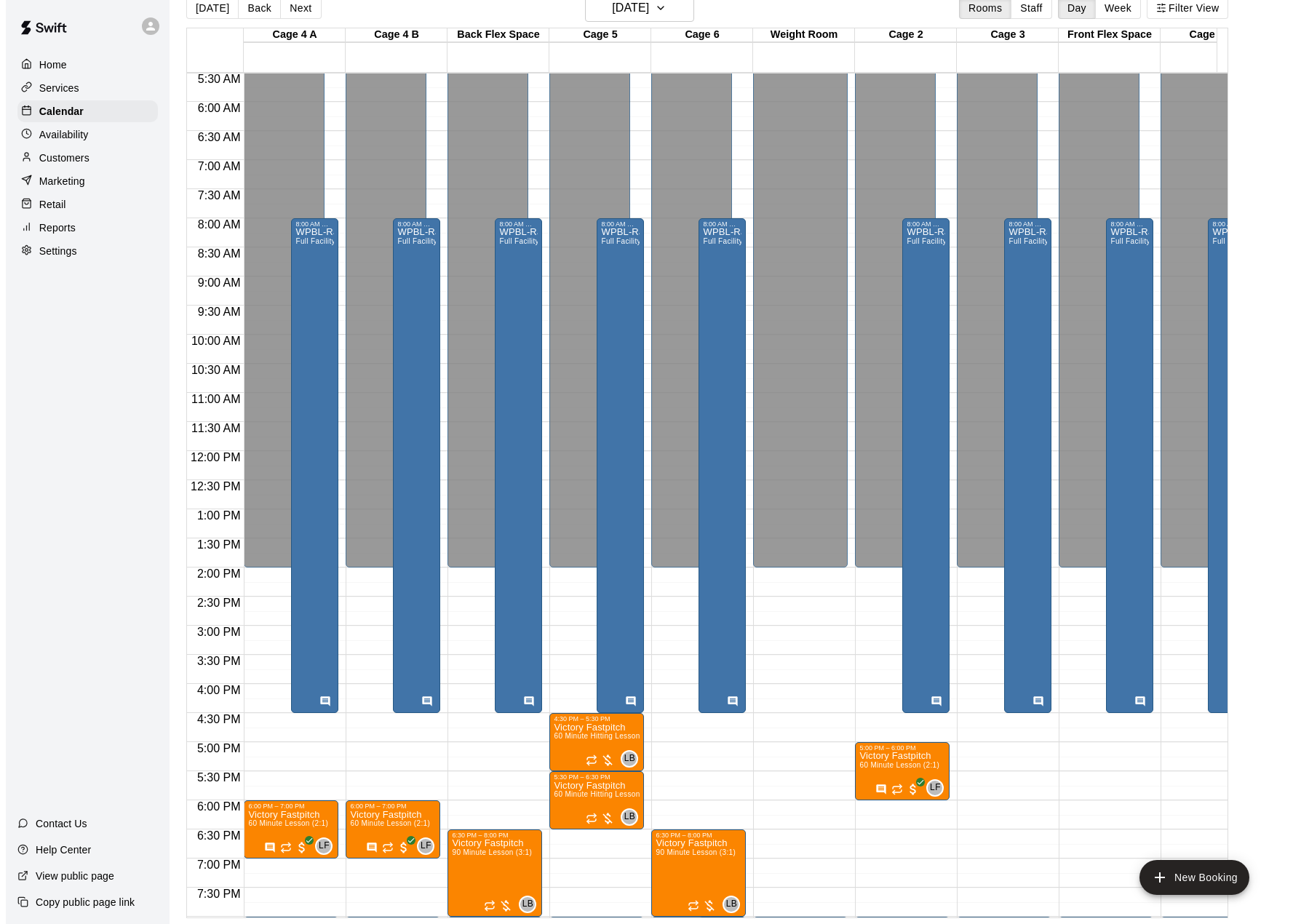
scroll to position [509, 0]
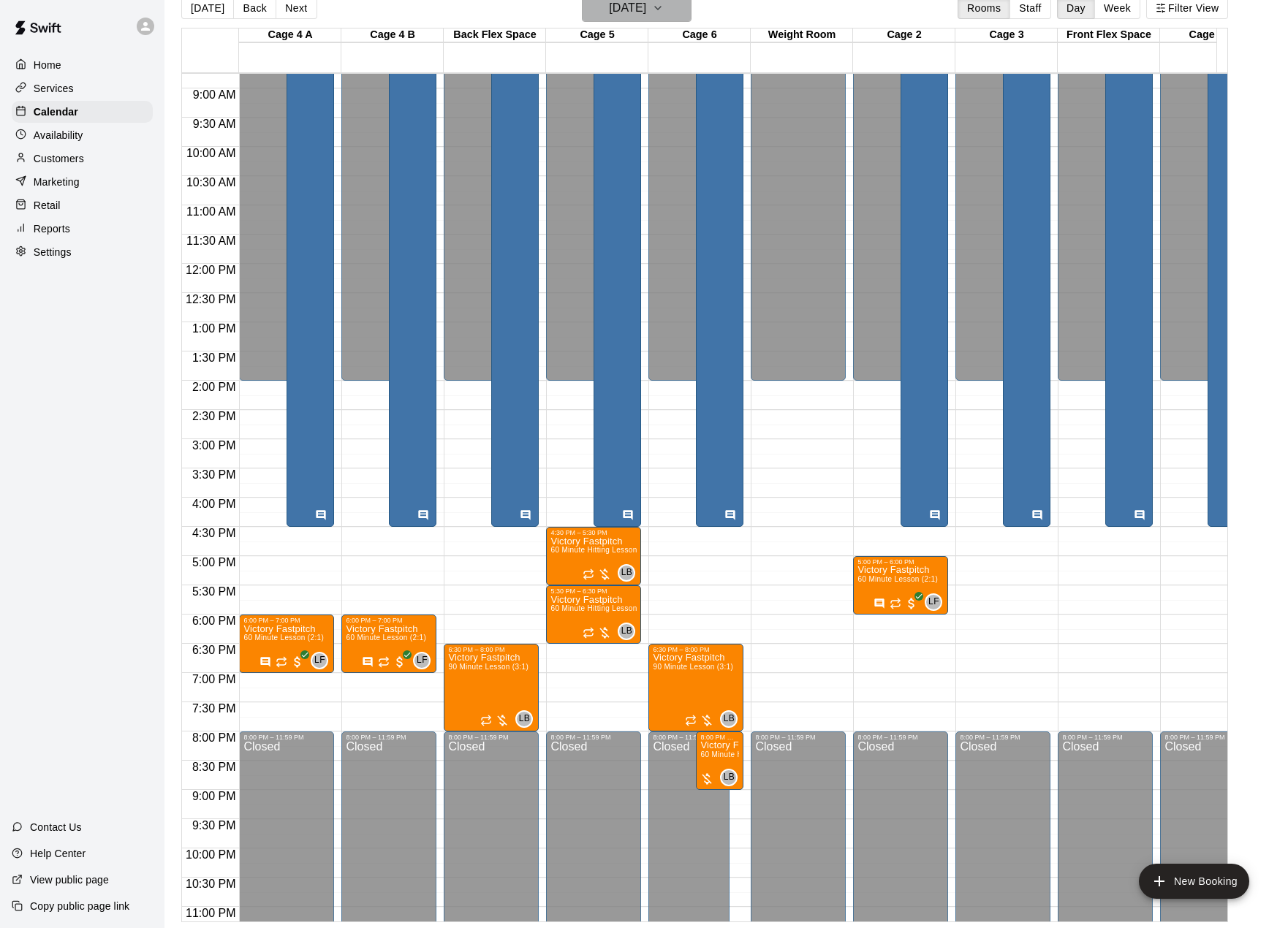
click at [646, 9] on h6 "[DATE]" at bounding box center [628, 7] width 37 height 20
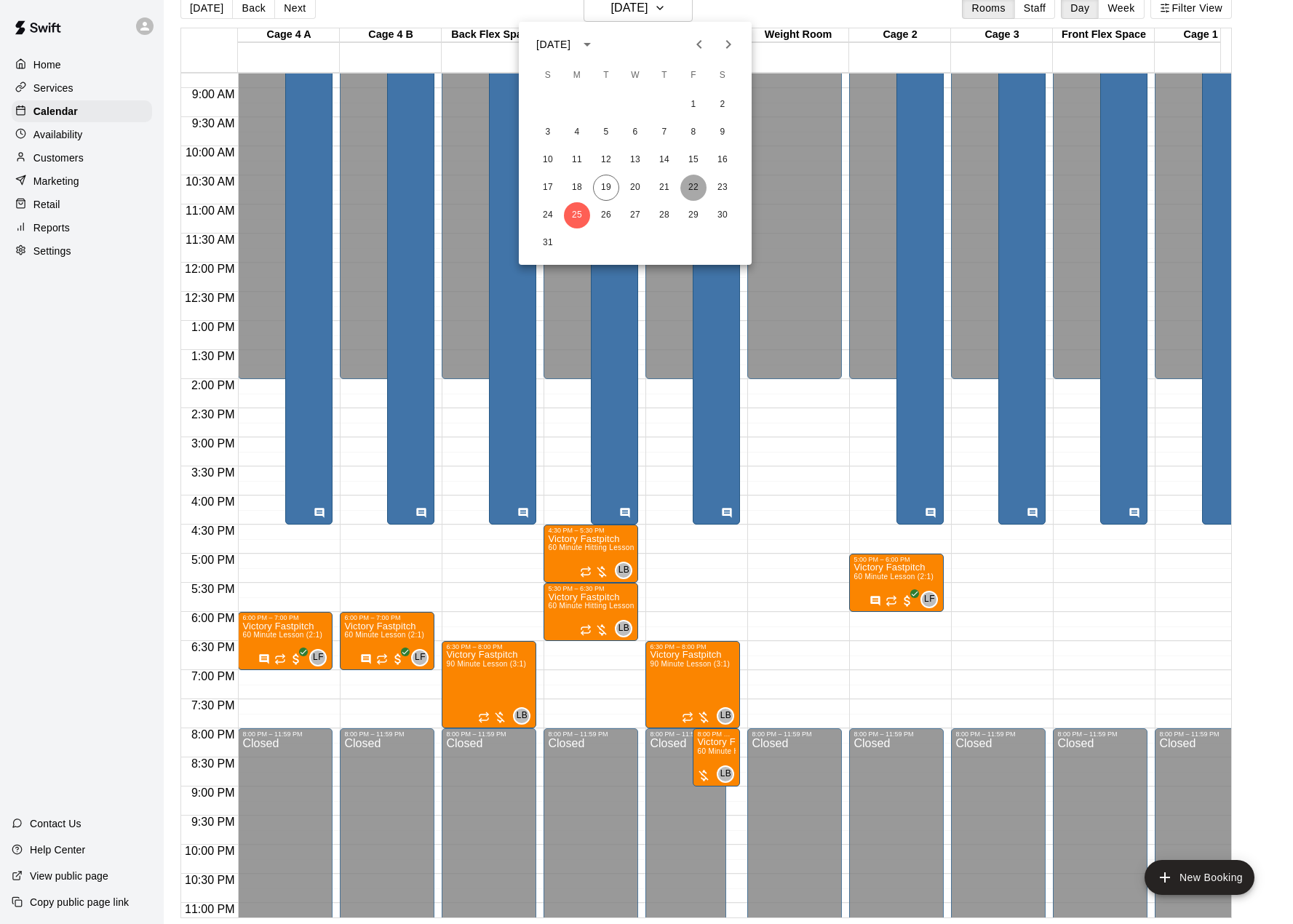
drag, startPoint x: 689, startPoint y: 186, endPoint x: 682, endPoint y: 213, distance: 27.9
click at [689, 186] on button "22" at bounding box center [693, 187] width 26 height 26
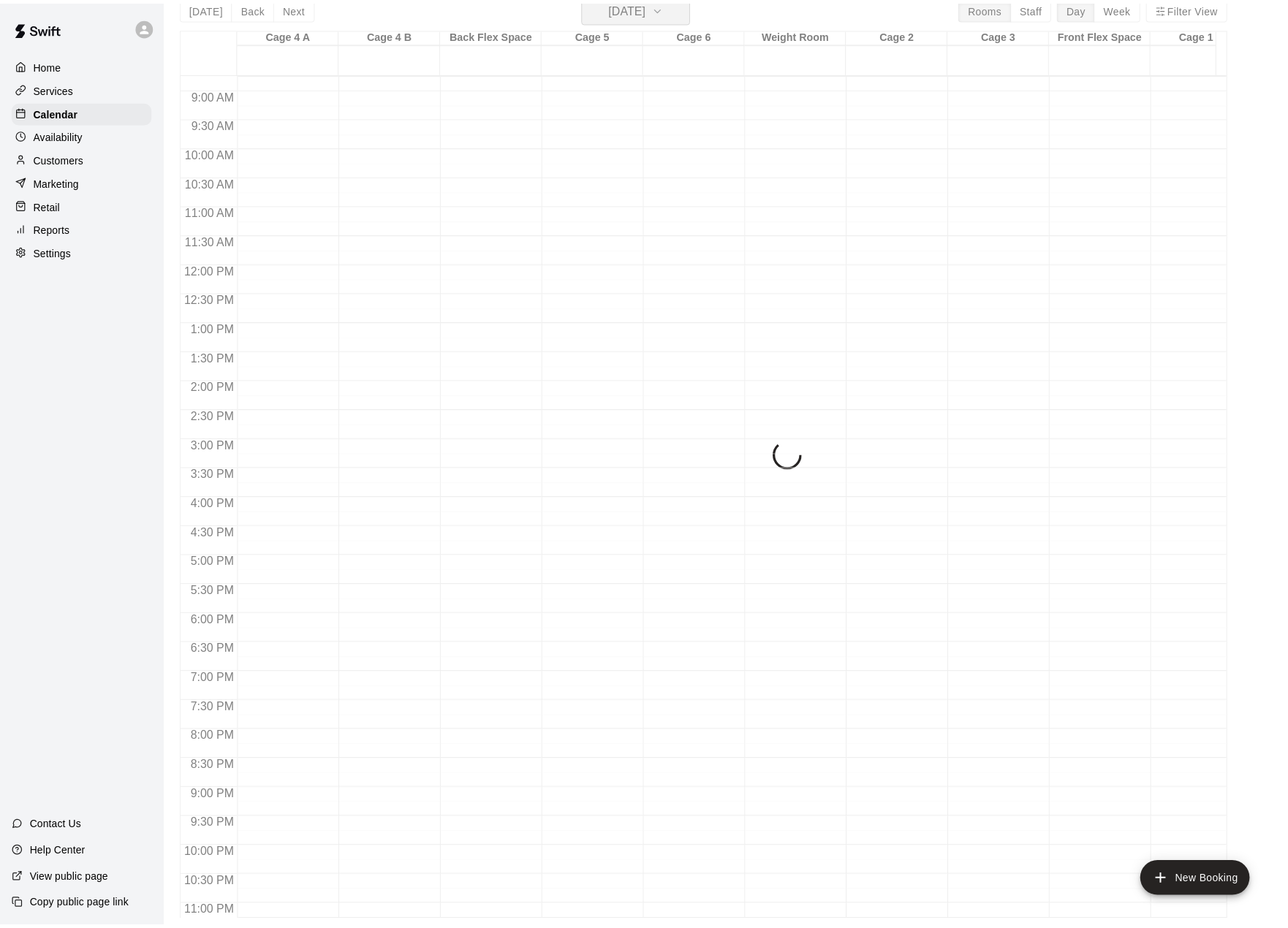
scroll to position [17, 0]
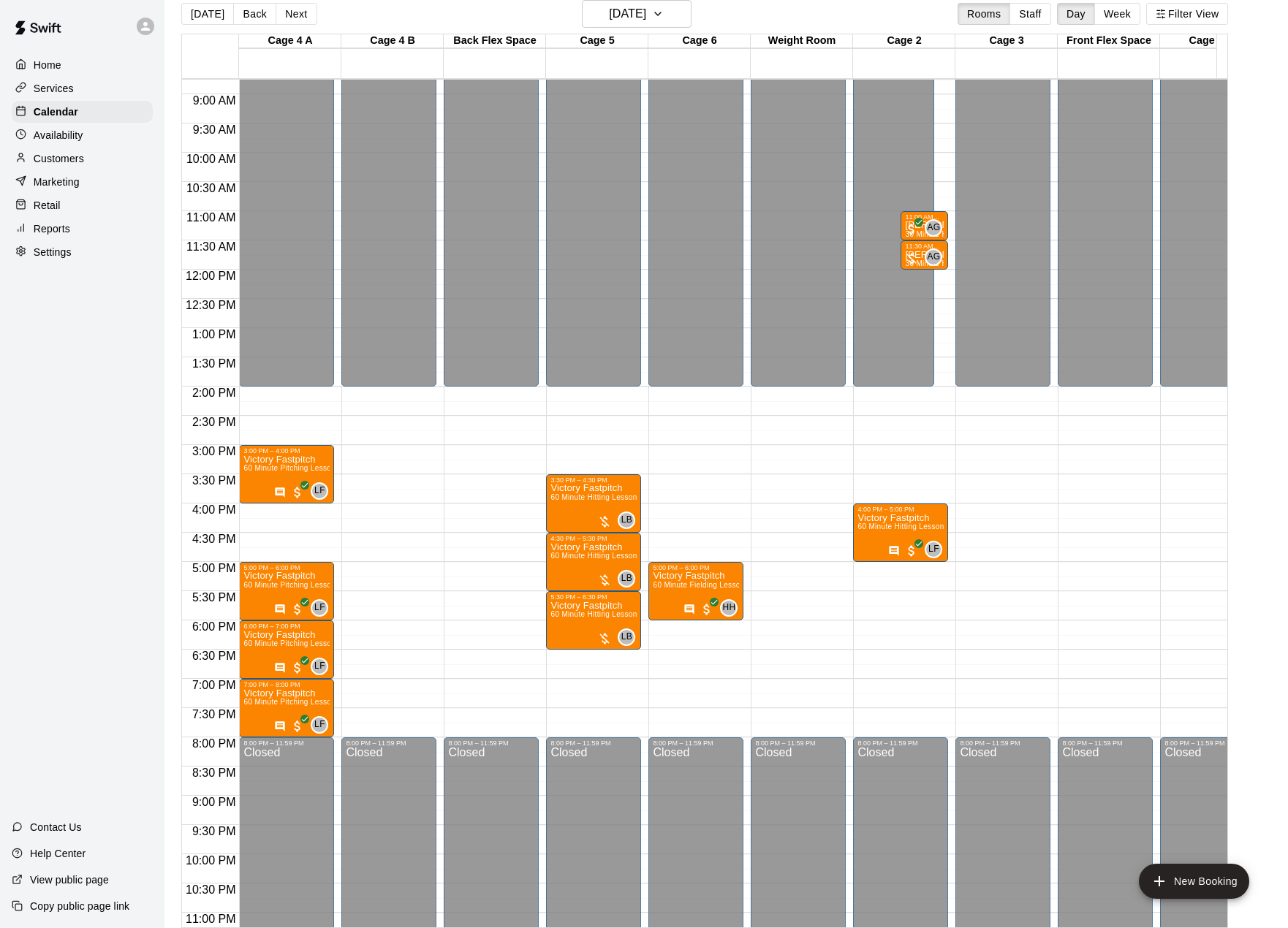
drag, startPoint x: 925, startPoint y: 685, endPoint x: 925, endPoint y: 692, distance: 7.0
click at [925, 685] on div "12:00 AM – 2:00 PM Closed 4:00 PM – 5:00 PM Victory Fastpitch 60 Minute Hitting…" at bounding box center [900, 269] width 95 height 1403
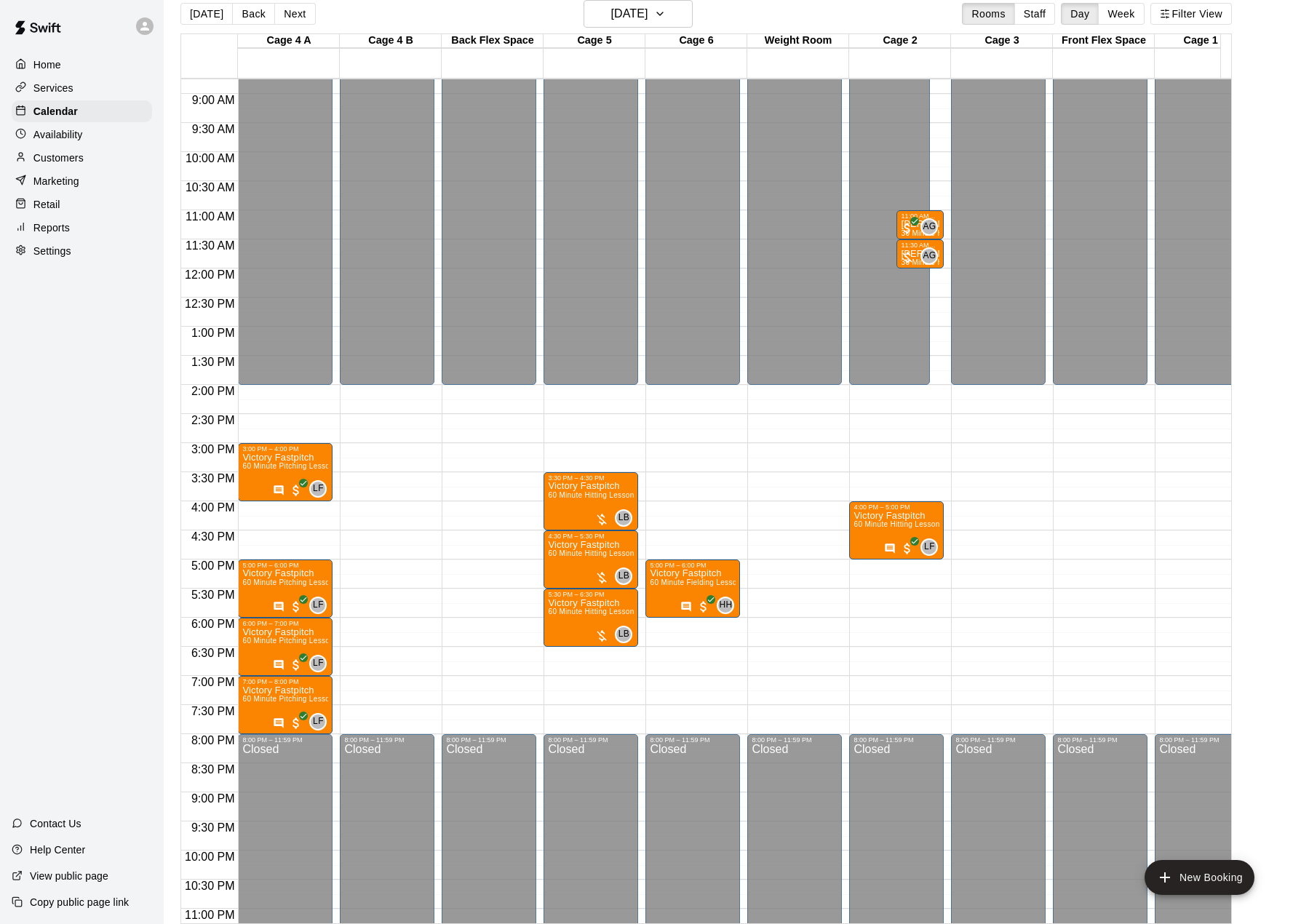
drag, startPoint x: 845, startPoint y: 50, endPoint x: 879, endPoint y: 131, distance: 87.8
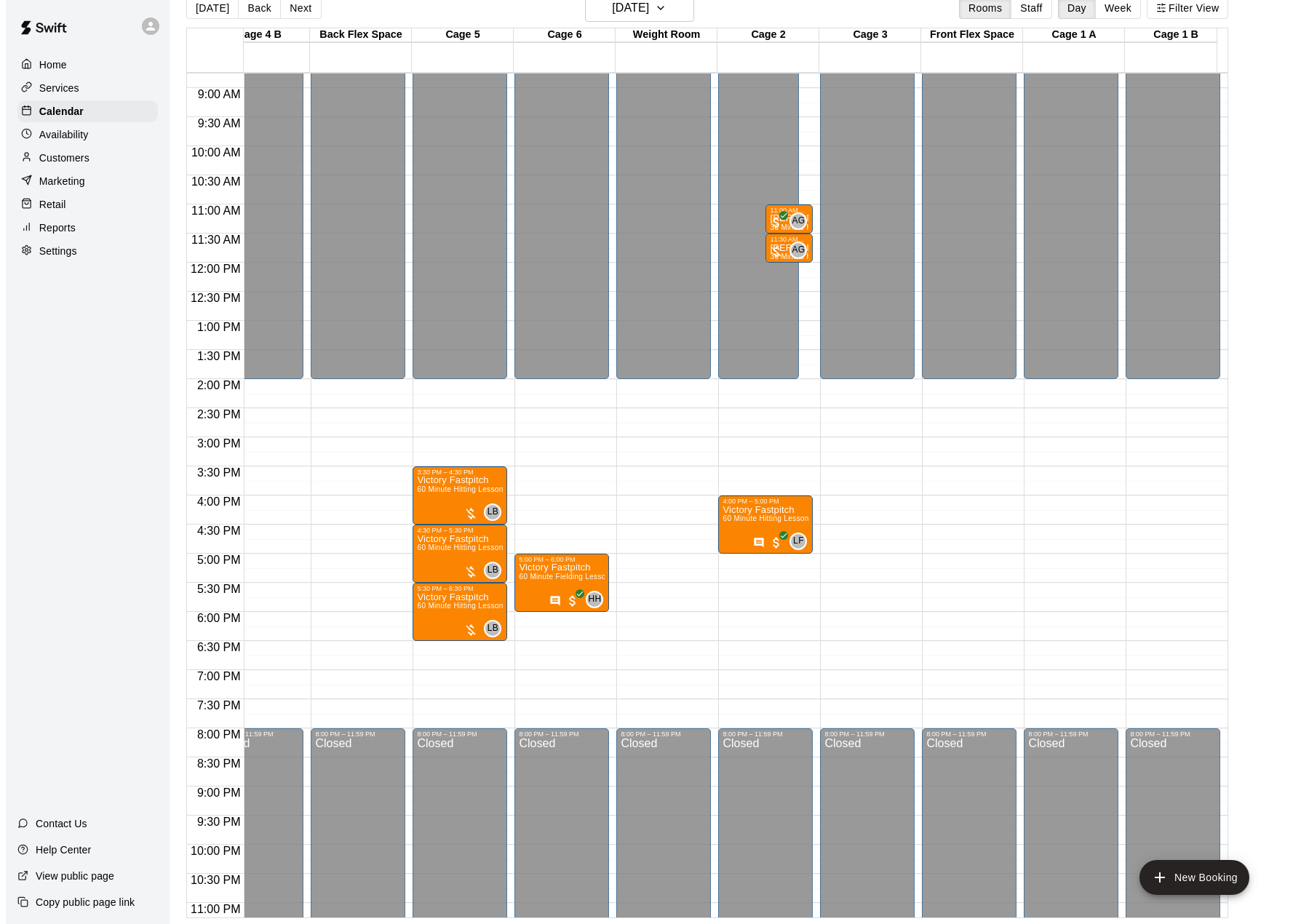
scroll to position [0, 0]
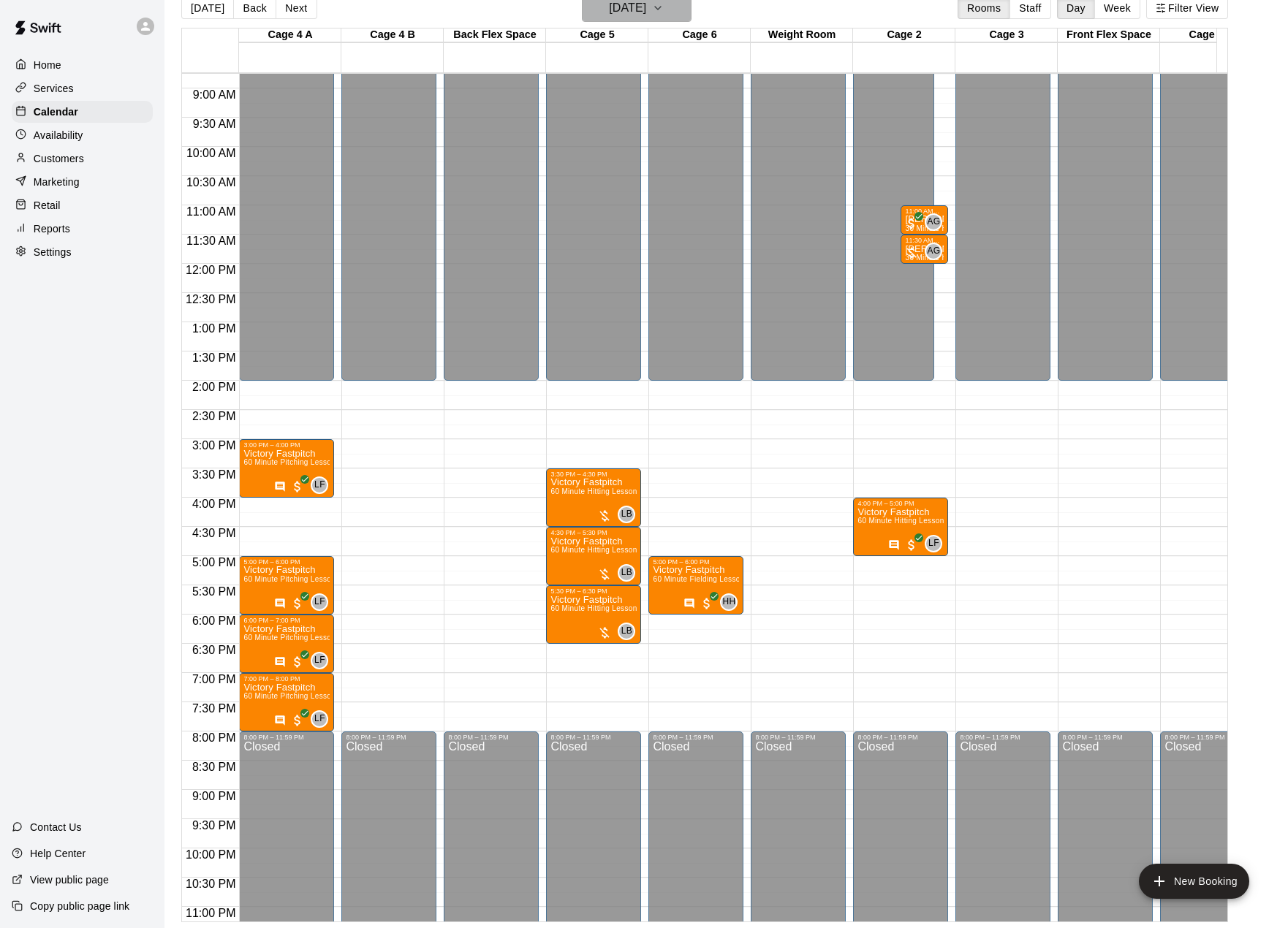
click at [664, 6] on icon "button" at bounding box center [658, 7] width 12 height 17
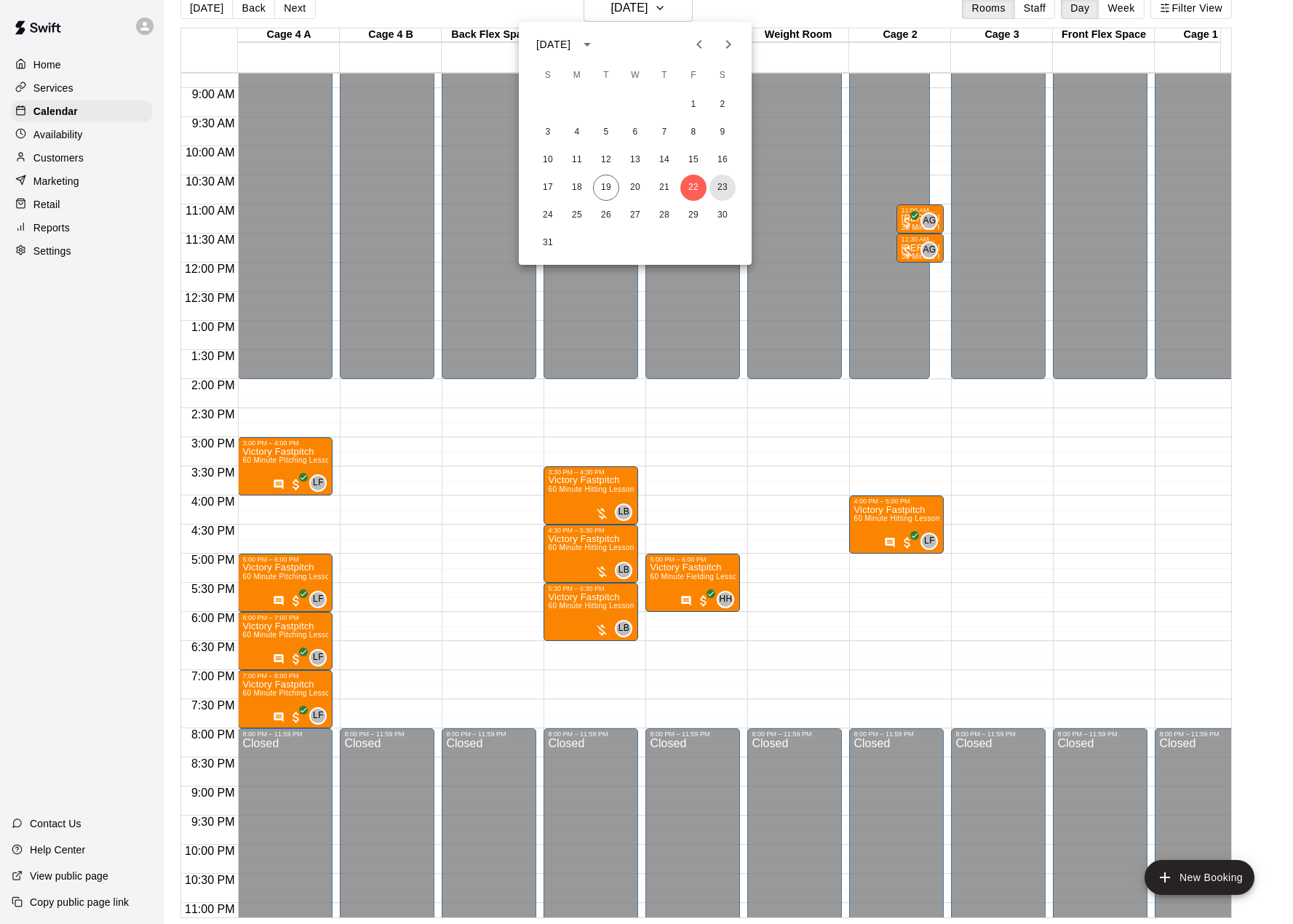
click at [723, 181] on button "23" at bounding box center [722, 187] width 26 height 26
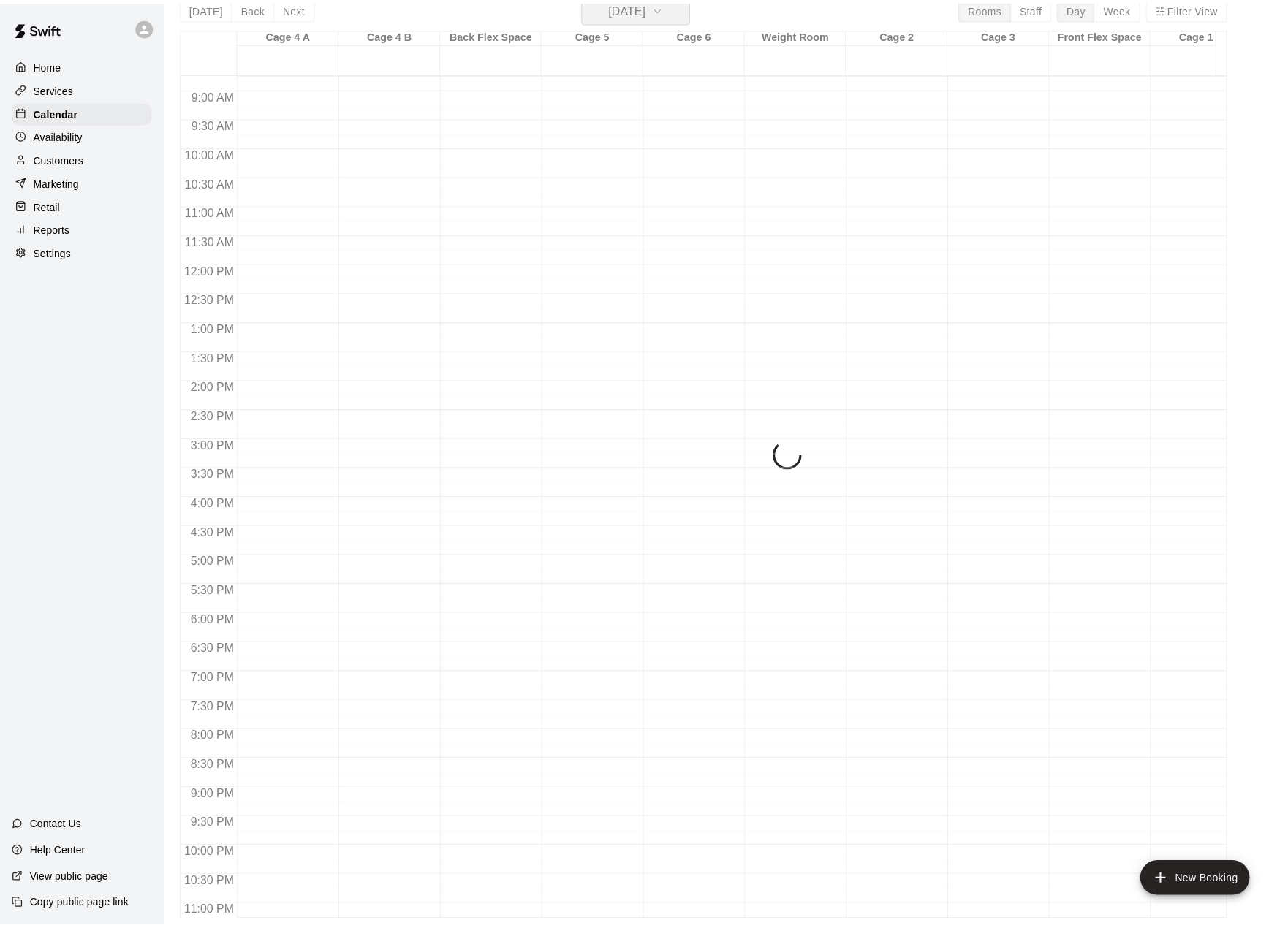
scroll to position [17, 0]
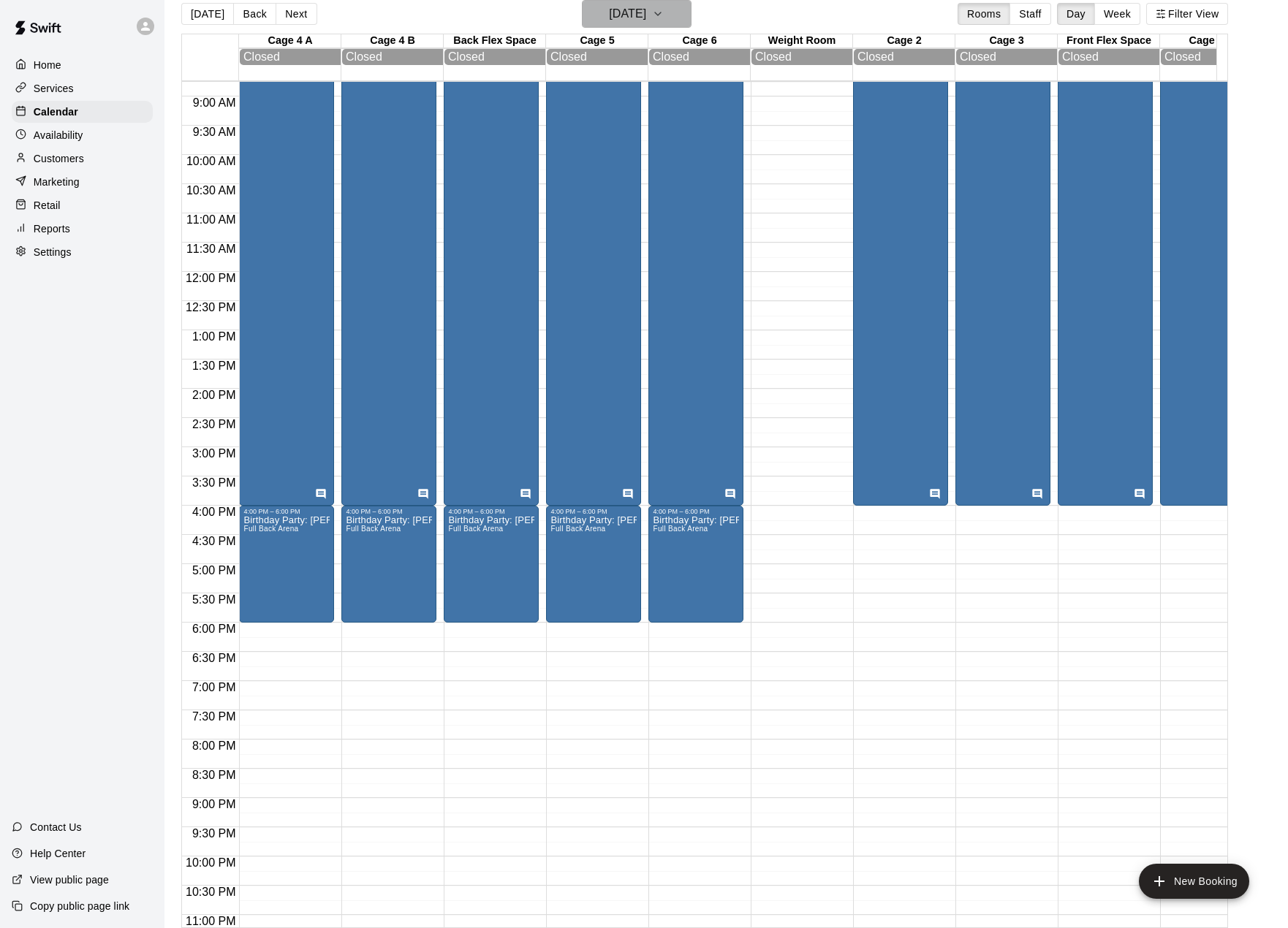
click at [678, 13] on button "[DATE]" at bounding box center [636, 13] width 109 height 28
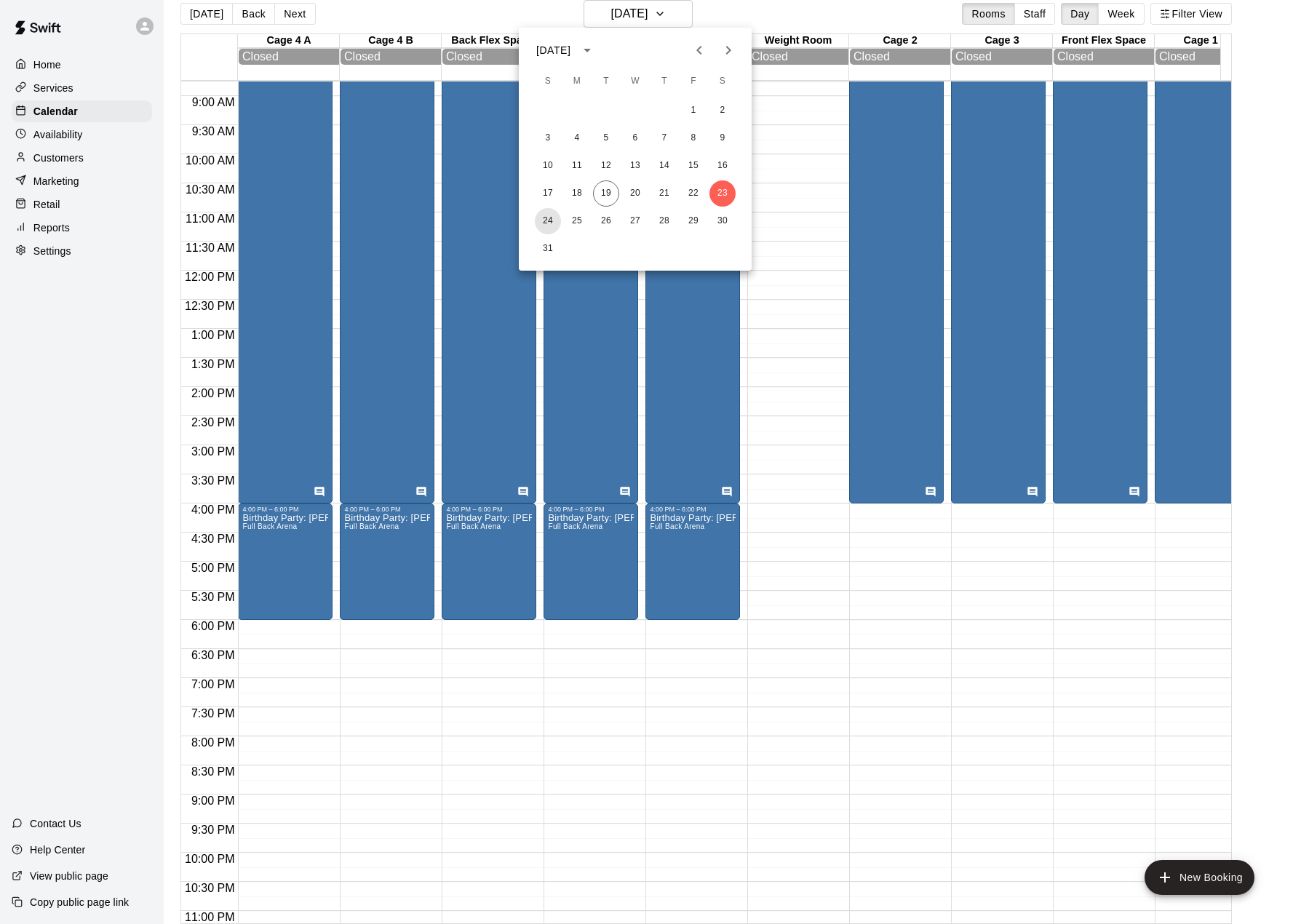
drag, startPoint x: 542, startPoint y: 219, endPoint x: 552, endPoint y: 224, distance: 11.2
click at [542, 220] on button "24" at bounding box center [548, 221] width 26 height 26
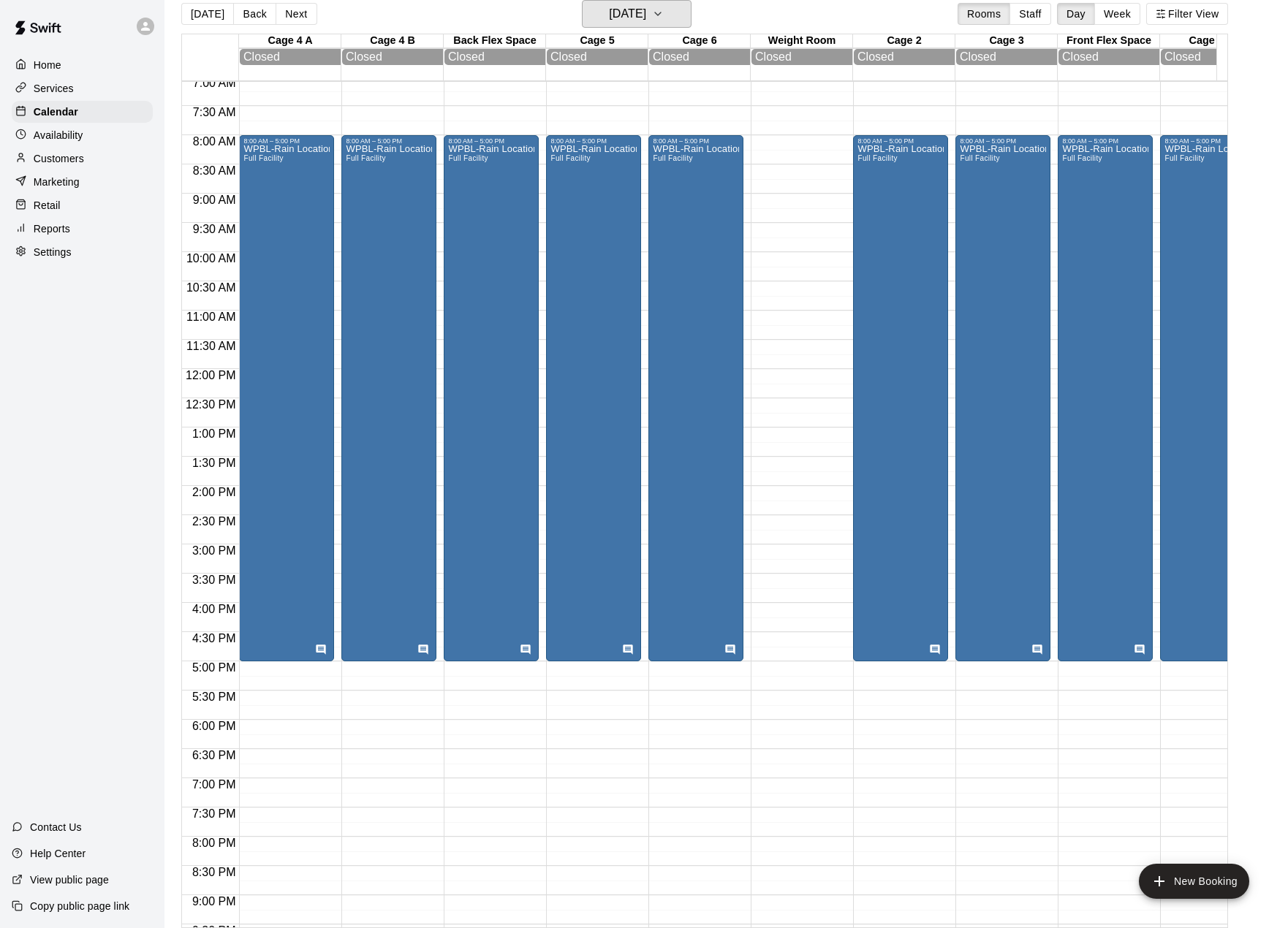
scroll to position [292, 0]
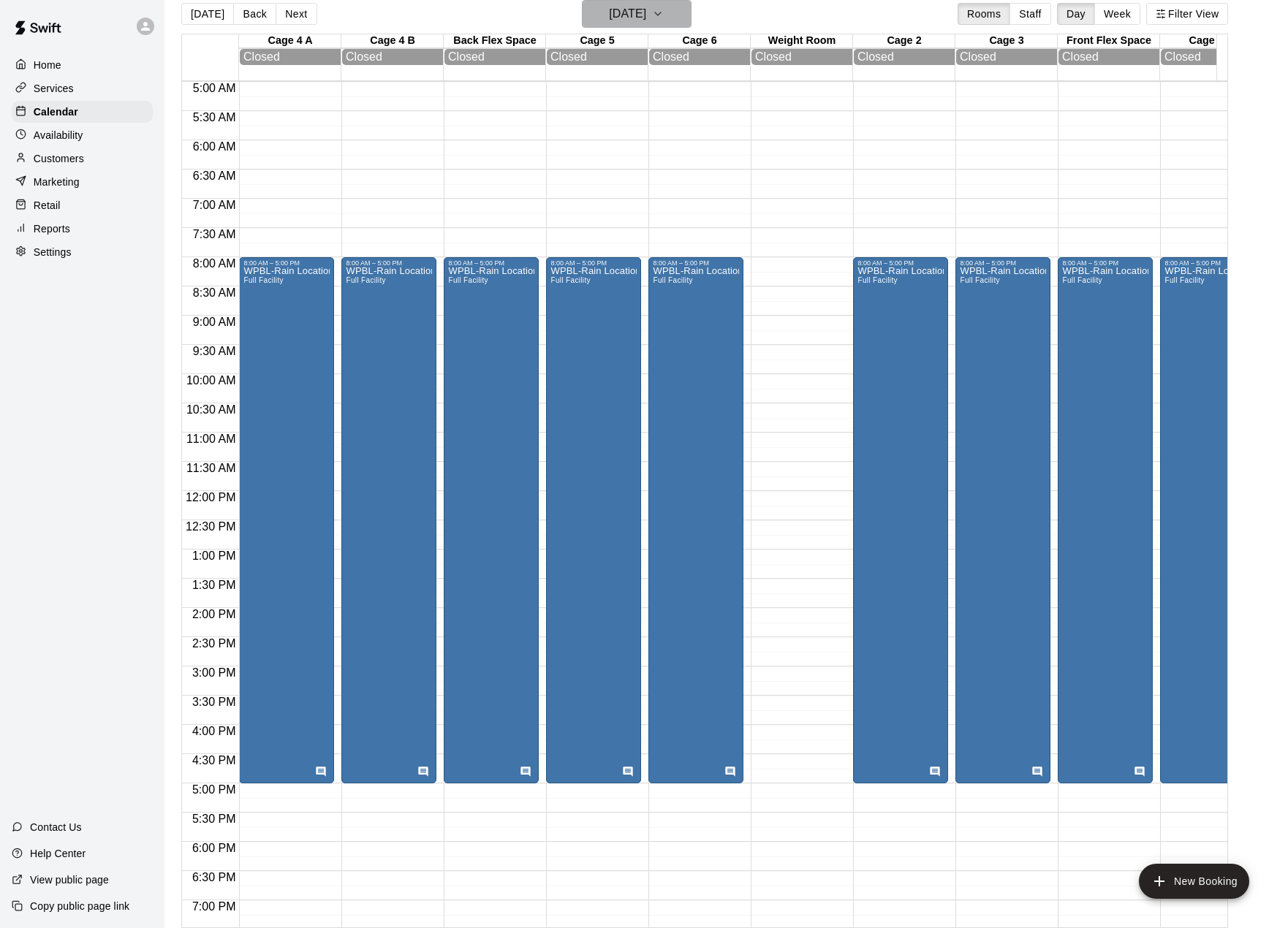
click at [664, 8] on icon "button" at bounding box center [658, 13] width 12 height 17
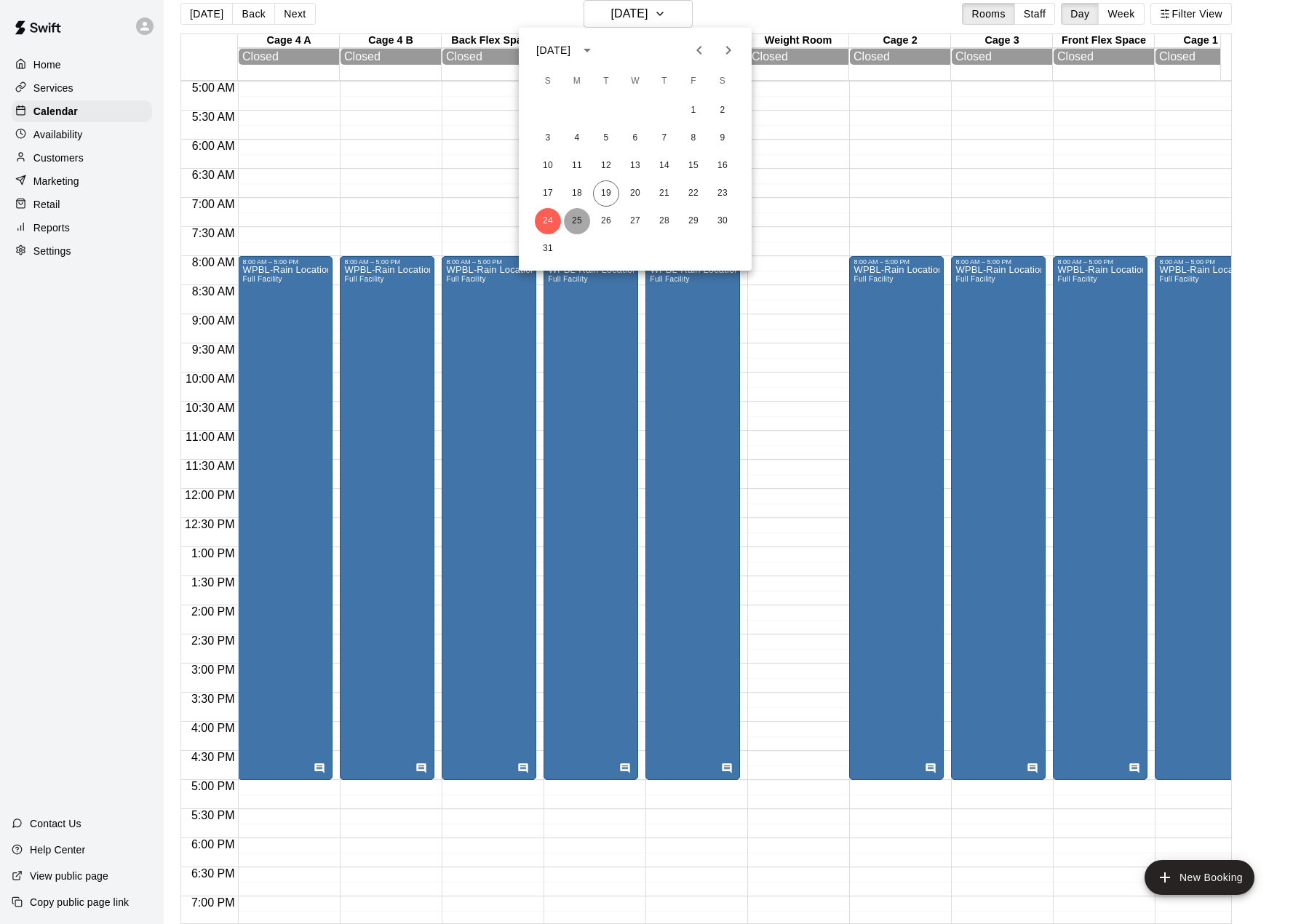
drag, startPoint x: 578, startPoint y: 219, endPoint x: 595, endPoint y: 247, distance: 32.8
click at [577, 221] on button "25" at bounding box center [577, 221] width 26 height 26
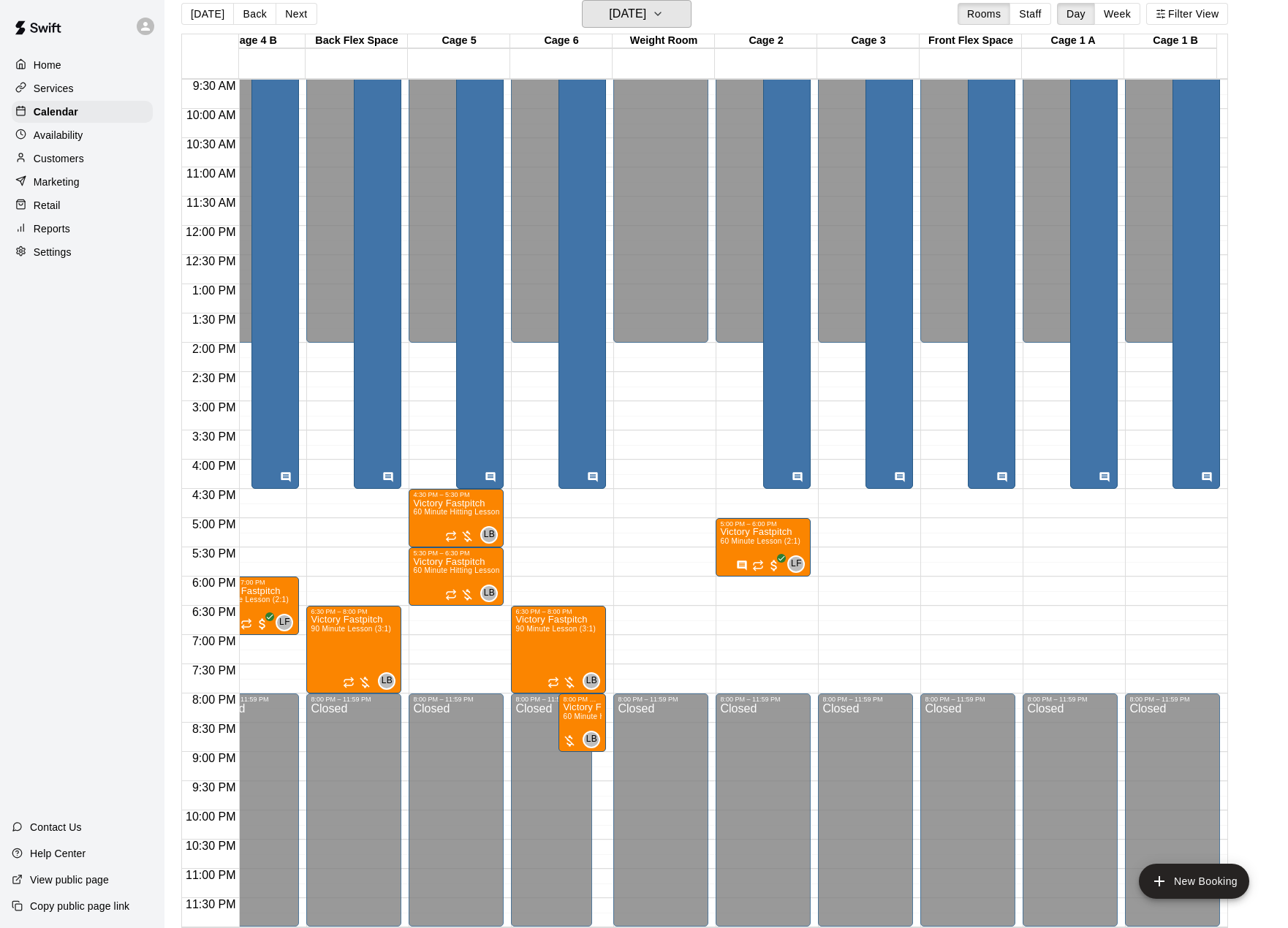
scroll to position [0, 0]
